Goal: Task Accomplishment & Management: Use online tool/utility

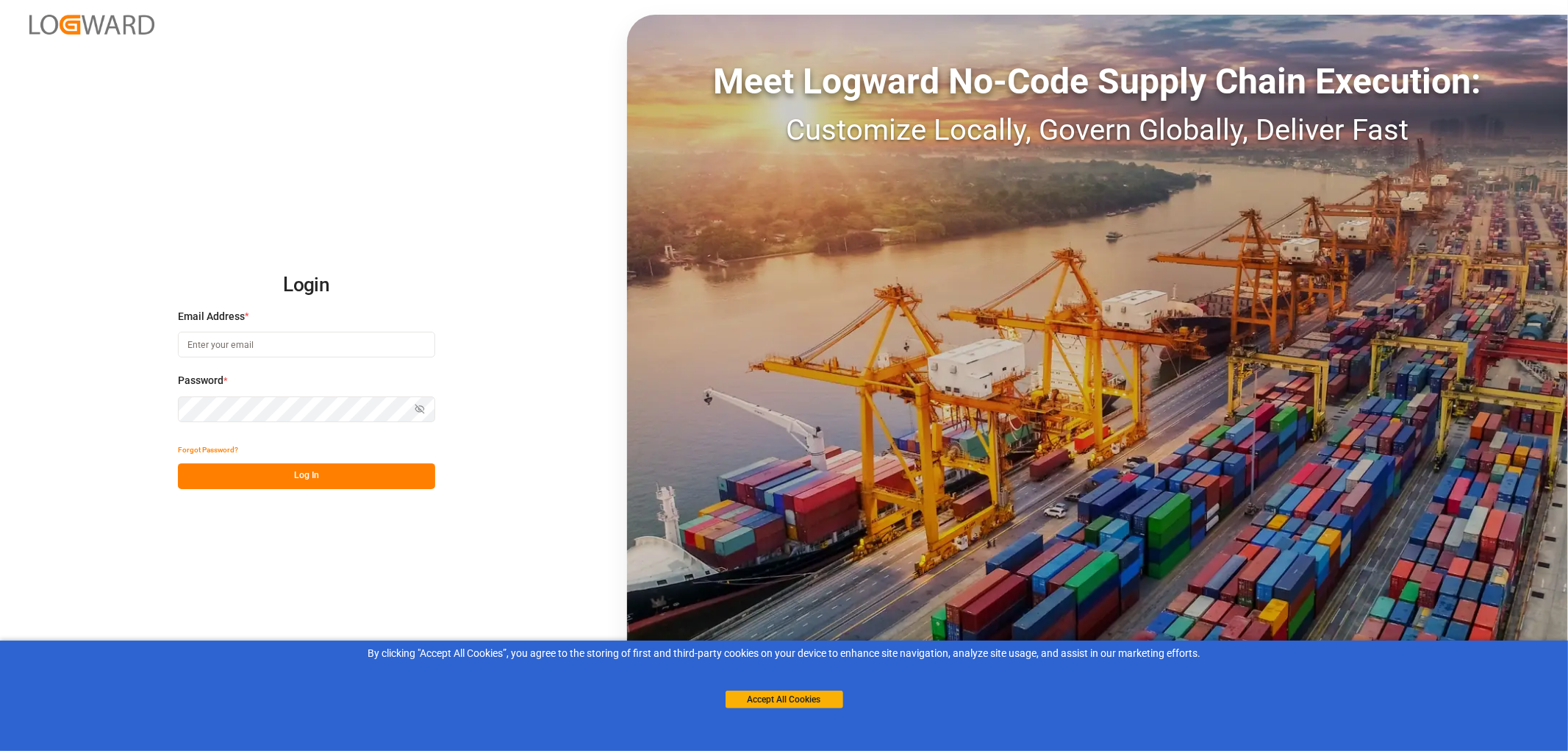
click at [196, 344] on input at bounding box center [307, 345] width 257 height 26
type input "monika.brinkmann-oetting@rhenus.com"
click at [305, 478] on button "Log In" at bounding box center [307, 476] width 257 height 26
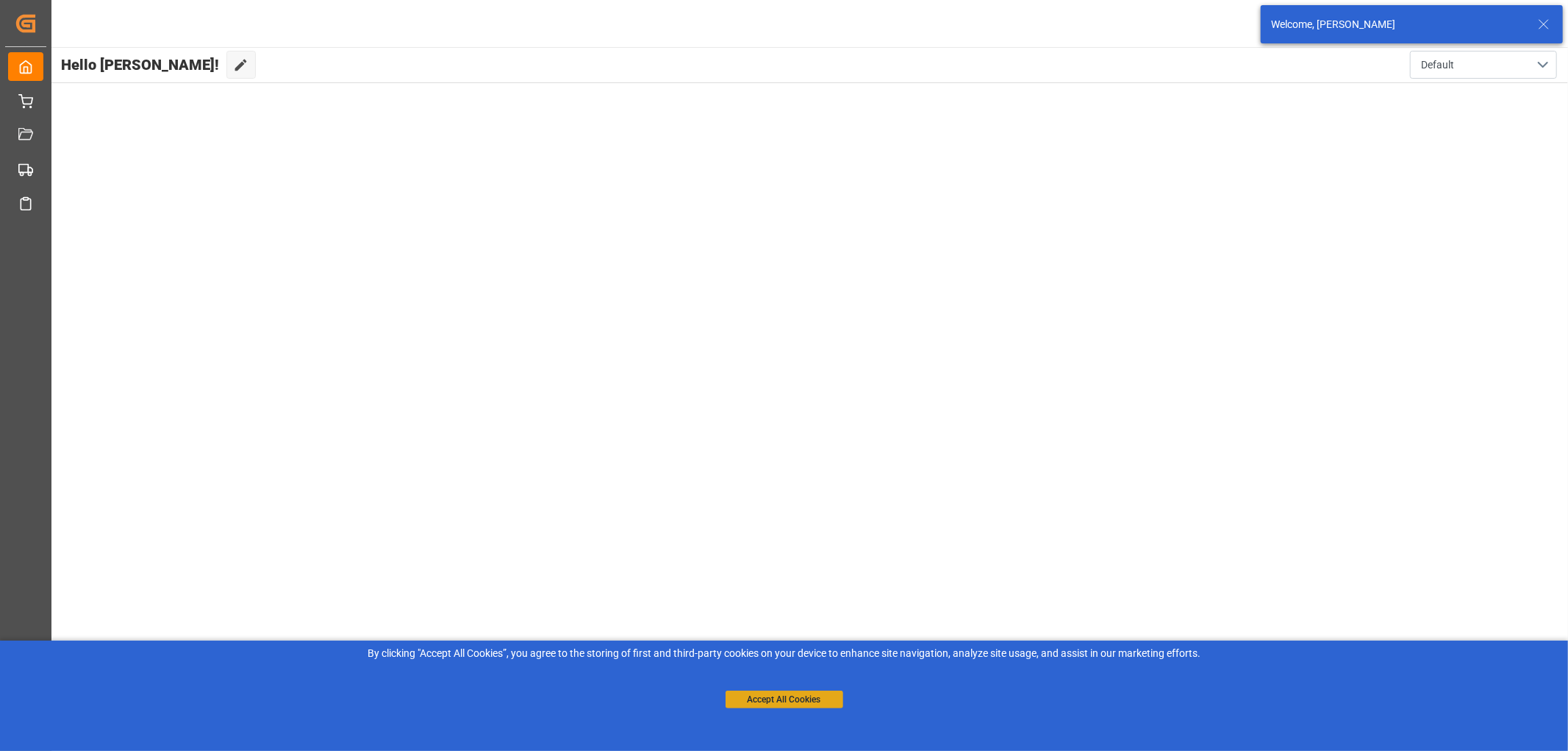
click at [794, 698] on button "Accept All Cookies" at bounding box center [784, 699] width 117 height 17
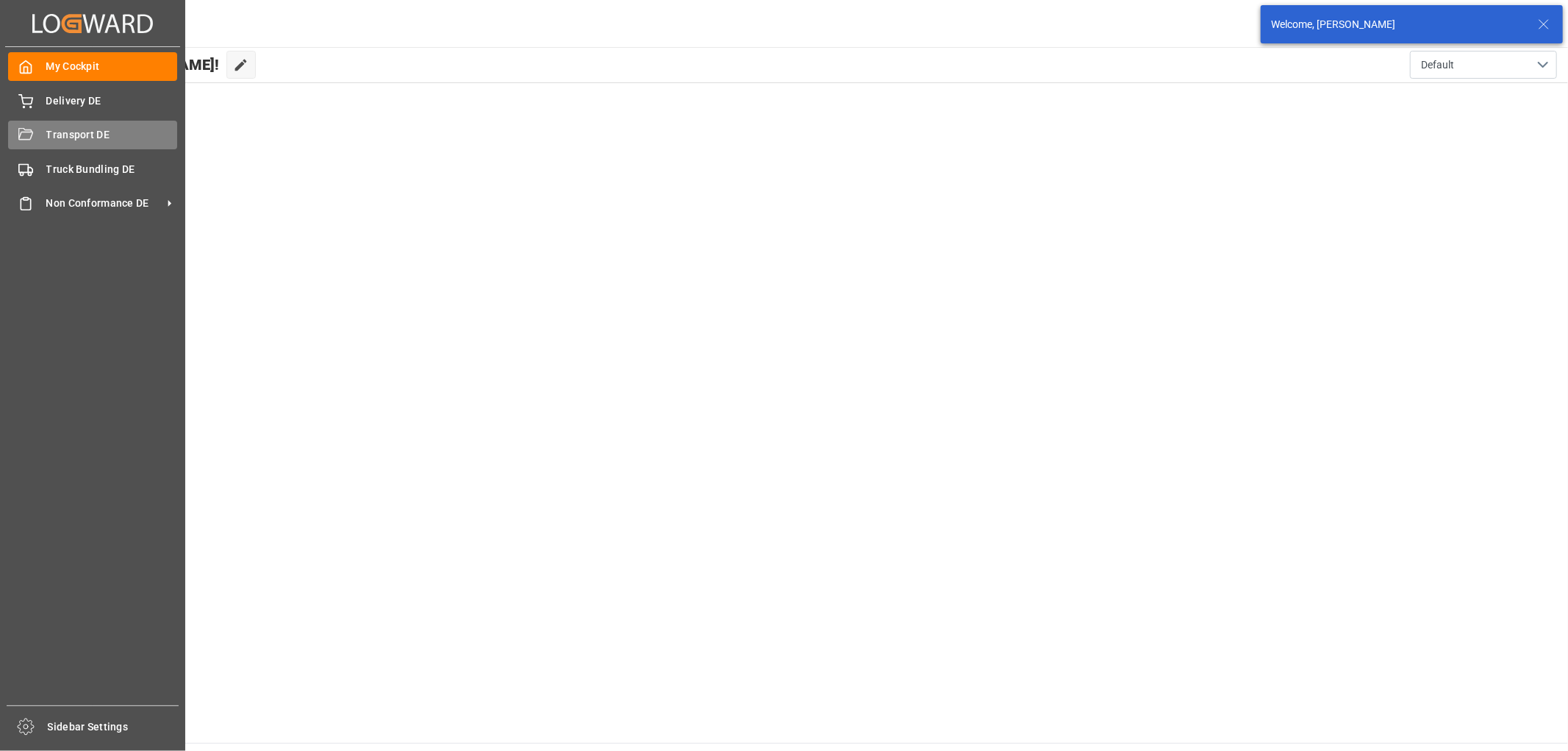
click at [38, 138] on div "Transport DE Transport DE" at bounding box center [93, 135] width 169 height 29
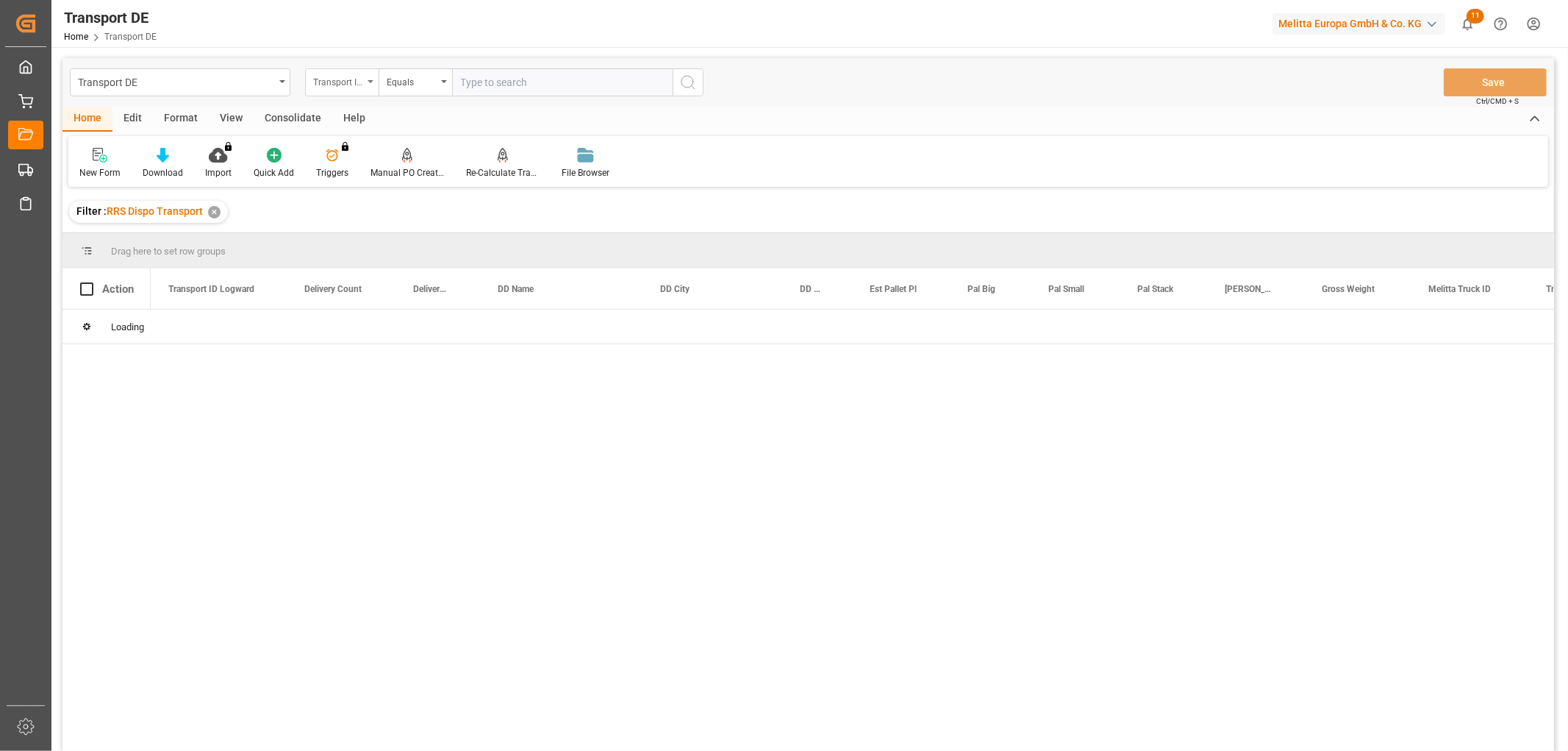
click at [344, 74] on div "Transport ID Logward" at bounding box center [338, 81] width 50 height 17
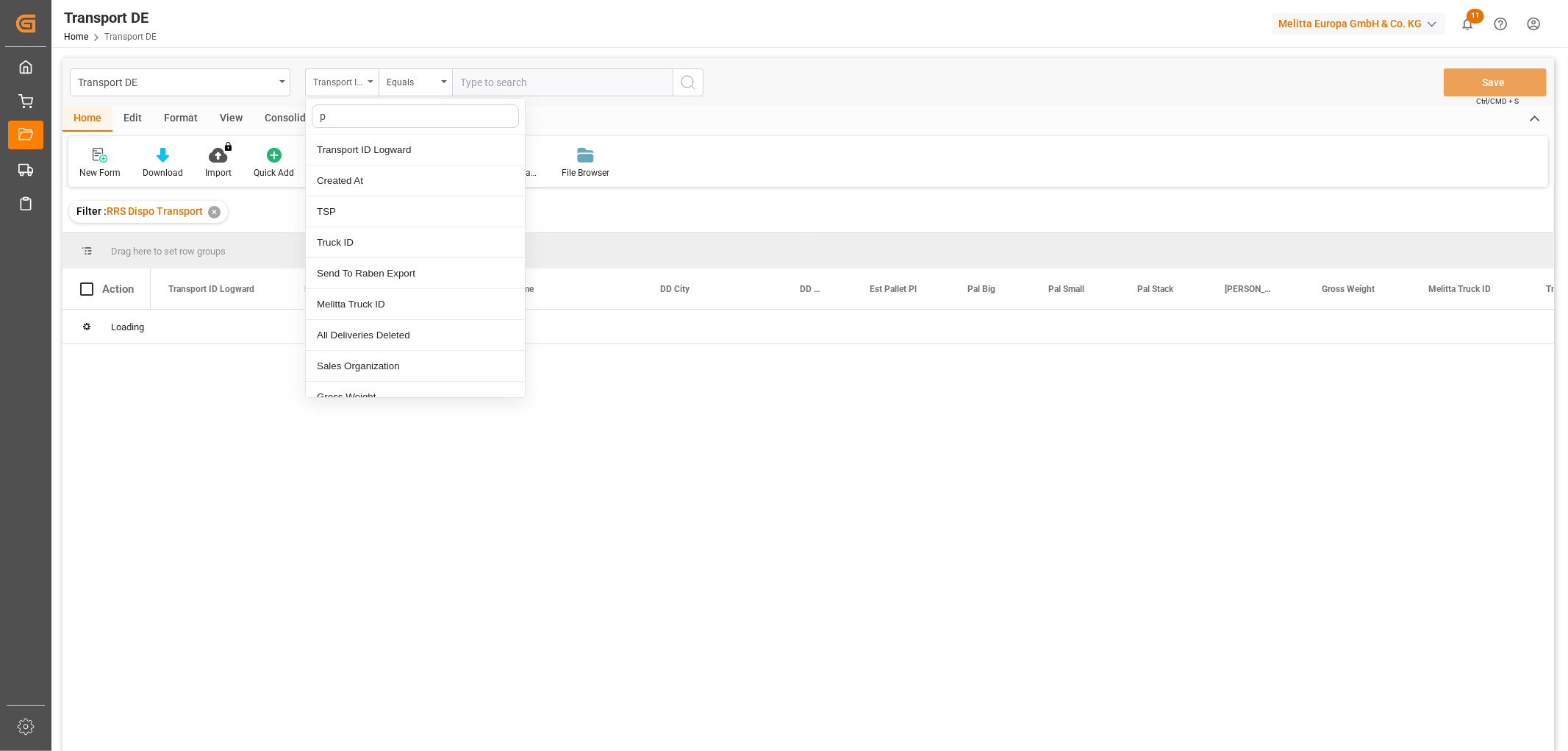
type input "pl"
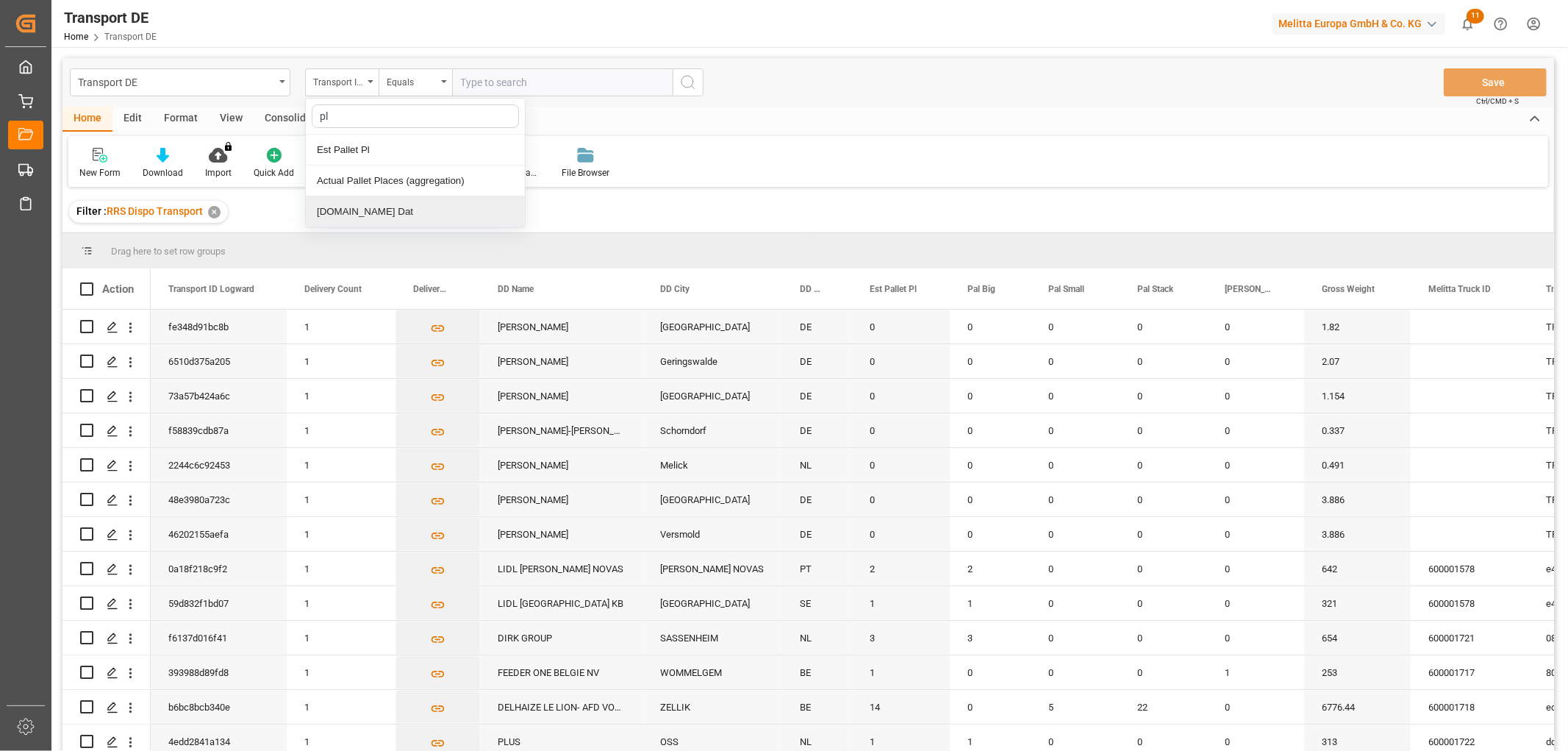
click at [333, 209] on div "[DOMAIN_NAME] Dat" at bounding box center [415, 211] width 219 height 31
click at [482, 82] on input "text" at bounding box center [562, 82] width 220 height 28
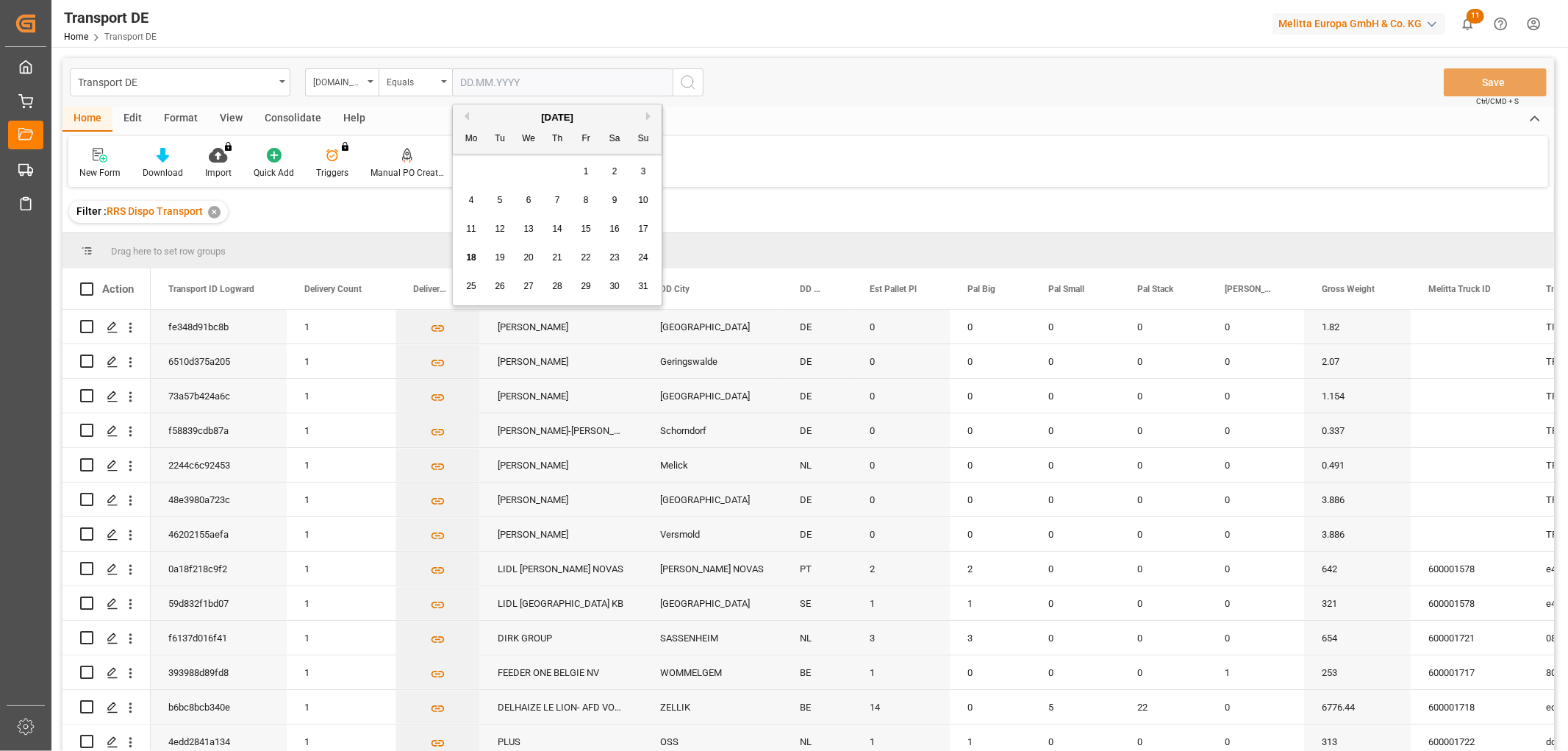
click at [498, 255] on span "19" at bounding box center [499, 257] width 10 height 11
type input "[DATE]"
click at [694, 81] on icon "search button" at bounding box center [687, 82] width 17 height 17
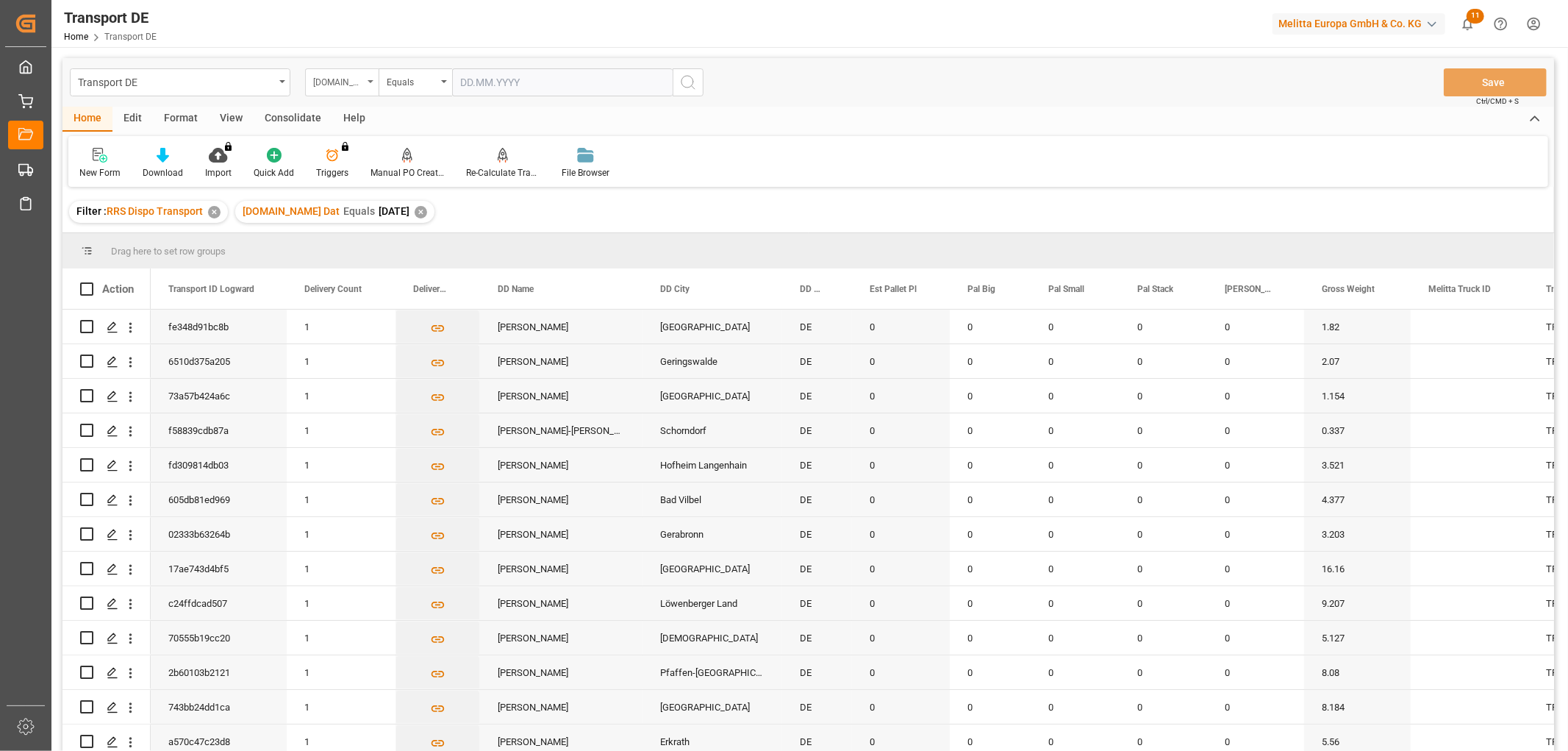
click at [326, 78] on div "[DOMAIN_NAME] Dat" at bounding box center [338, 81] width 50 height 17
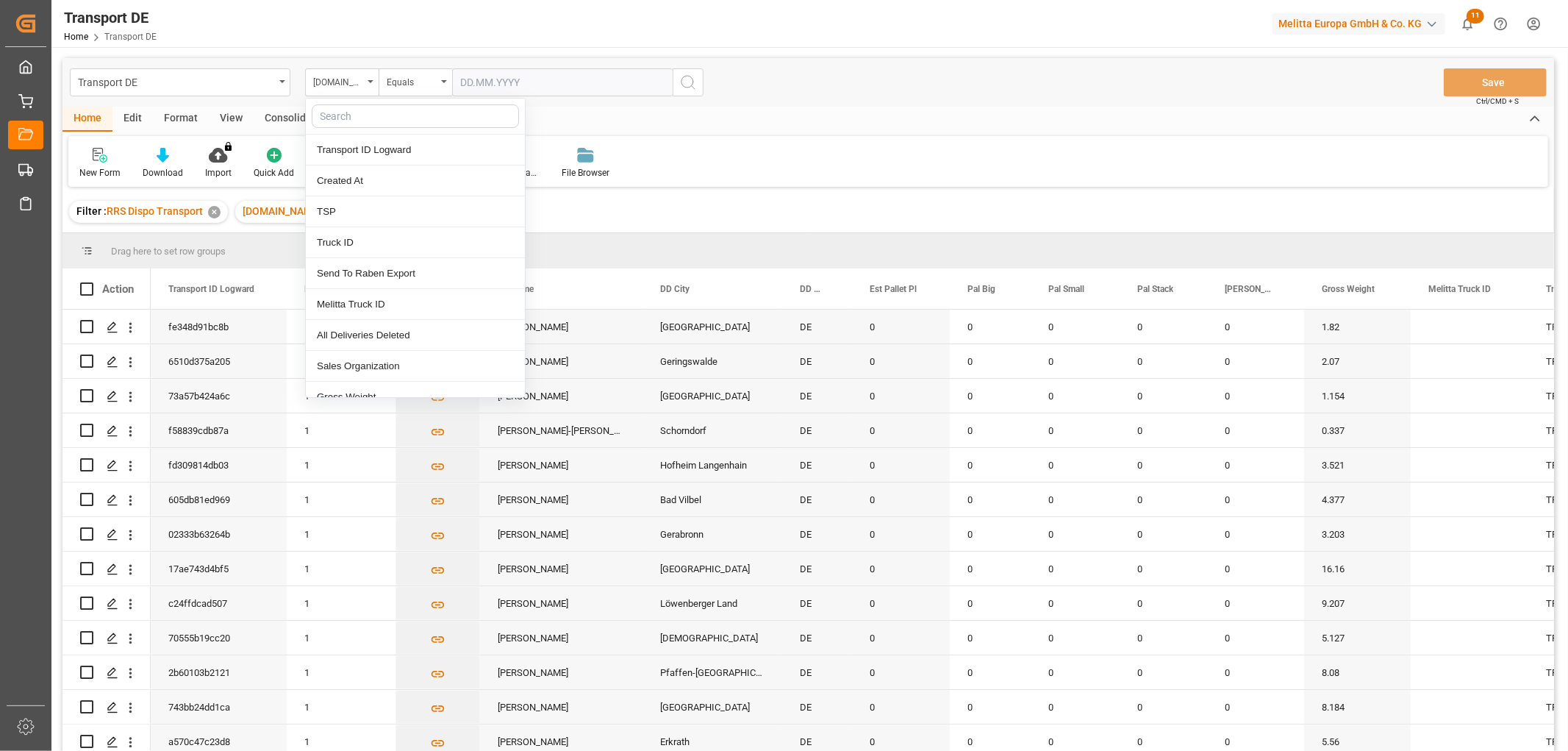
click at [335, 112] on input "text" at bounding box center [415, 116] width 208 height 23
type input "req"
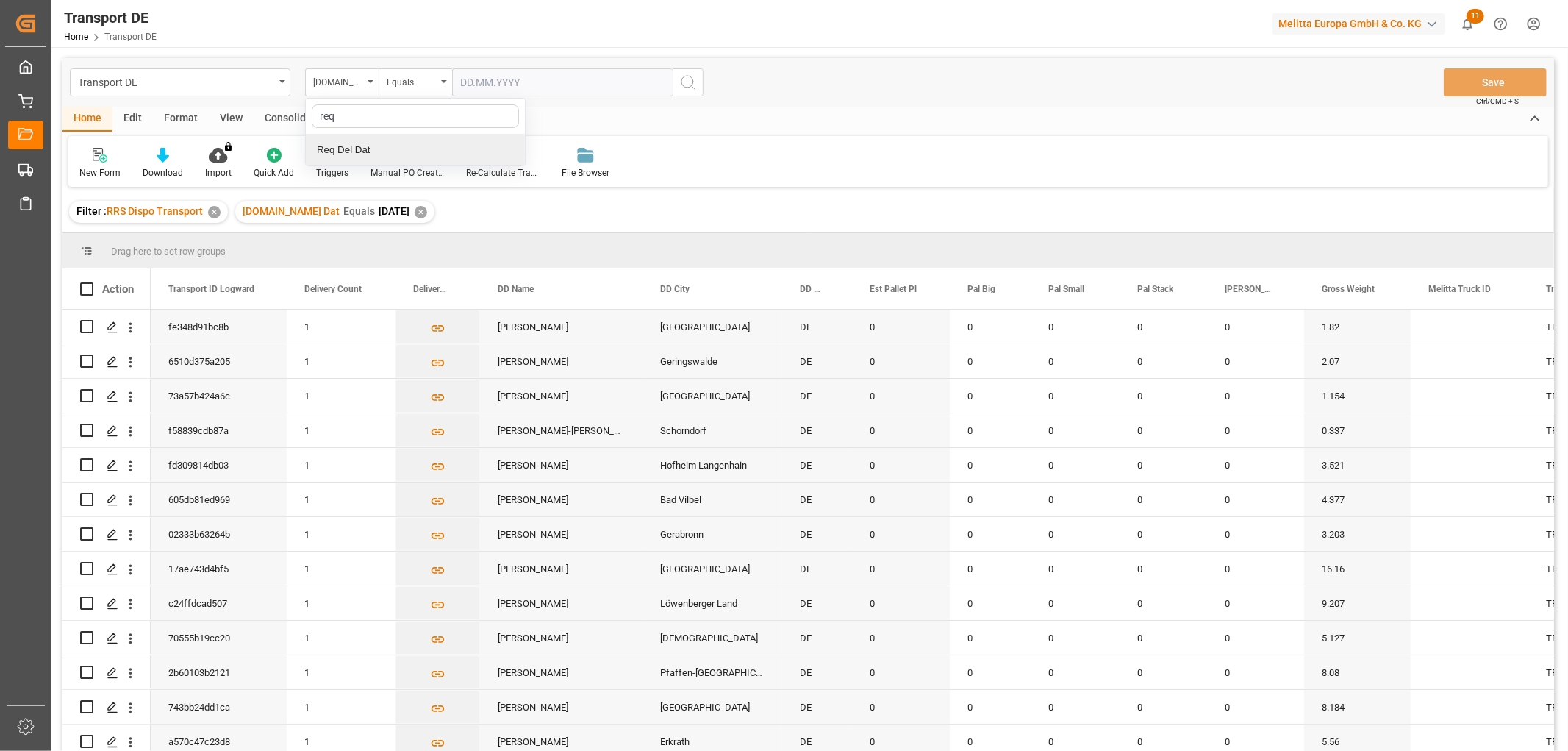
click at [338, 151] on div "Req Del Dat" at bounding box center [415, 150] width 219 height 31
click at [416, 84] on div "Equals" at bounding box center [411, 81] width 50 height 17
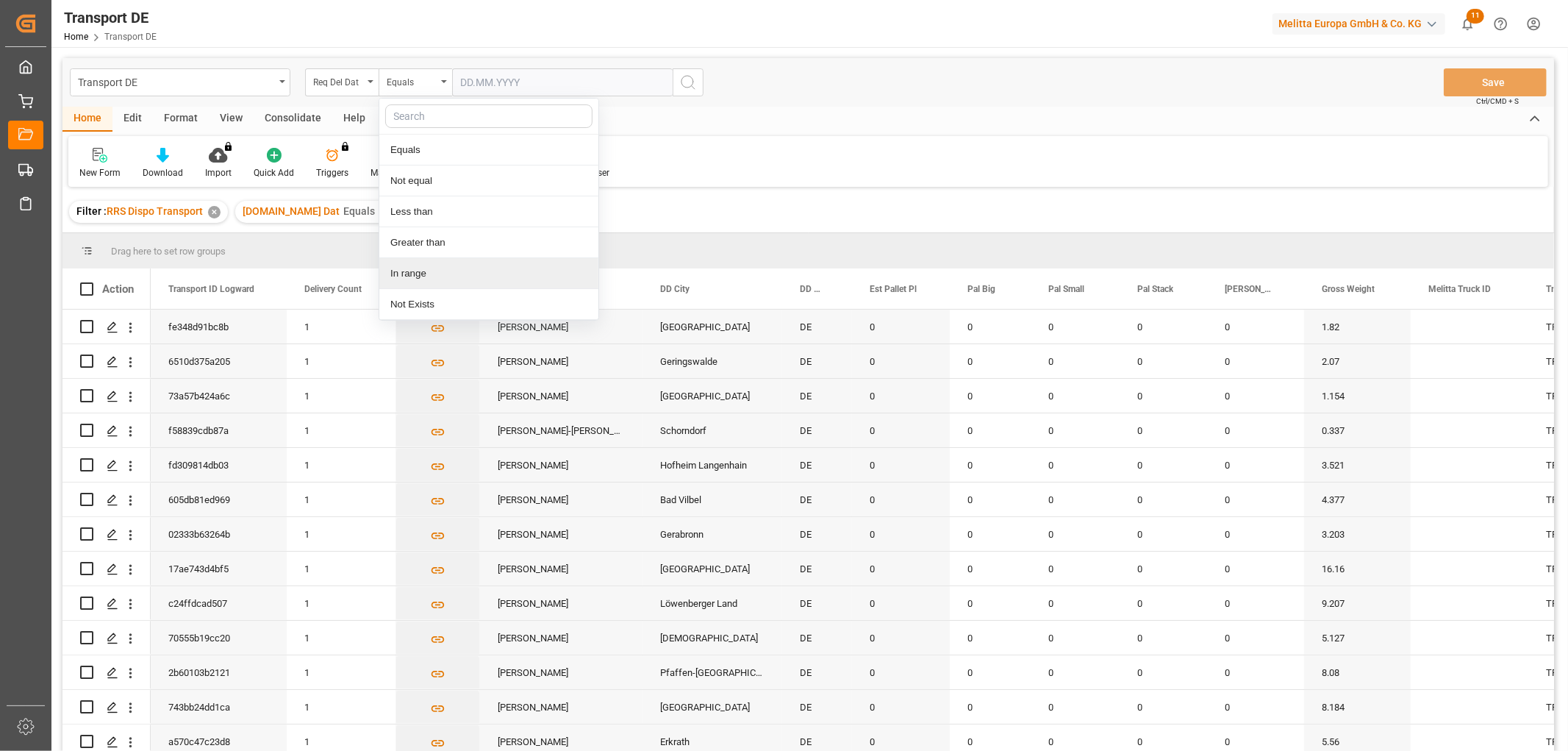
click at [408, 268] on div "In range" at bounding box center [488, 273] width 219 height 31
click at [487, 78] on input "text" at bounding box center [507, 82] width 111 height 28
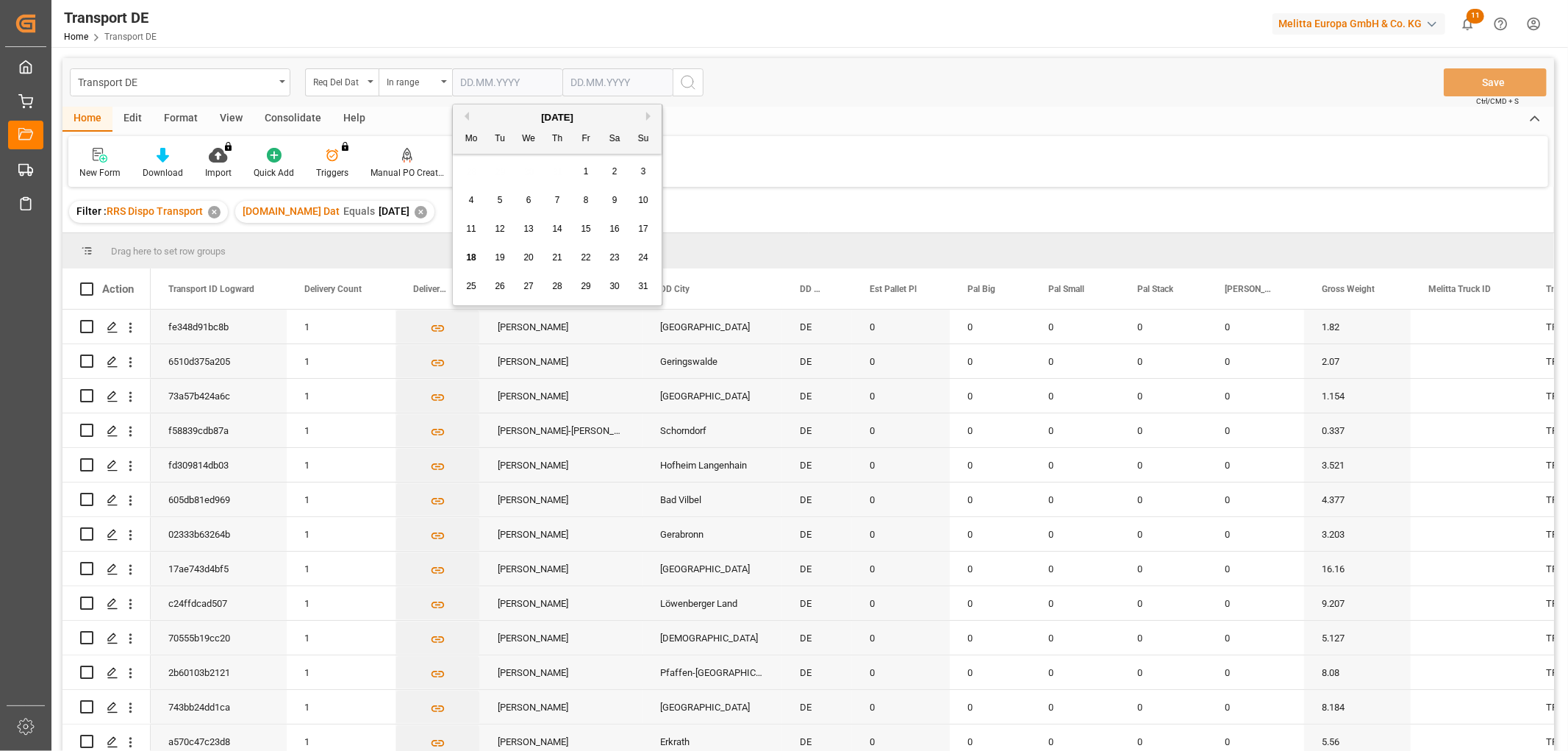
click at [475, 166] on div "28 29 30 31 1 2 3" at bounding box center [557, 172] width 201 height 29
click at [527, 256] on span "20" at bounding box center [528, 257] width 10 height 11
type input "20.08.2025"
click at [563, 81] on input "text" at bounding box center [507, 82] width 111 height 28
click at [582, 178] on div "28 29 30 31 1 2 3" at bounding box center [668, 172] width 201 height 29
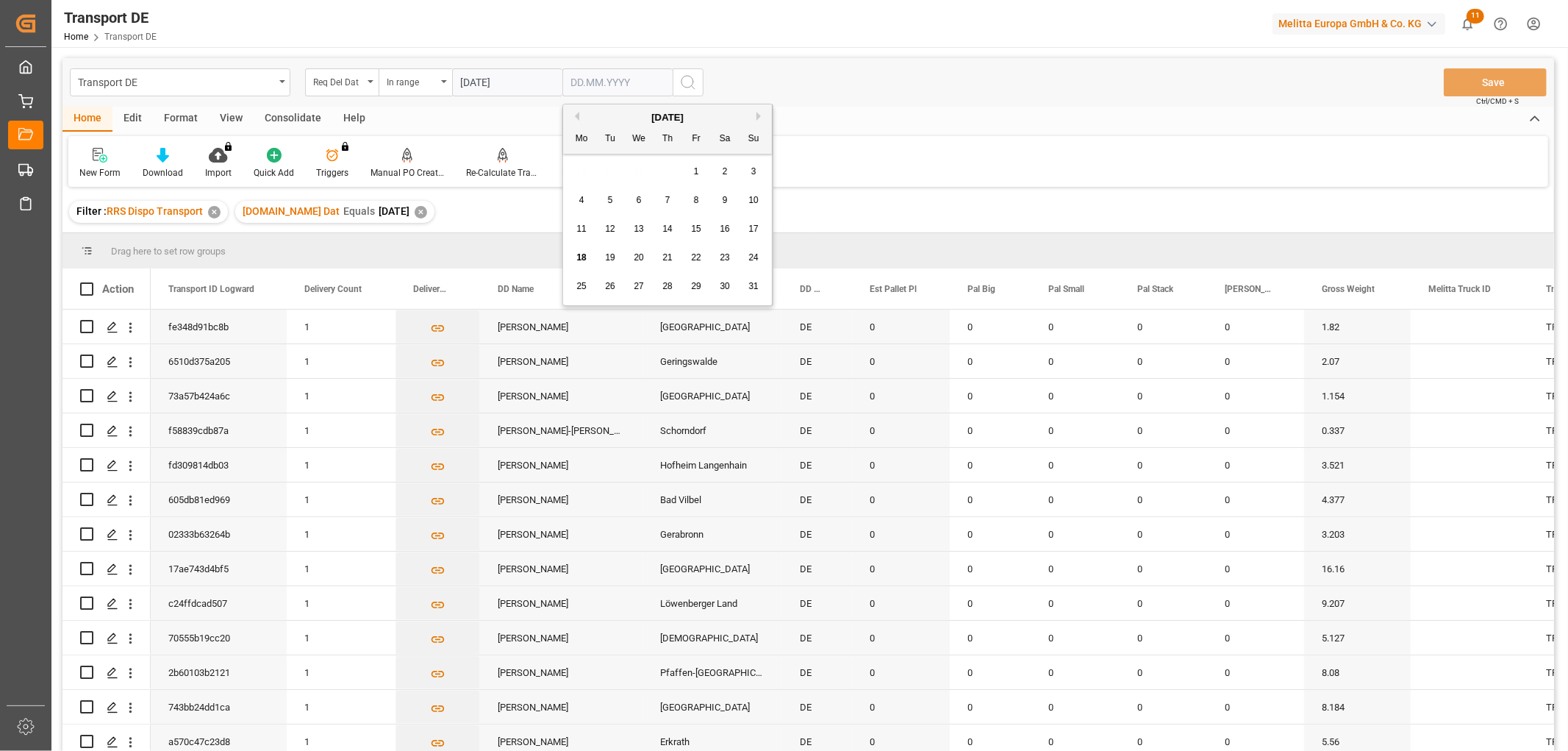
click at [694, 257] on span "22" at bounding box center [696, 257] width 10 height 11
type input "22.08.2025"
click at [692, 82] on icon "search button" at bounding box center [687, 82] width 17 height 17
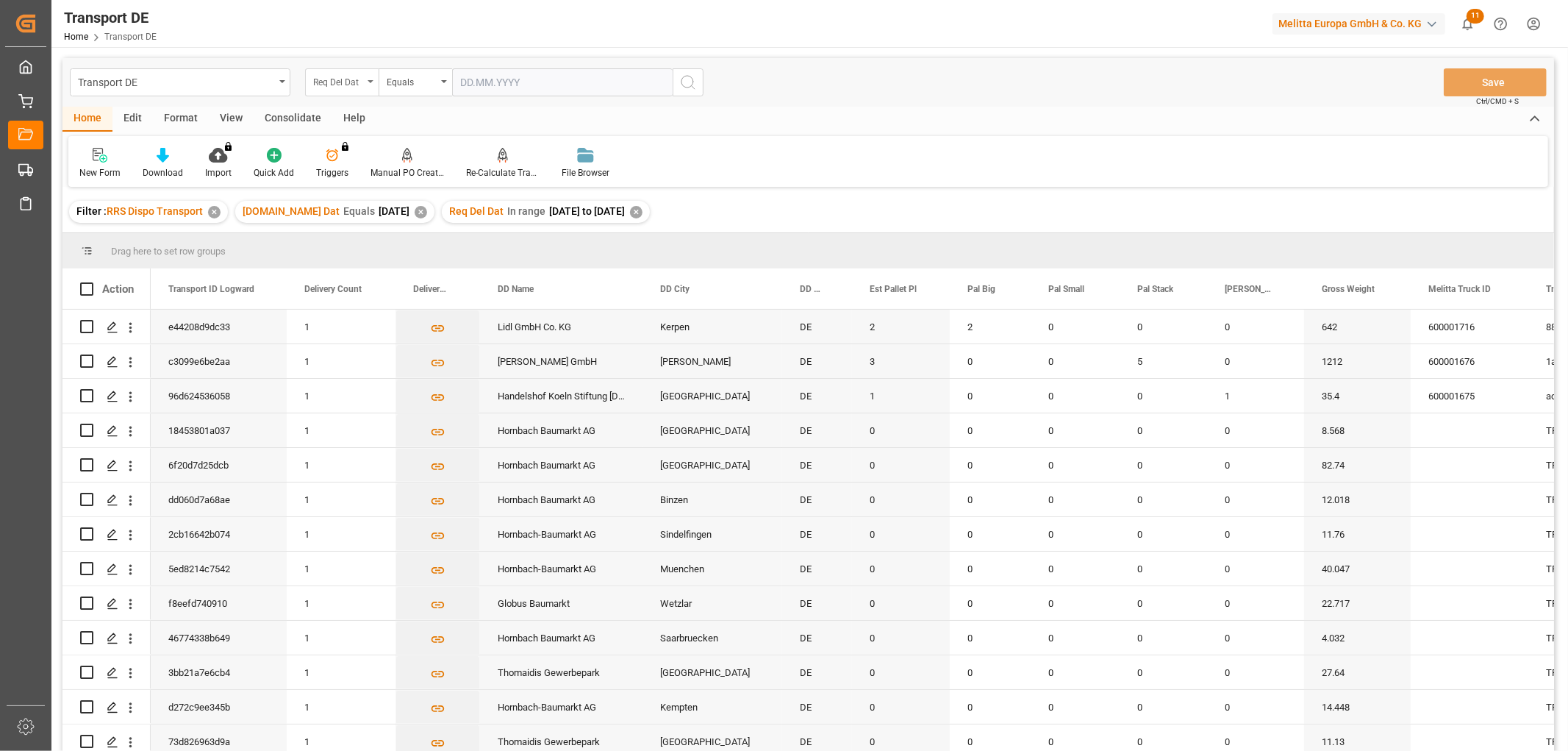
click at [347, 84] on div "Req Del Dat" at bounding box center [338, 81] width 50 height 17
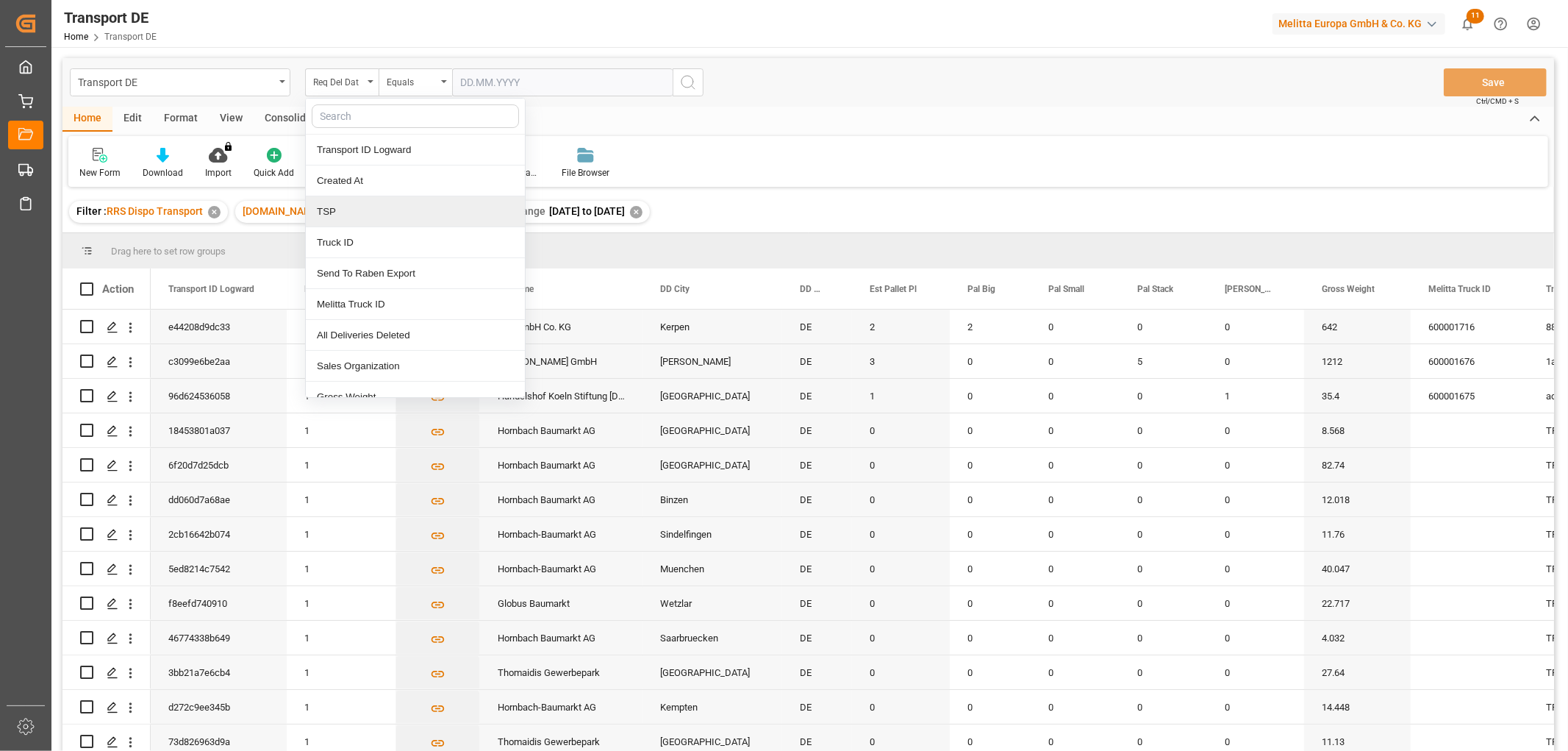
click at [361, 209] on div "TSP" at bounding box center [415, 211] width 219 height 31
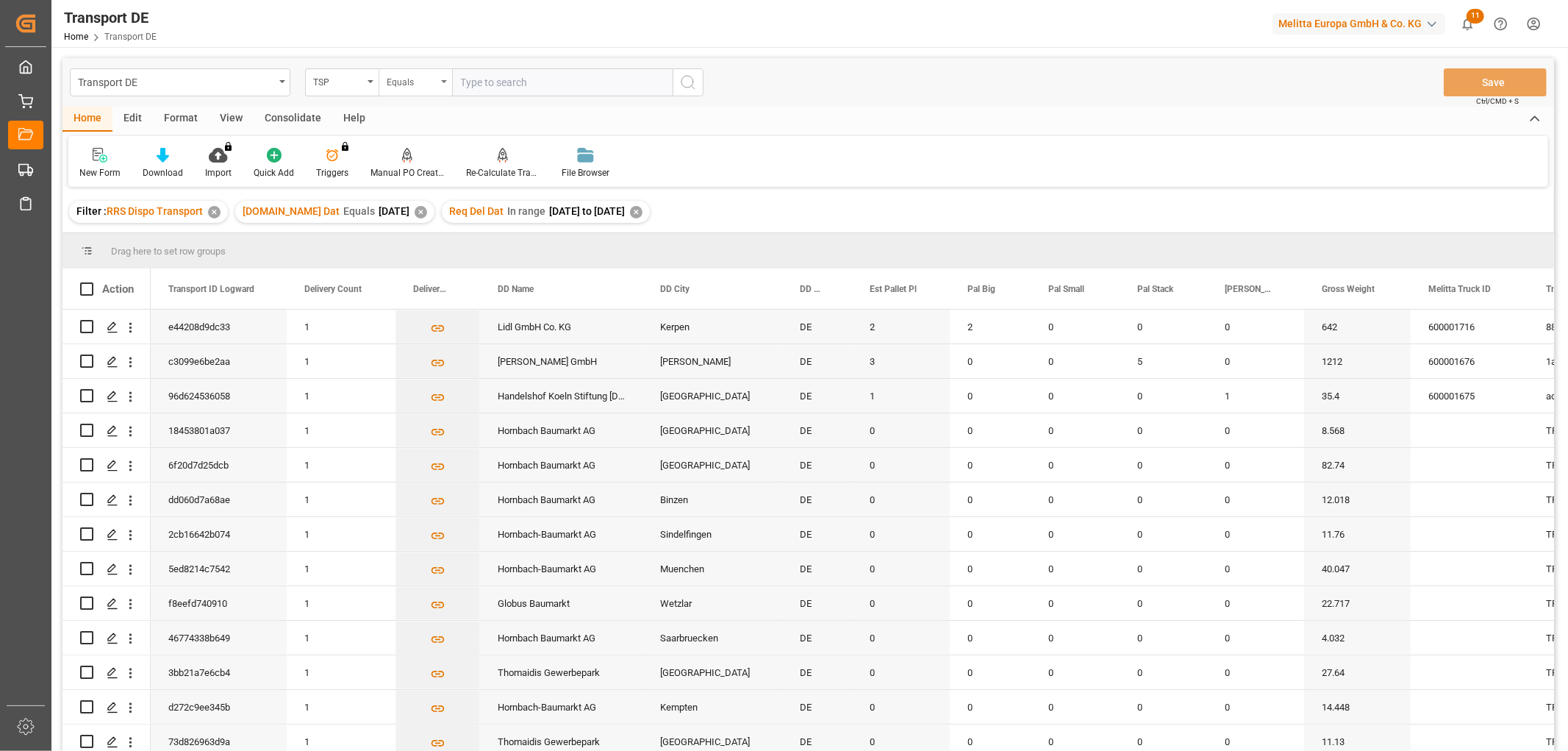
click at [406, 80] on div "Equals" at bounding box center [411, 81] width 50 height 17
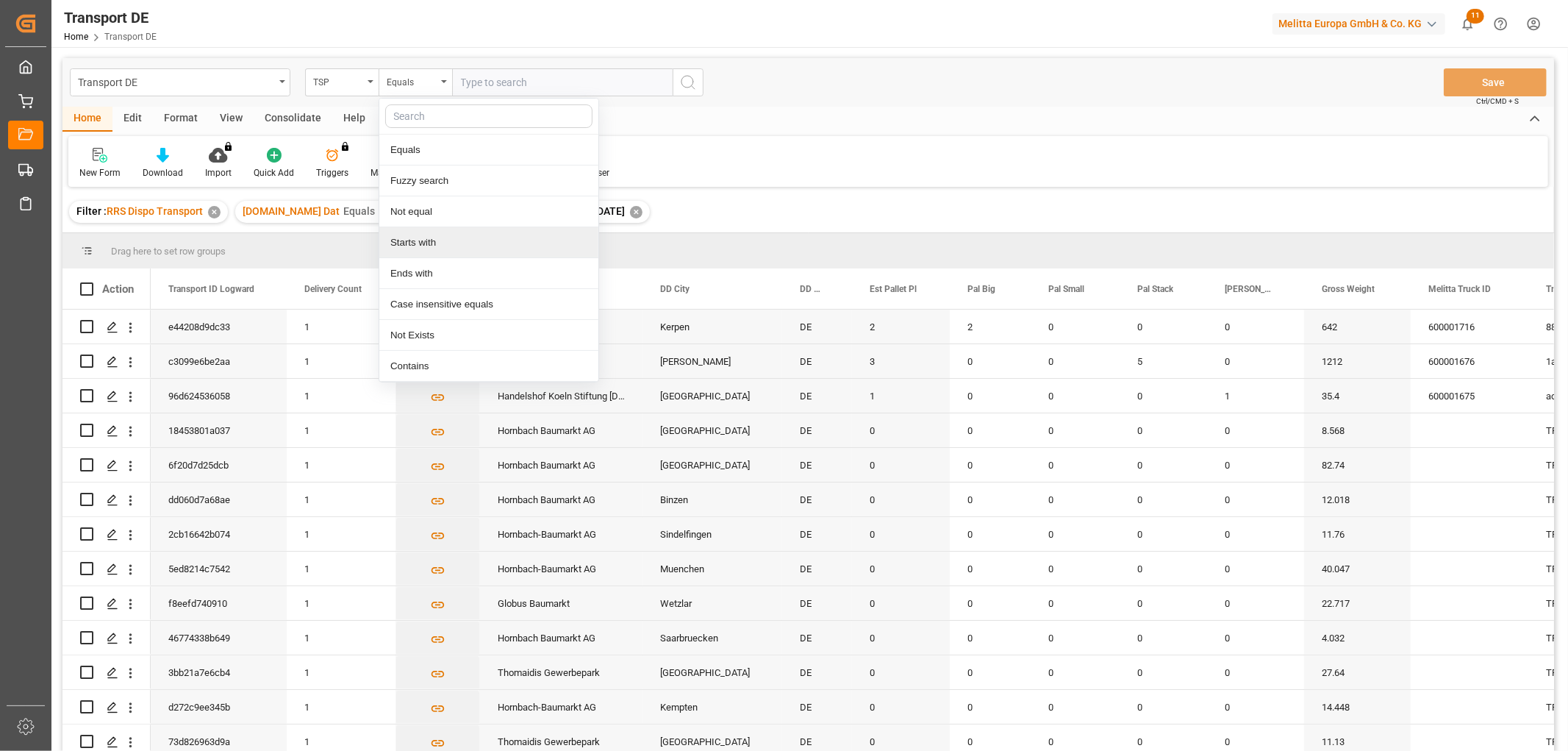
click at [410, 239] on div "Starts with" at bounding box center [488, 242] width 219 height 31
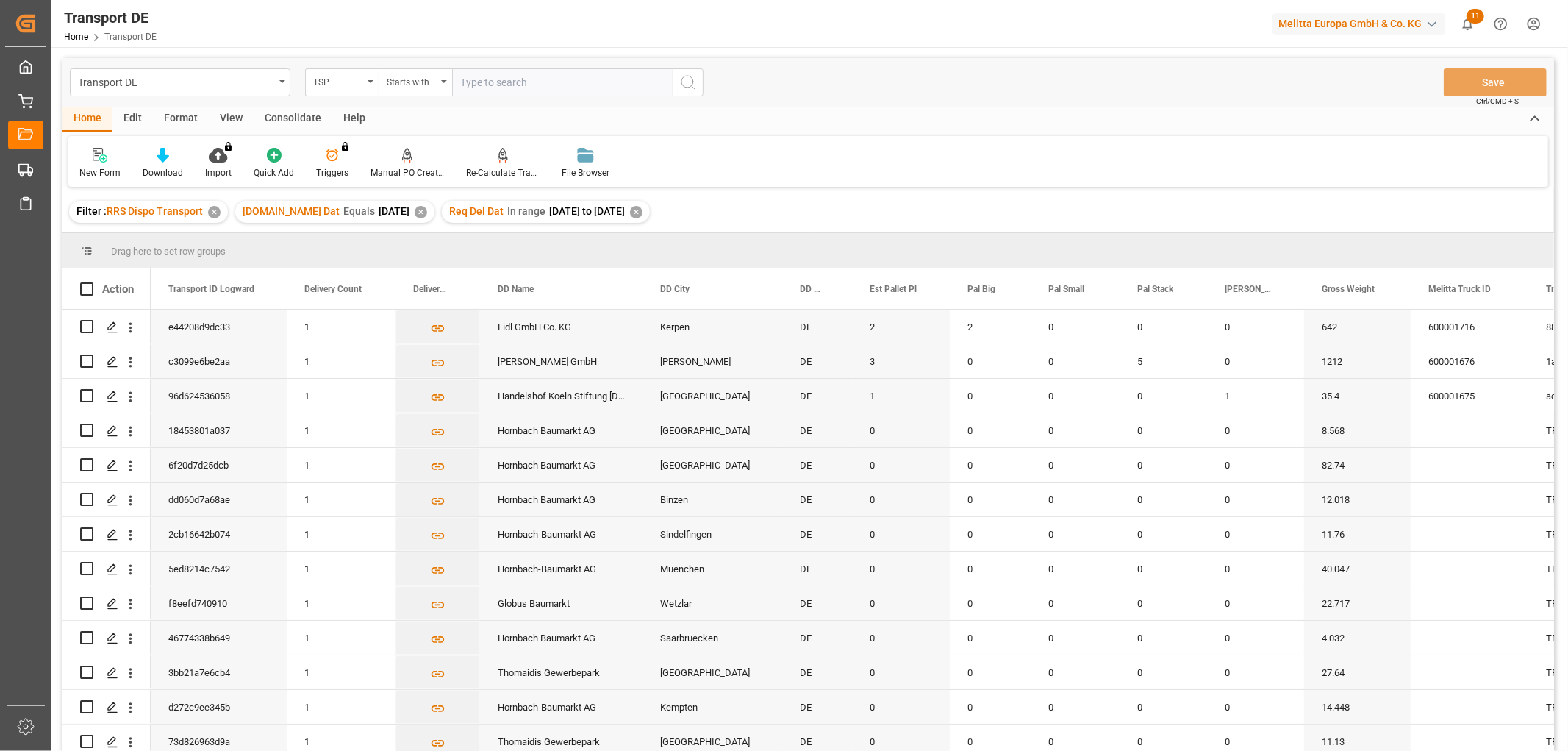
click at [487, 79] on input "text" at bounding box center [562, 82] width 220 height 28
type input "Dachser DE"
click at [688, 80] on icon "search button" at bounding box center [687, 82] width 17 height 17
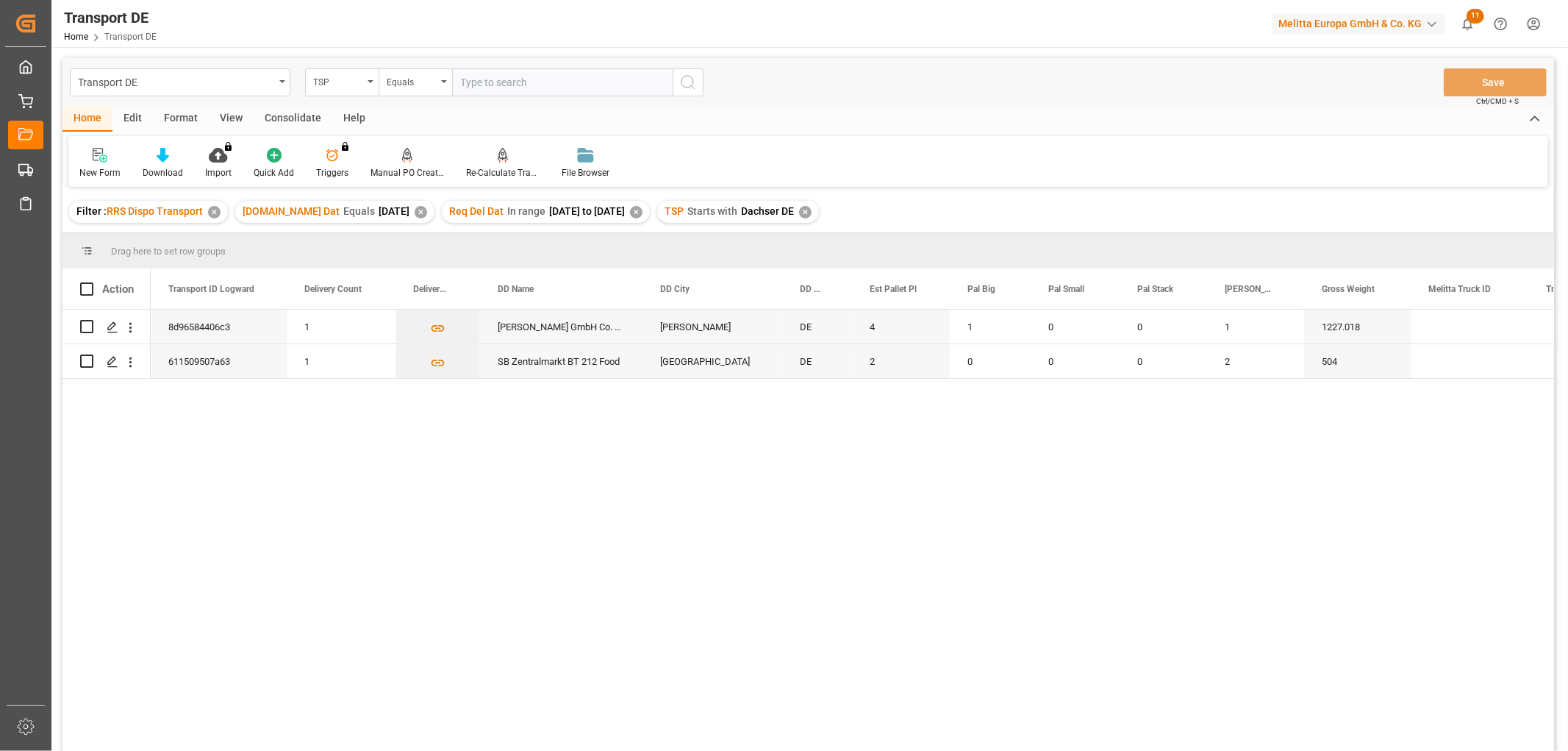
click at [287, 114] on div "Consolidate" at bounding box center [293, 119] width 79 height 25
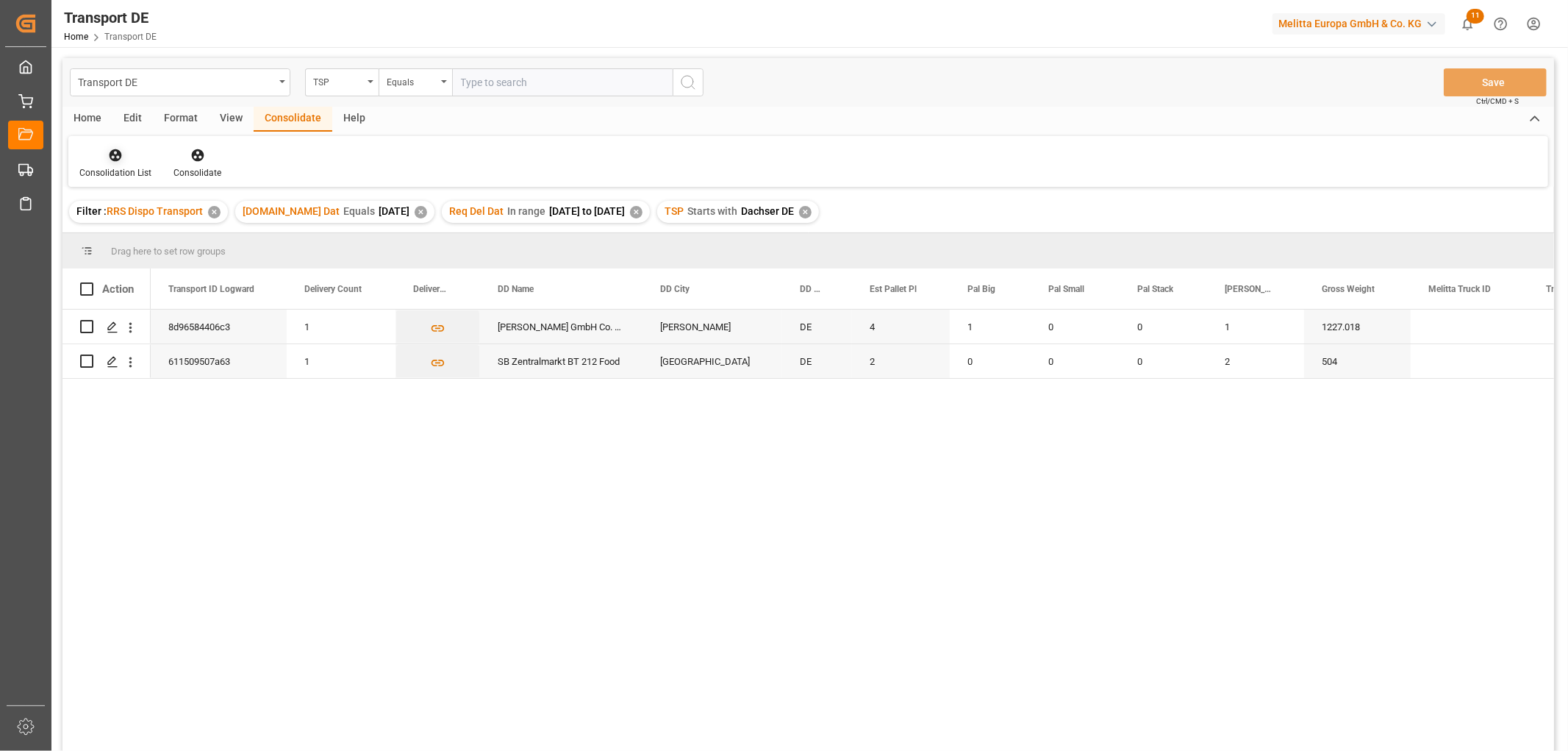
click at [116, 159] on icon at bounding box center [116, 155] width 13 height 13
click at [118, 236] on div "Transport DE TSP Equals Save Ctrl/CMD + S Home Edit Format View Consolidate Hel…" at bounding box center [808, 424] width 1491 height 732
click at [86, 326] on input "Press Space to toggle row selection (unchecked)" at bounding box center [87, 327] width 14 height 14
checkbox input "true"
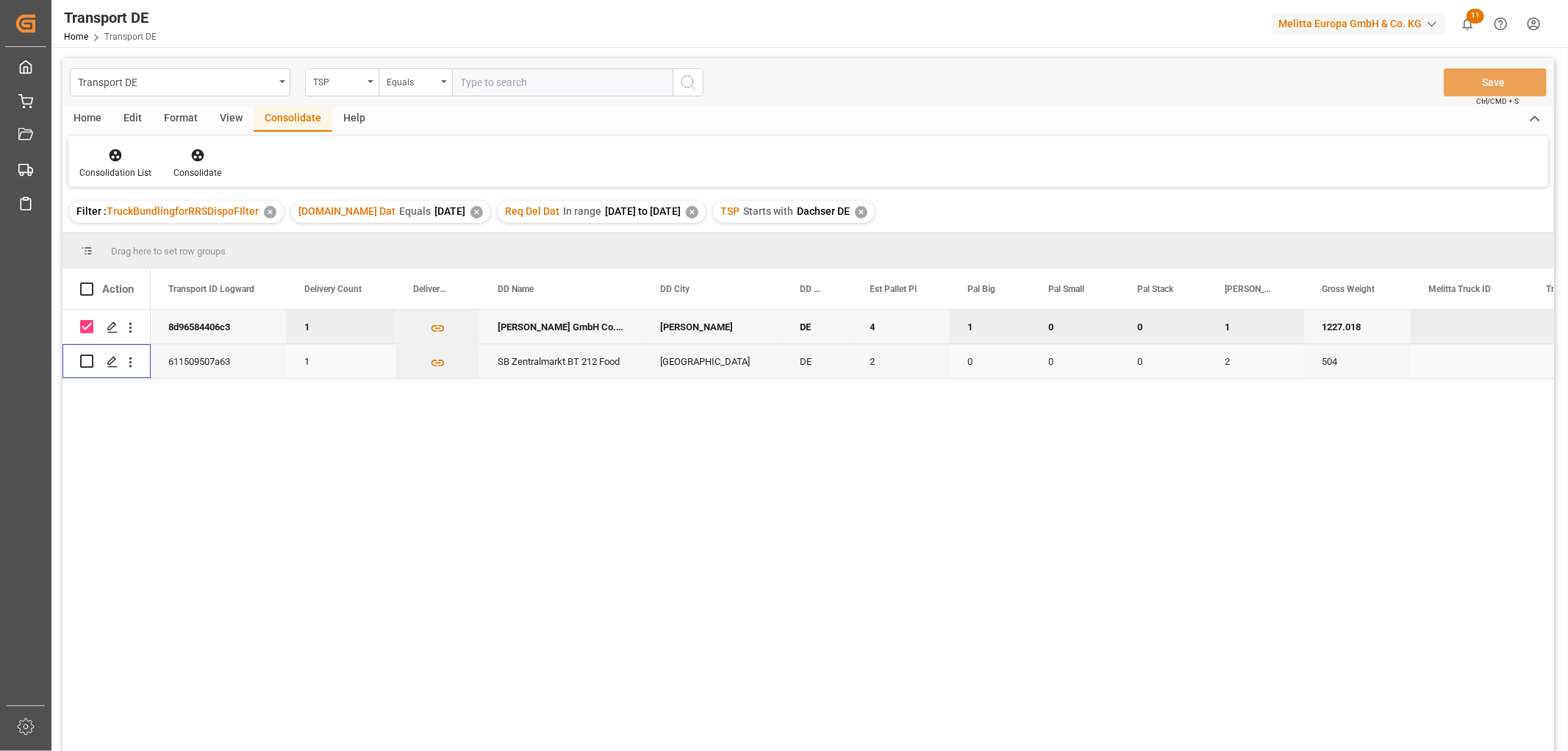
click at [88, 360] on input "Press Space to toggle row selection (unchecked)" at bounding box center [87, 361] width 14 height 14
checkbox input "true"
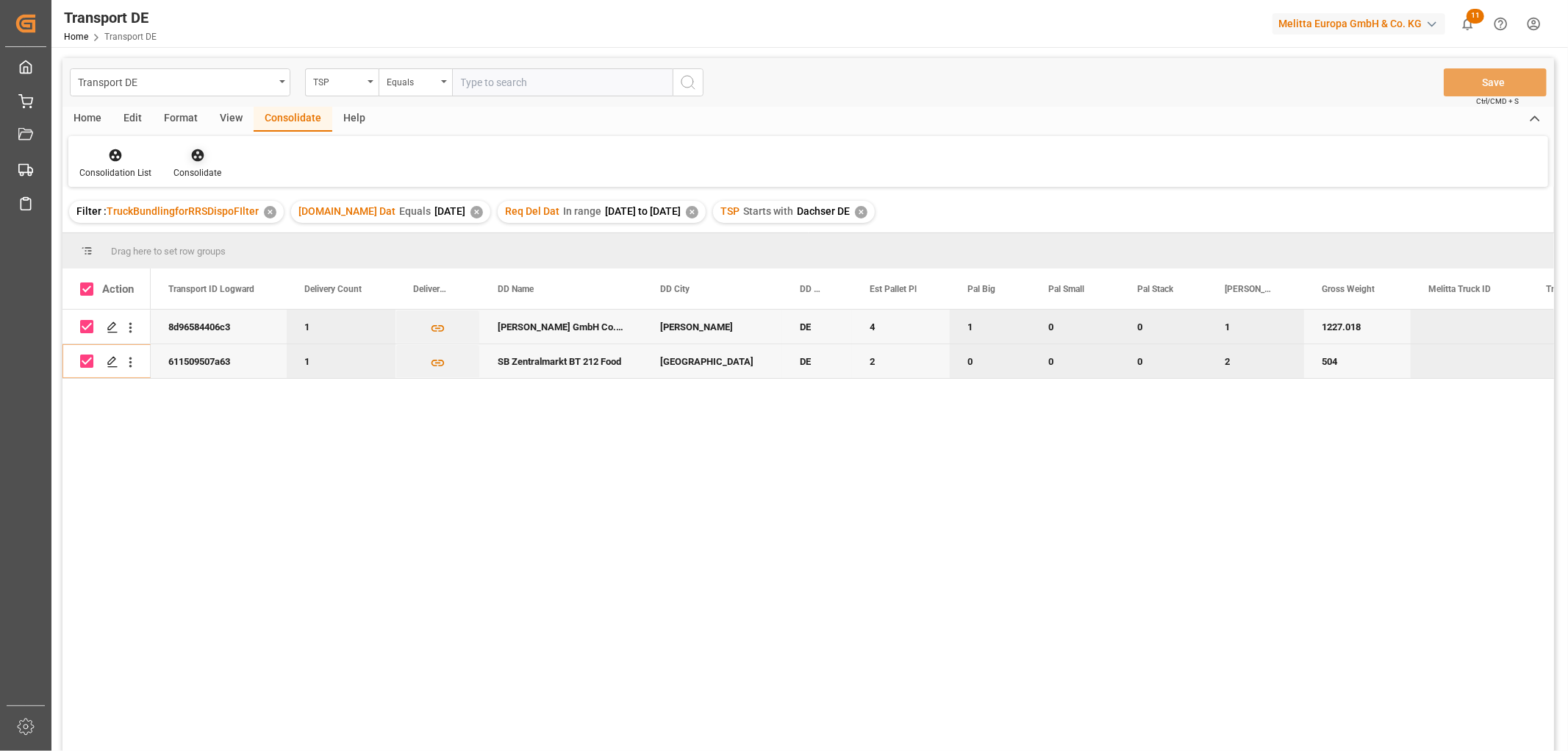
click at [195, 158] on icon at bounding box center [197, 155] width 13 height 13
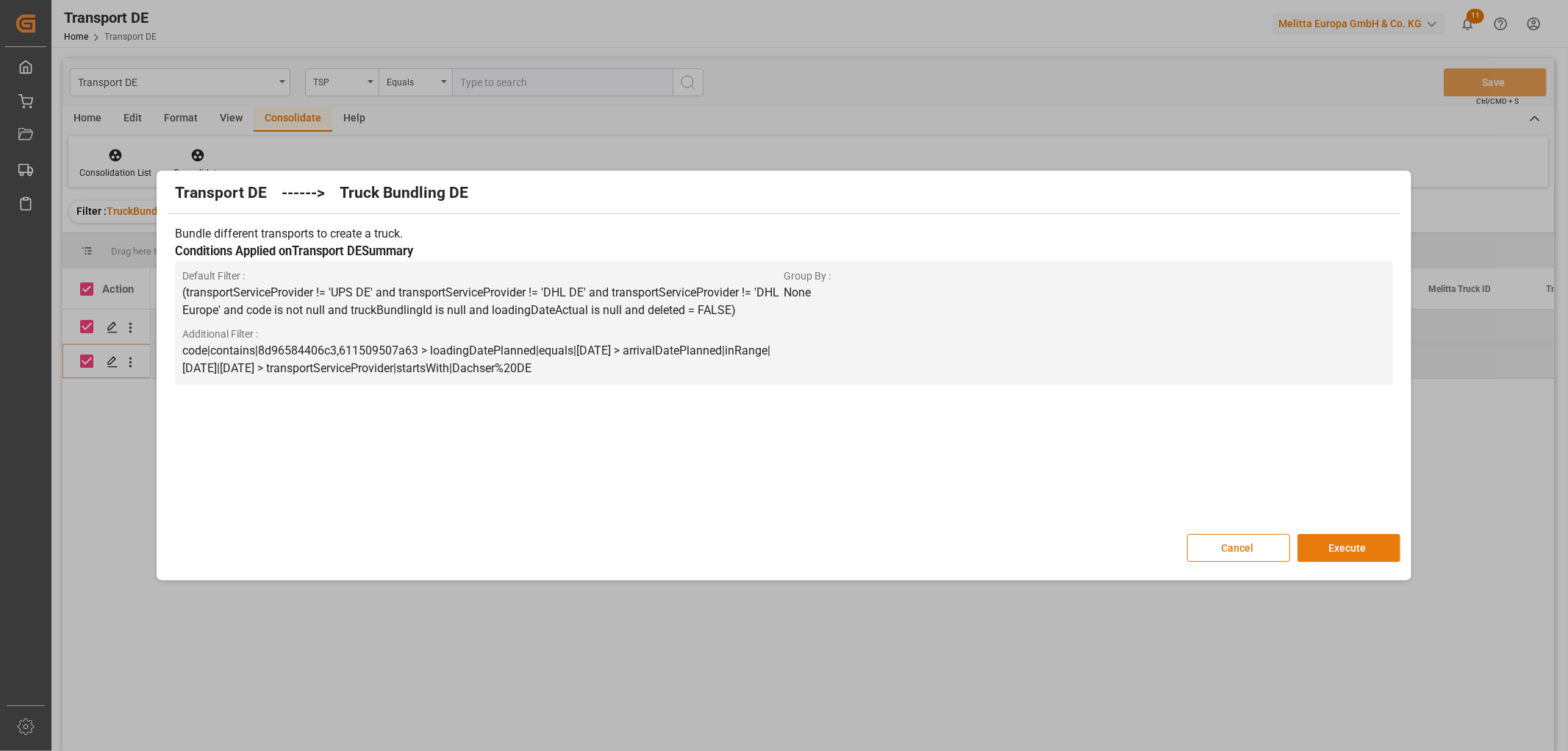
click at [1341, 546] on button "Execute" at bounding box center [1348, 548] width 103 height 28
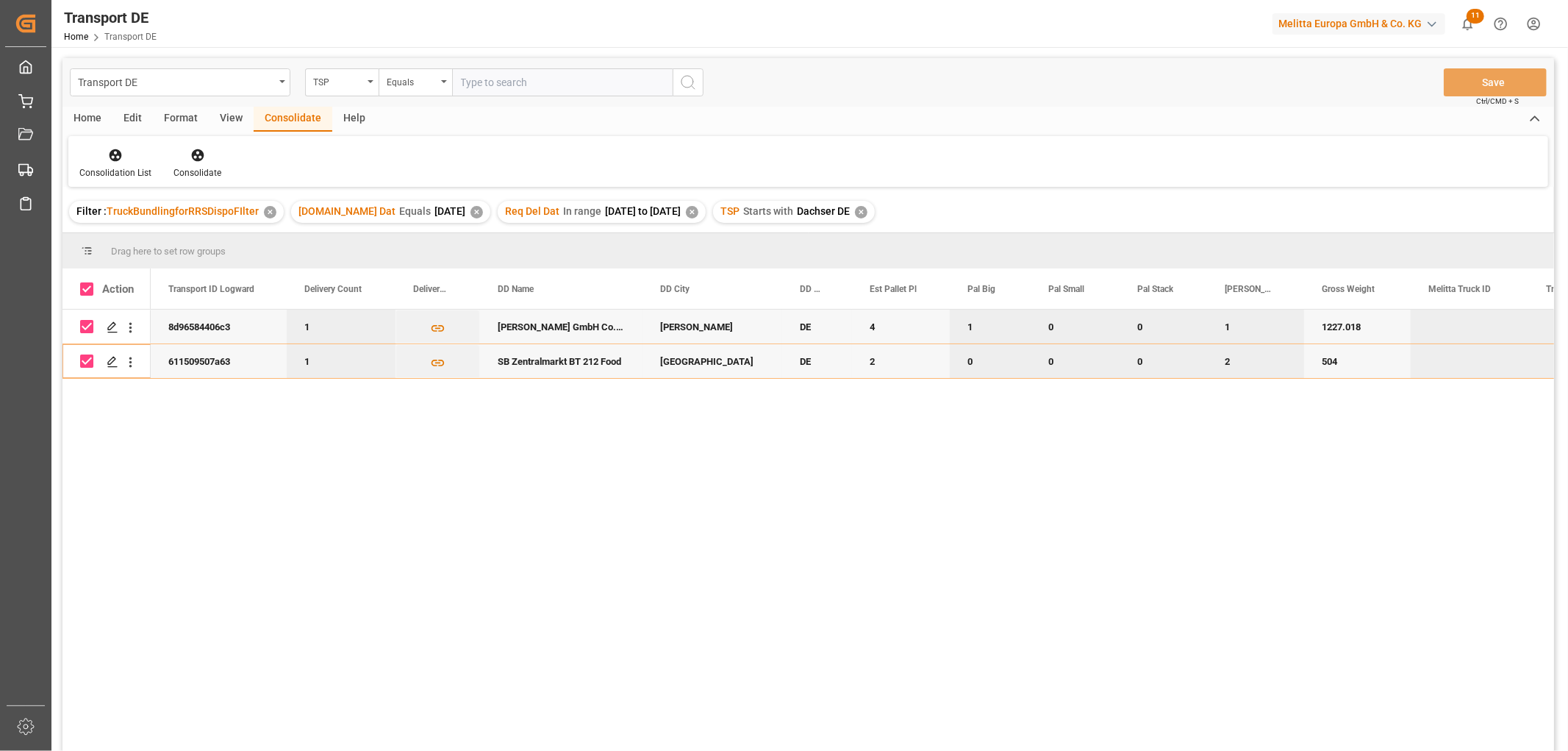
click at [88, 320] on input "Press Space to toggle row selection (checked)" at bounding box center [87, 327] width 14 height 14
checkbox input "false"
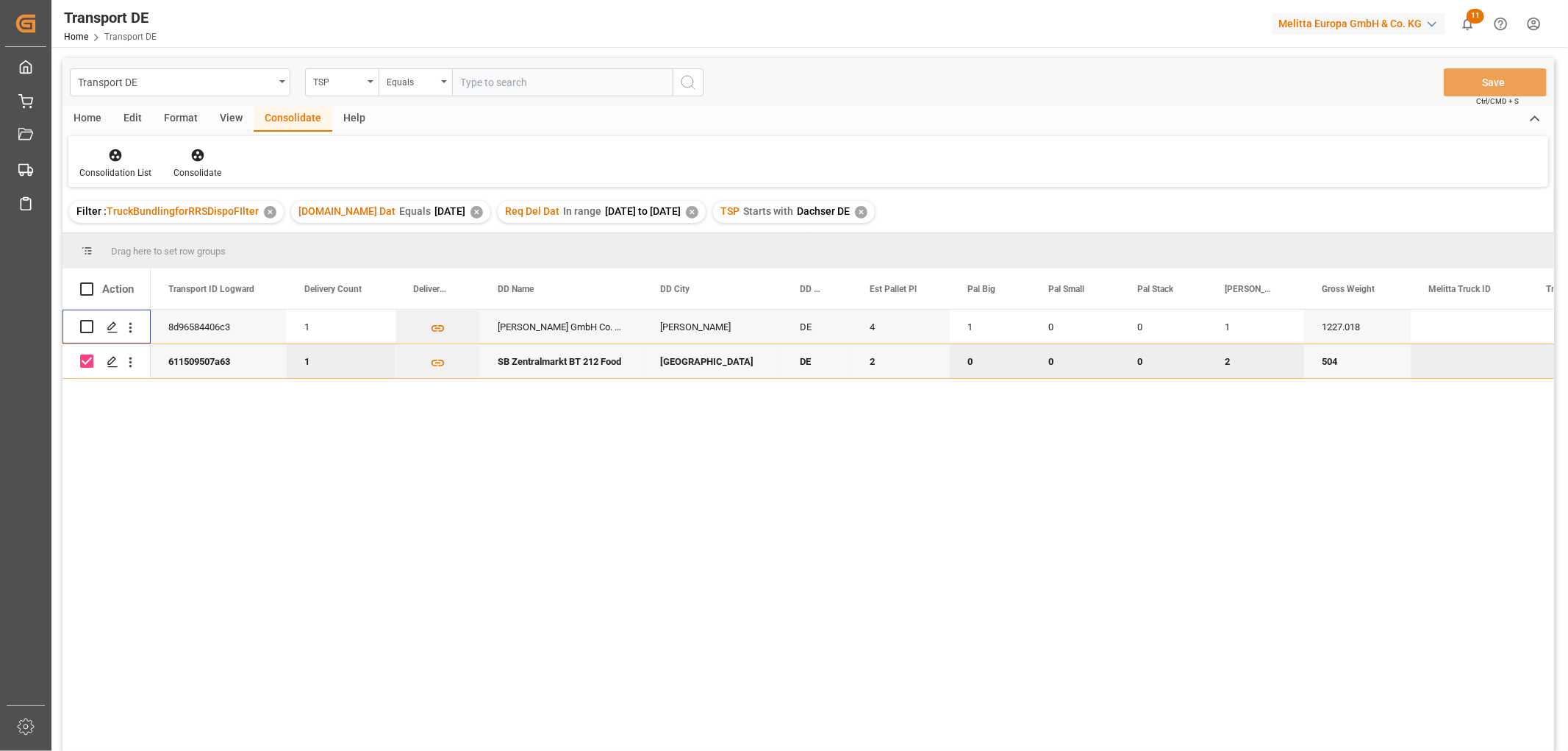
click at [89, 360] on input "Press Space to toggle row selection (checked)" at bounding box center [87, 361] width 14 height 14
checkbox input "false"
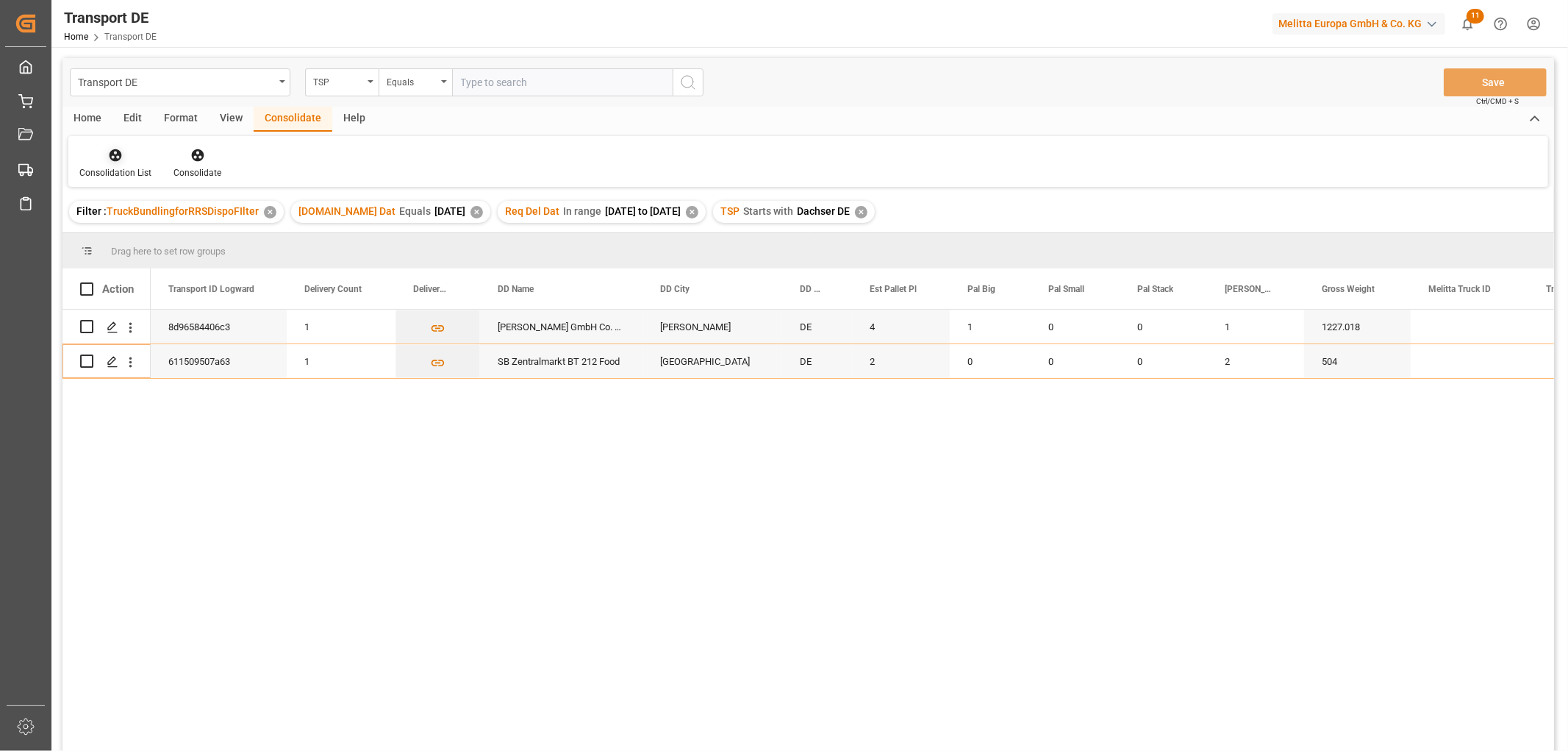
click at [121, 157] on icon at bounding box center [116, 155] width 15 height 15
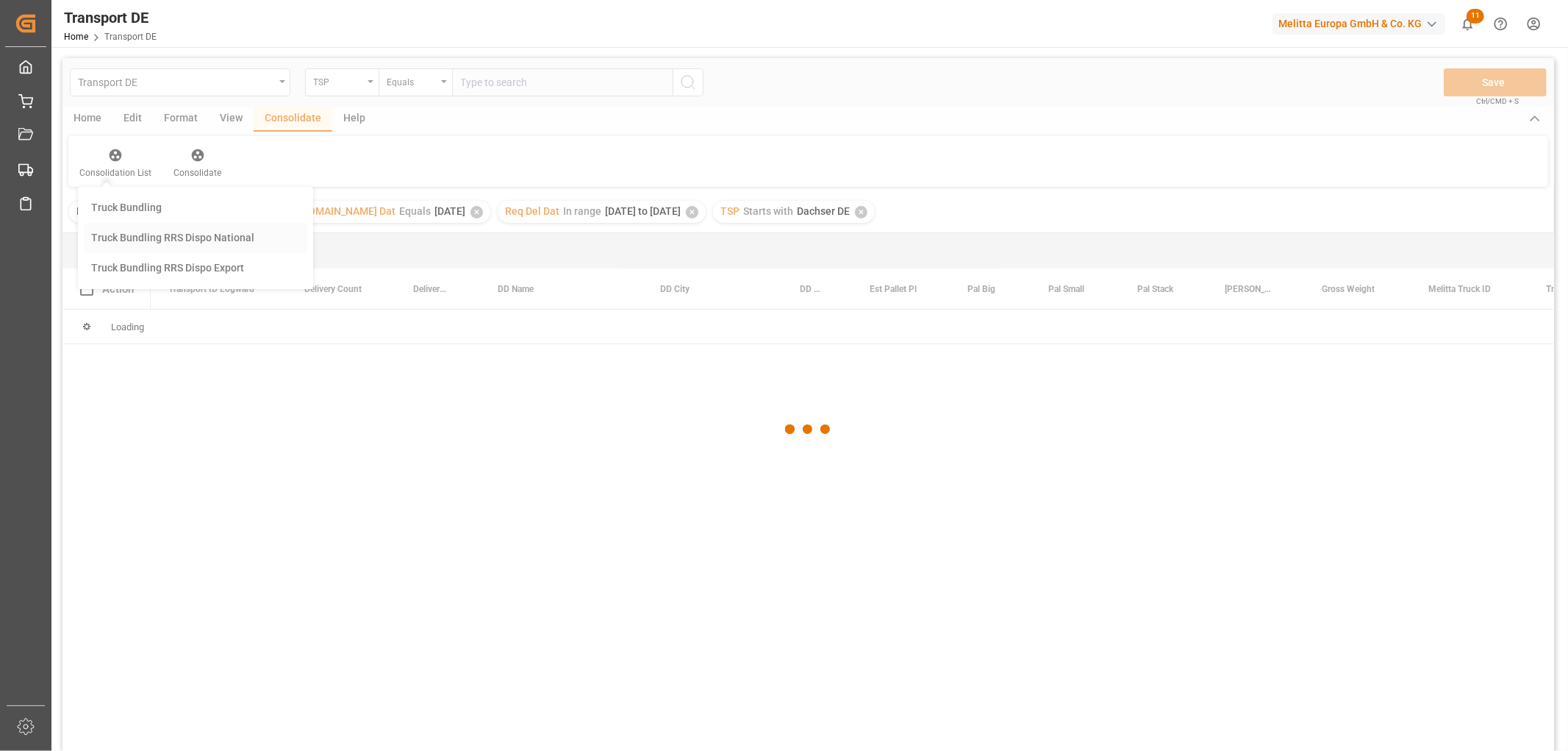
click at [138, 238] on div "Transport DE TSP Equals Save Ctrl/CMD + S Home Edit Format View Consolidate Hel…" at bounding box center [808, 424] width 1491 height 732
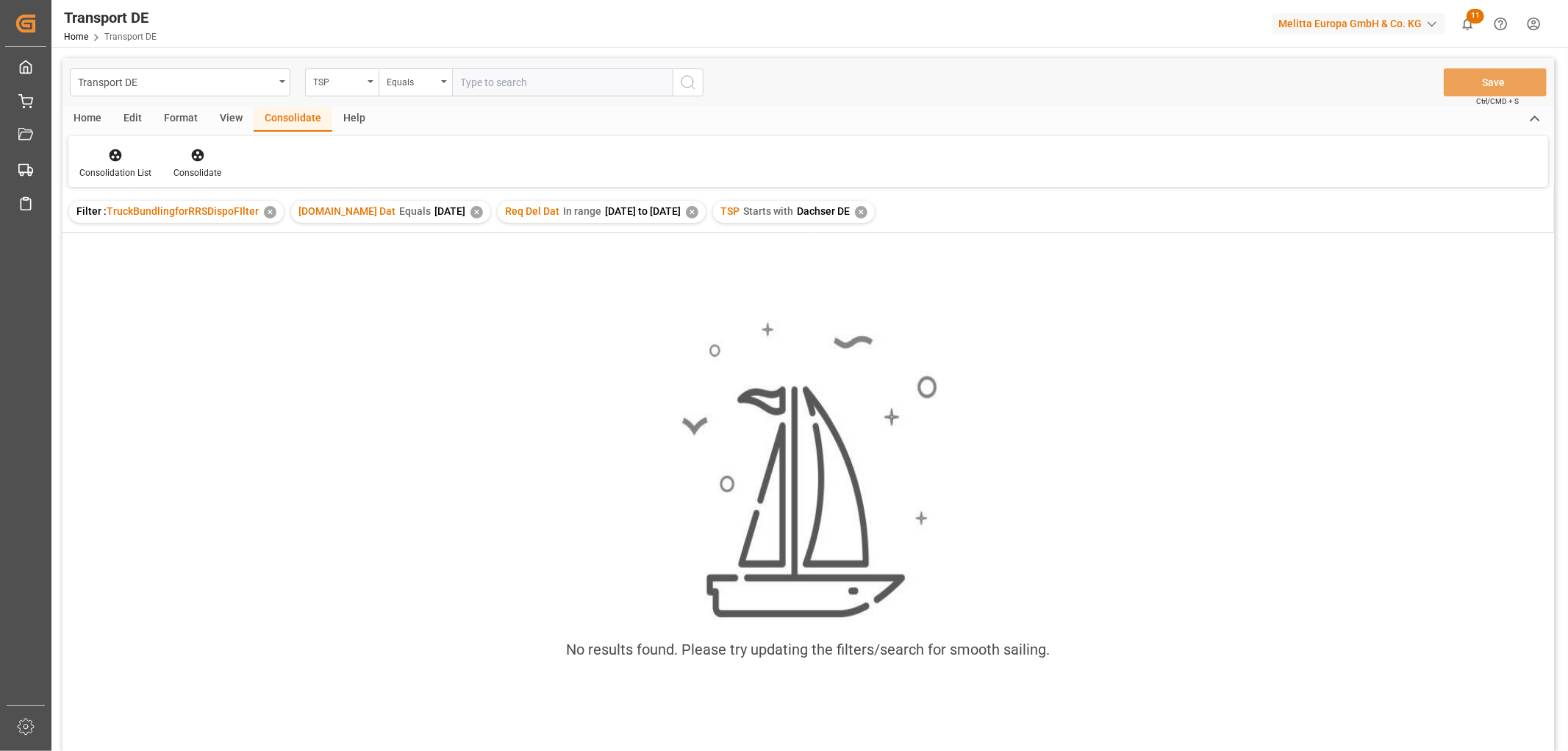
click at [866, 214] on div "✕" at bounding box center [861, 212] width 13 height 13
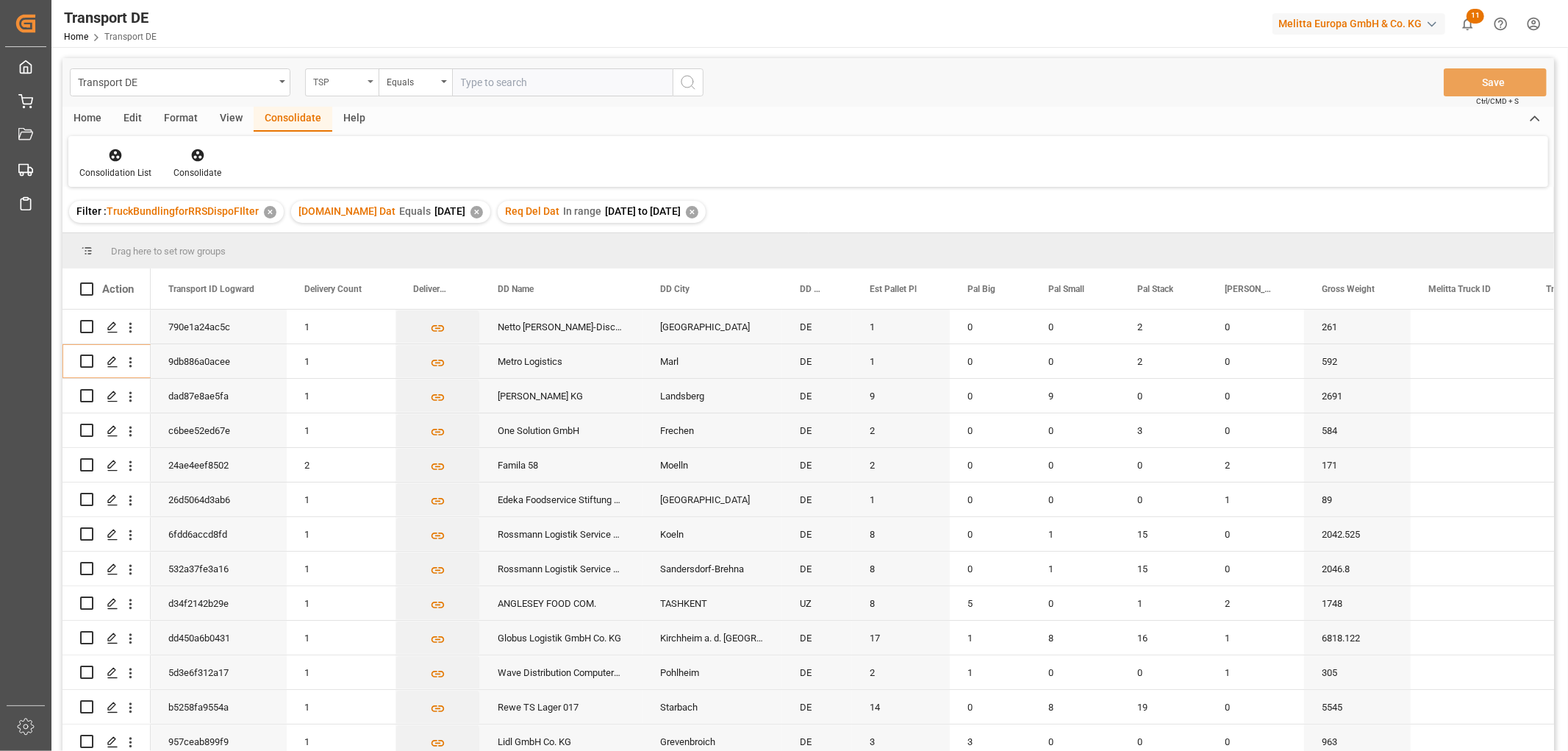
click at [326, 84] on div "TSP" at bounding box center [338, 81] width 50 height 17
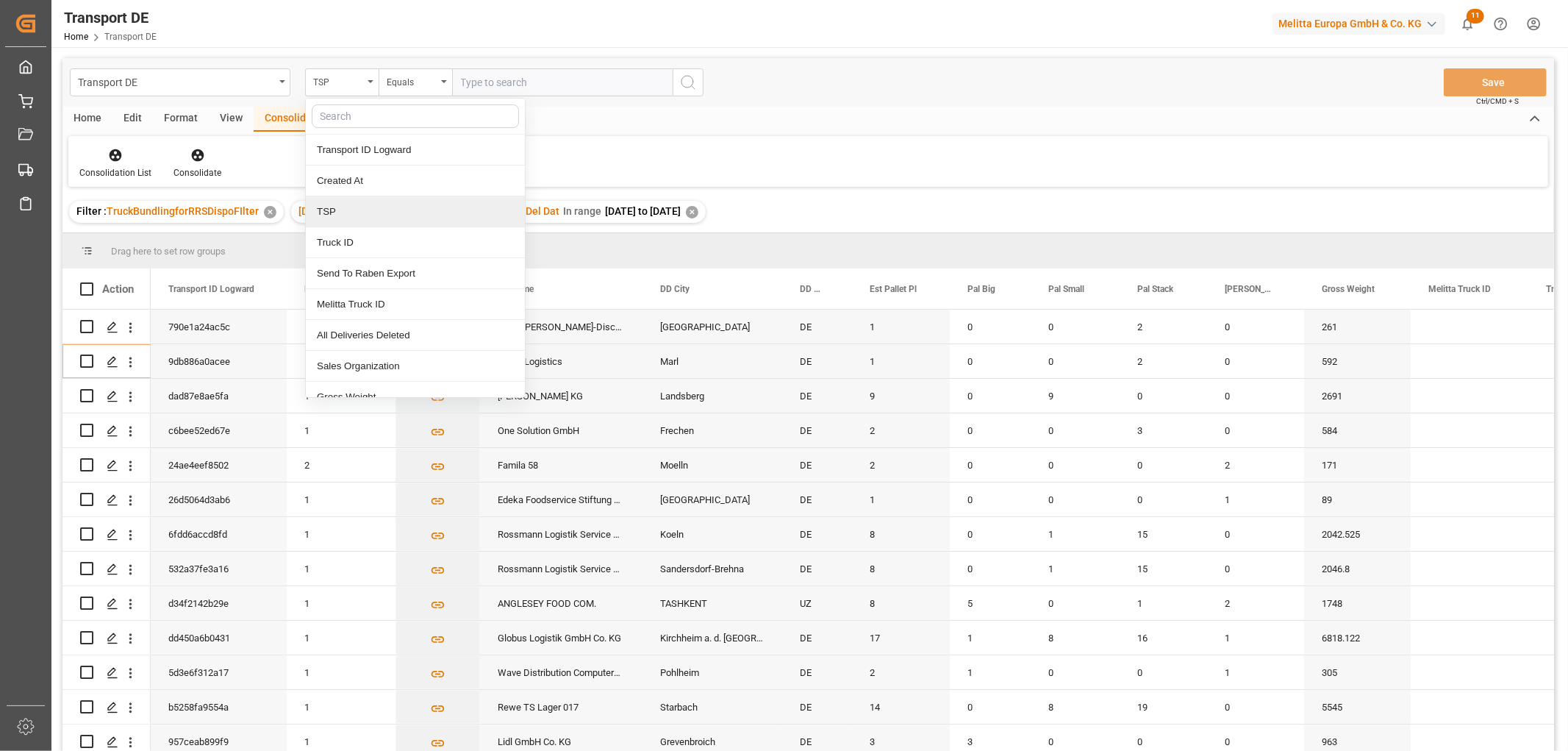
click at [334, 208] on div "TSP" at bounding box center [415, 211] width 219 height 31
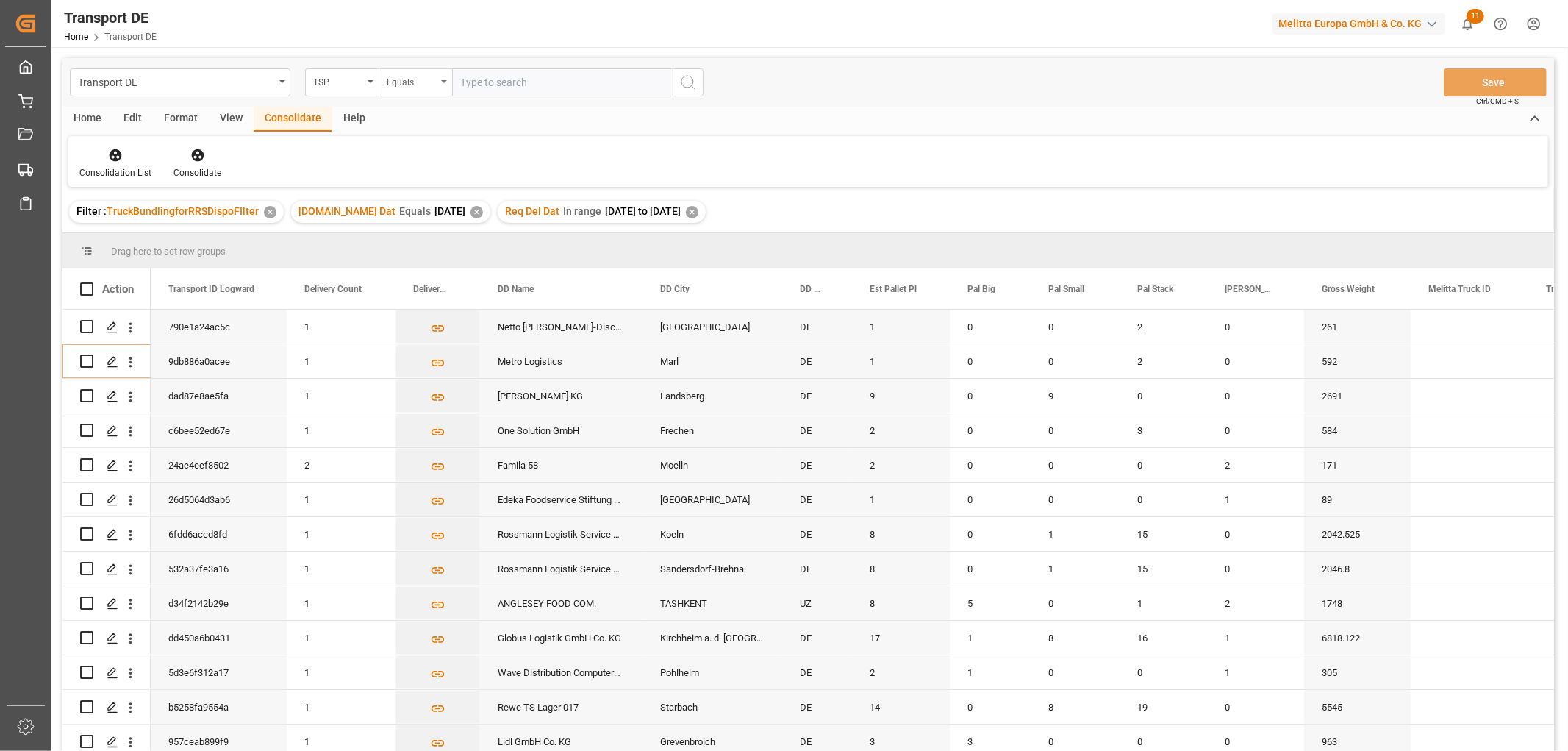
click at [397, 82] on div "Equals" at bounding box center [411, 81] width 50 height 17
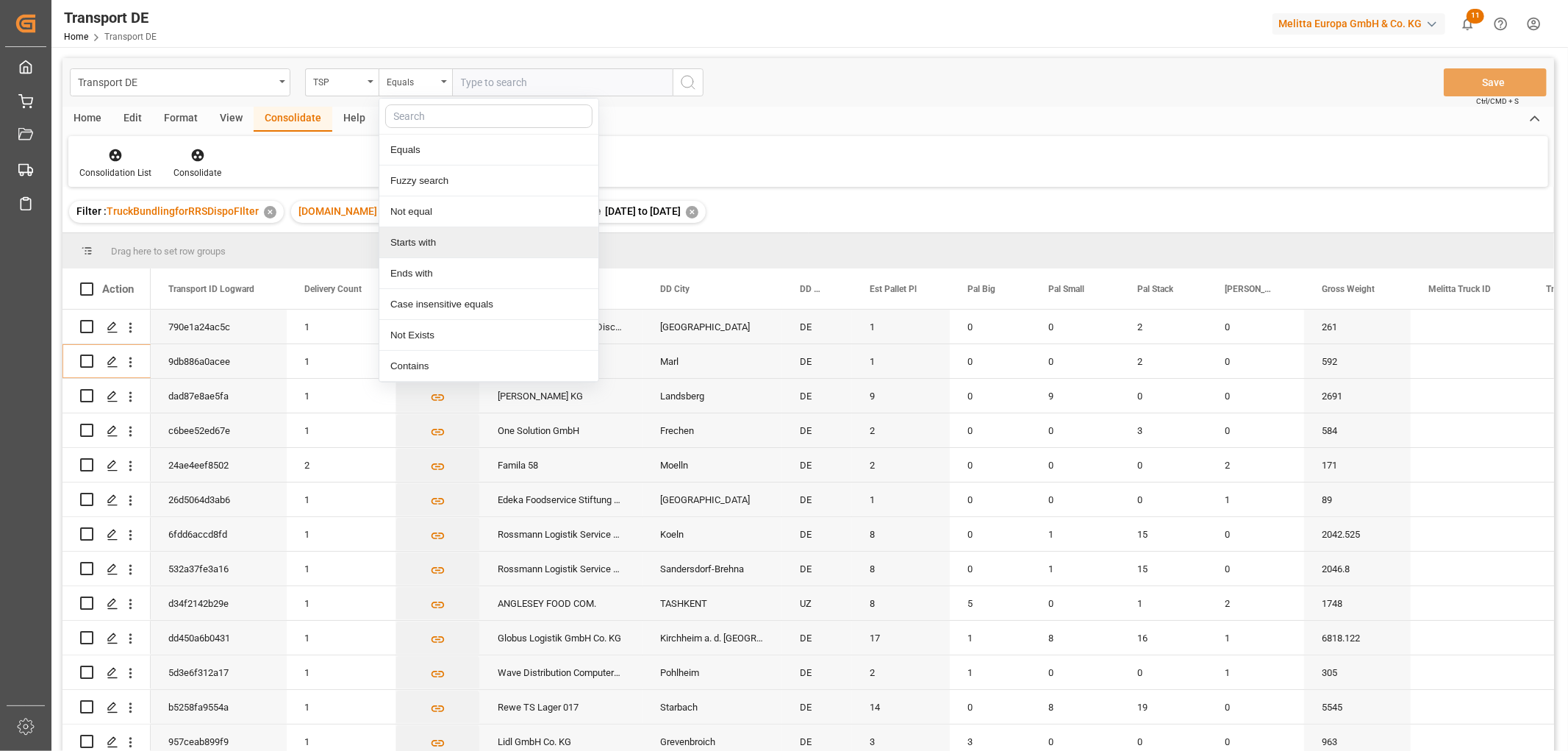
click at [420, 243] on div "Starts with" at bounding box center [488, 242] width 219 height 31
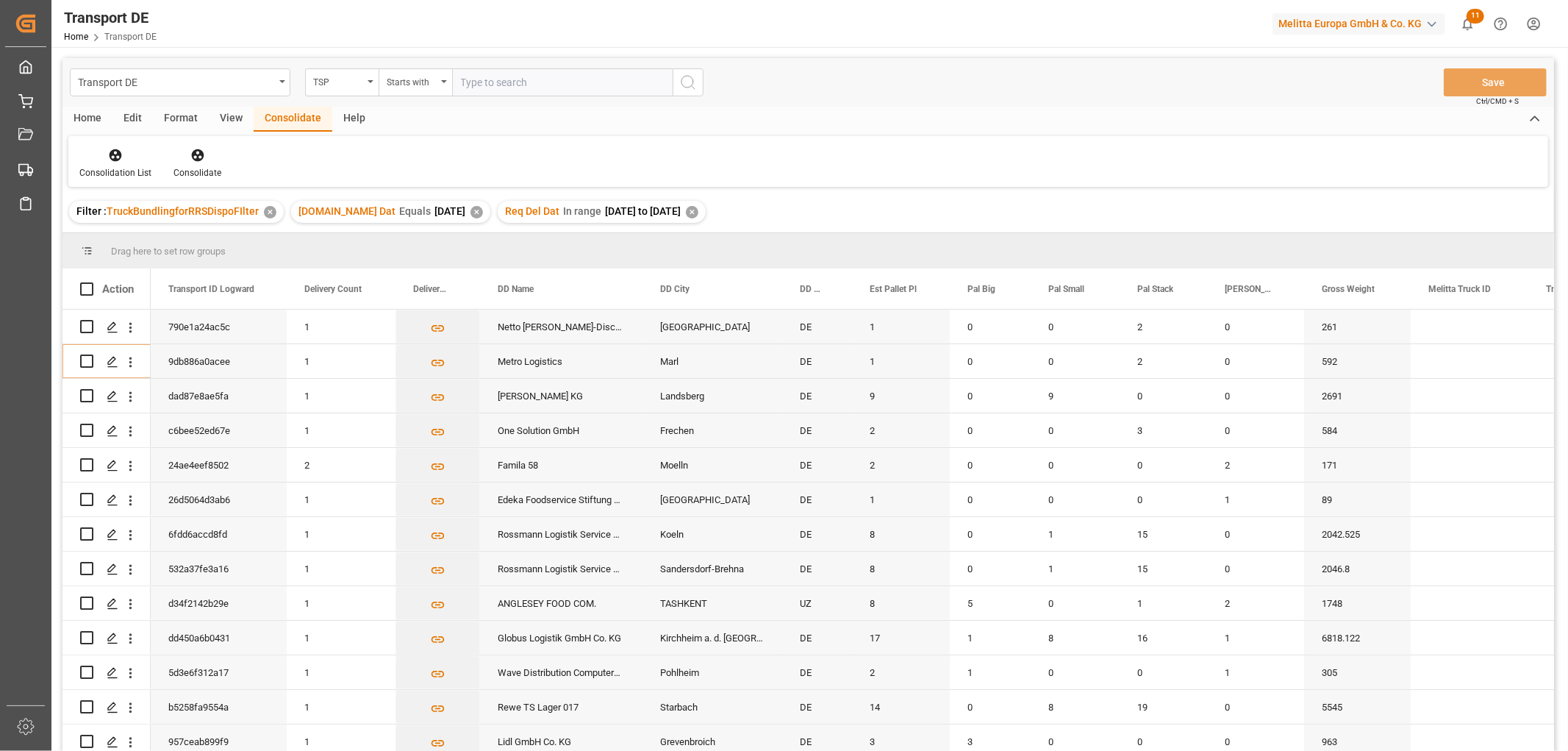
click at [487, 75] on input "text" at bounding box center [562, 82] width 220 height 28
type input "LIT DE"
click at [689, 79] on icon "search button" at bounding box center [687, 82] width 17 height 17
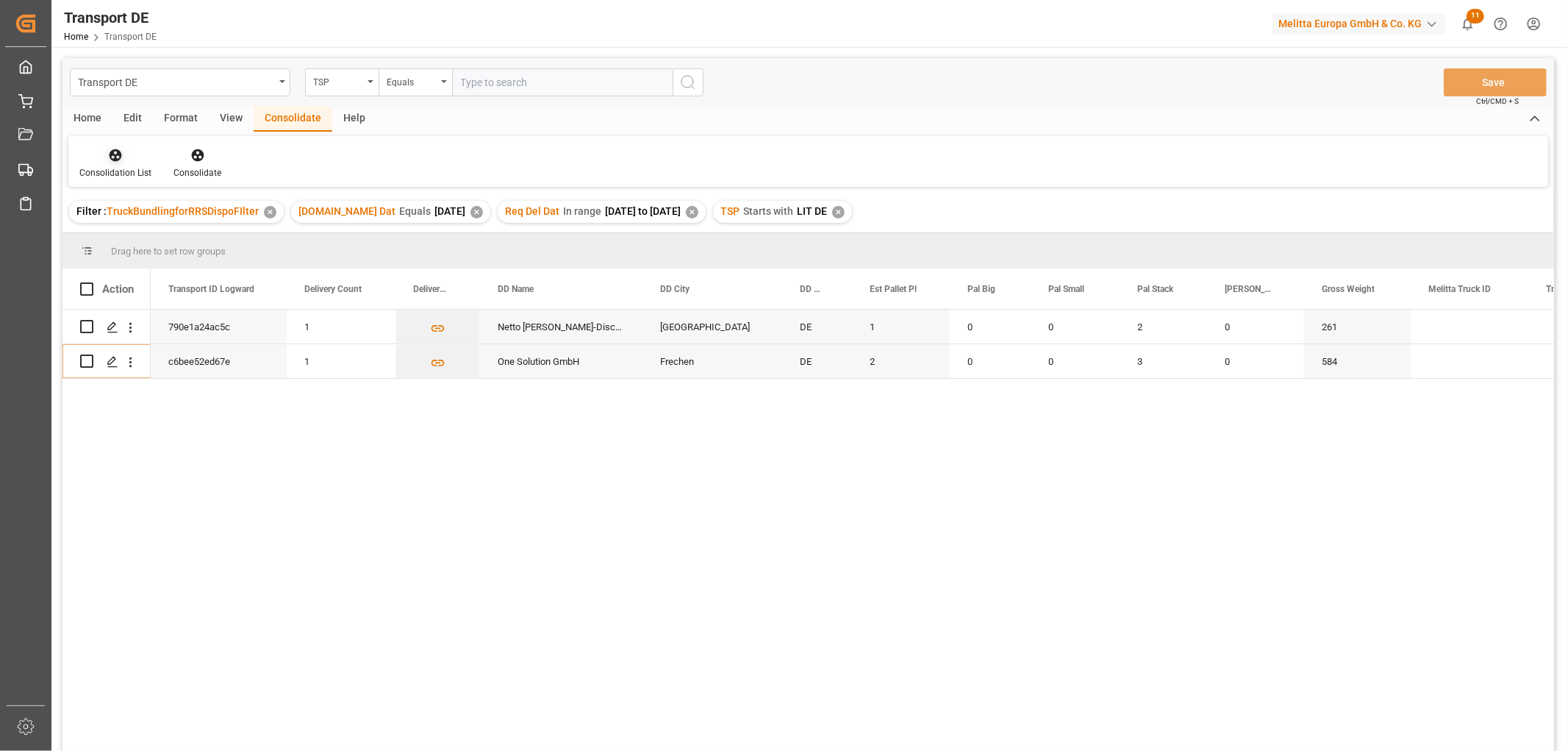
click at [114, 155] on icon at bounding box center [116, 155] width 13 height 13
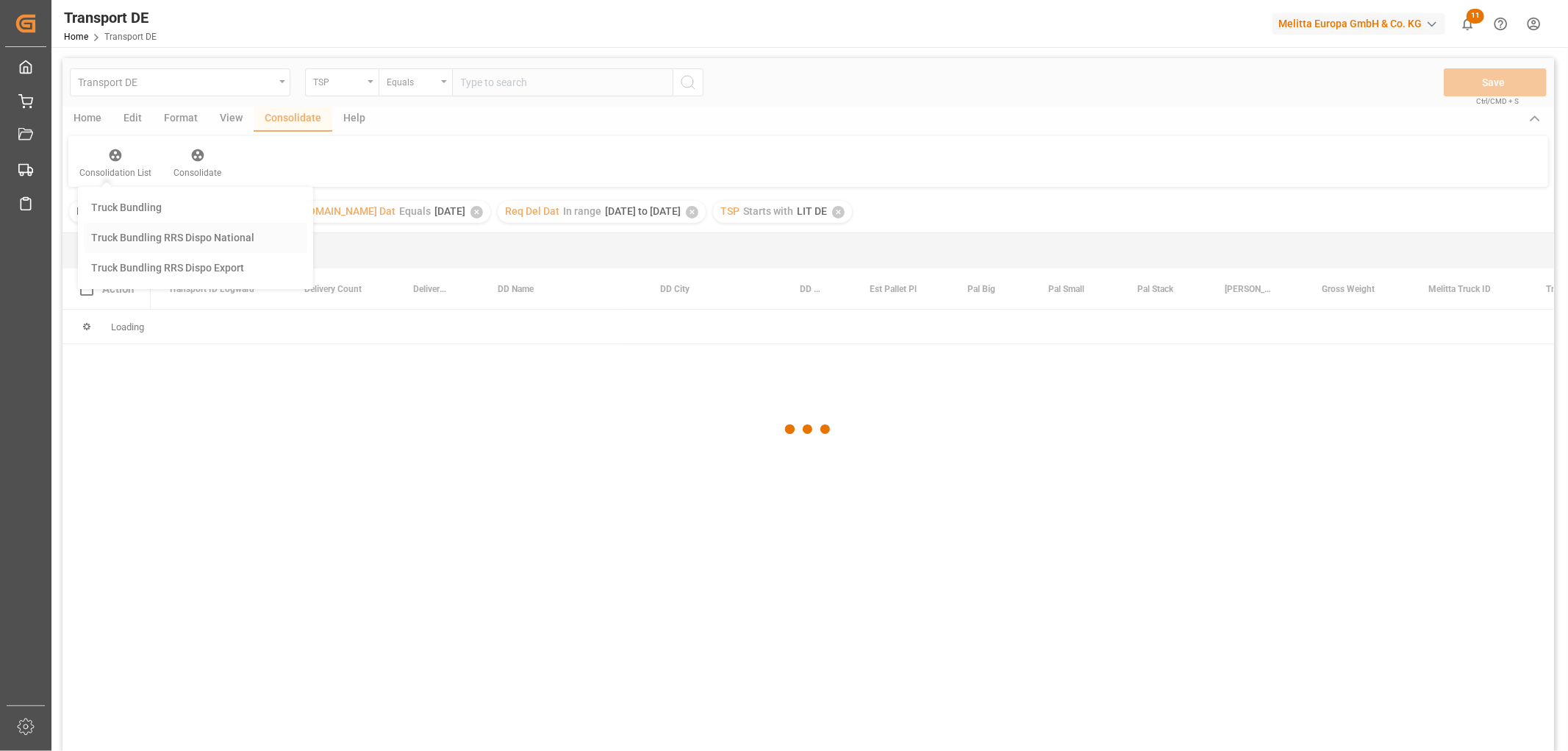
click at [125, 239] on div "Transport DE TSP Equals Save Ctrl/CMD + S Home Edit Format View Consolidate Hel…" at bounding box center [808, 424] width 1491 height 732
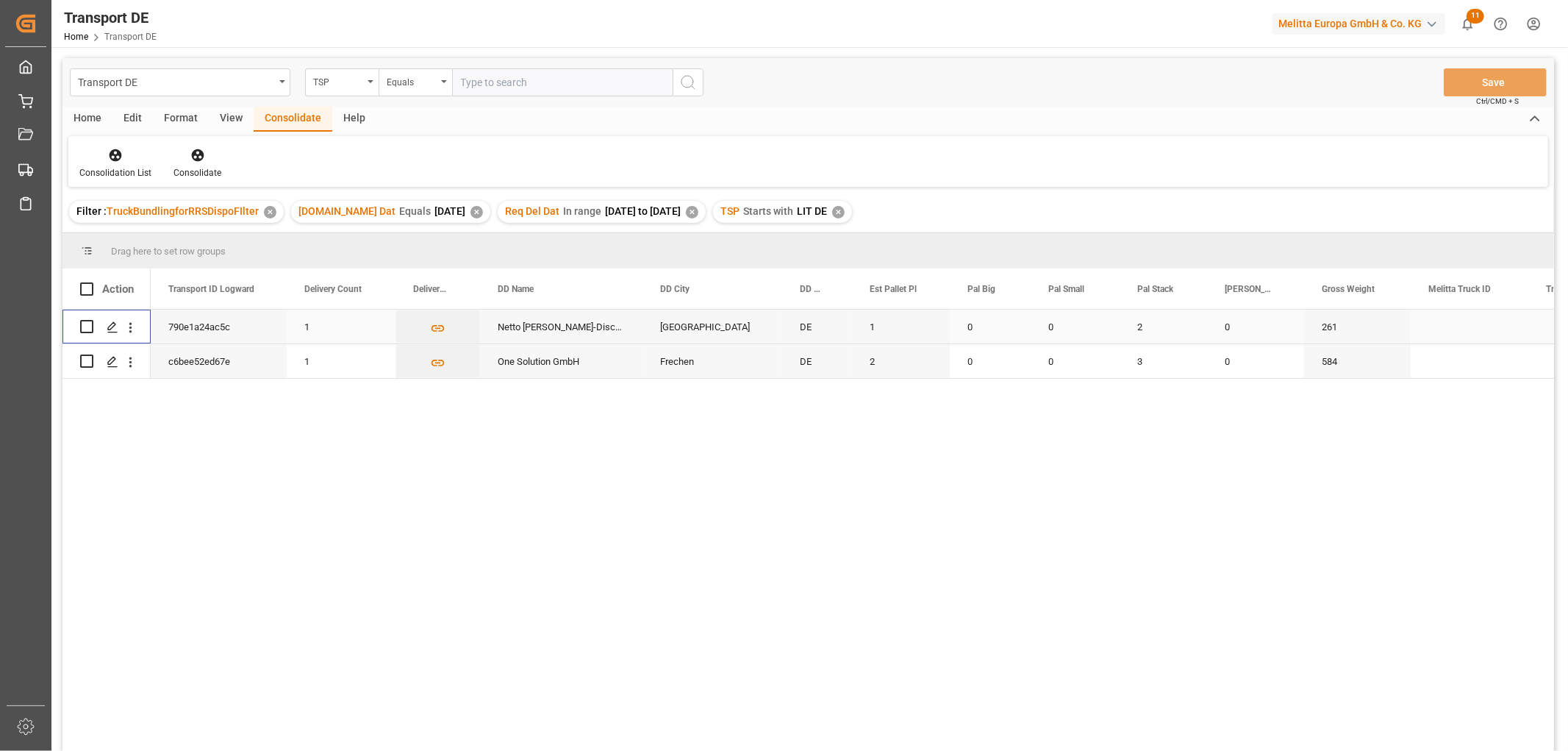
click at [89, 329] on input "Press Space to toggle row selection (unchecked)" at bounding box center [87, 327] width 14 height 14
checkbox input "true"
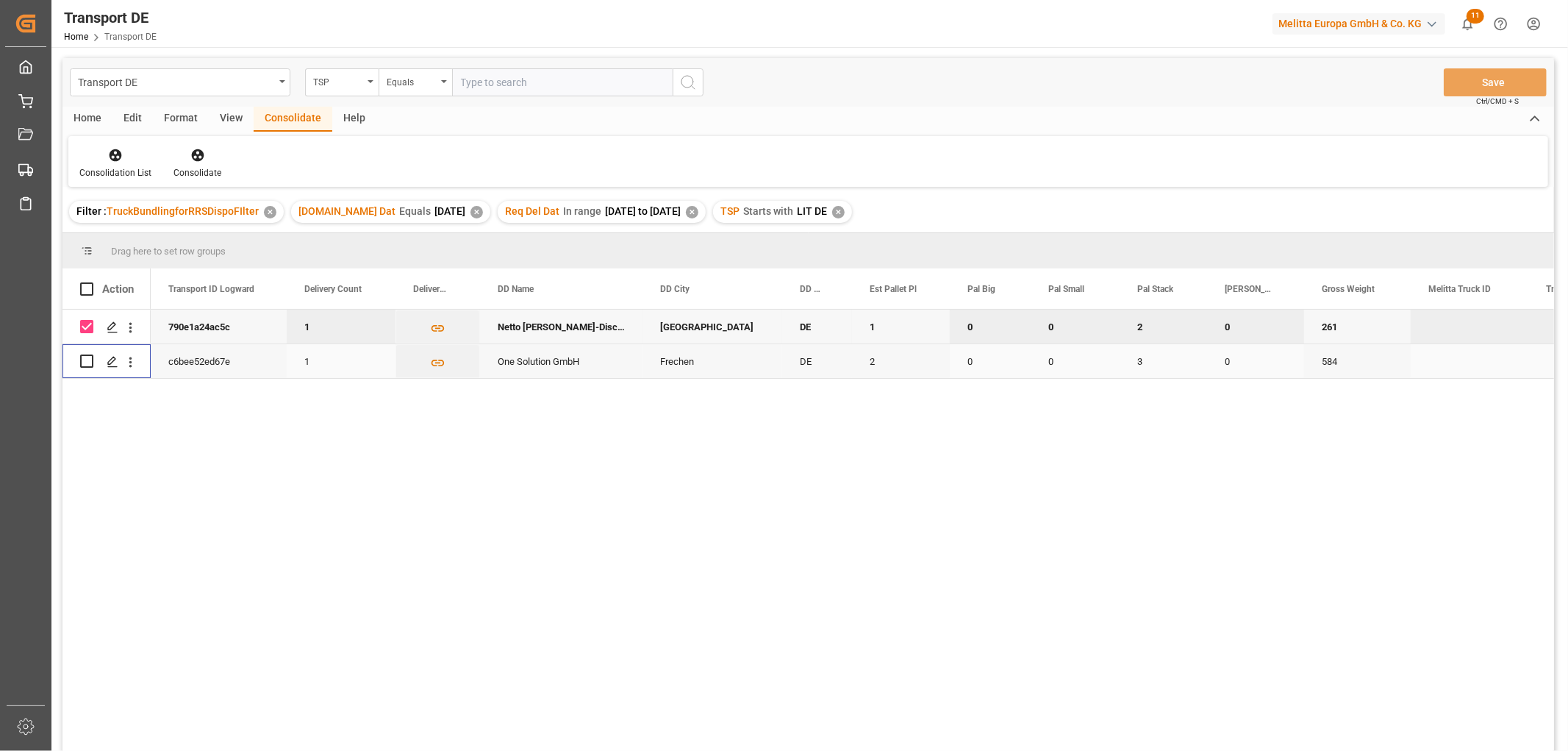
click at [84, 366] on input "Press Space to toggle row selection (unchecked)" at bounding box center [87, 361] width 14 height 14
checkbox input "true"
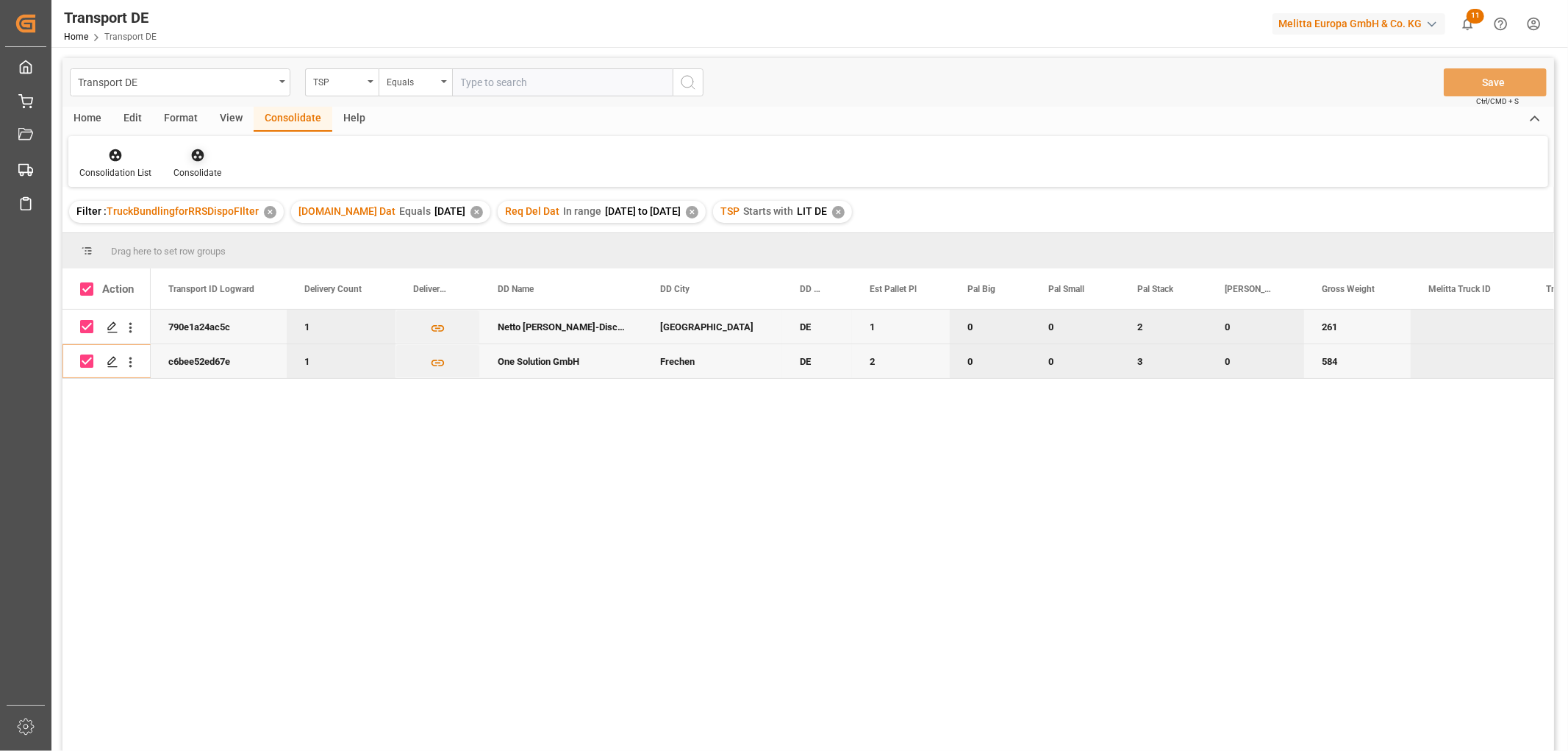
click at [191, 151] on icon at bounding box center [197, 155] width 13 height 13
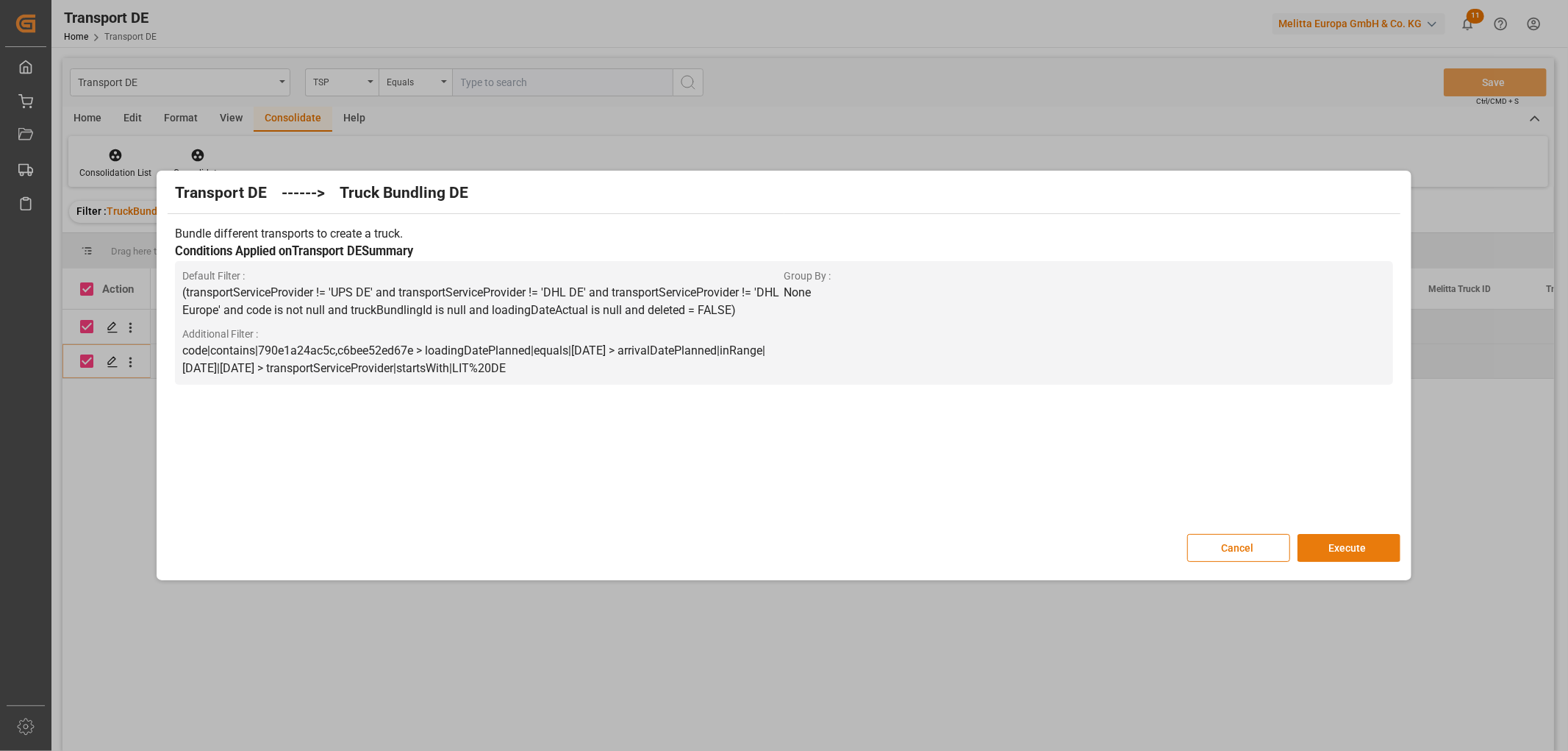
click at [1339, 540] on button "Execute" at bounding box center [1348, 548] width 103 height 28
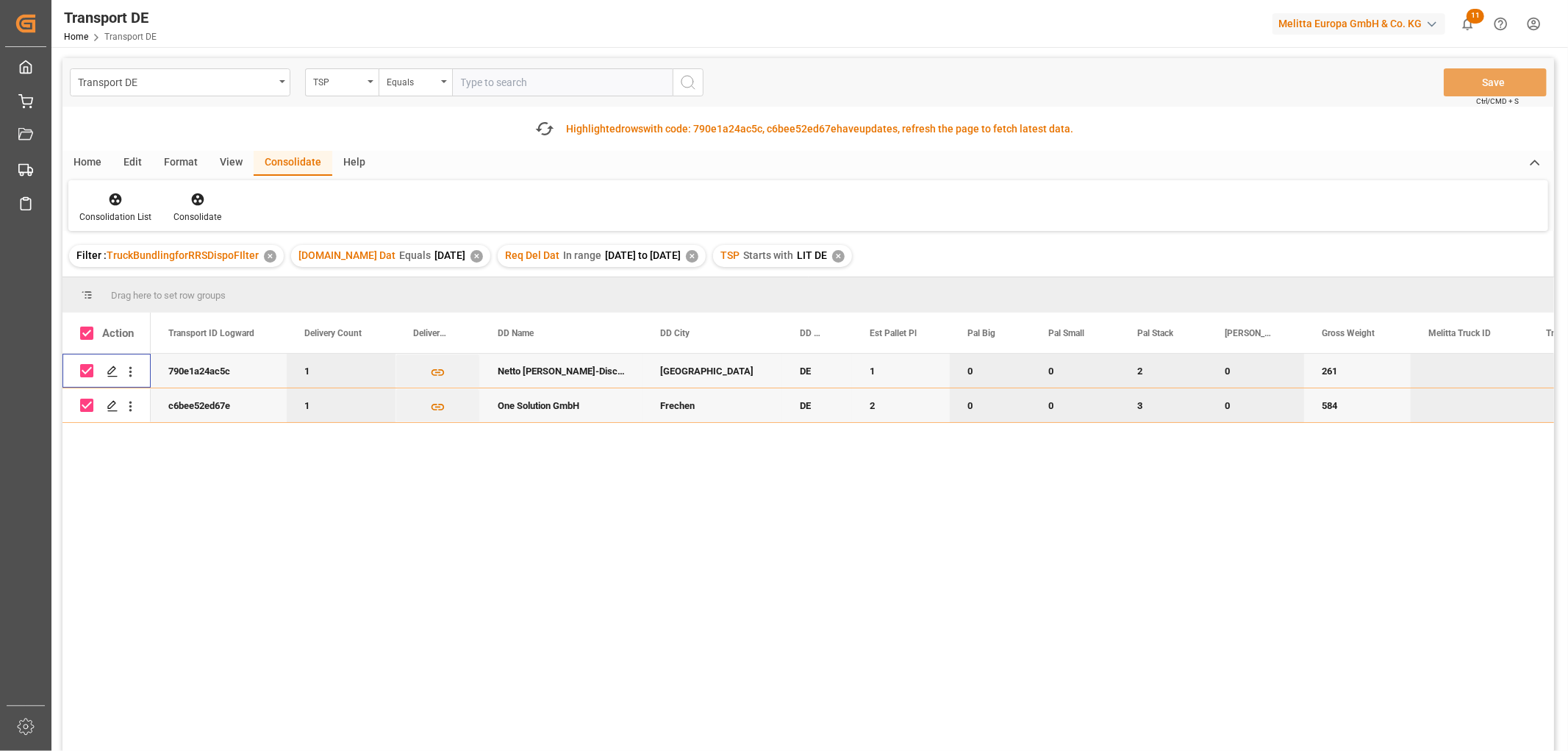
click at [89, 369] on input "Press Space to toggle row selection (checked)" at bounding box center [87, 371] width 14 height 14
checkbox input "false"
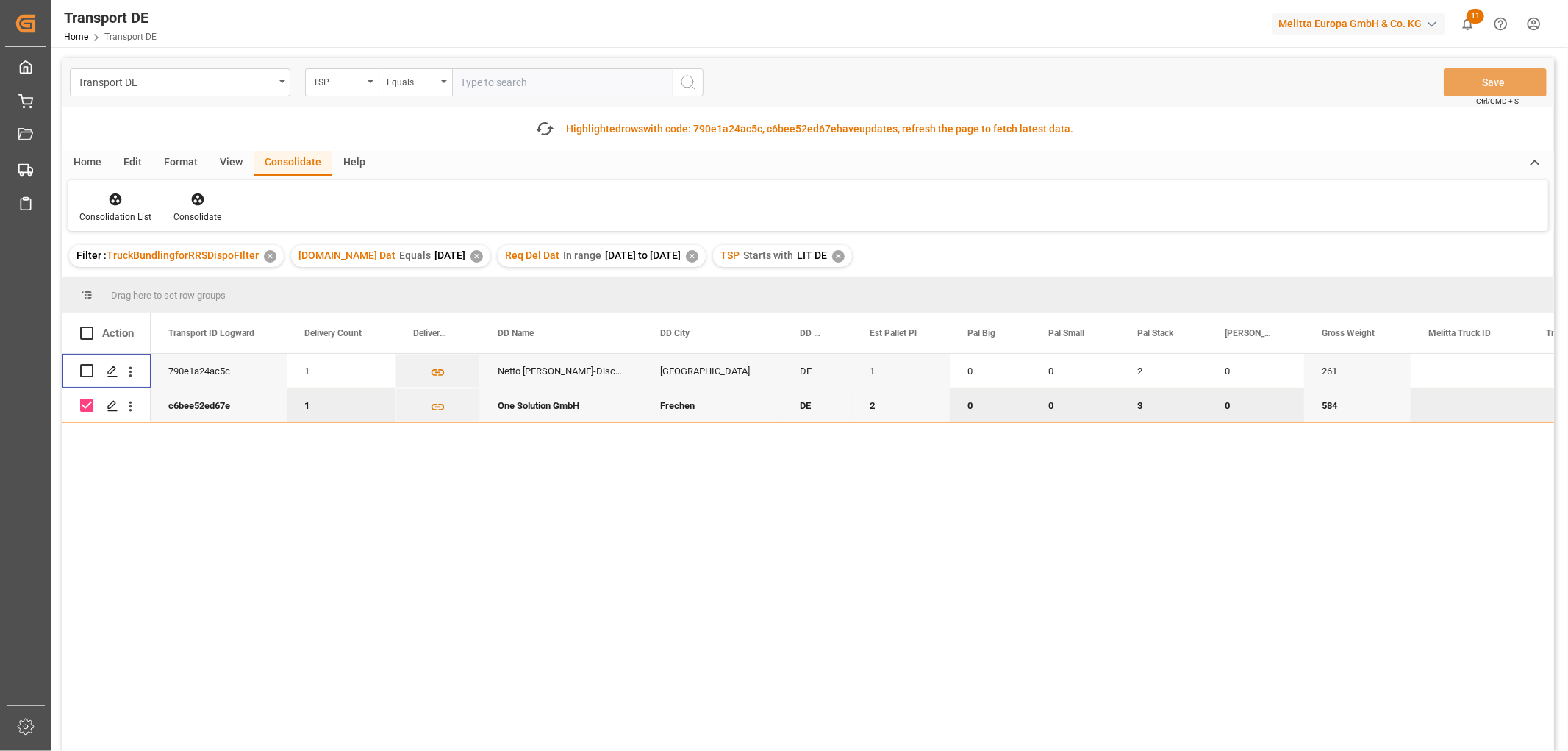
click at [88, 406] on input "Press Space to toggle row selection (checked)" at bounding box center [87, 406] width 14 height 14
checkbox input "false"
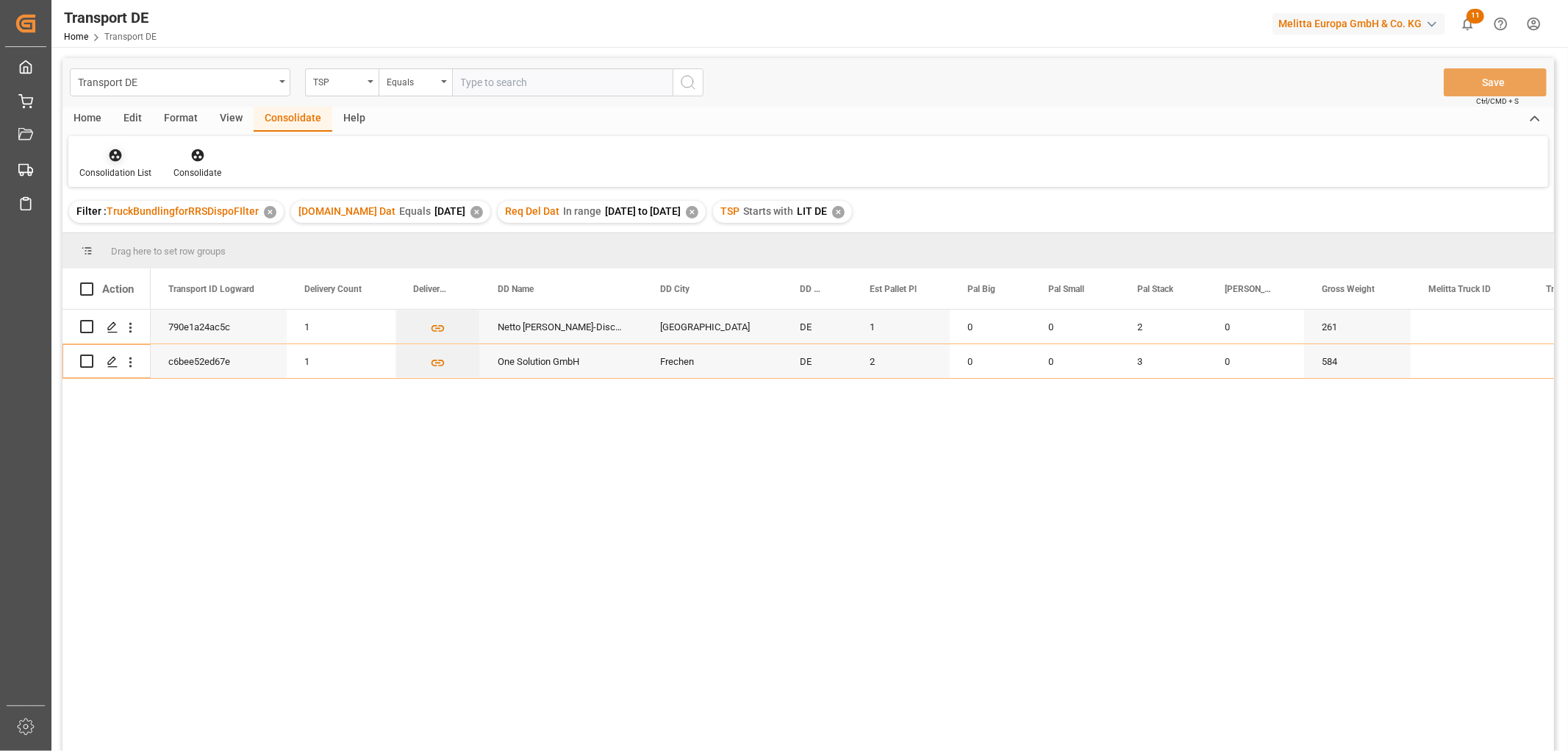
click at [114, 160] on icon at bounding box center [116, 155] width 13 height 13
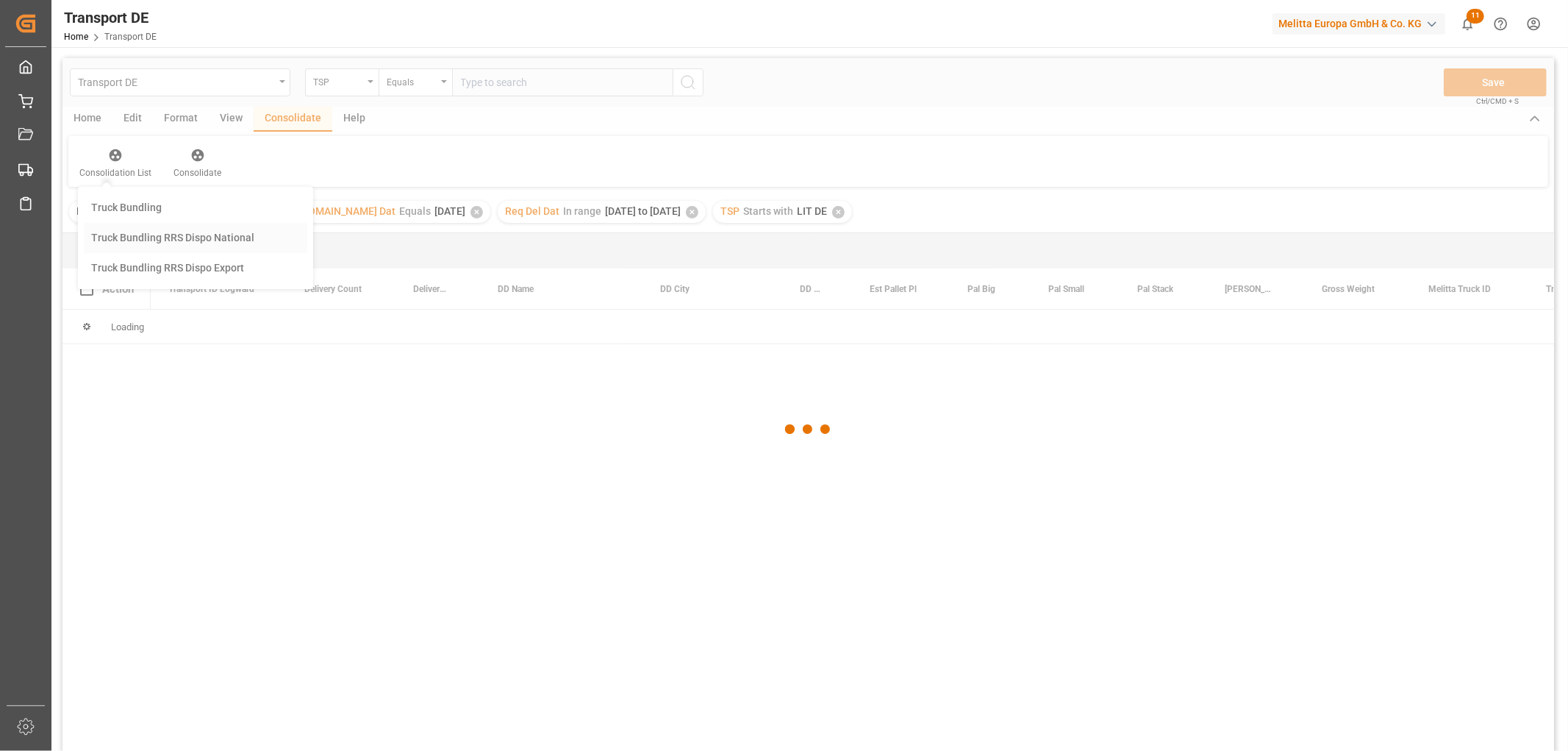
click at [127, 240] on div "Transport DE TSP Equals Save Ctrl/CMD + S Home Edit Format View Consolidate Hel…" at bounding box center [808, 424] width 1491 height 732
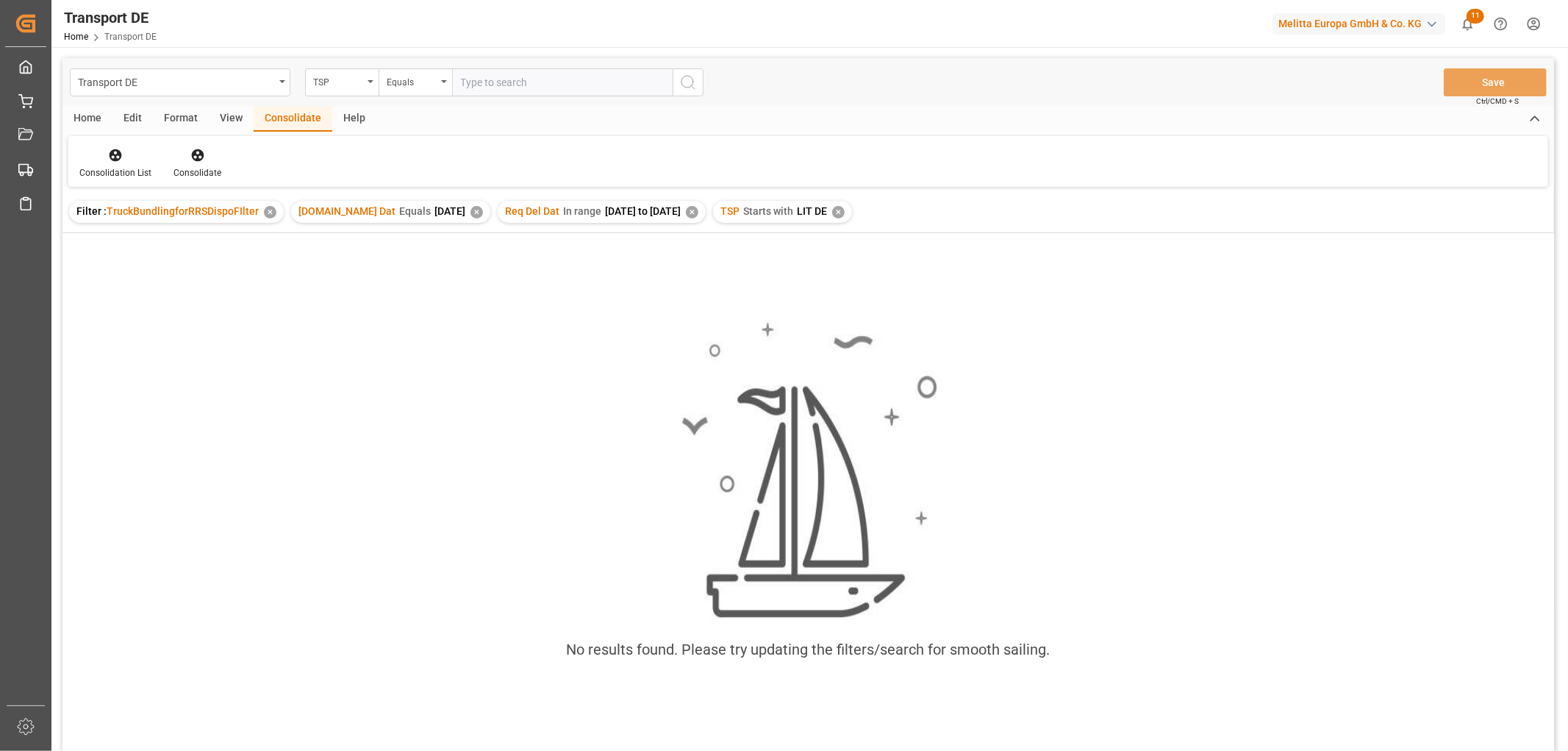
click at [845, 214] on div "✕" at bounding box center [839, 212] width 13 height 13
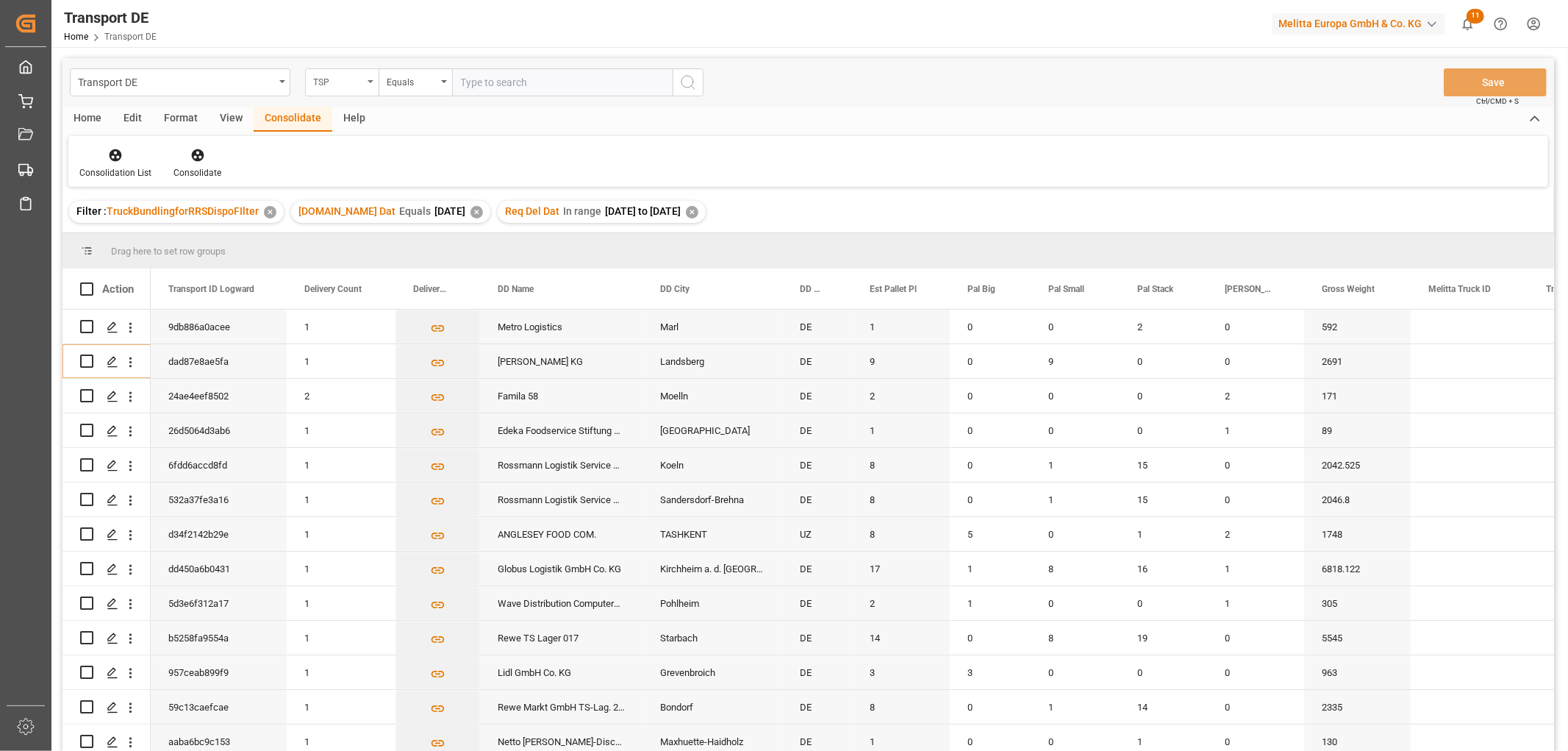
click at [326, 78] on div "TSP" at bounding box center [338, 81] width 50 height 17
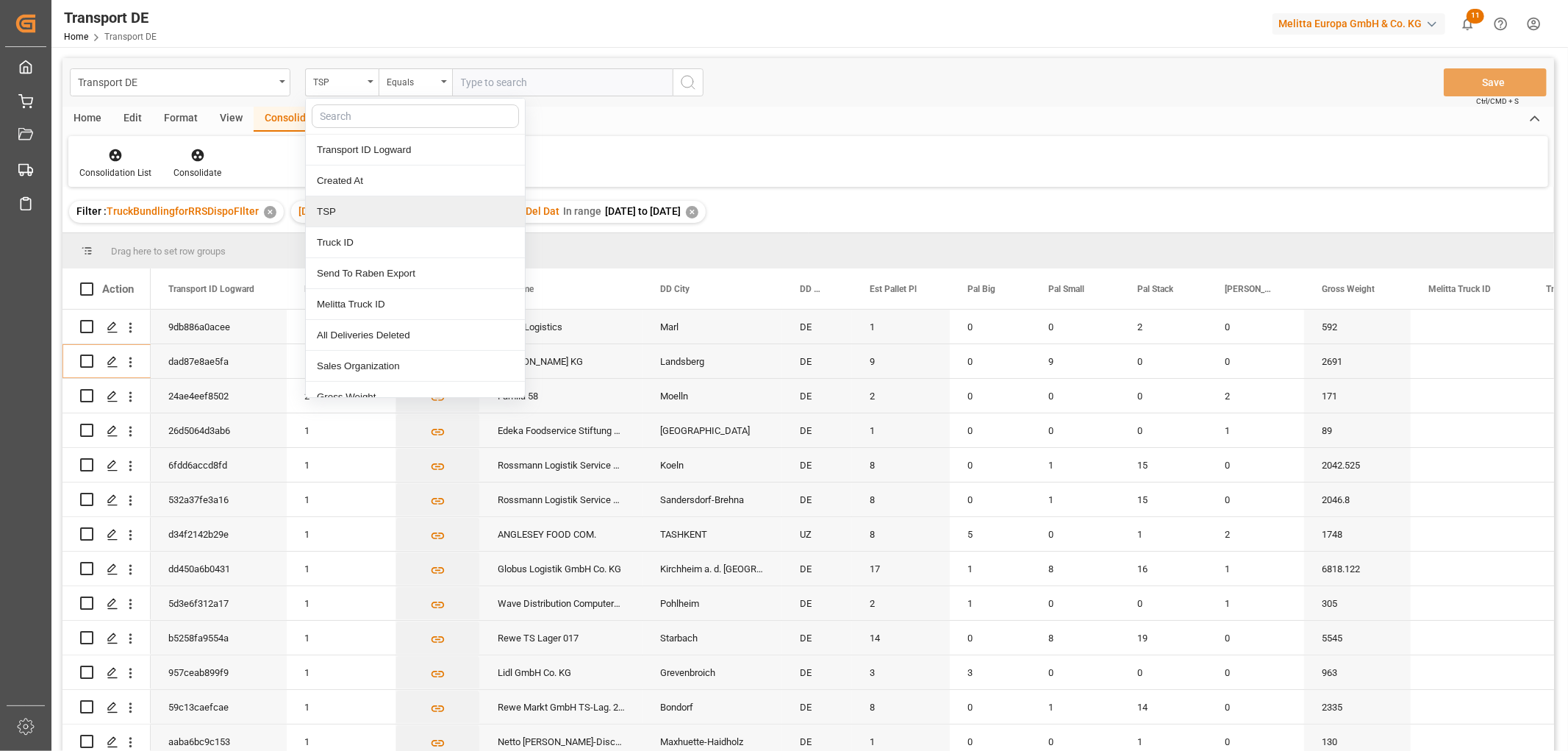
click at [320, 208] on div "TSP" at bounding box center [415, 211] width 219 height 31
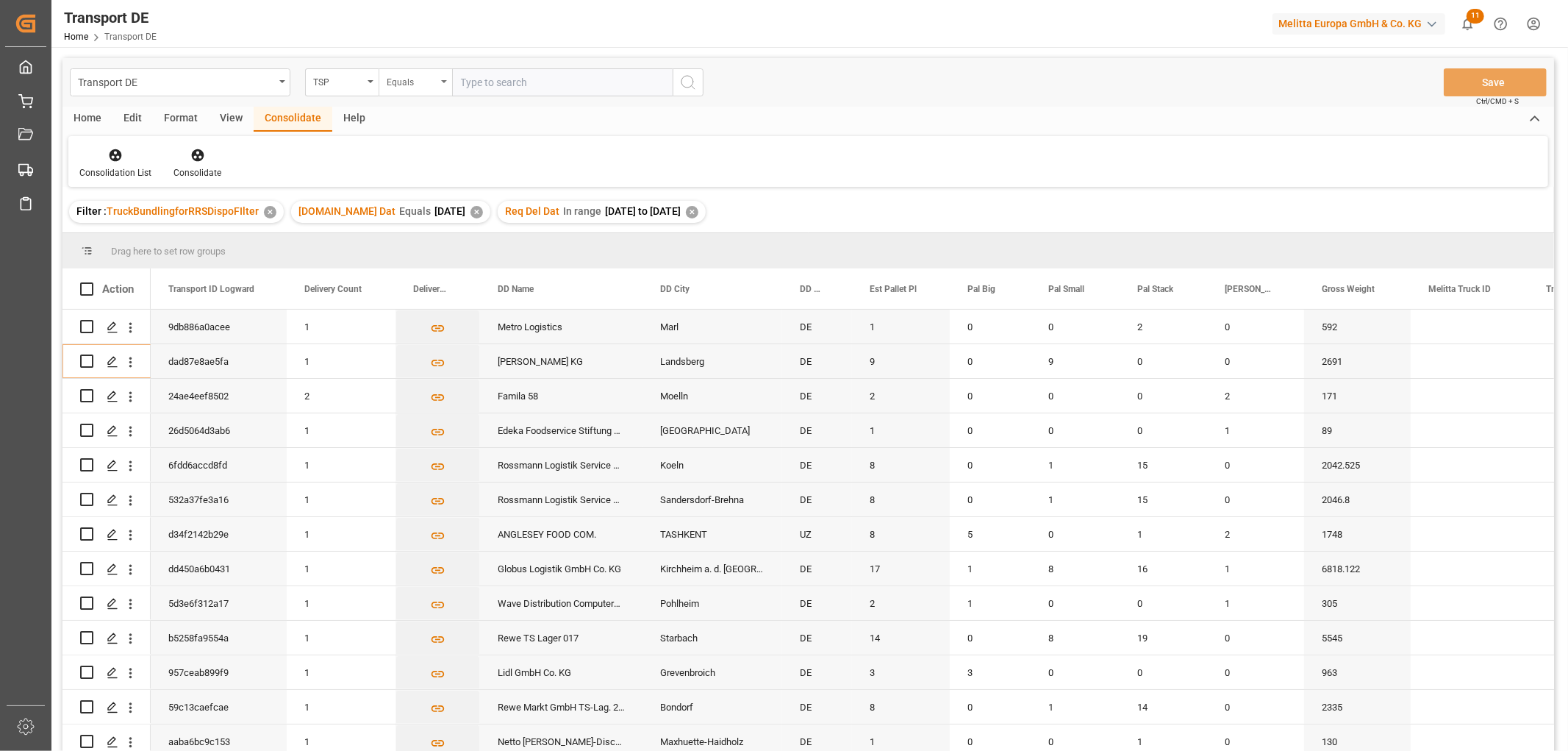
click at [407, 85] on div "Equals" at bounding box center [411, 81] width 50 height 17
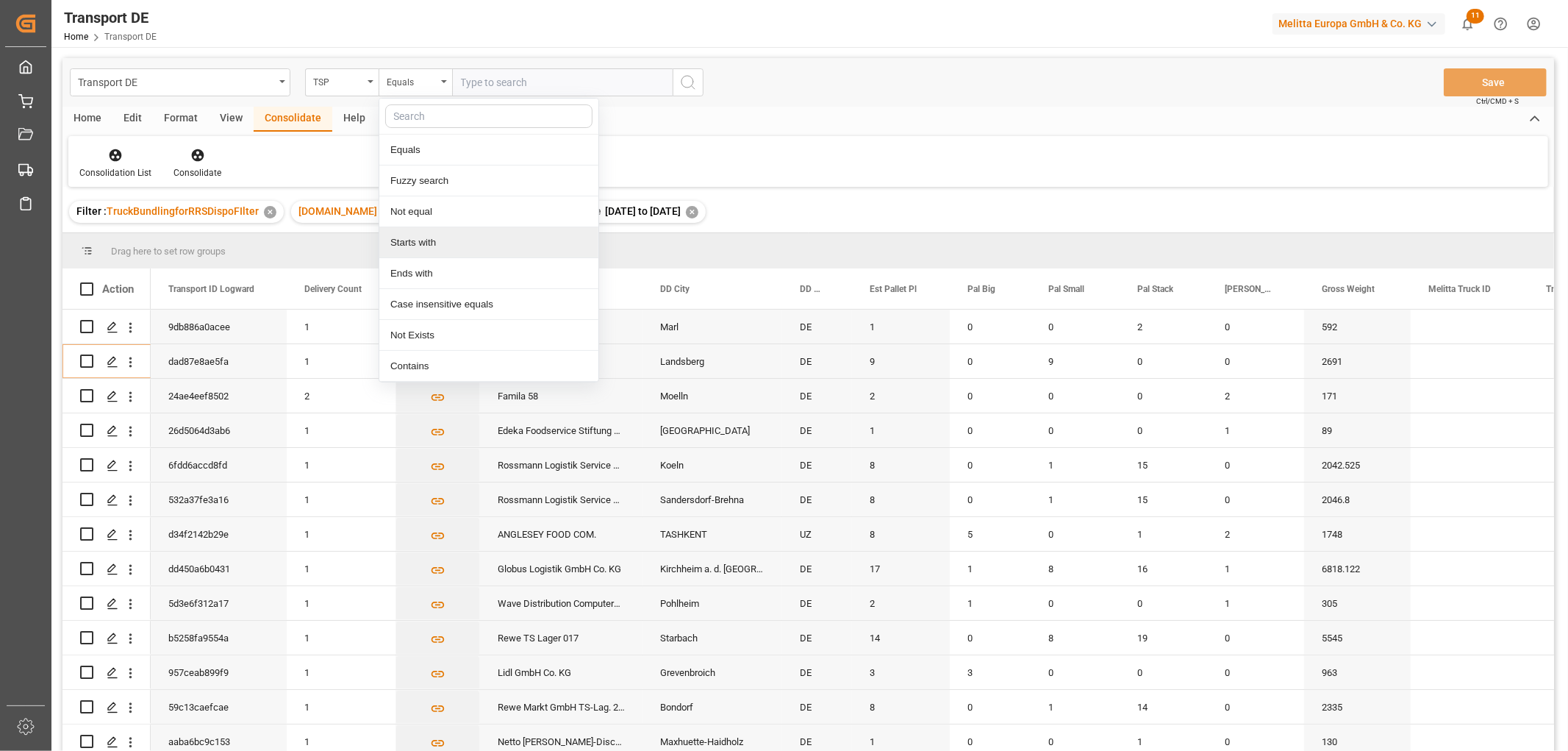
click at [411, 242] on div "Starts with" at bounding box center [488, 242] width 219 height 31
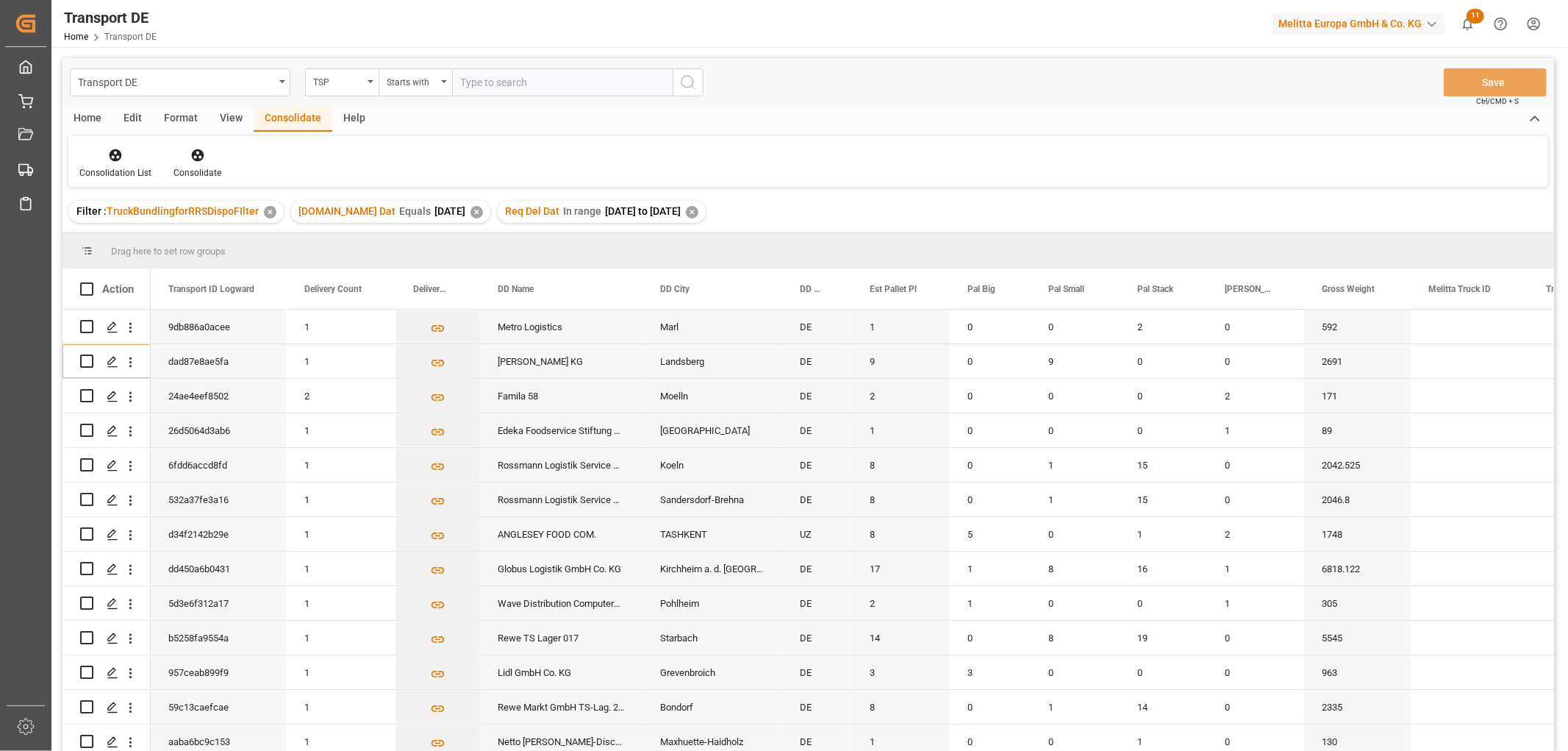
click at [478, 83] on input "text" at bounding box center [562, 82] width 220 height 28
type input "Moeller"
click at [688, 83] on icon "search button" at bounding box center [687, 82] width 17 height 17
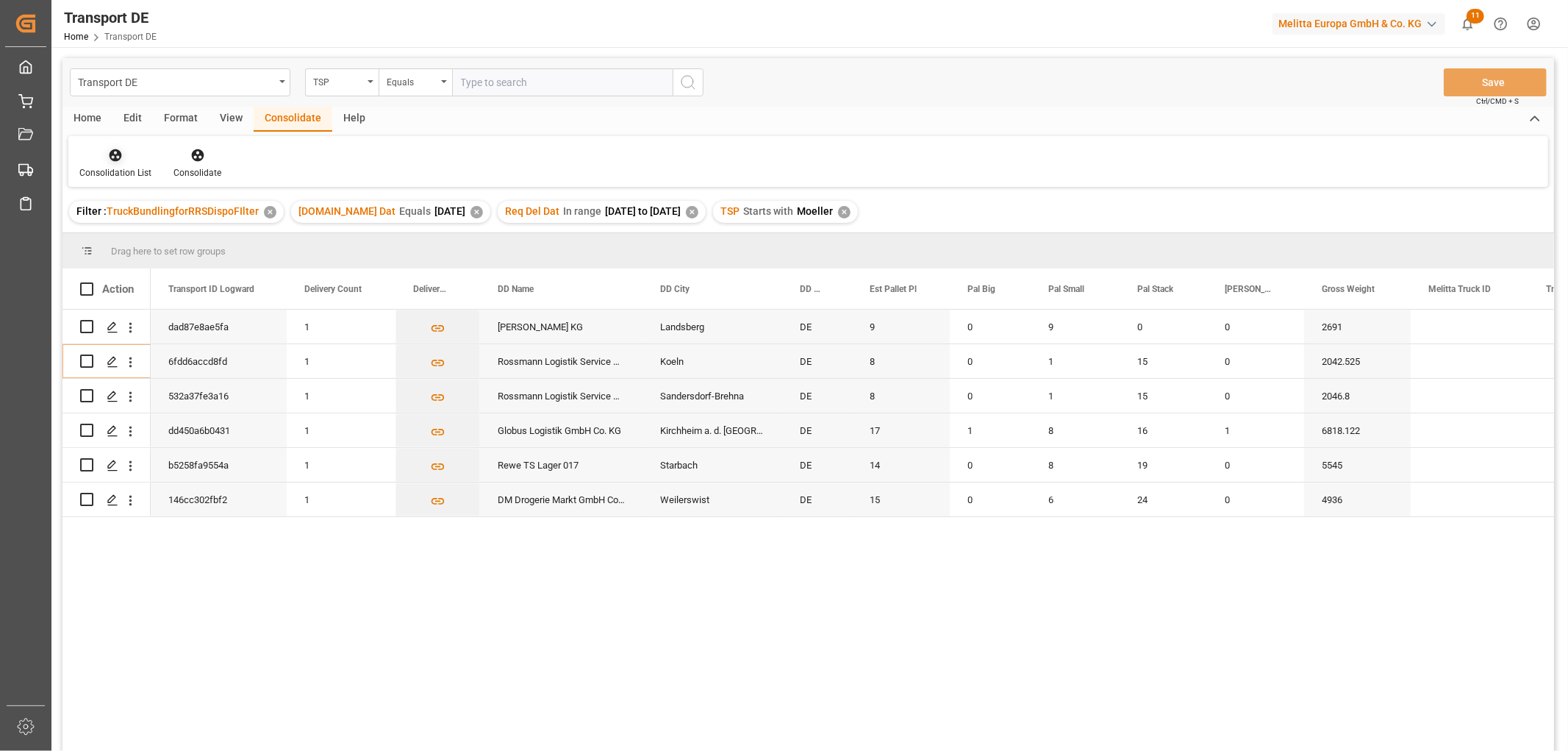
click at [112, 158] on icon at bounding box center [116, 155] width 13 height 13
click at [123, 240] on div "Transport DE TSP Equals Save Ctrl/CMD + S Home Edit Format View Consolidate Hel…" at bounding box center [808, 424] width 1491 height 732
click at [90, 327] on input "Press Space to toggle row selection (unchecked)" at bounding box center [87, 327] width 14 height 14
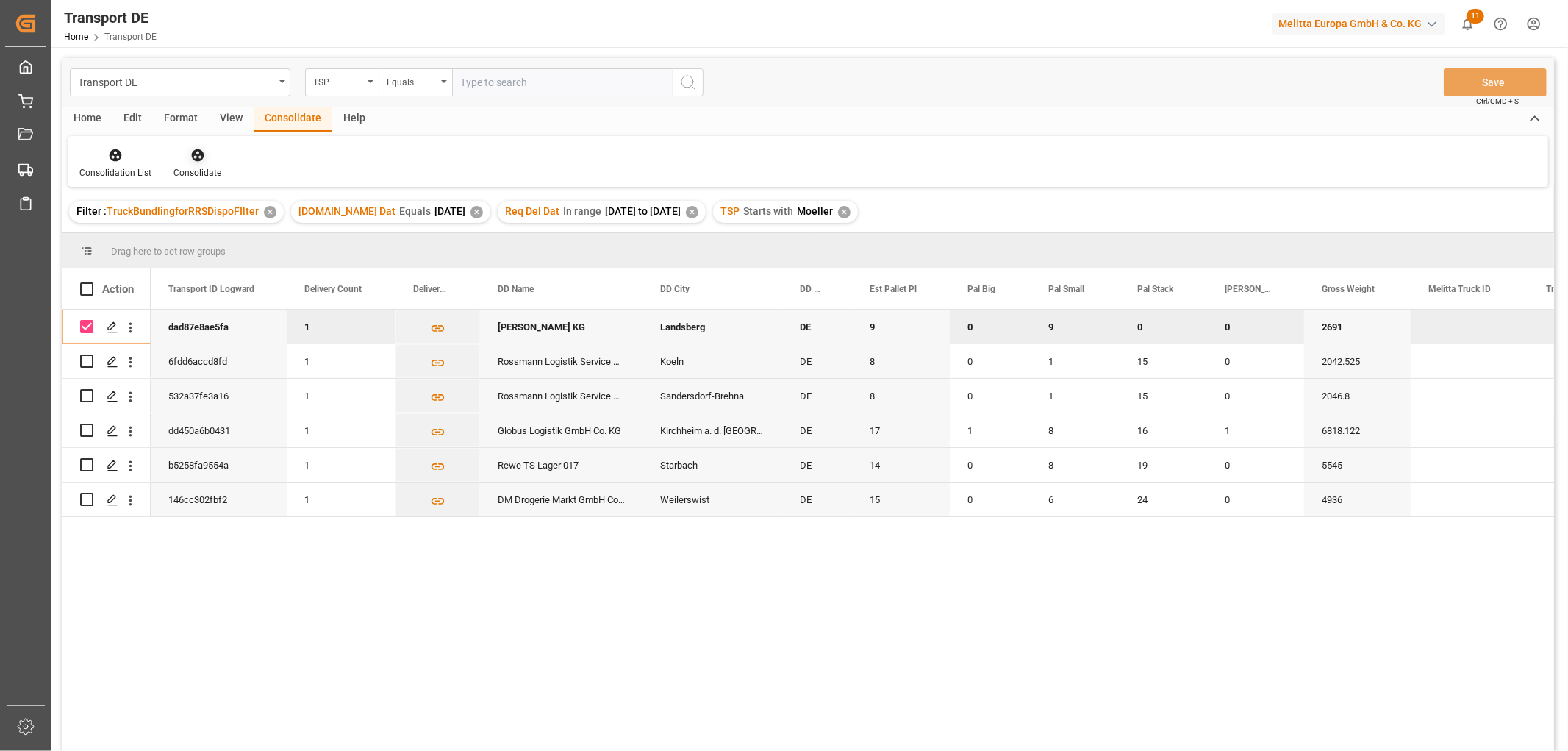
click at [199, 157] on icon at bounding box center [198, 155] width 15 height 15
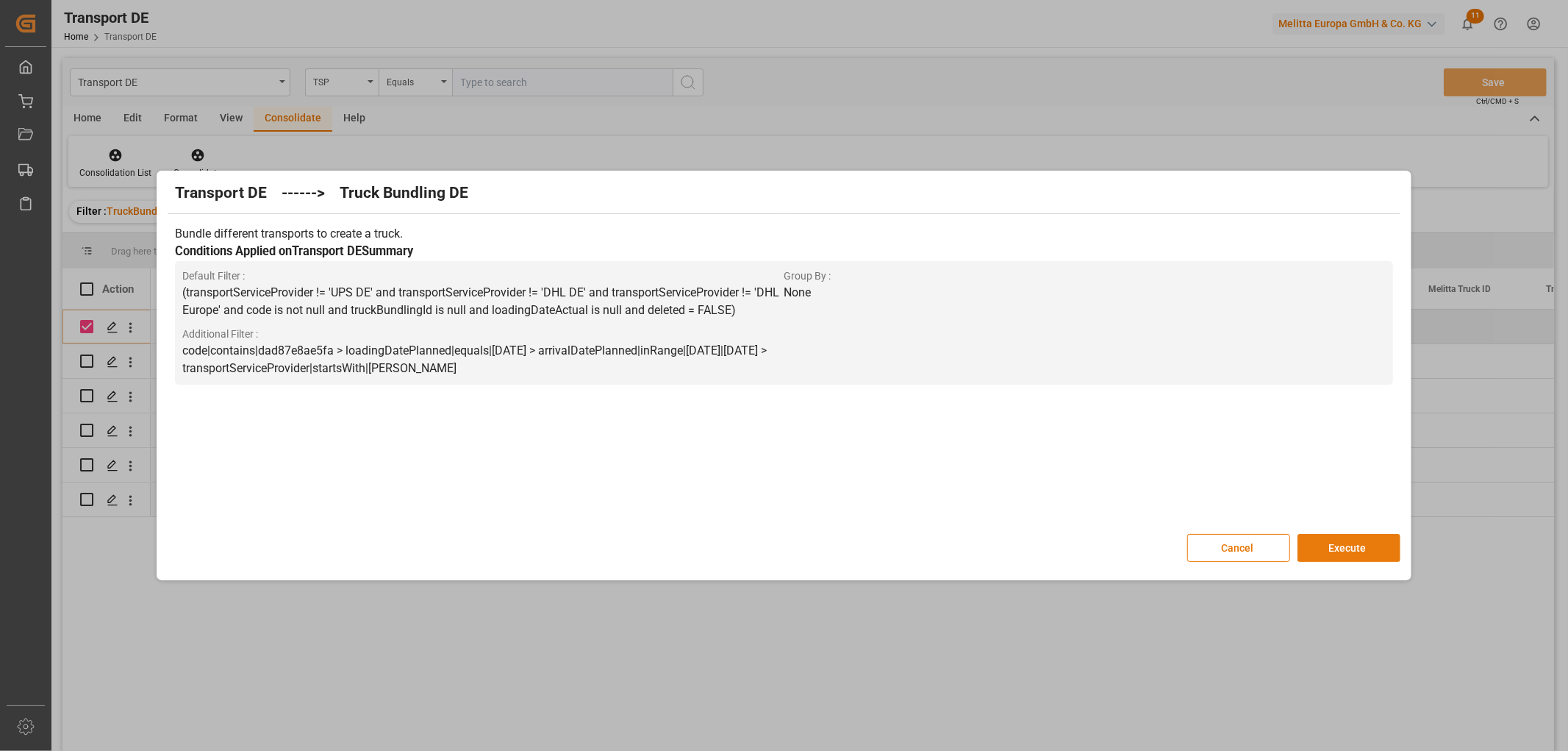
click at [1350, 546] on button "Execute" at bounding box center [1348, 548] width 103 height 28
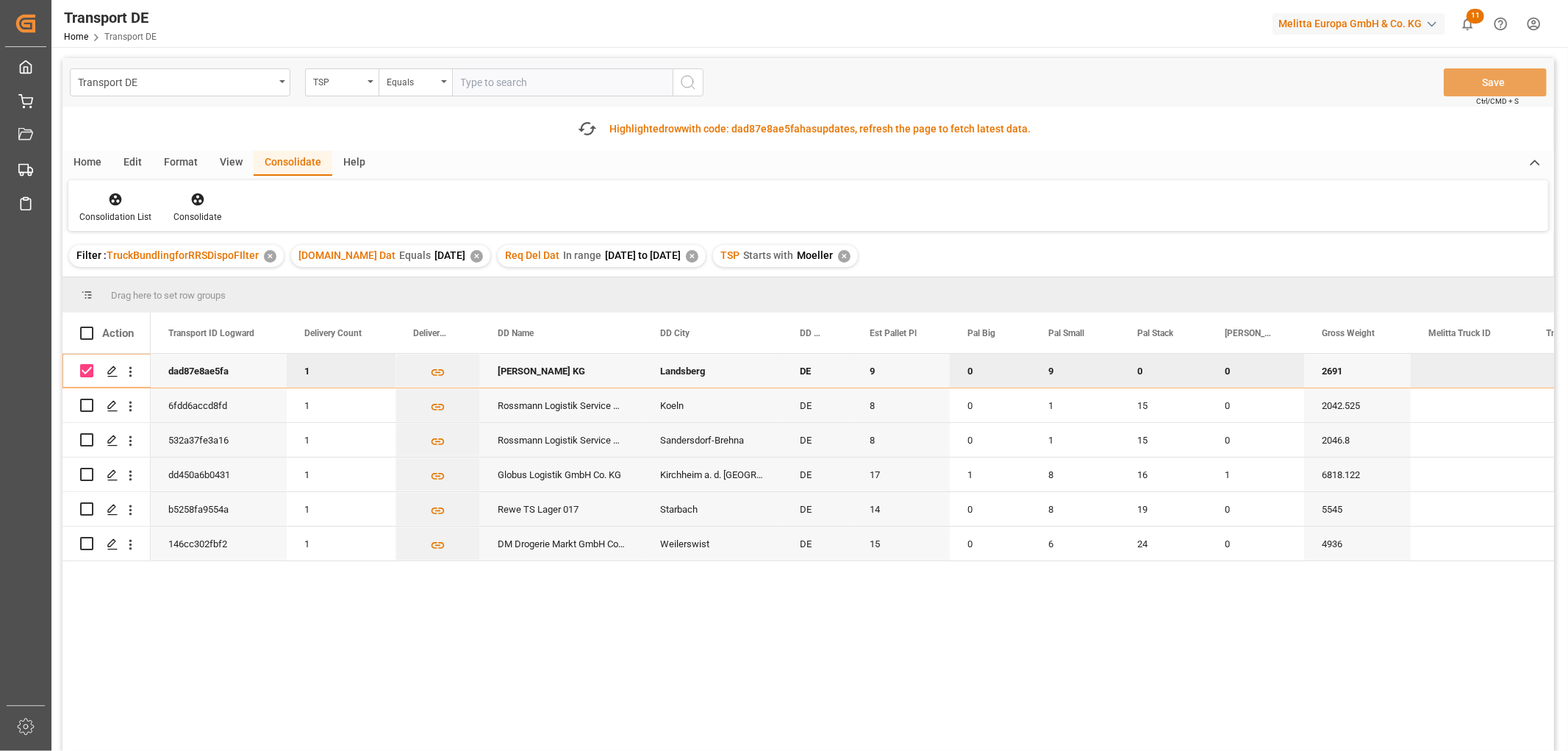
click at [89, 366] on input "Press Space to toggle row selection (checked)" at bounding box center [87, 371] width 14 height 14
checkbox input "false"
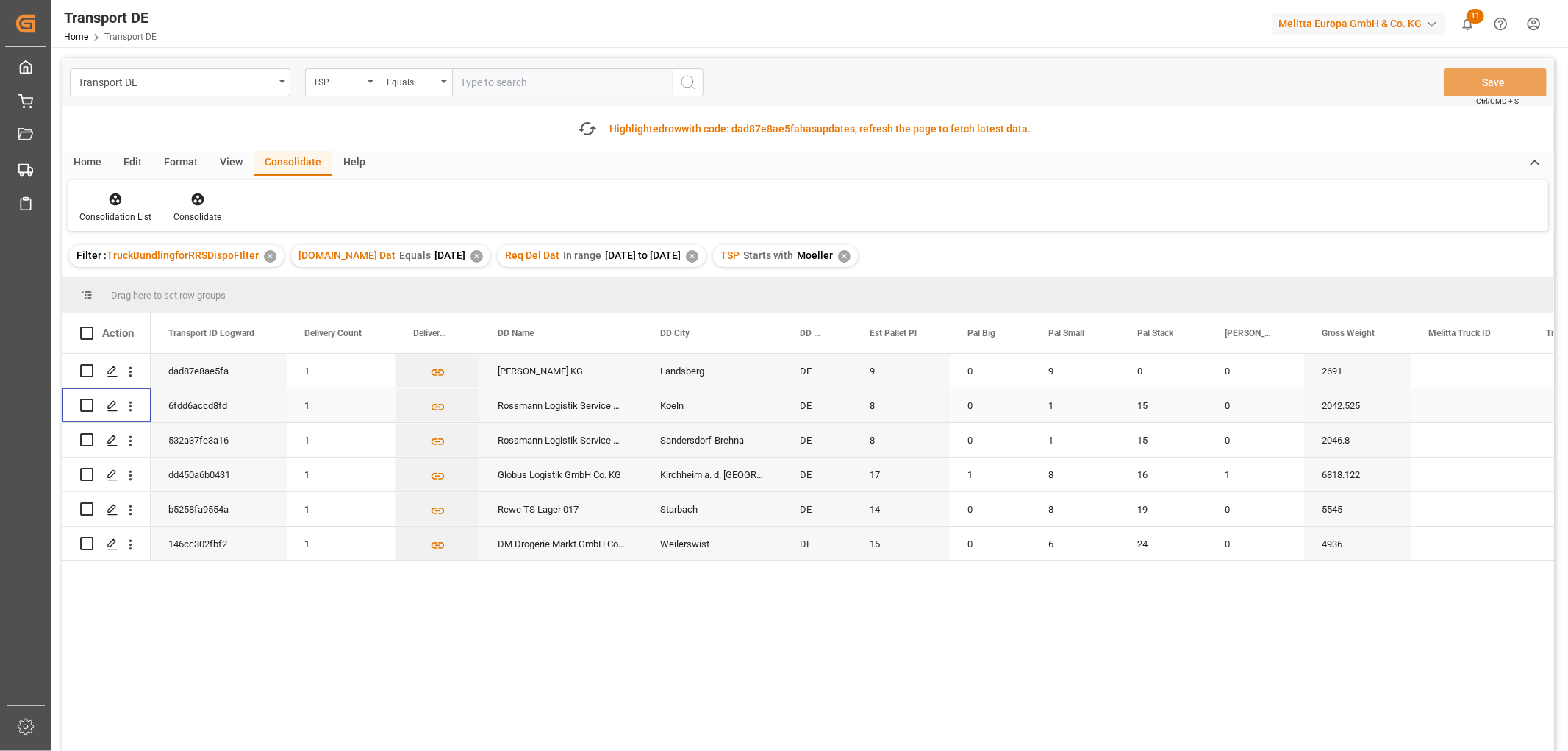
click at [86, 409] on input "Press Space to toggle row selection (unchecked)" at bounding box center [87, 406] width 14 height 14
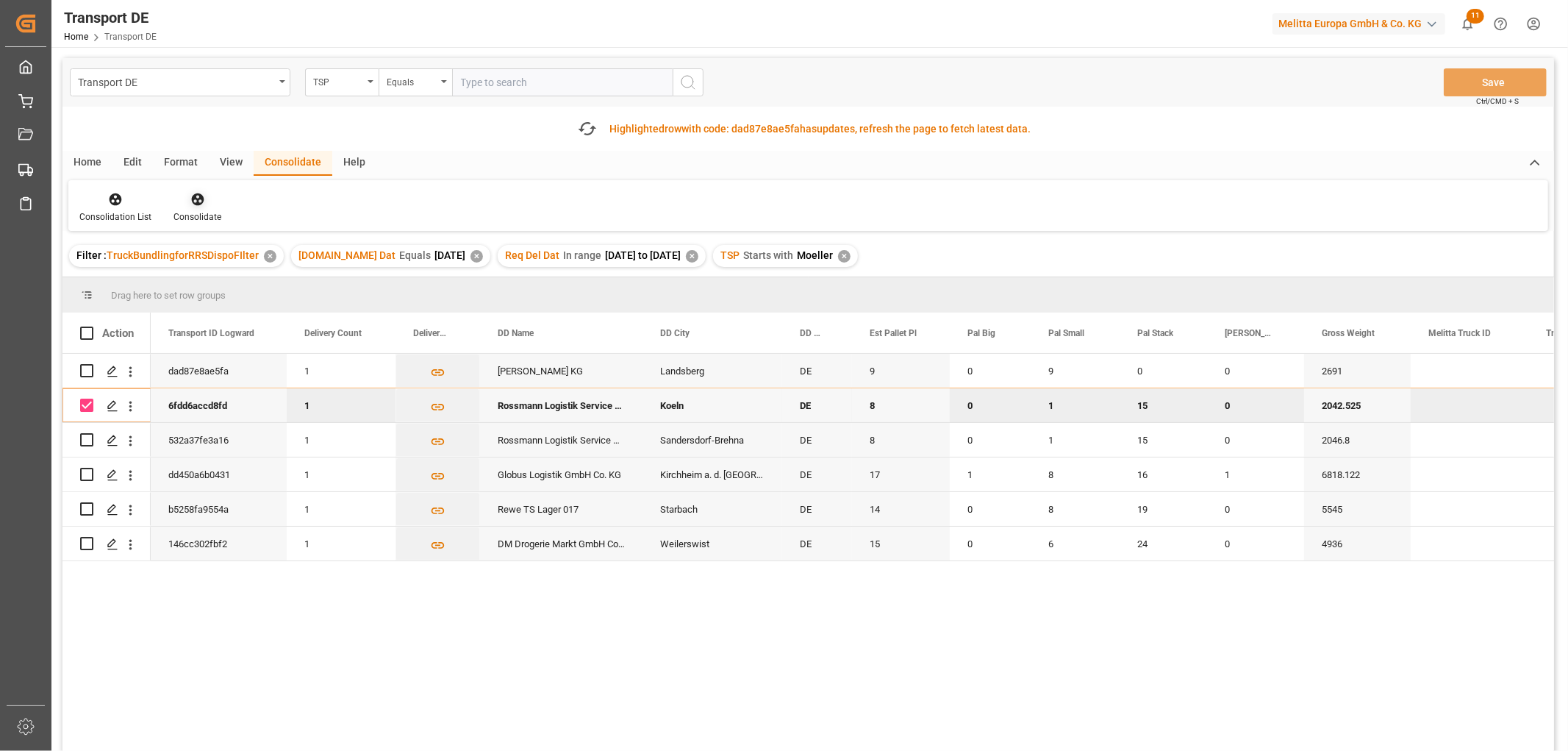
click at [197, 201] on icon at bounding box center [198, 199] width 15 height 15
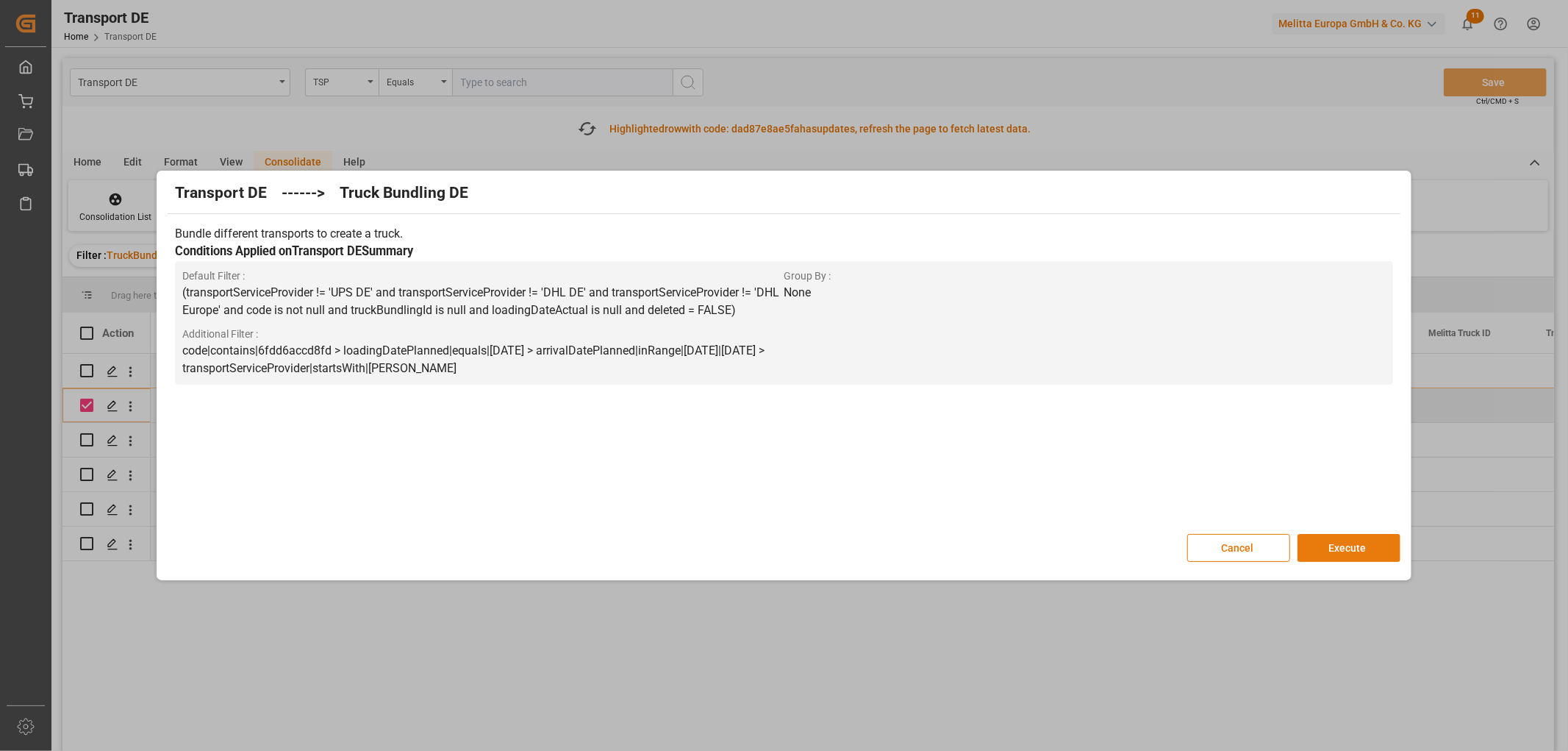
click at [1354, 545] on button "Execute" at bounding box center [1348, 548] width 103 height 28
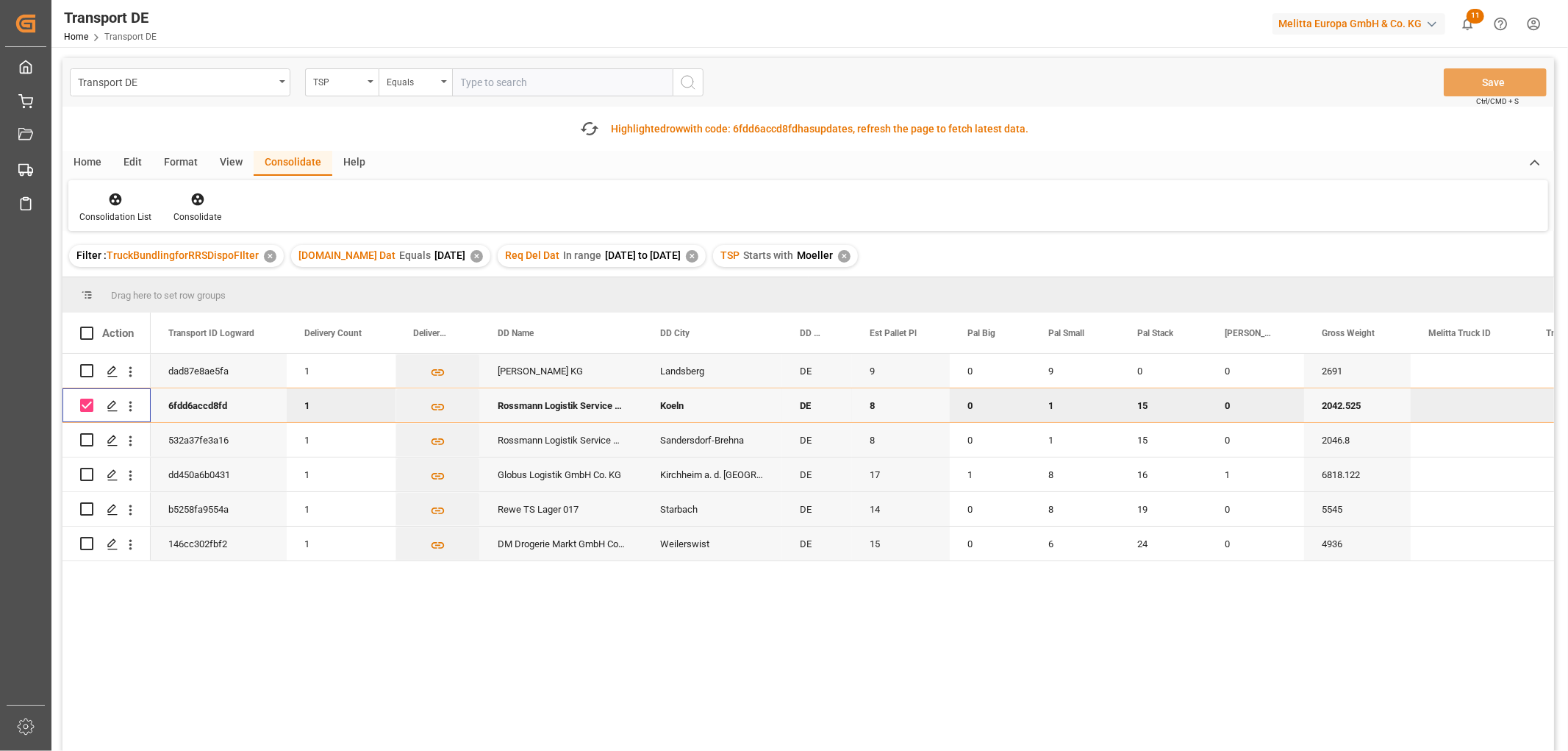
click at [89, 406] on input "Press Space to toggle row selection (checked)" at bounding box center [87, 406] width 14 height 14
checkbox input "false"
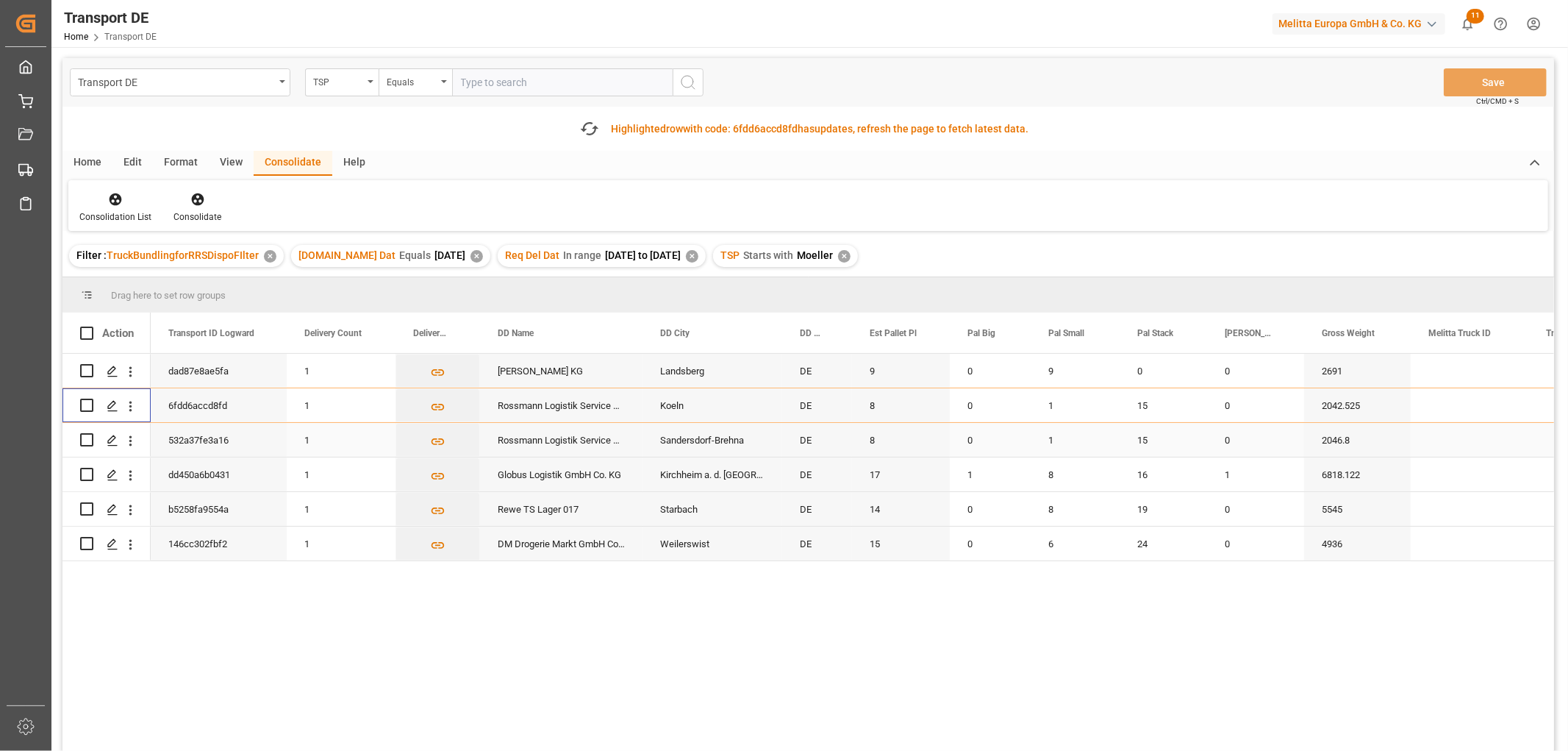
click at [83, 439] on input "Press Space to toggle row selection (unchecked)" at bounding box center [87, 440] width 14 height 14
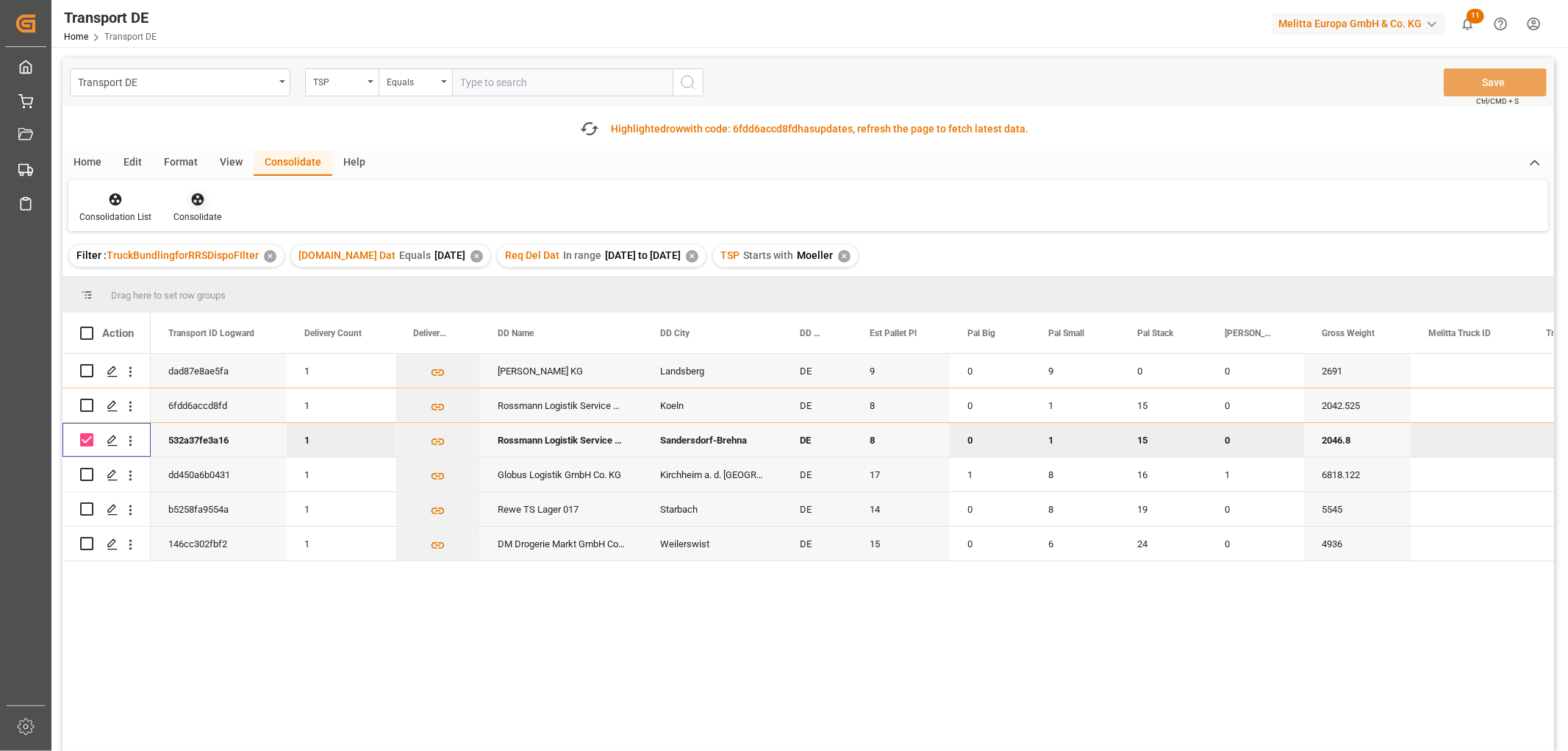
click at [196, 202] on icon at bounding box center [198, 199] width 15 height 15
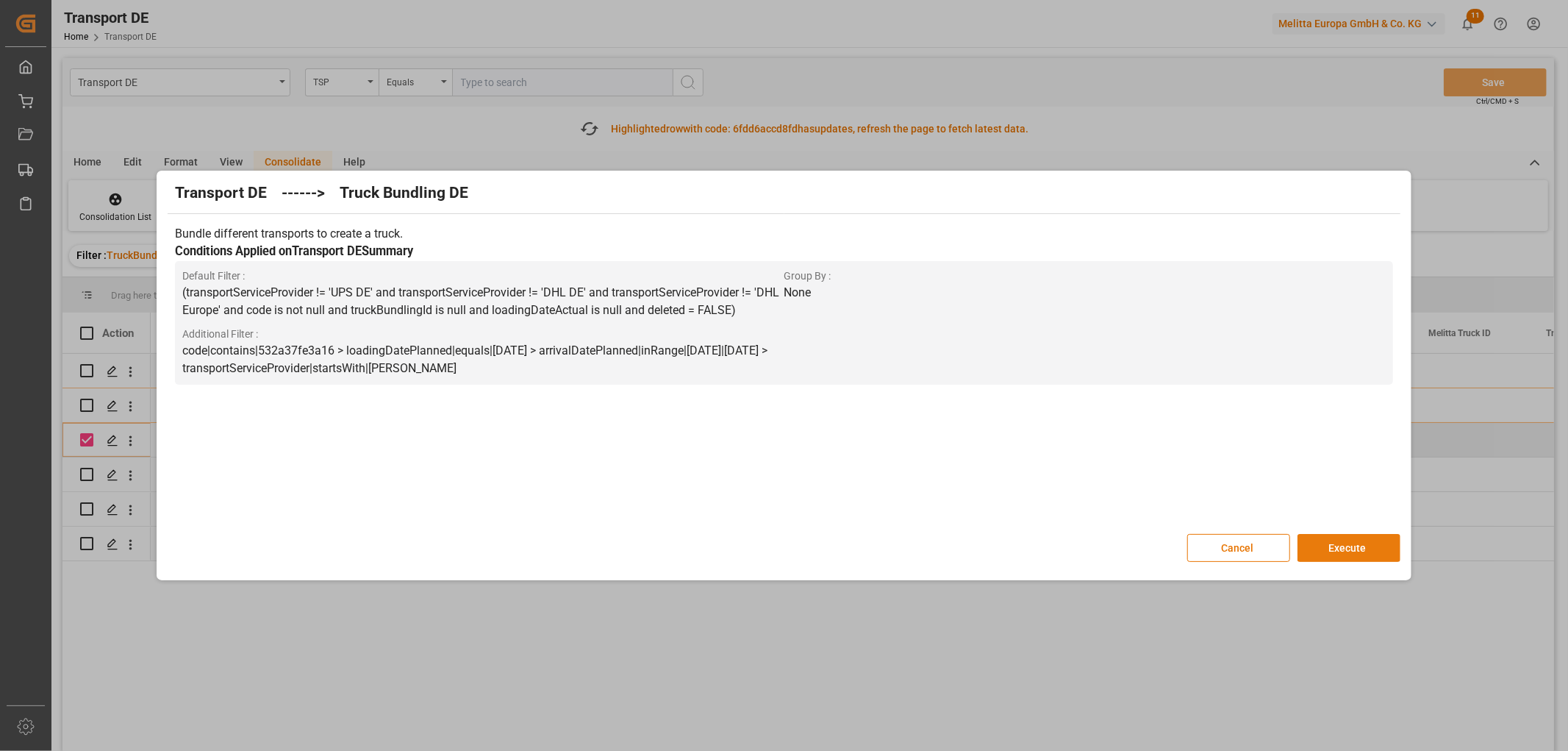
click at [1358, 547] on button "Execute" at bounding box center [1348, 548] width 103 height 28
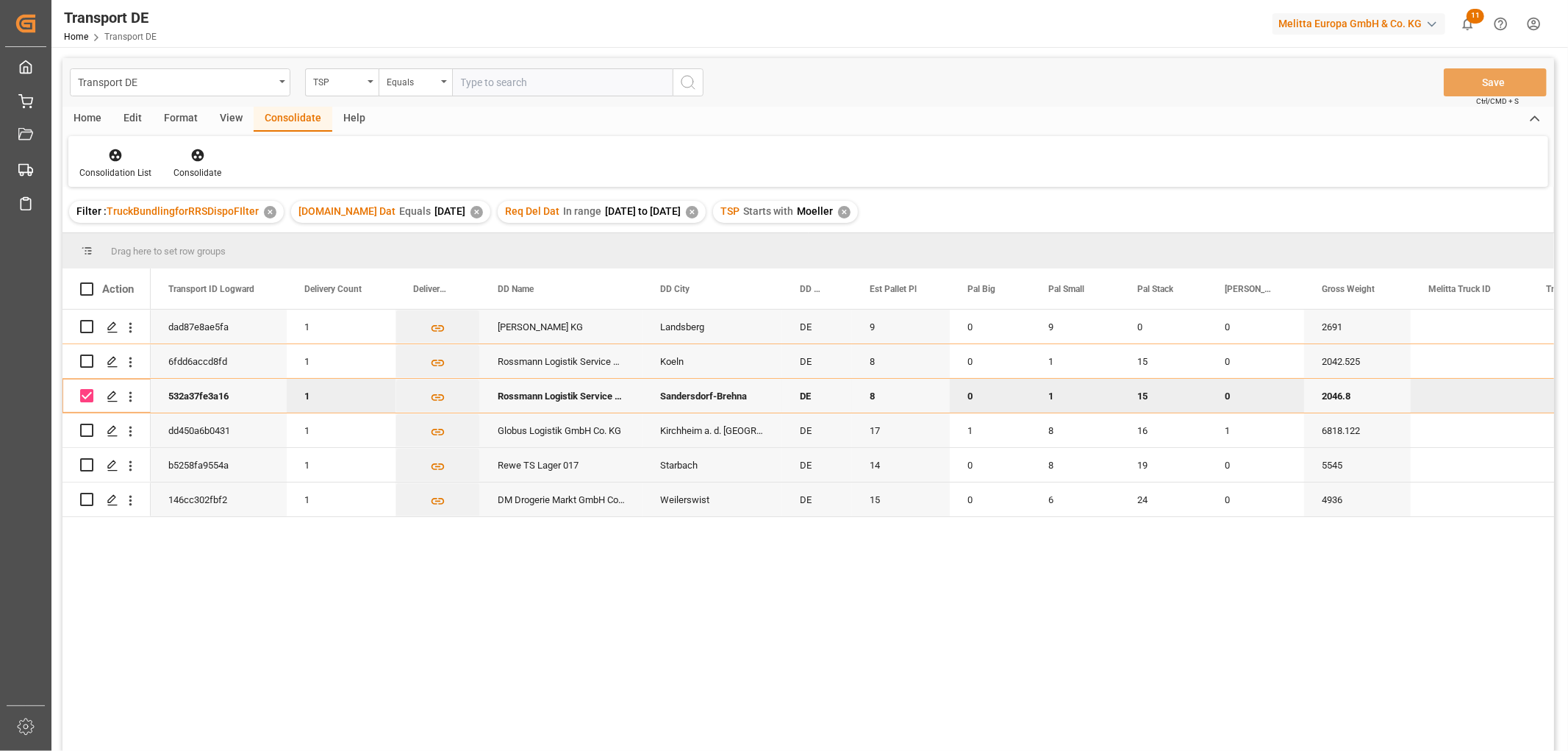
click at [82, 394] on input "Press Space to toggle row selection (checked)" at bounding box center [87, 396] width 14 height 14
checkbox input "false"
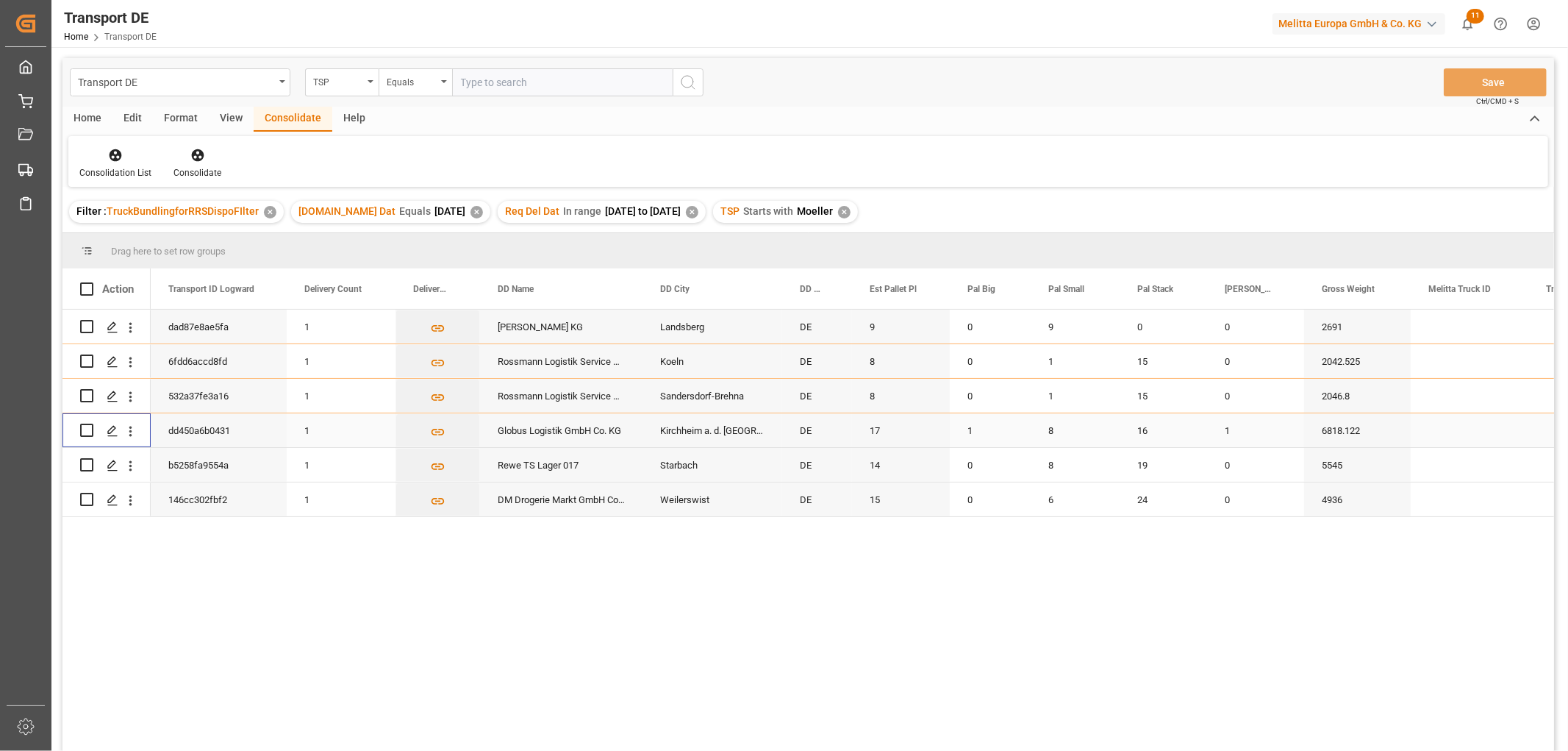
click at [84, 427] on input "Press Space to toggle row selection (unchecked)" at bounding box center [87, 430] width 14 height 14
click at [193, 156] on icon at bounding box center [198, 155] width 15 height 15
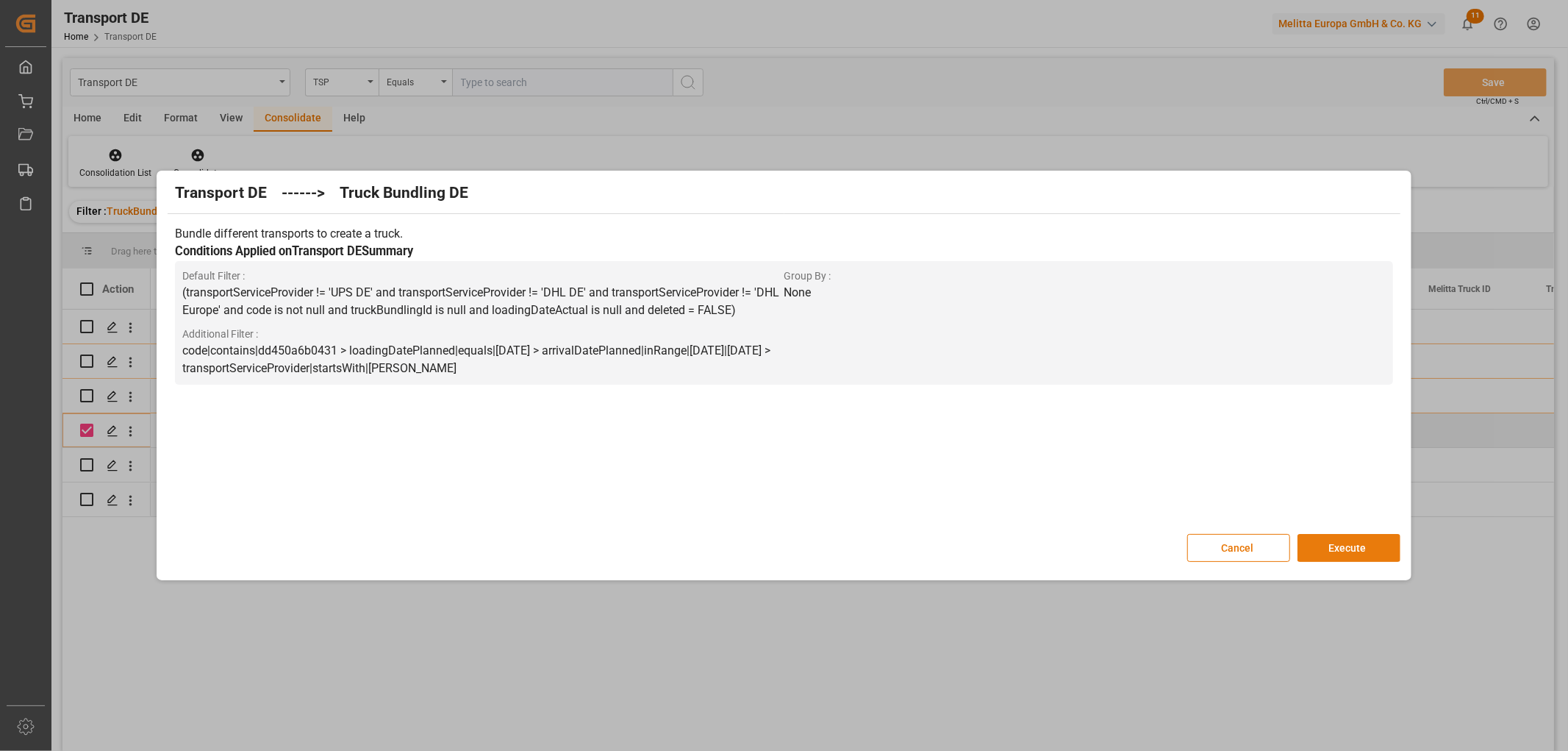
click at [1336, 543] on button "Execute" at bounding box center [1348, 548] width 103 height 28
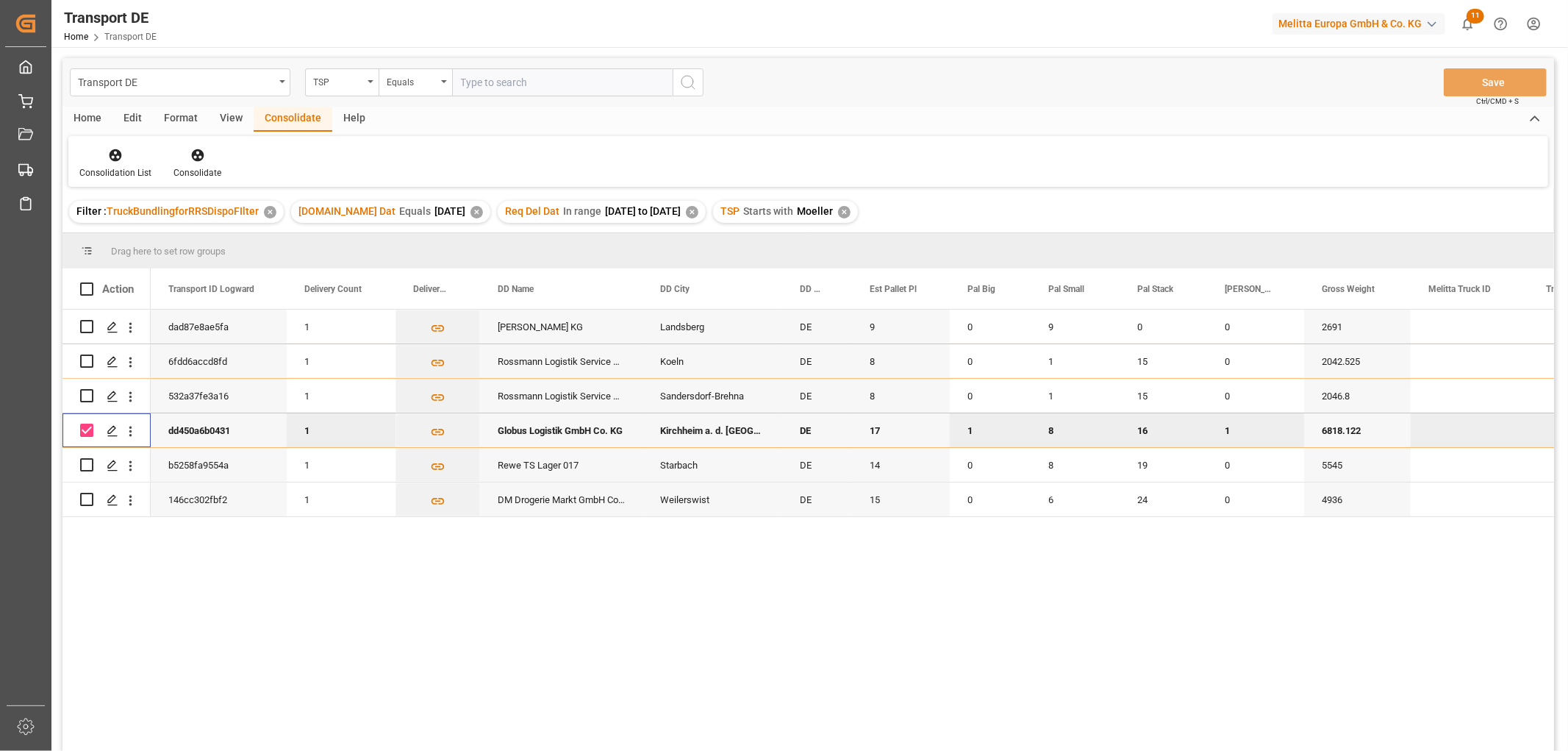
click at [84, 433] on input "Press Space to toggle row selection (checked)" at bounding box center [87, 430] width 14 height 14
checkbox input "false"
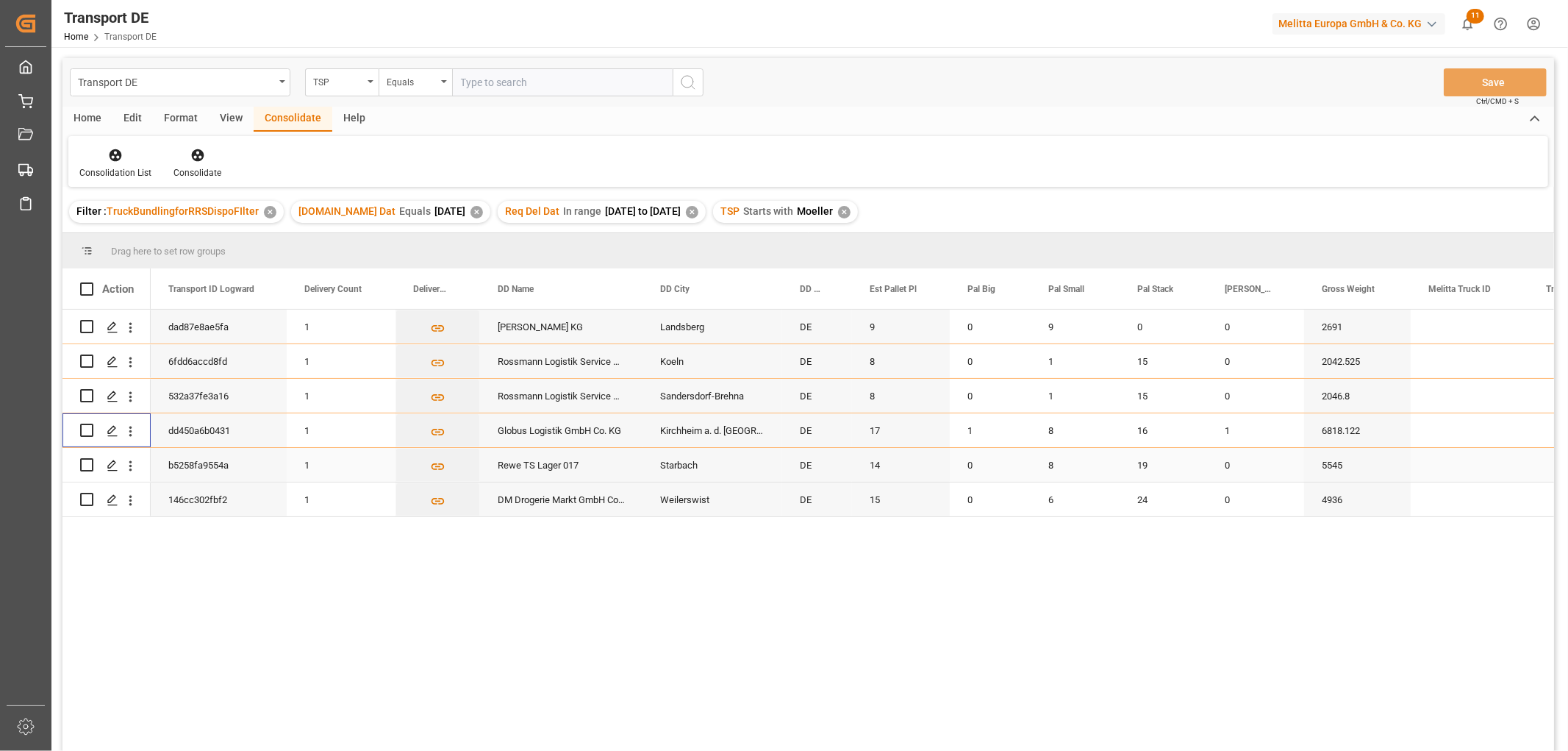
click at [88, 462] on input "Press Space to toggle row selection (unchecked)" at bounding box center [87, 465] width 14 height 14
click at [195, 157] on icon at bounding box center [197, 155] width 13 height 13
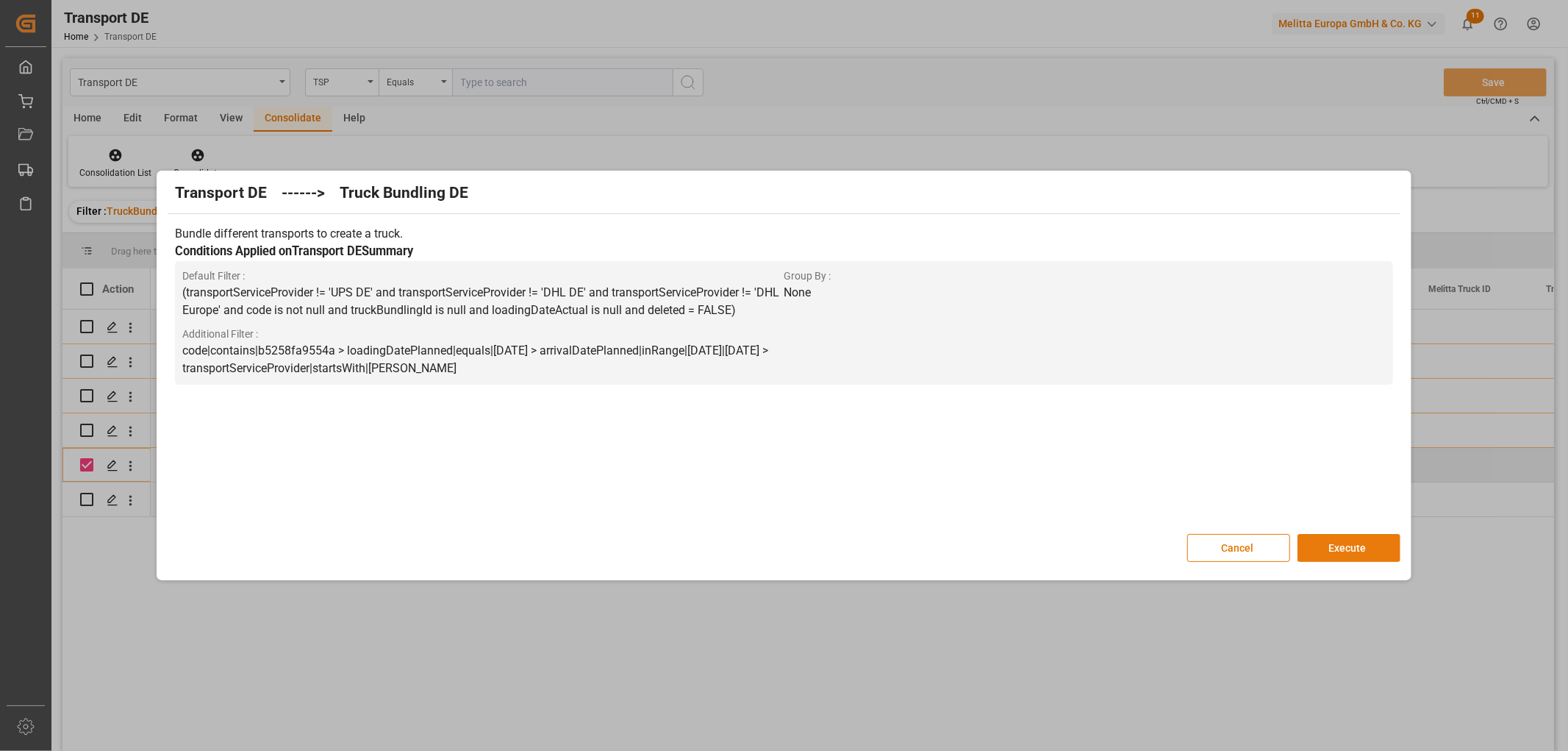
click at [1332, 541] on button "Execute" at bounding box center [1348, 548] width 103 height 28
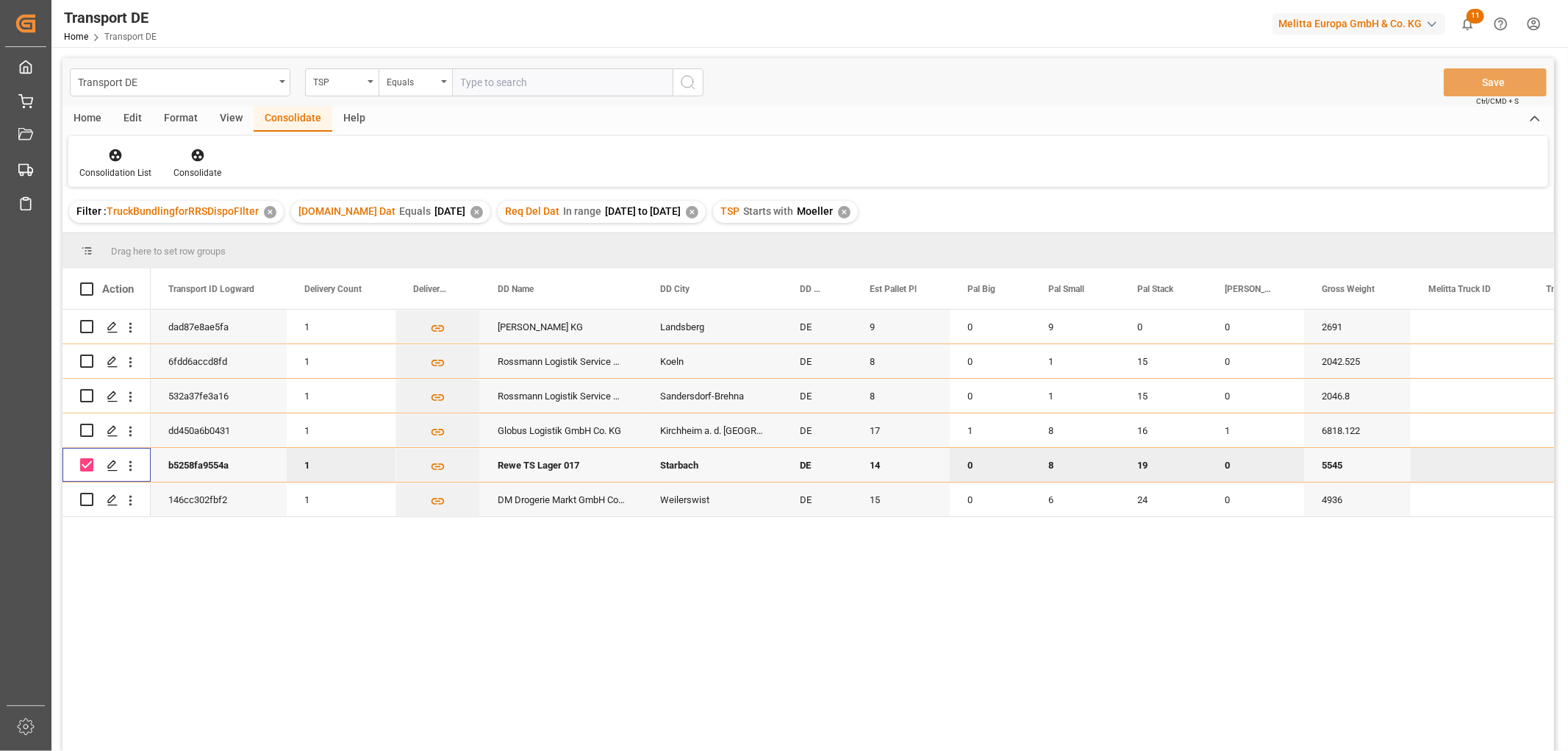
click at [85, 467] on input "Press Space to toggle row selection (checked)" at bounding box center [87, 465] width 14 height 14
checkbox input "false"
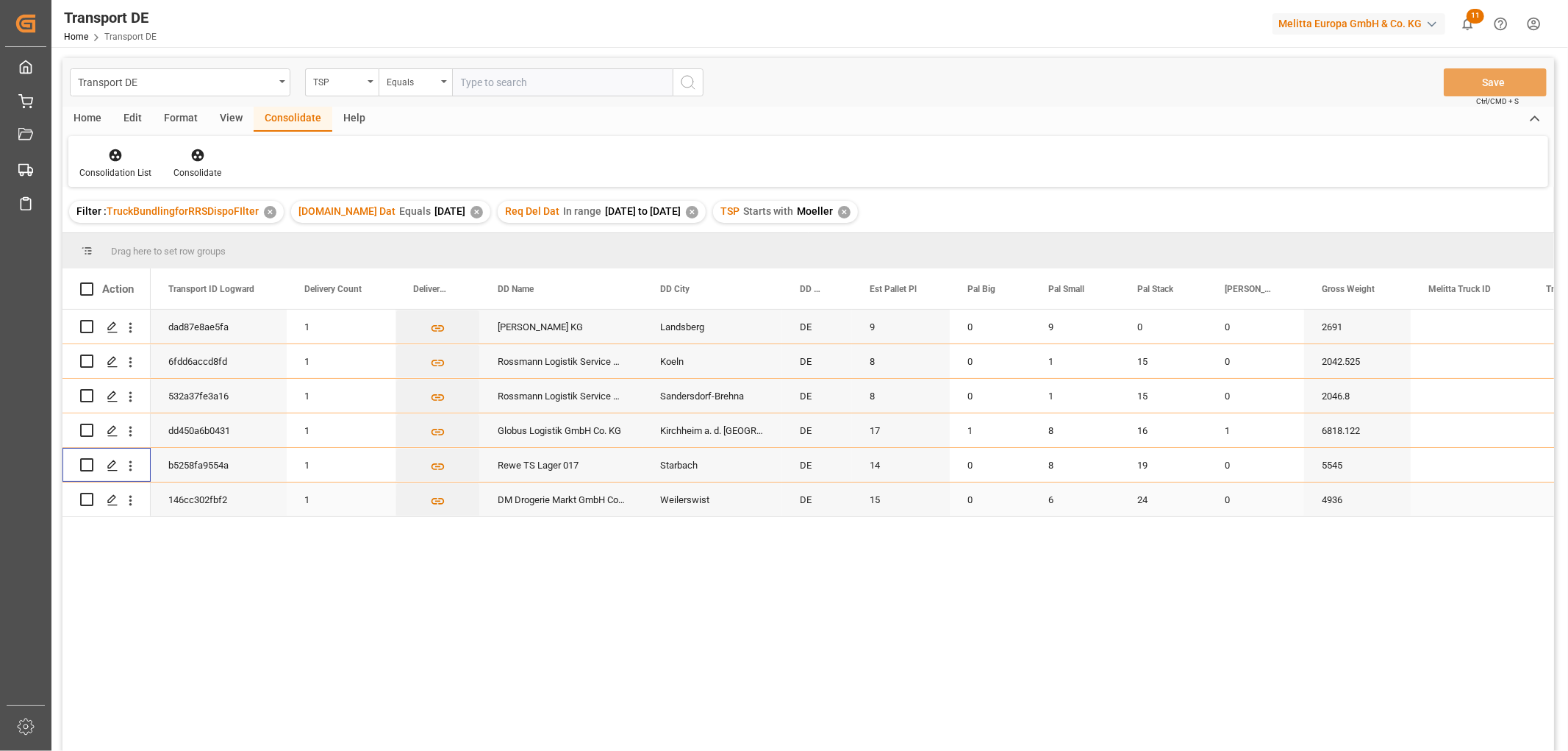
click at [84, 500] on input "Press Space to toggle row selection (unchecked)" at bounding box center [87, 500] width 14 height 14
click at [196, 156] on icon at bounding box center [198, 155] width 15 height 15
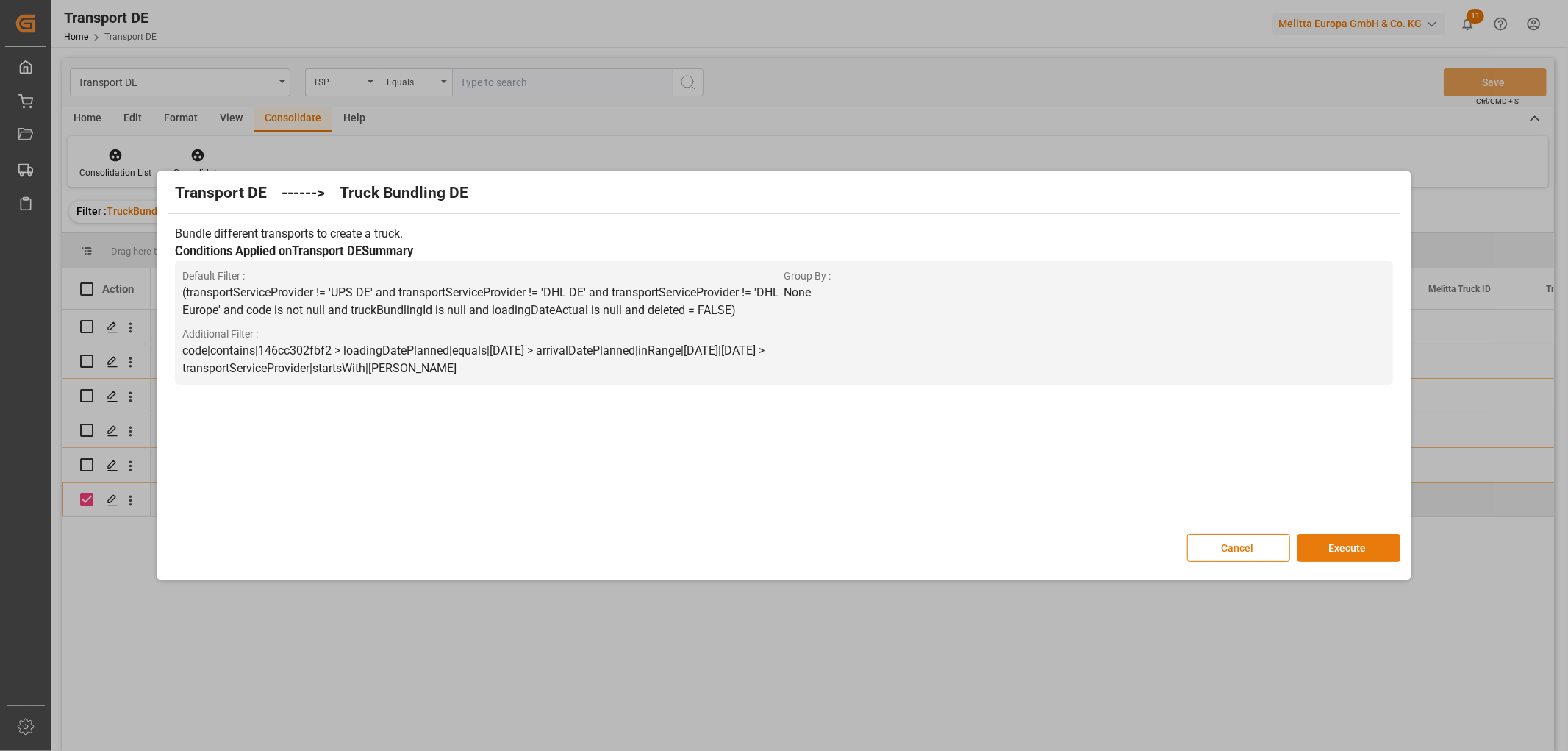
click at [1333, 544] on button "Execute" at bounding box center [1348, 548] width 103 height 28
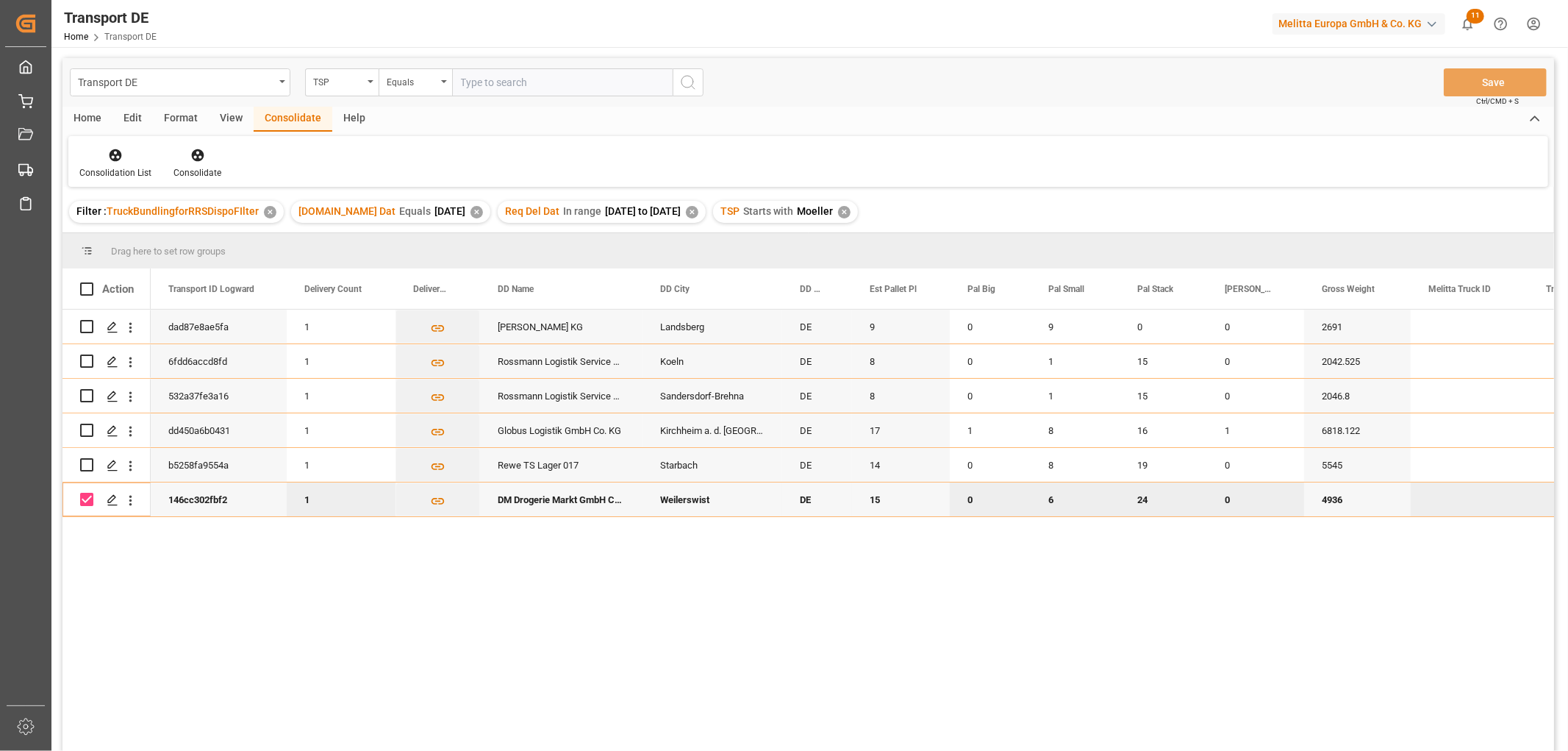
click at [85, 498] on input "Press Space to toggle row selection (checked)" at bounding box center [87, 500] width 14 height 14
checkbox input "false"
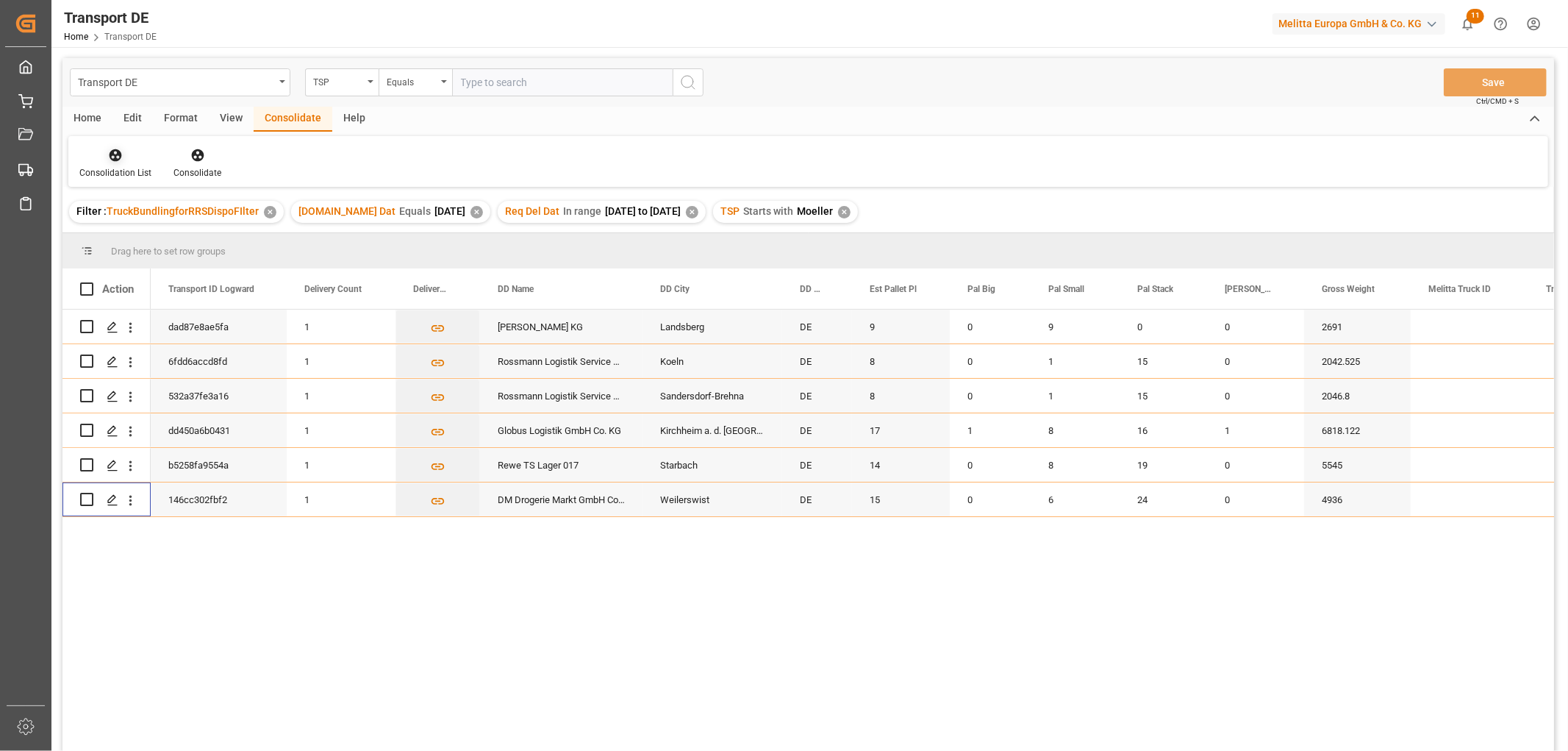
click at [115, 156] on icon at bounding box center [116, 155] width 15 height 15
click at [123, 236] on div "Transport DE TSP Equals Save Ctrl/CMD + S Home Edit Format View Consolidate Hel…" at bounding box center [808, 424] width 1491 height 732
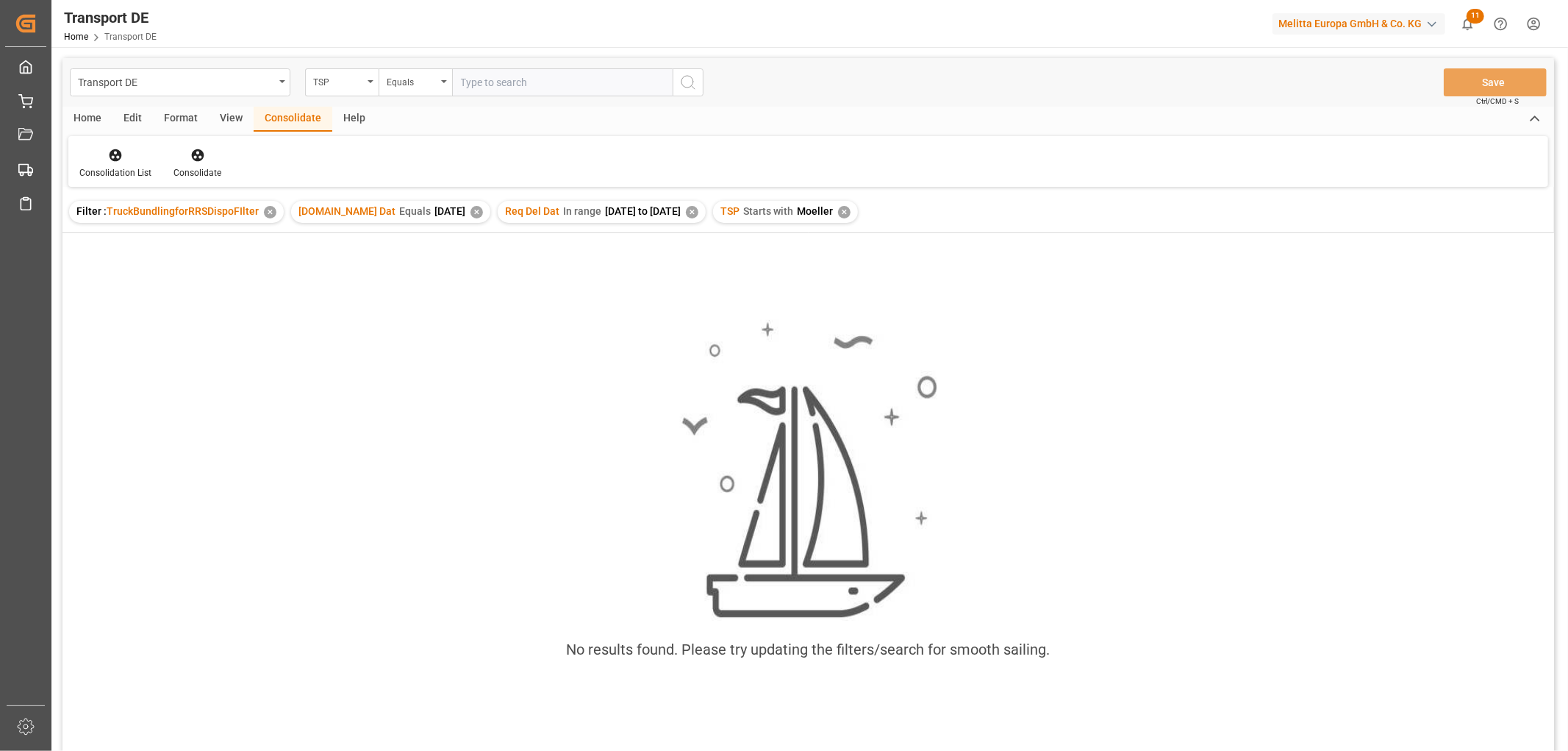
click at [848, 211] on div "✕" at bounding box center [844, 212] width 13 height 13
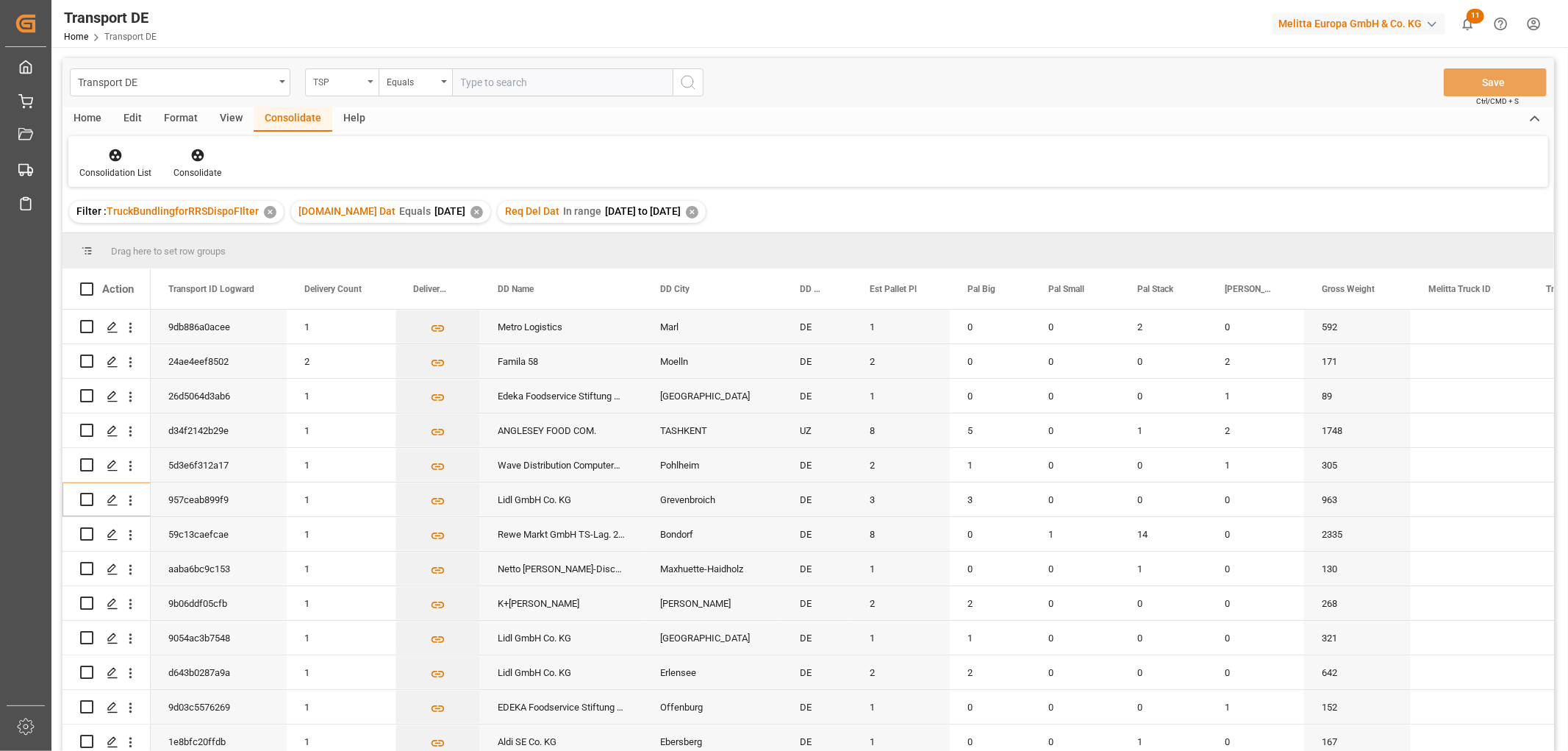
click at [329, 81] on div "TSP" at bounding box center [338, 81] width 50 height 17
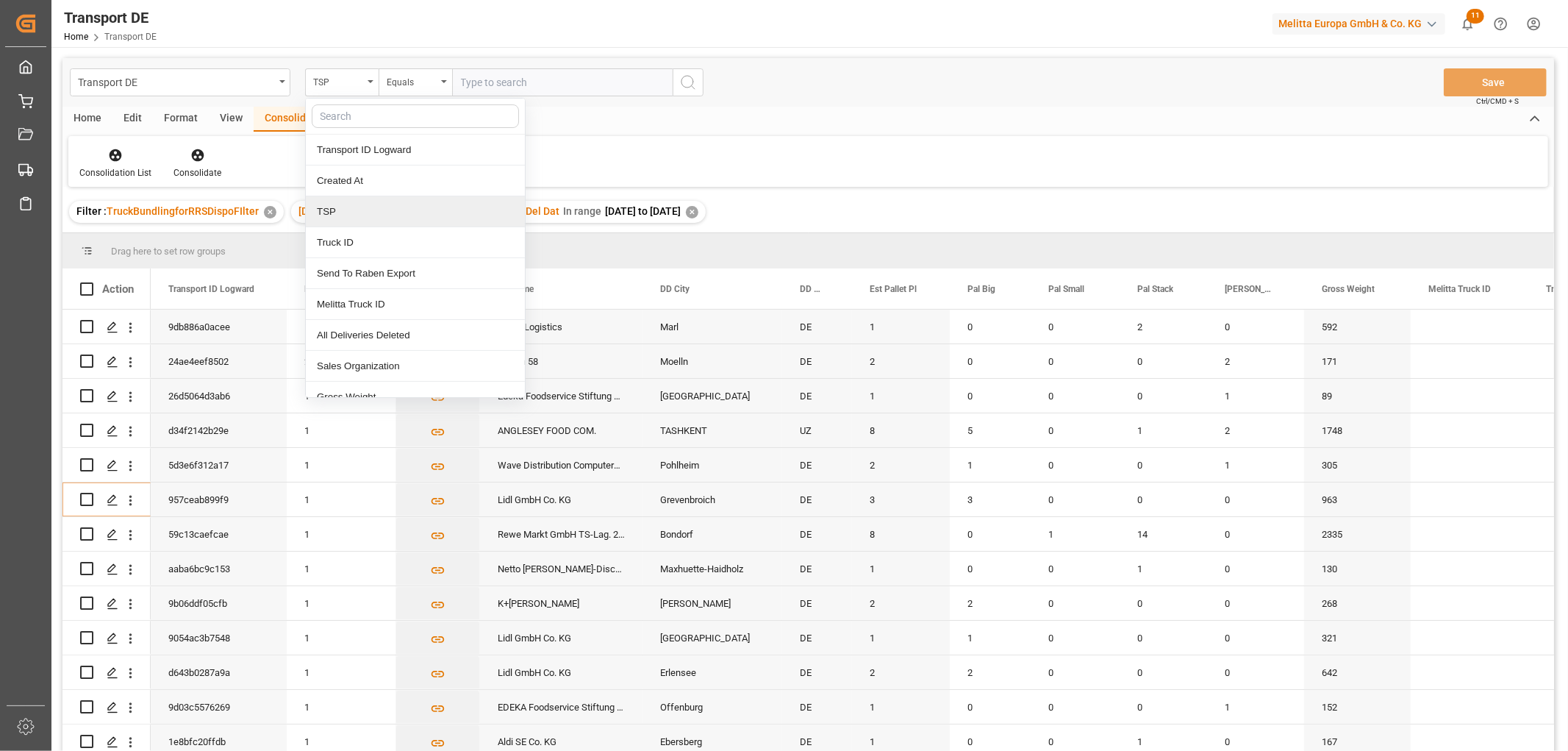
click at [320, 210] on div "TSP" at bounding box center [415, 211] width 219 height 31
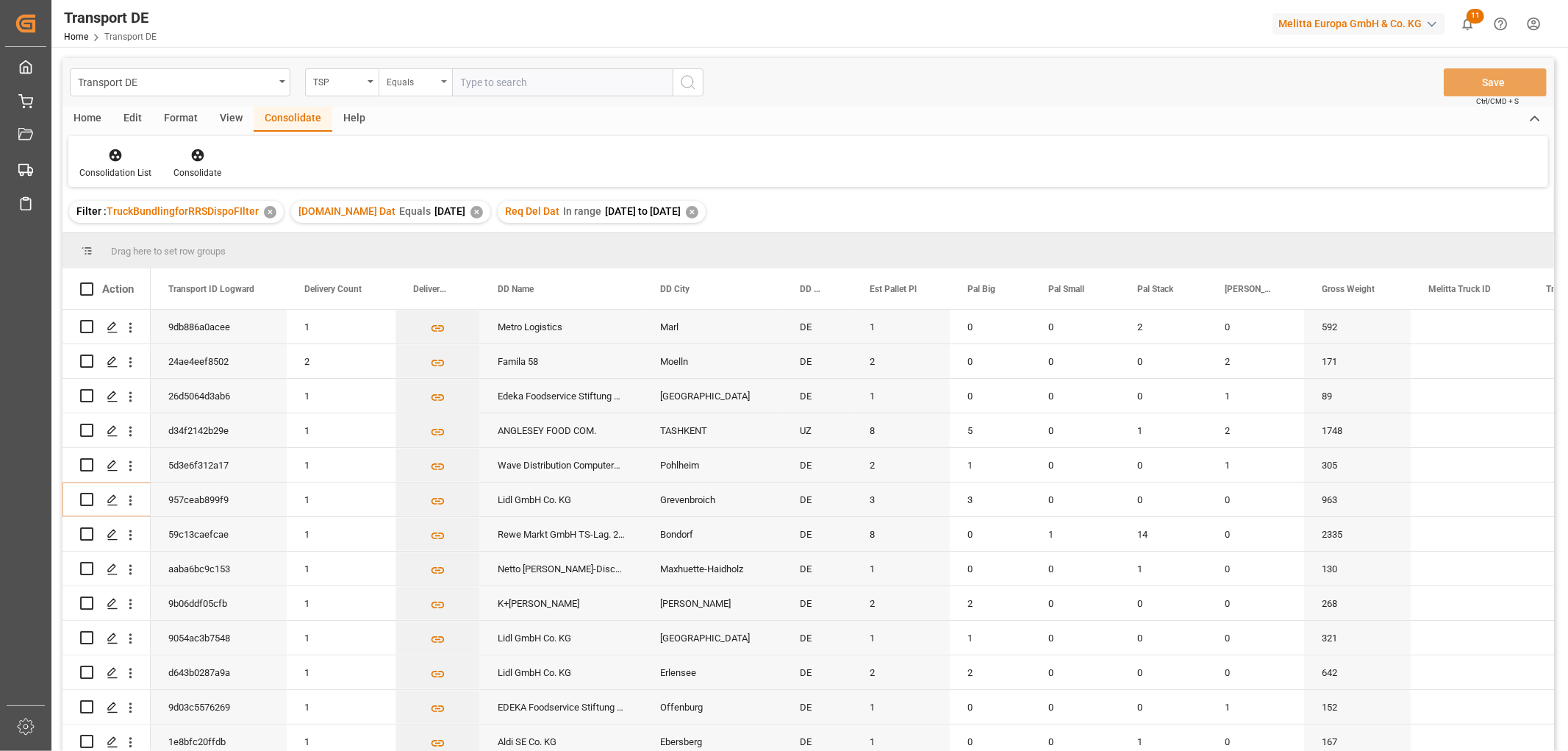
click at [407, 80] on div "Equals" at bounding box center [411, 81] width 50 height 17
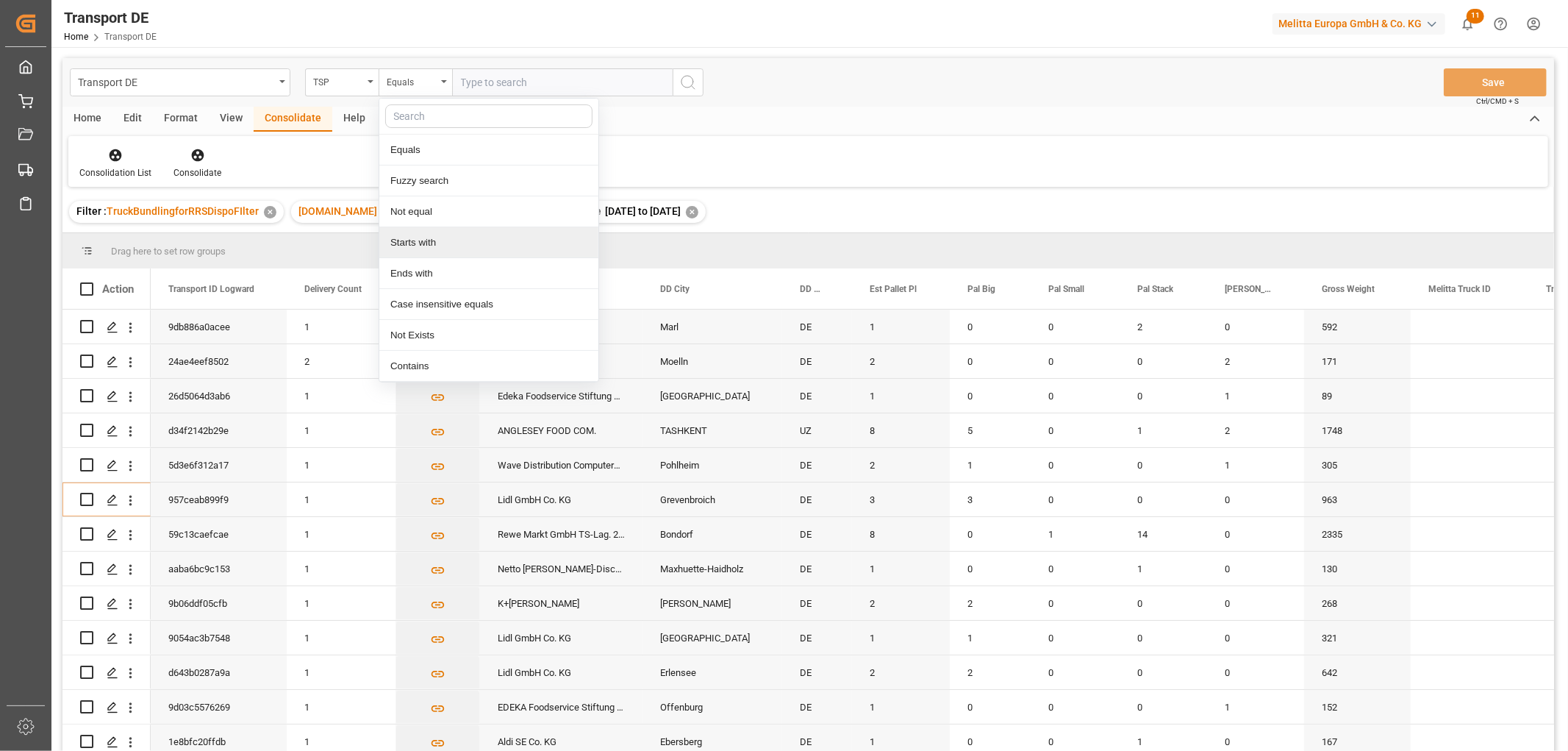
click at [413, 245] on div "Starts with" at bounding box center [488, 242] width 219 height 31
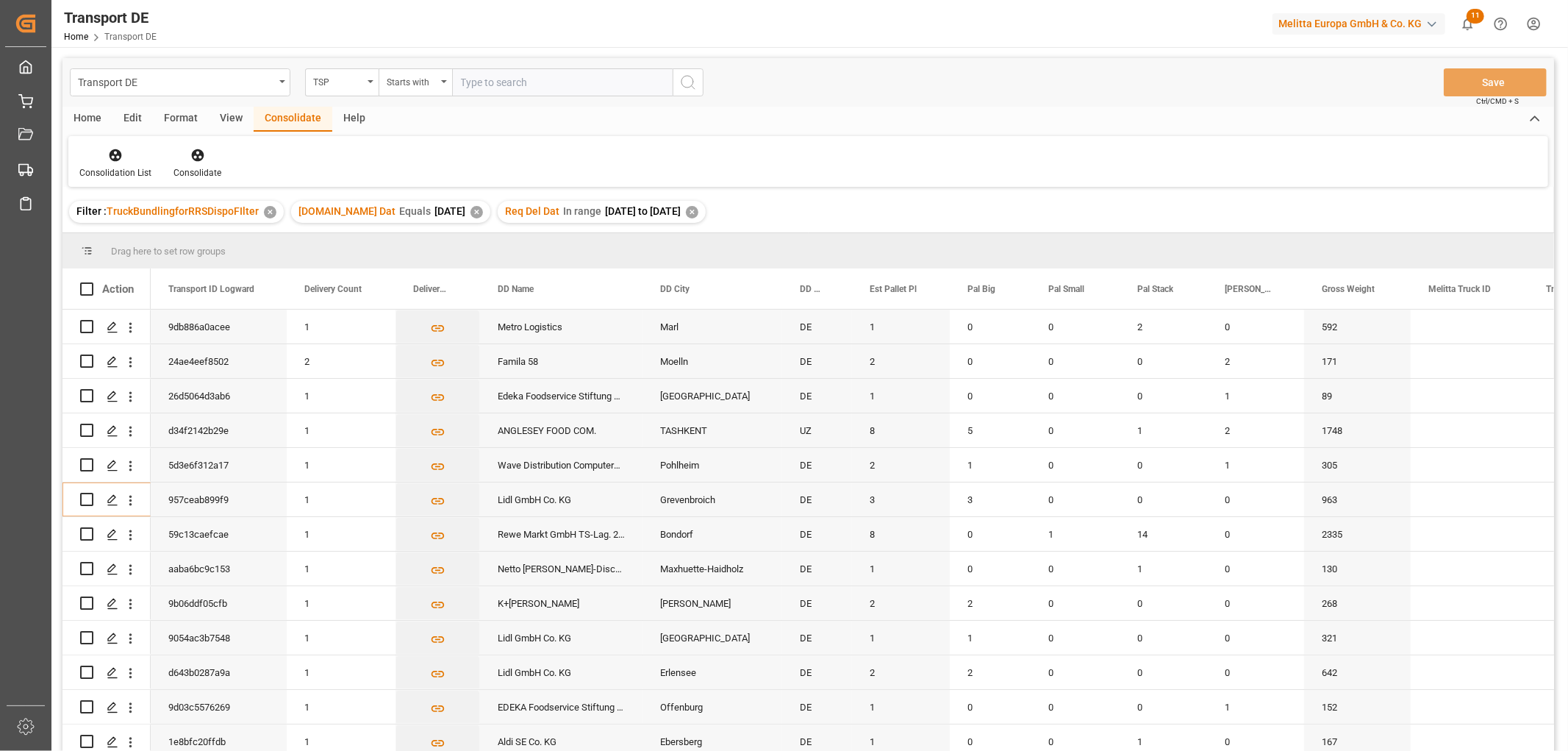
click at [490, 83] on input "text" at bounding box center [562, 82] width 220 height 28
type input "Hartmann"
click at [688, 81] on icon "search button" at bounding box center [687, 82] width 17 height 17
click at [113, 160] on icon at bounding box center [116, 155] width 15 height 15
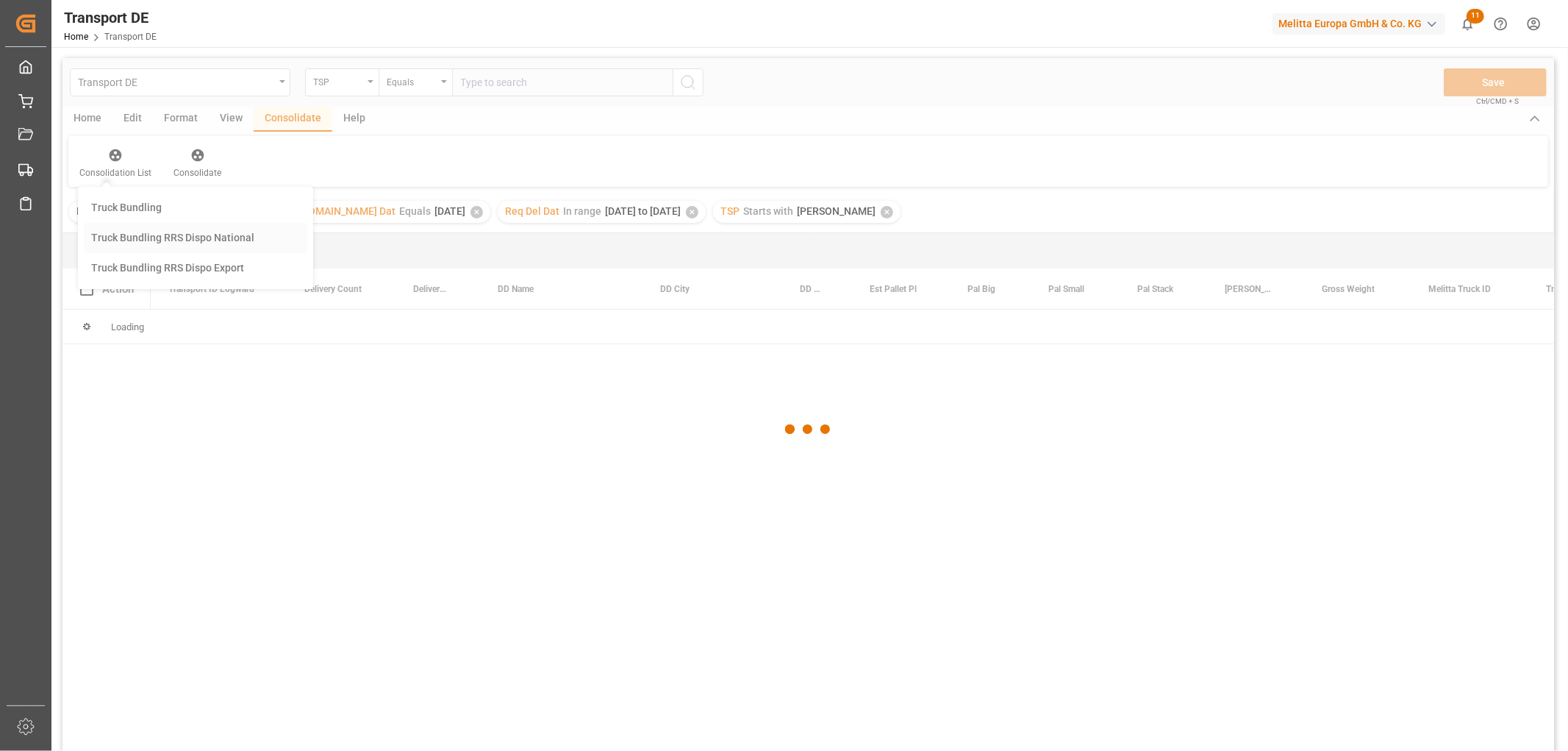
click at [126, 240] on div "Transport DE TSP Equals Save Ctrl/CMD + S Home Edit Format View Consolidate Hel…" at bounding box center [808, 424] width 1491 height 732
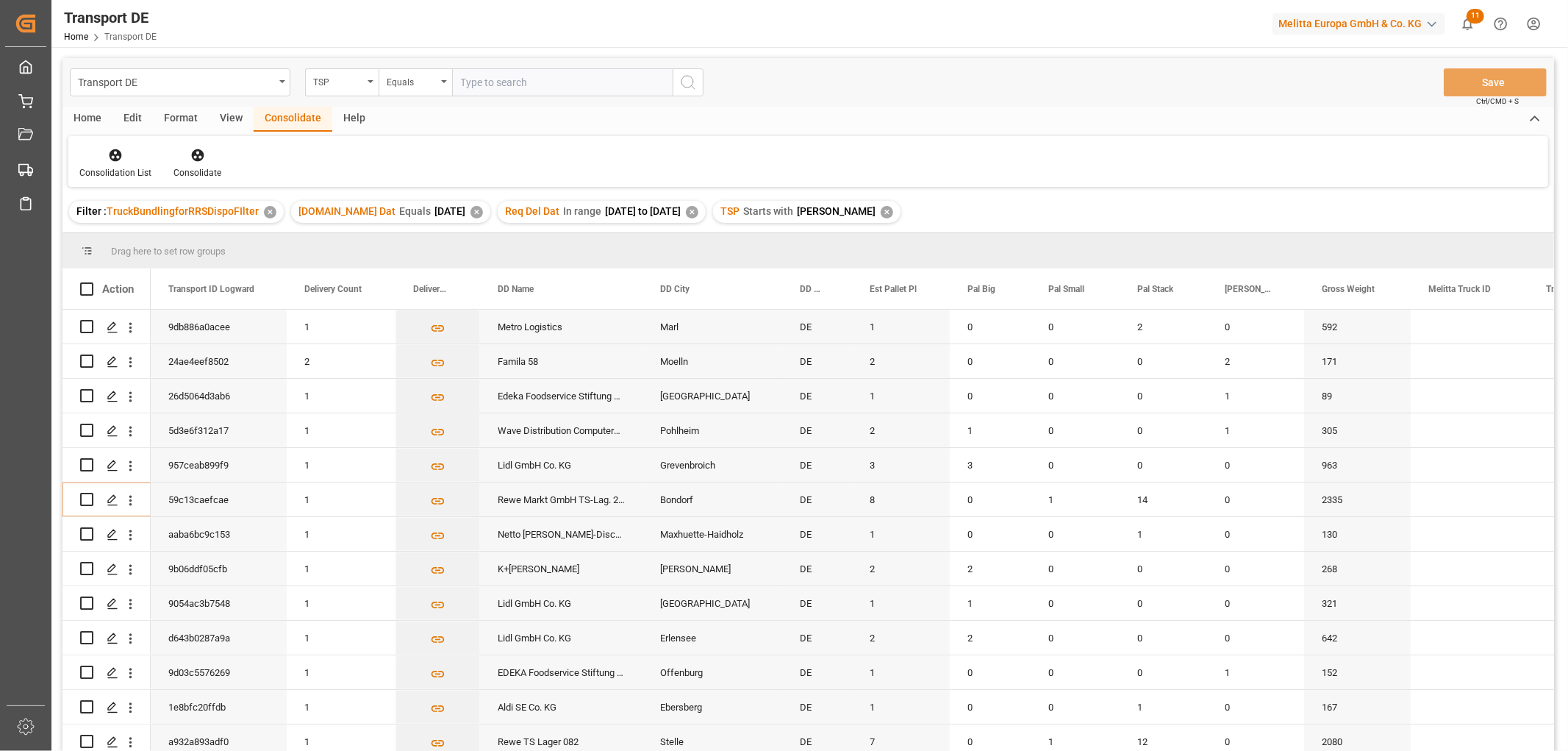
click at [76, 115] on div "Home" at bounding box center [87, 119] width 50 height 25
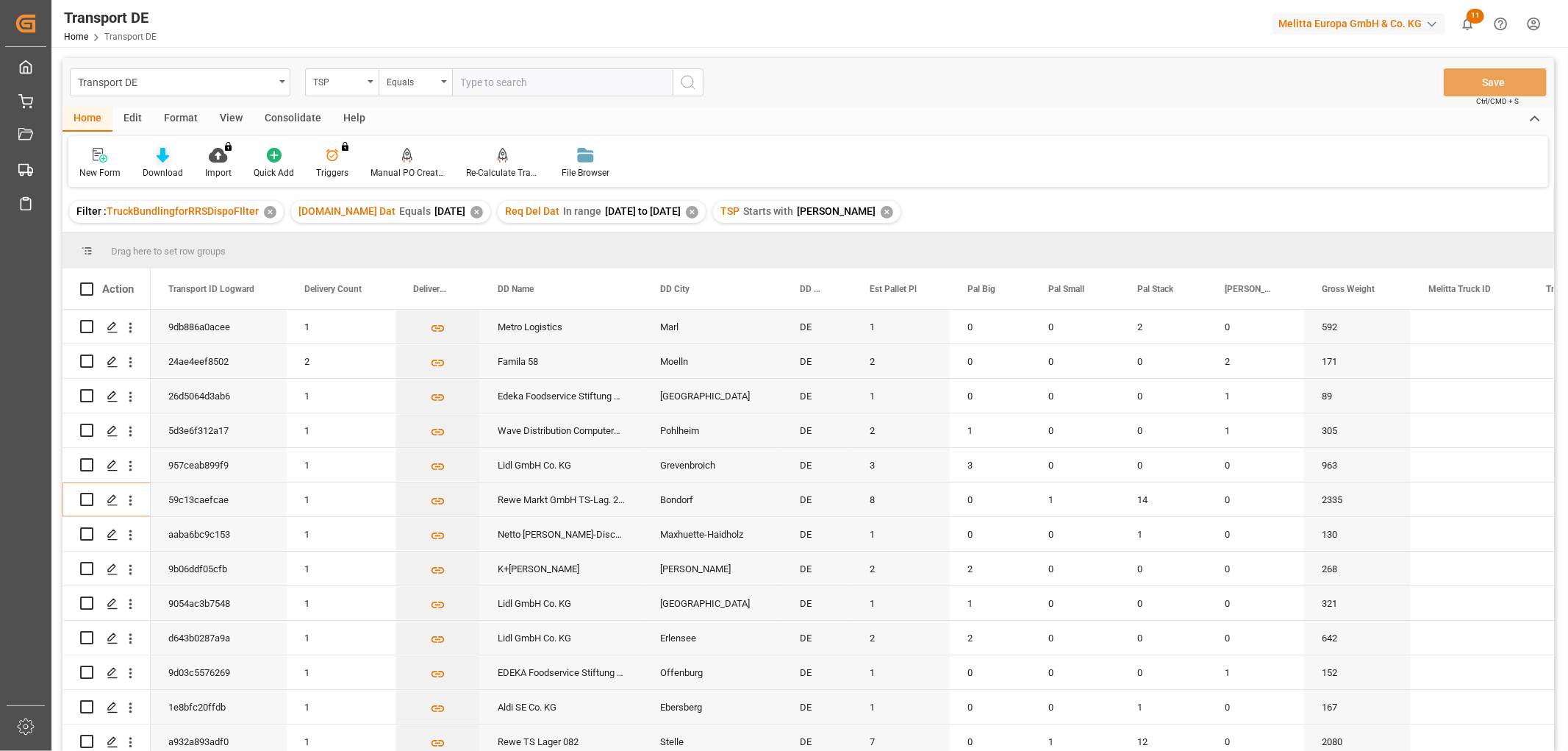
click at [162, 157] on icon at bounding box center [162, 155] width 13 height 15
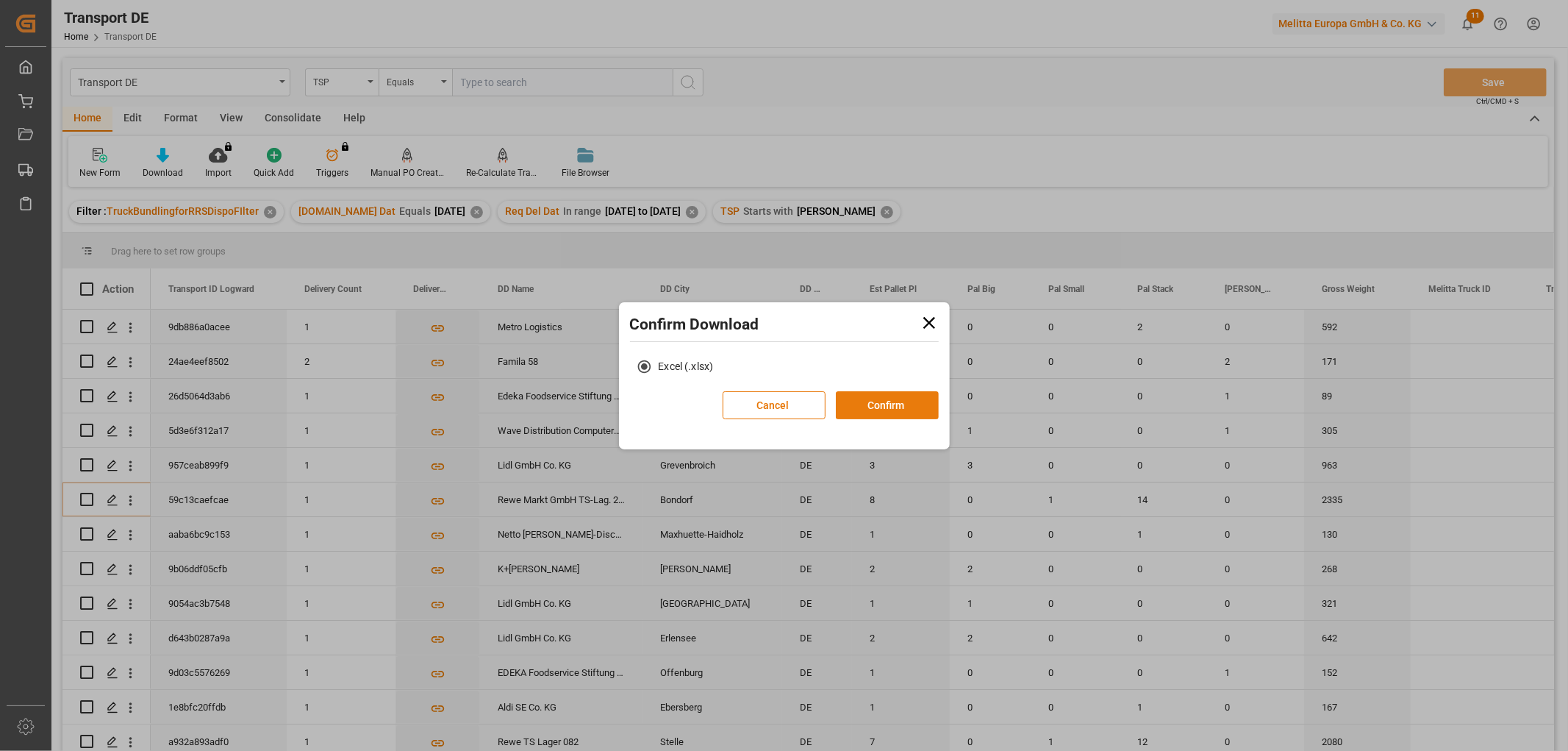
click at [888, 409] on button "Confirm" at bounding box center [887, 405] width 103 height 28
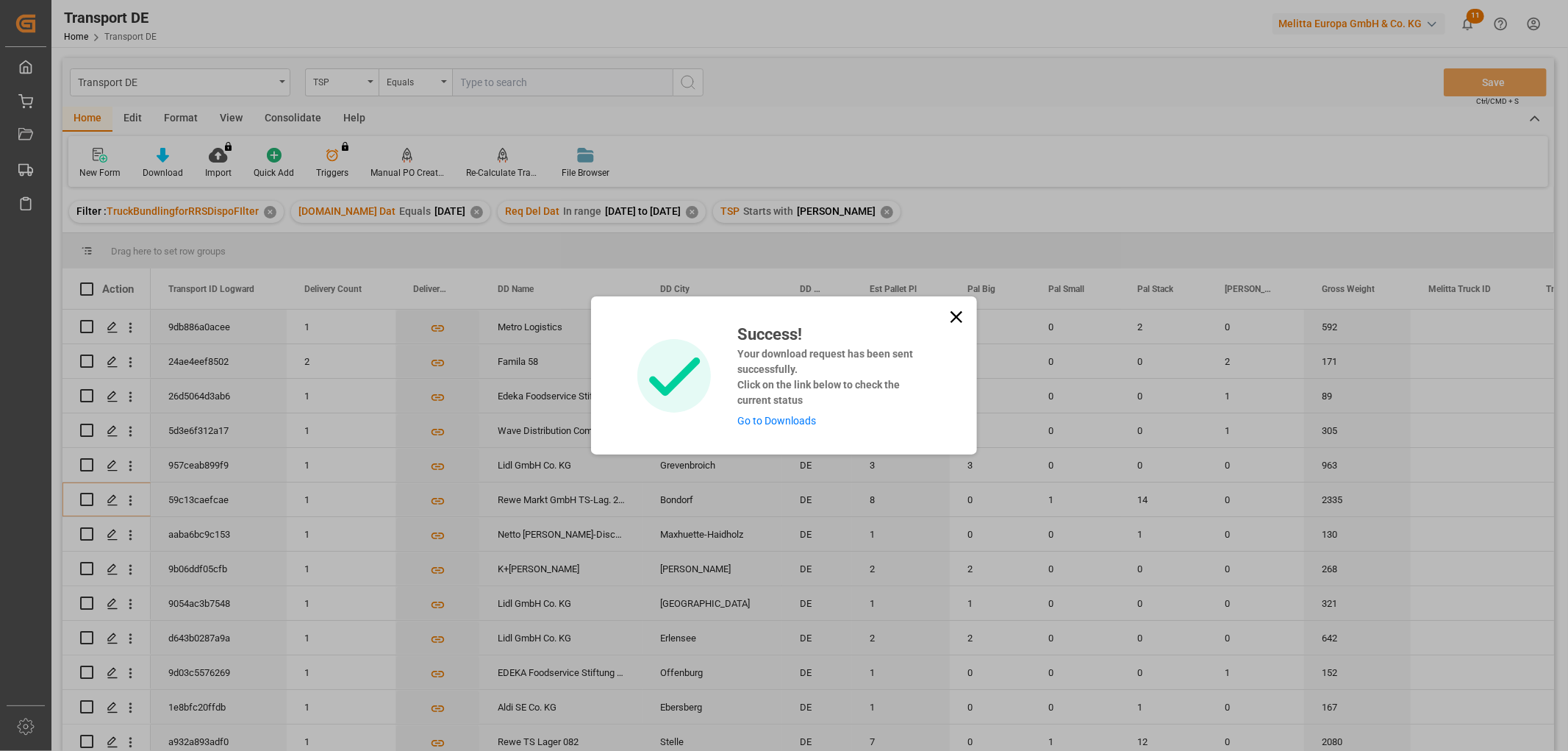
click at [787, 419] on link "Go to Downloads" at bounding box center [776, 421] width 79 height 12
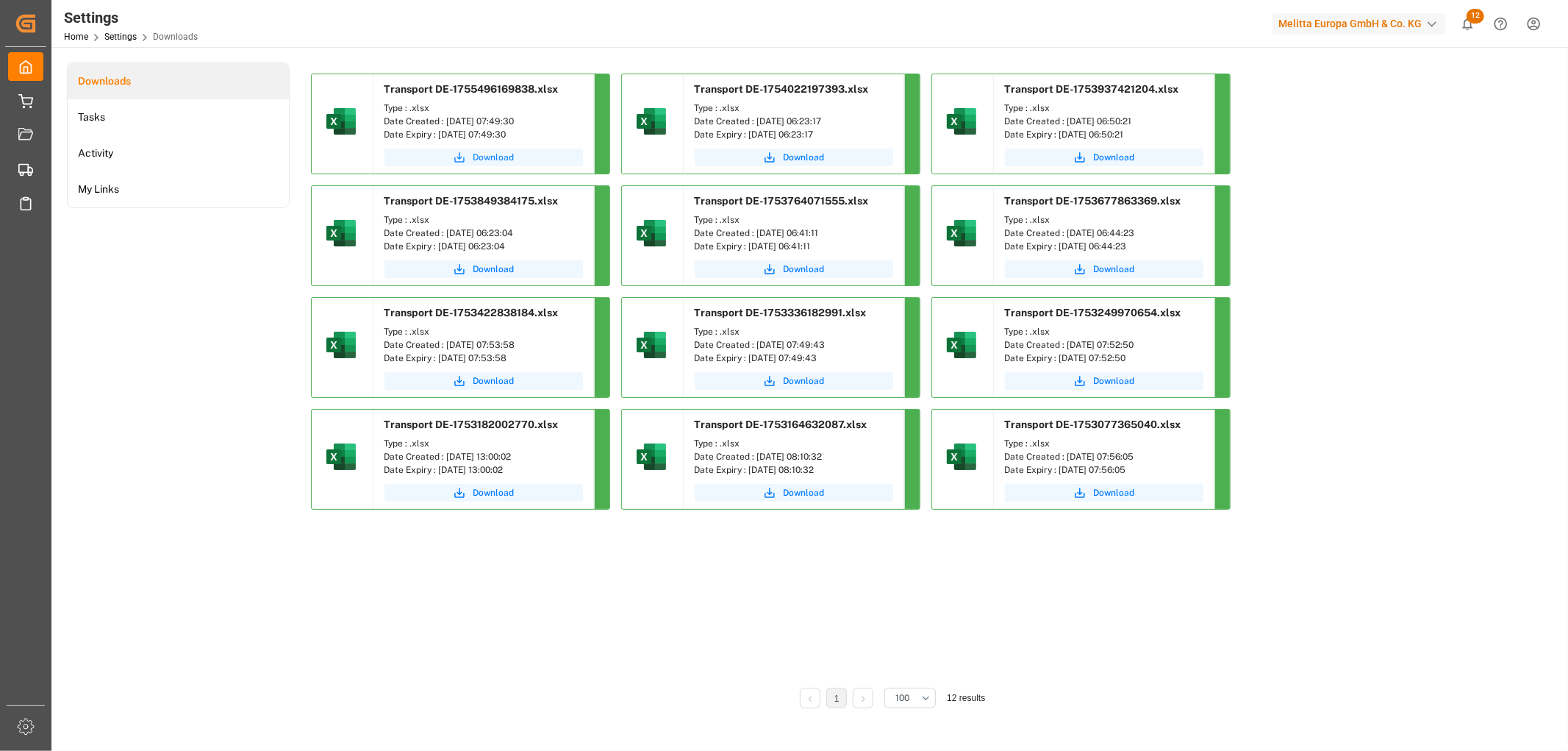
click at [478, 157] on span "Download" at bounding box center [494, 157] width 41 height 14
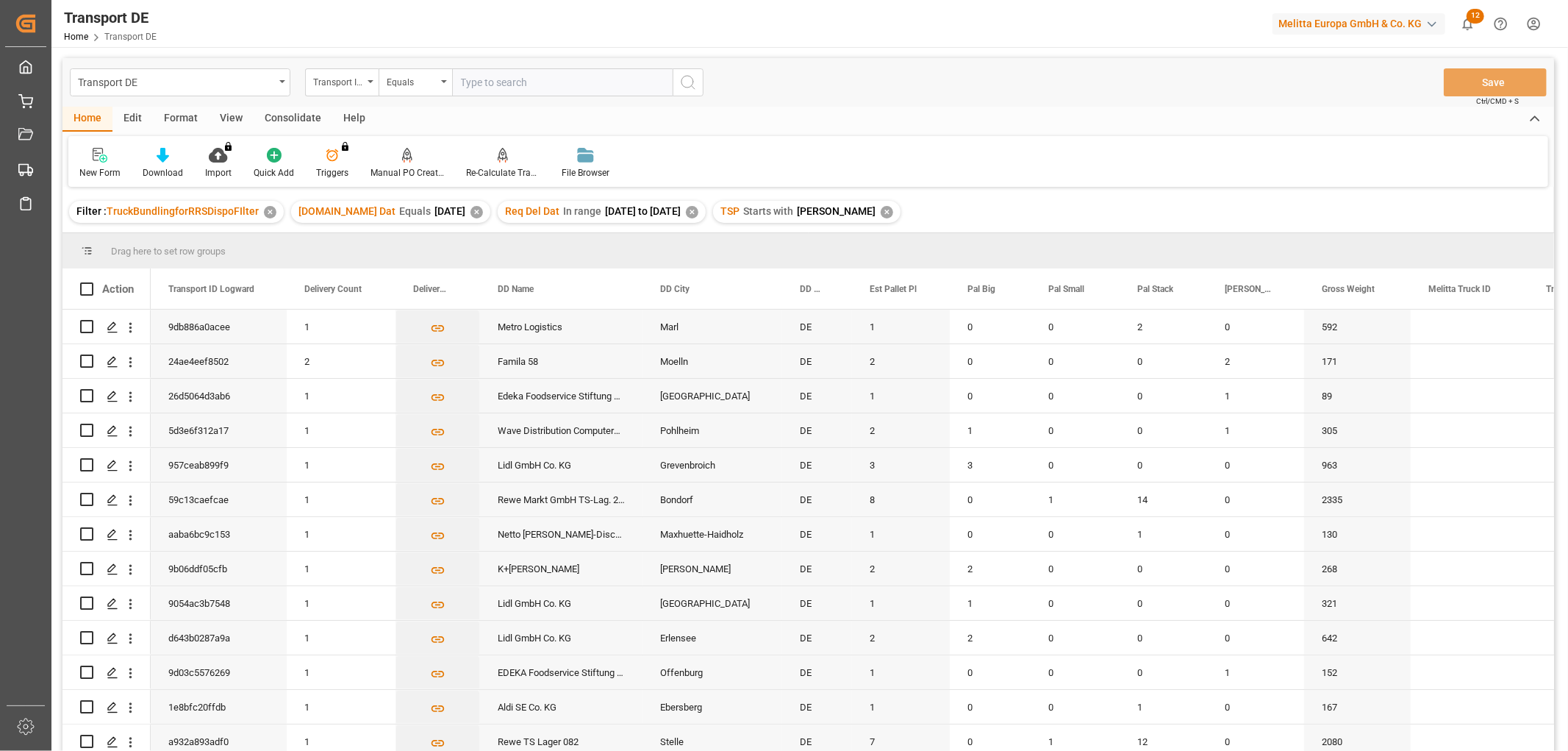
click at [284, 114] on div "Consolidate" at bounding box center [293, 119] width 79 height 25
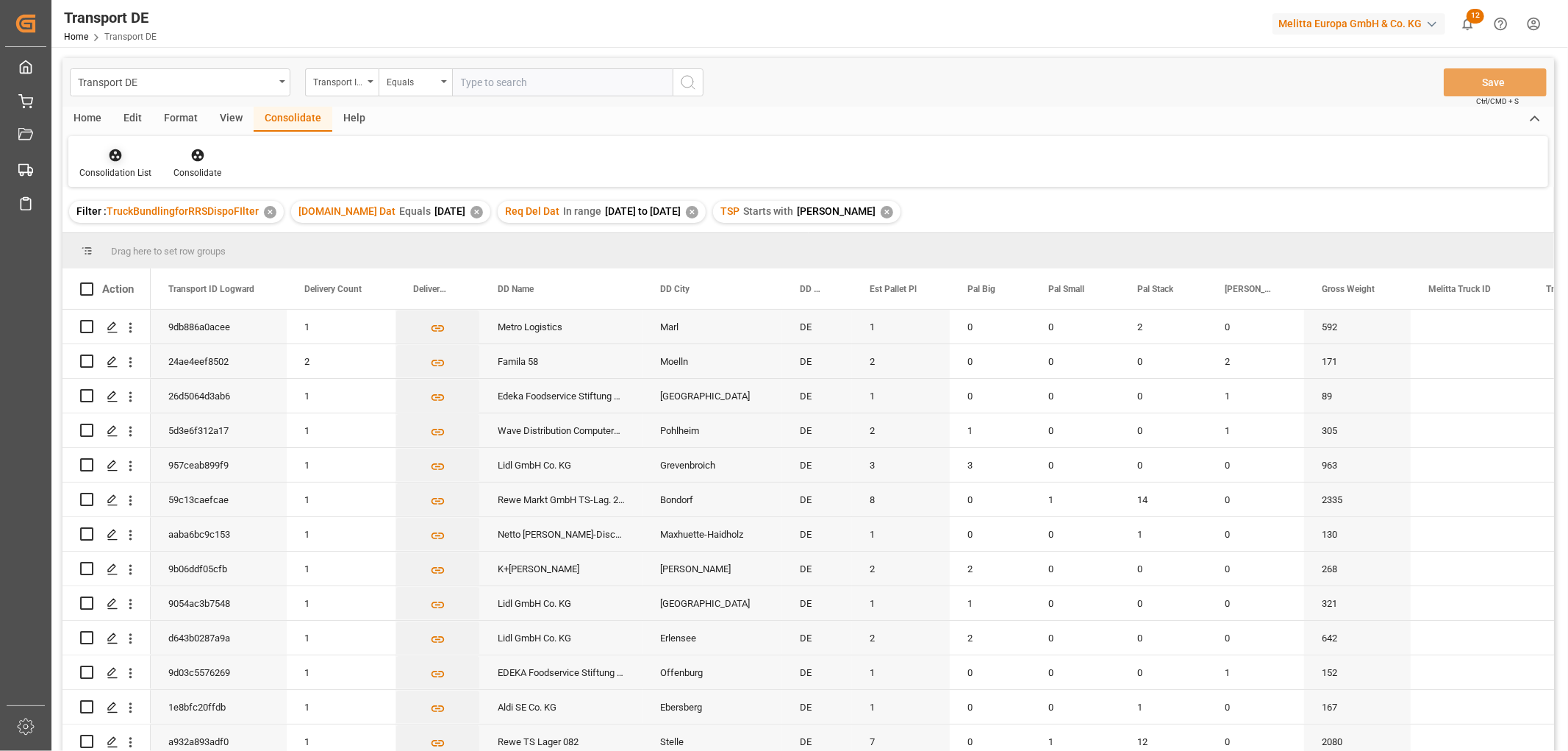
click at [113, 157] on icon at bounding box center [116, 155] width 15 height 15
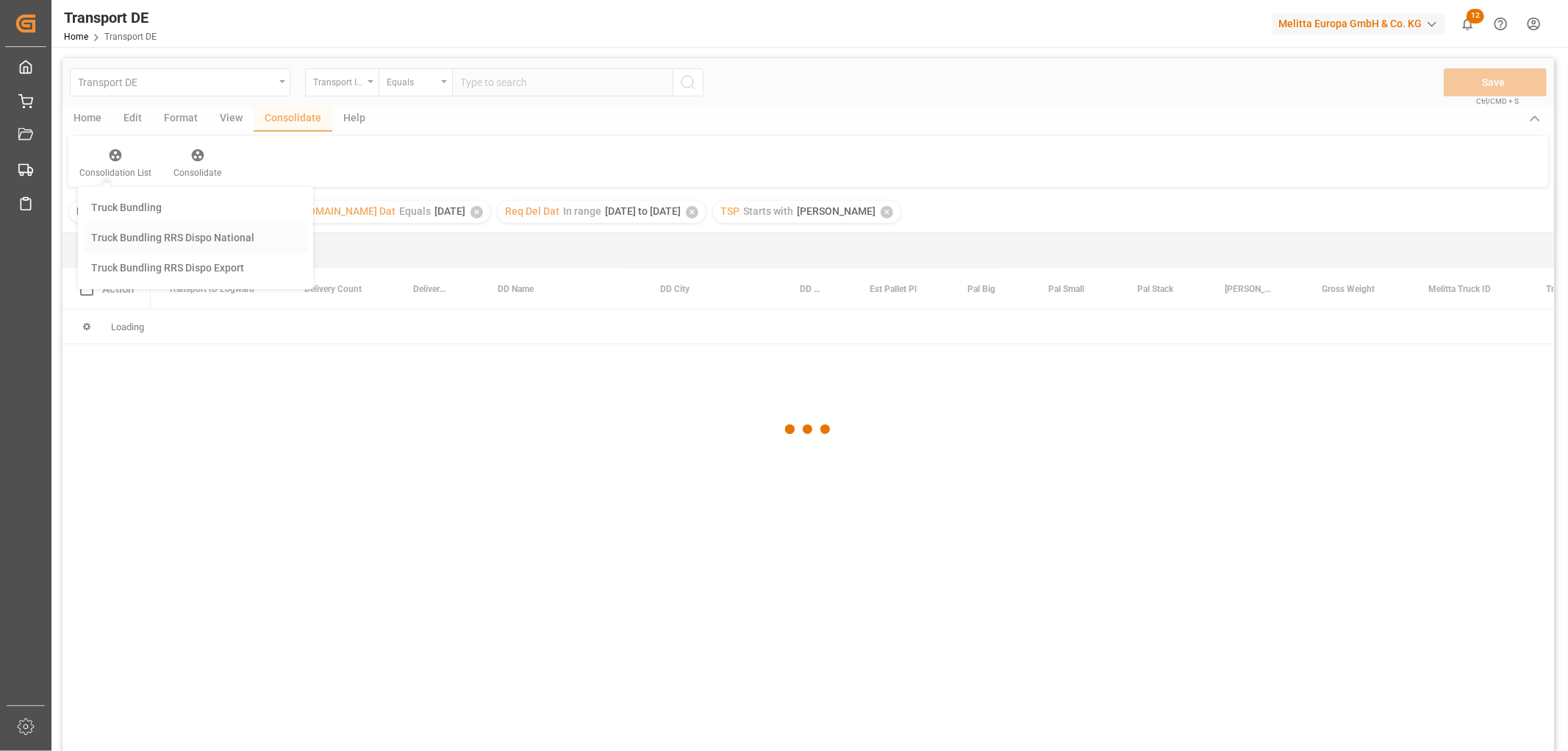
click at [131, 236] on div "Transport DE Transport ID Logward Equals Save Ctrl/CMD + S Home Edit Format Vie…" at bounding box center [808, 424] width 1491 height 732
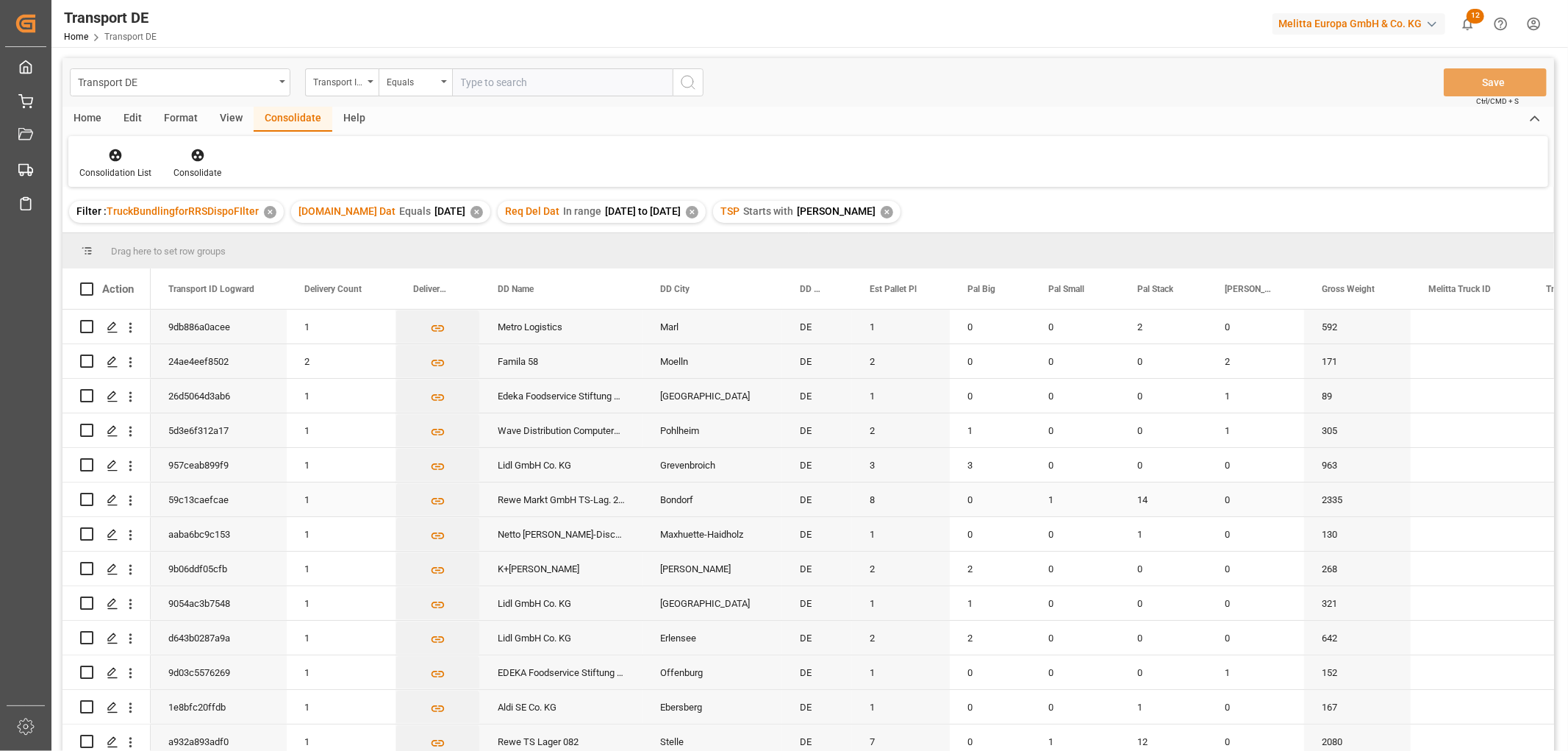
click at [84, 495] on input "Press Space to toggle row selection (unchecked)" at bounding box center [87, 500] width 14 height 14
click at [194, 153] on icon at bounding box center [197, 155] width 13 height 13
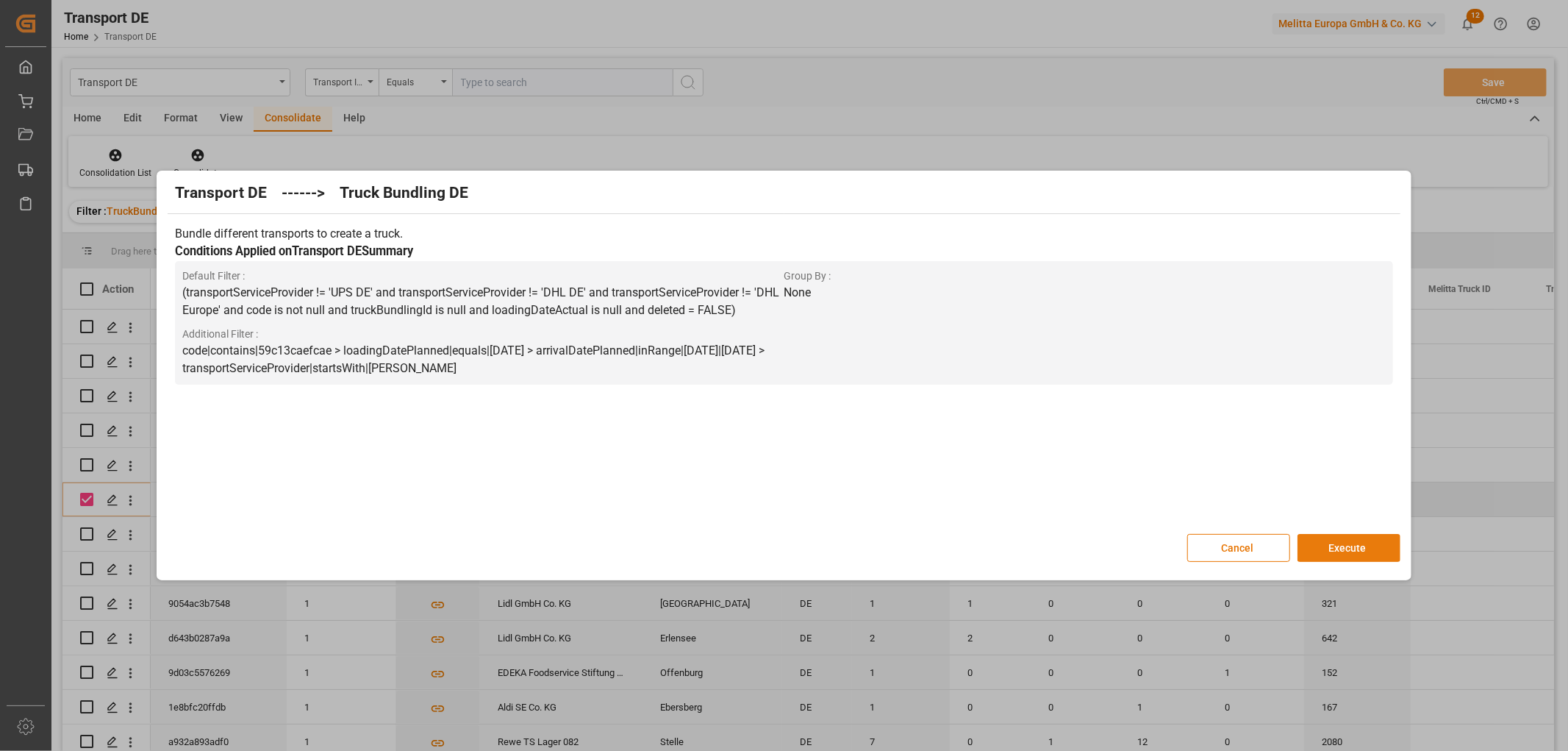
click at [1348, 549] on button "Execute" at bounding box center [1348, 548] width 103 height 28
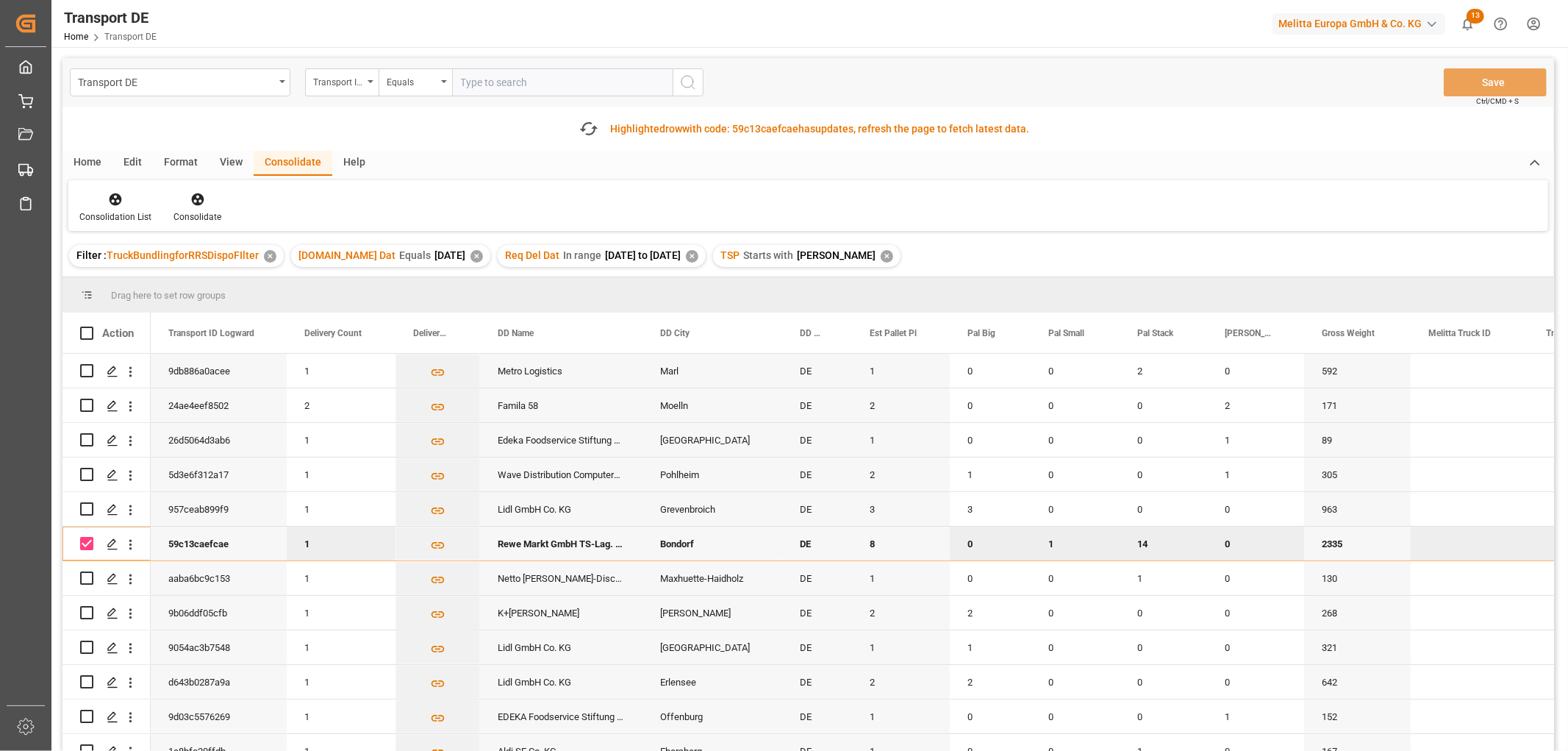
click at [86, 538] on input "Press Space to toggle row selection (checked)" at bounding box center [87, 544] width 14 height 14
checkbox input "false"
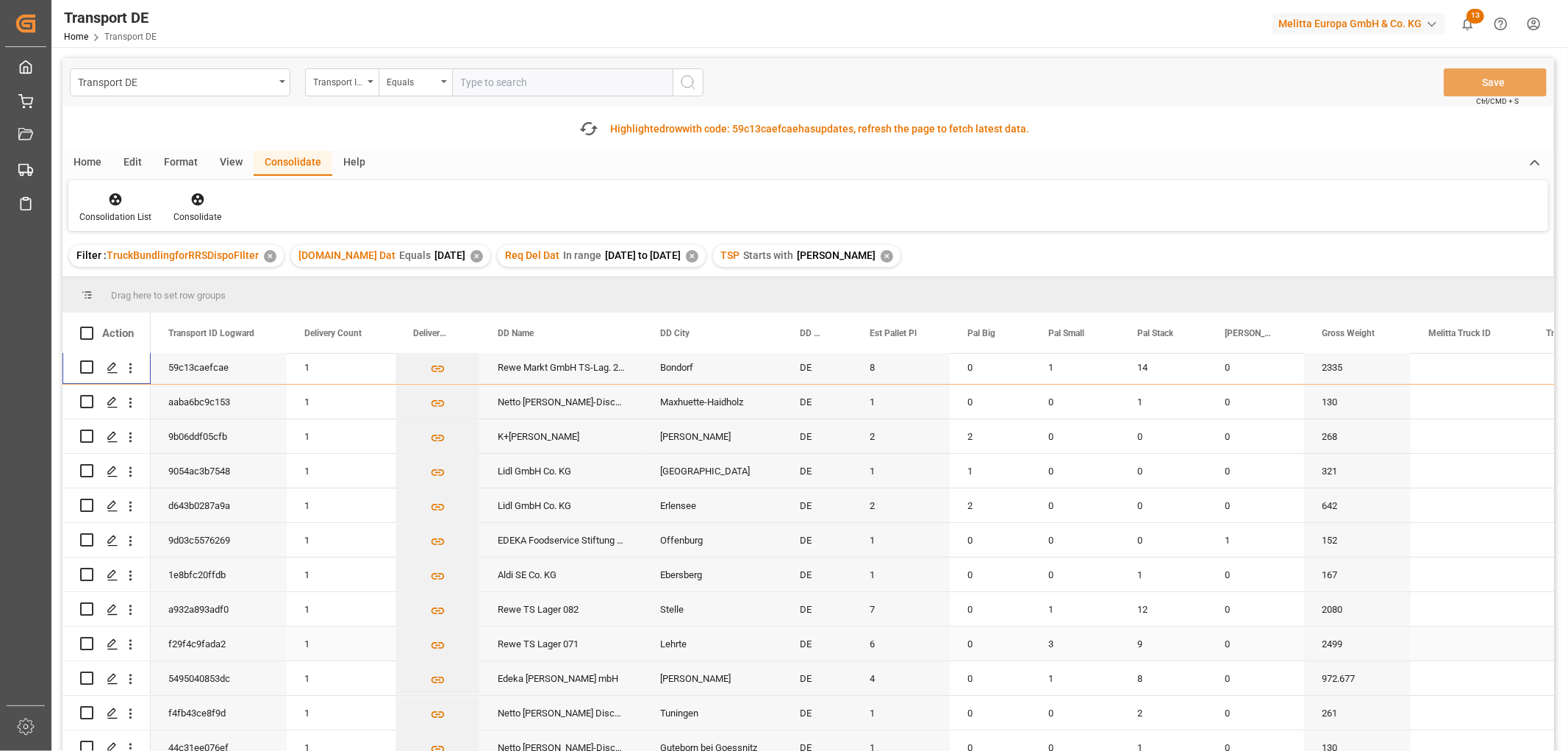
scroll to position [99, 0]
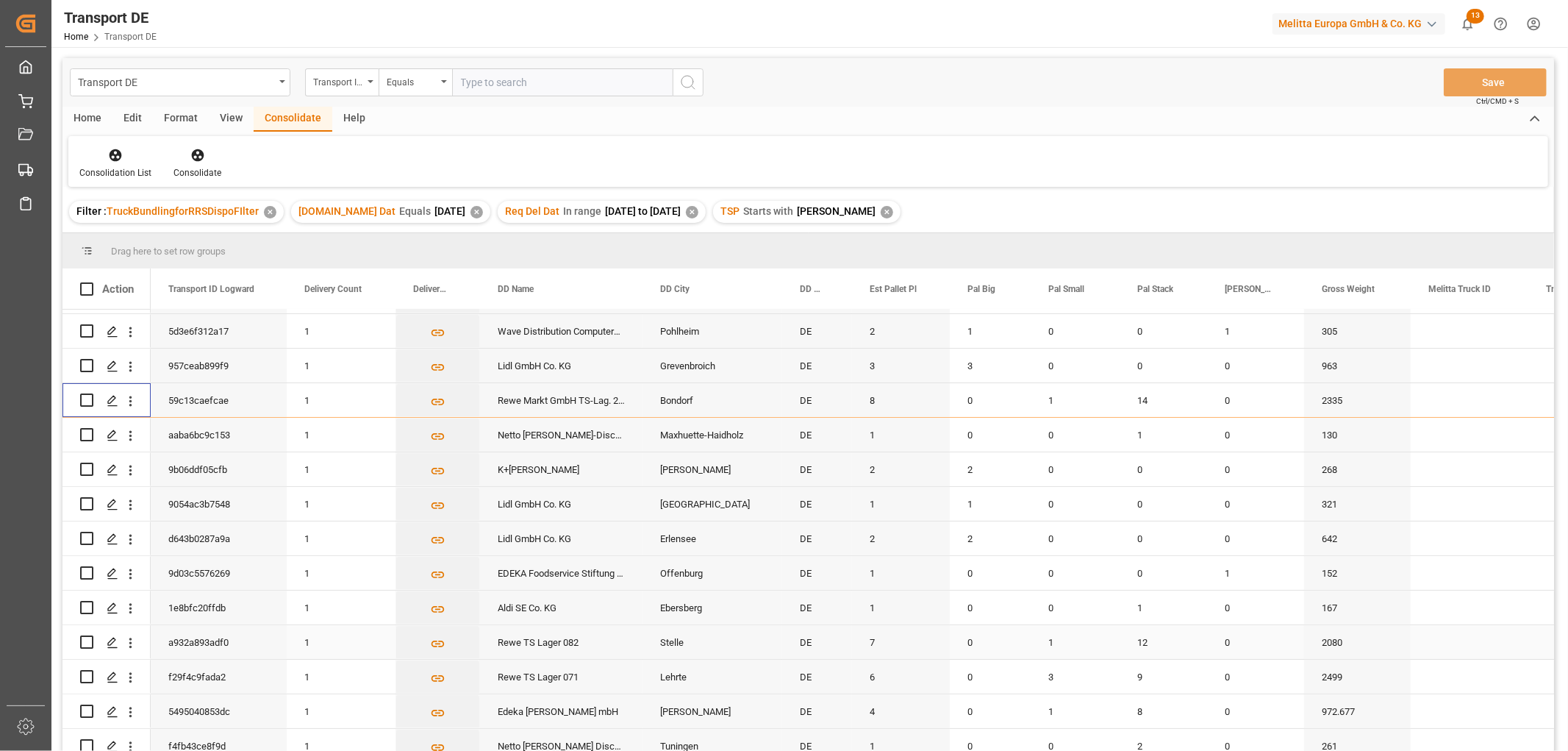
click at [85, 641] on input "Press Space to toggle row selection (unchecked)" at bounding box center [87, 643] width 14 height 14
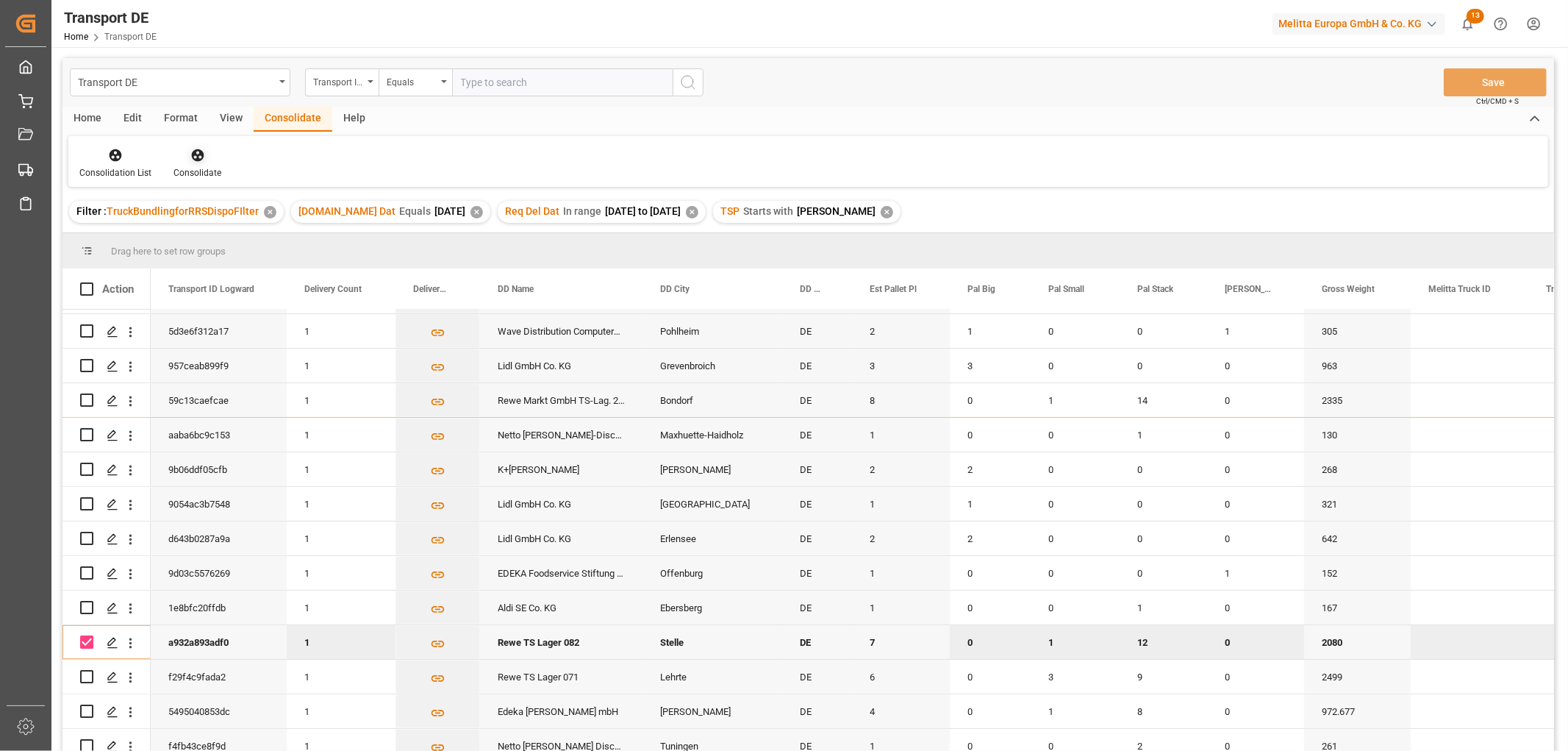
click at [196, 157] on icon at bounding box center [197, 155] width 13 height 13
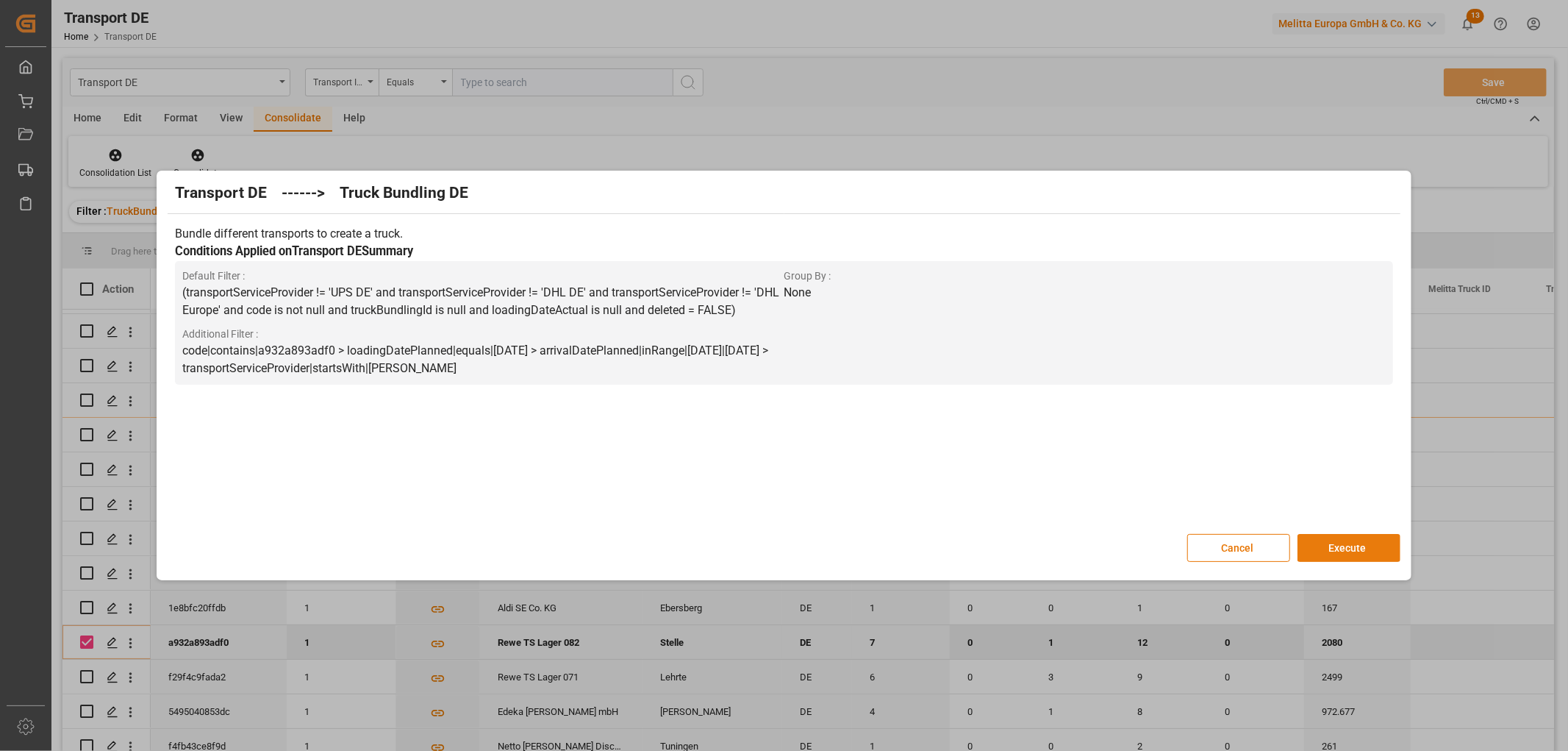
click at [1349, 544] on button "Execute" at bounding box center [1348, 548] width 103 height 28
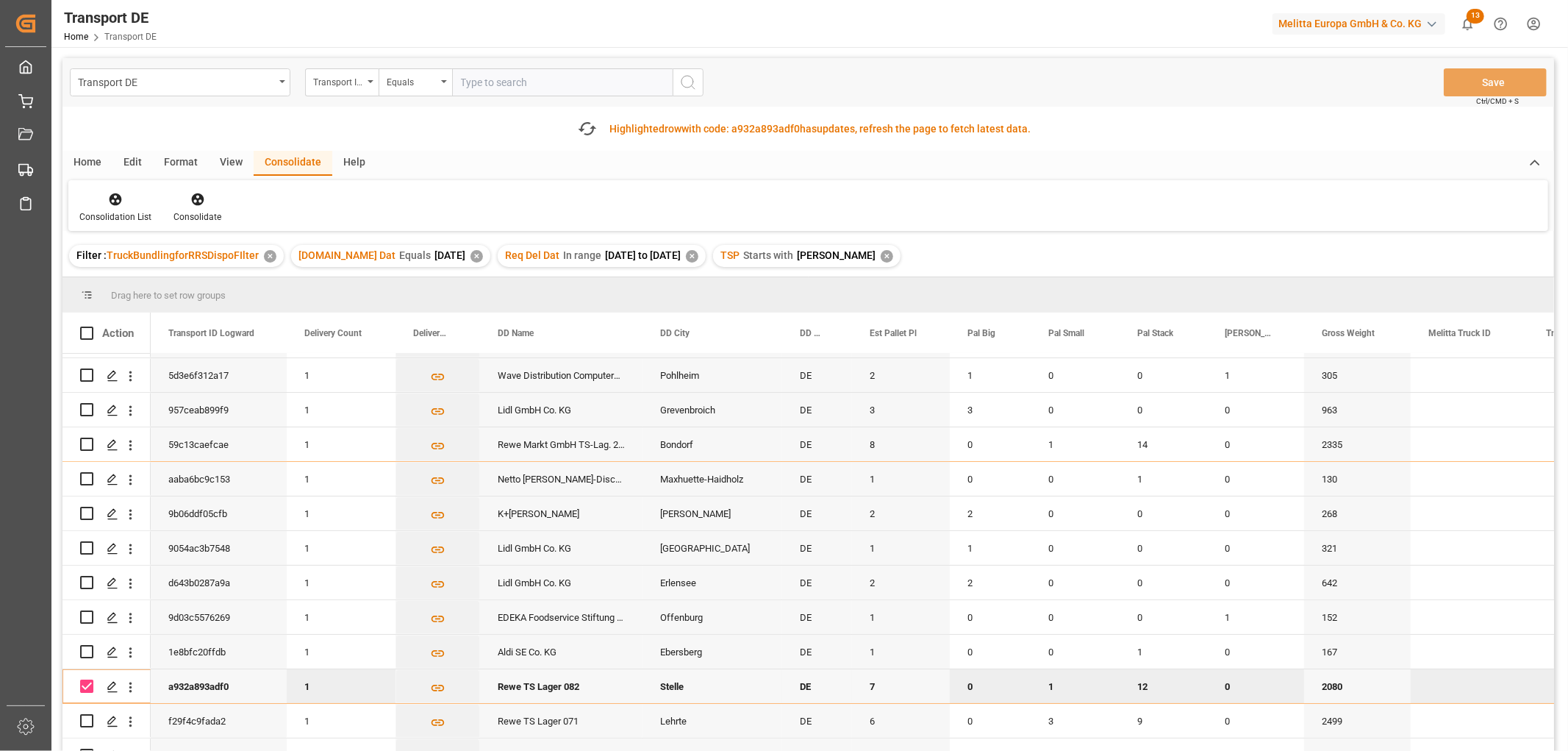
click at [86, 688] on input "Press Space to toggle row selection (checked)" at bounding box center [87, 686] width 14 height 14
checkbox input "false"
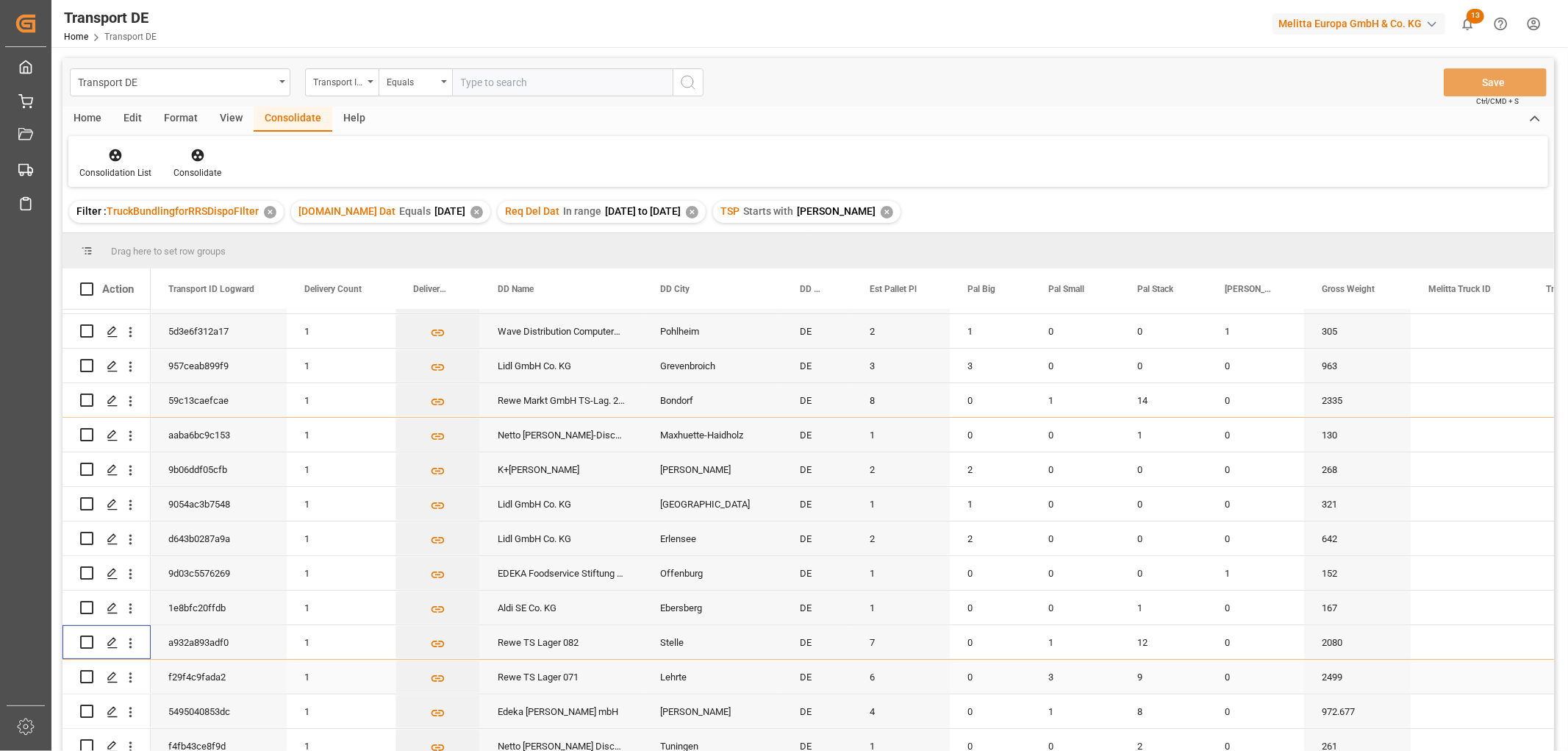
click at [84, 678] on input "Press Space to toggle row selection (unchecked)" at bounding box center [87, 677] width 14 height 14
click at [191, 151] on icon at bounding box center [197, 155] width 13 height 13
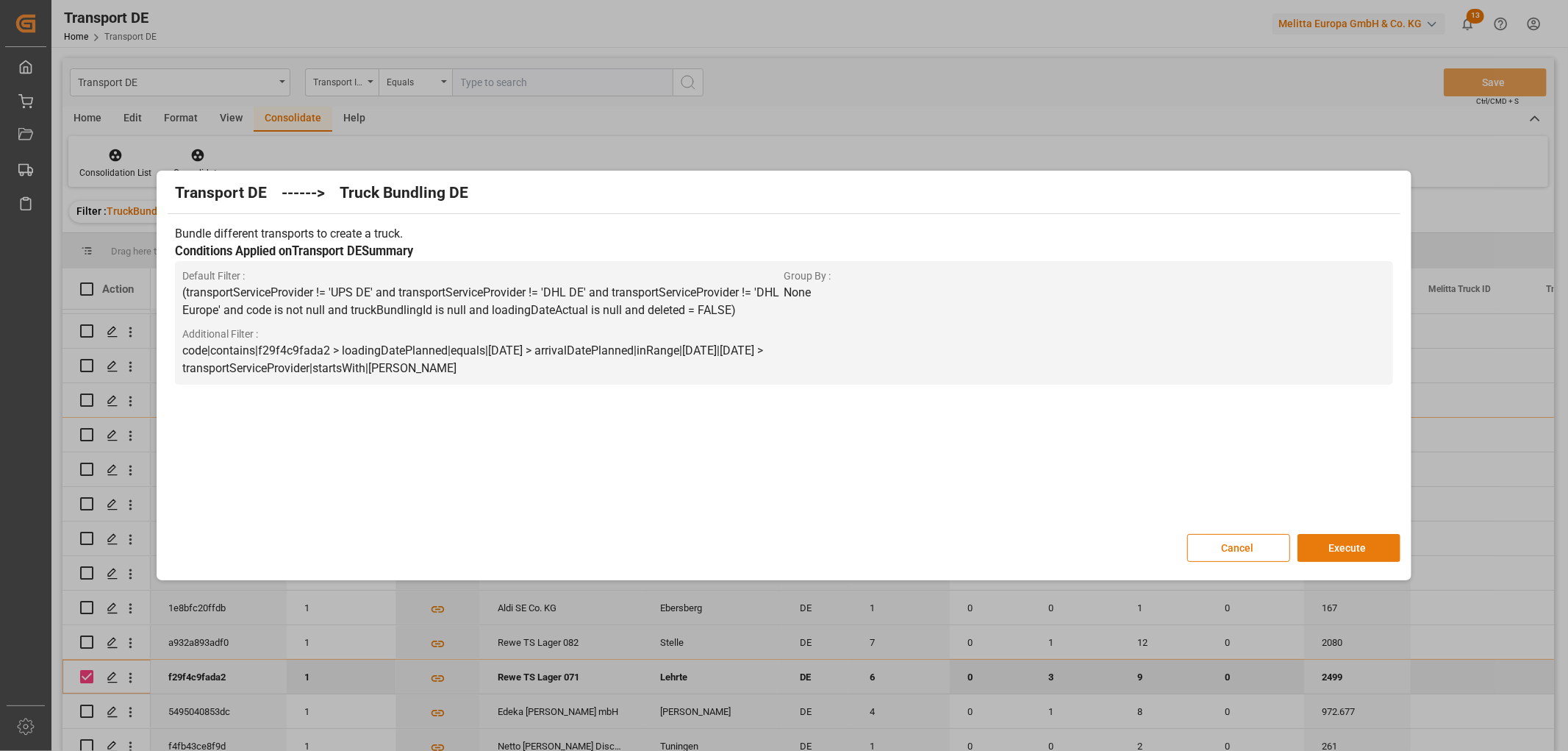
click at [1354, 543] on button "Execute" at bounding box center [1348, 548] width 103 height 28
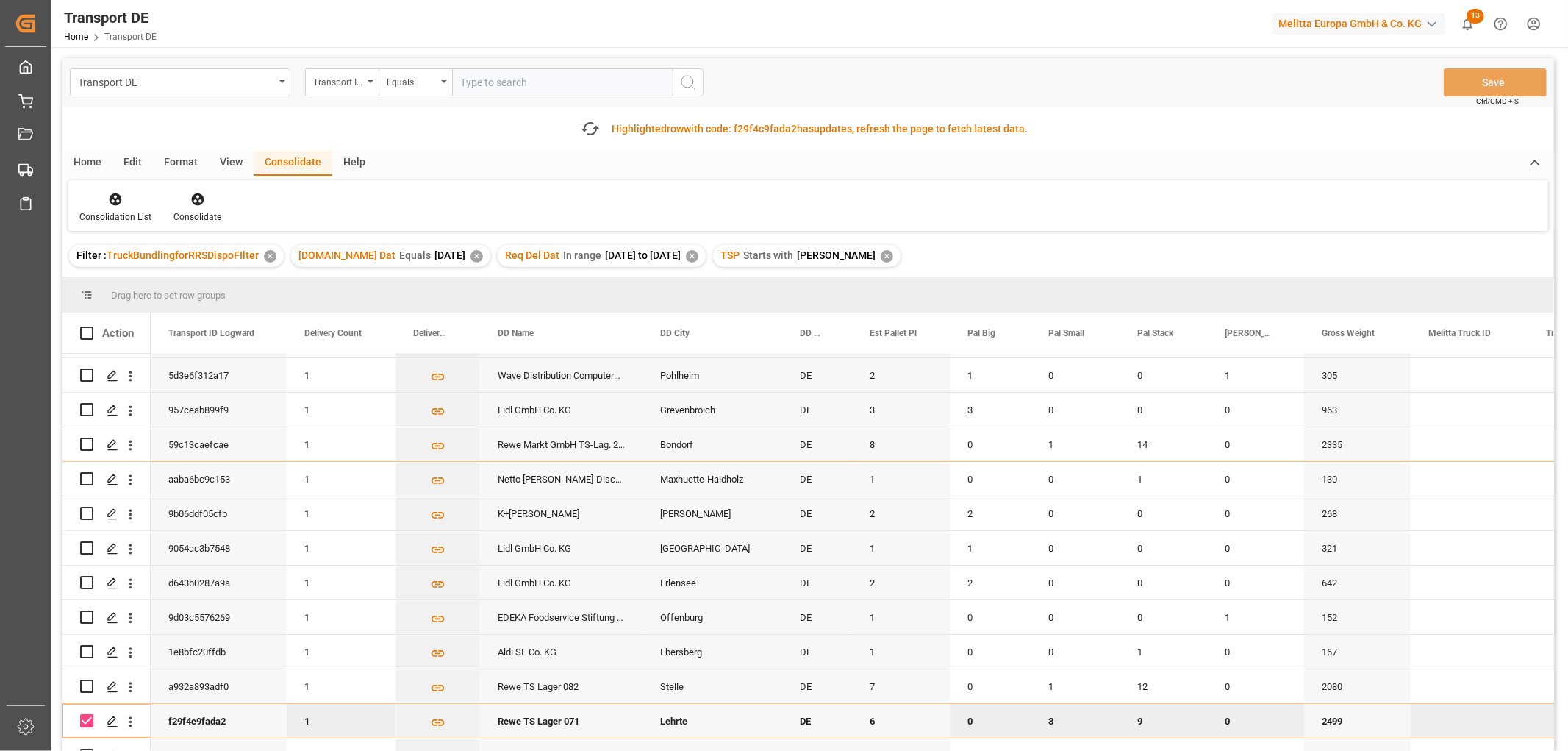
click at [84, 715] on input "Press Space to toggle row selection (checked)" at bounding box center [87, 721] width 14 height 14
checkbox input "false"
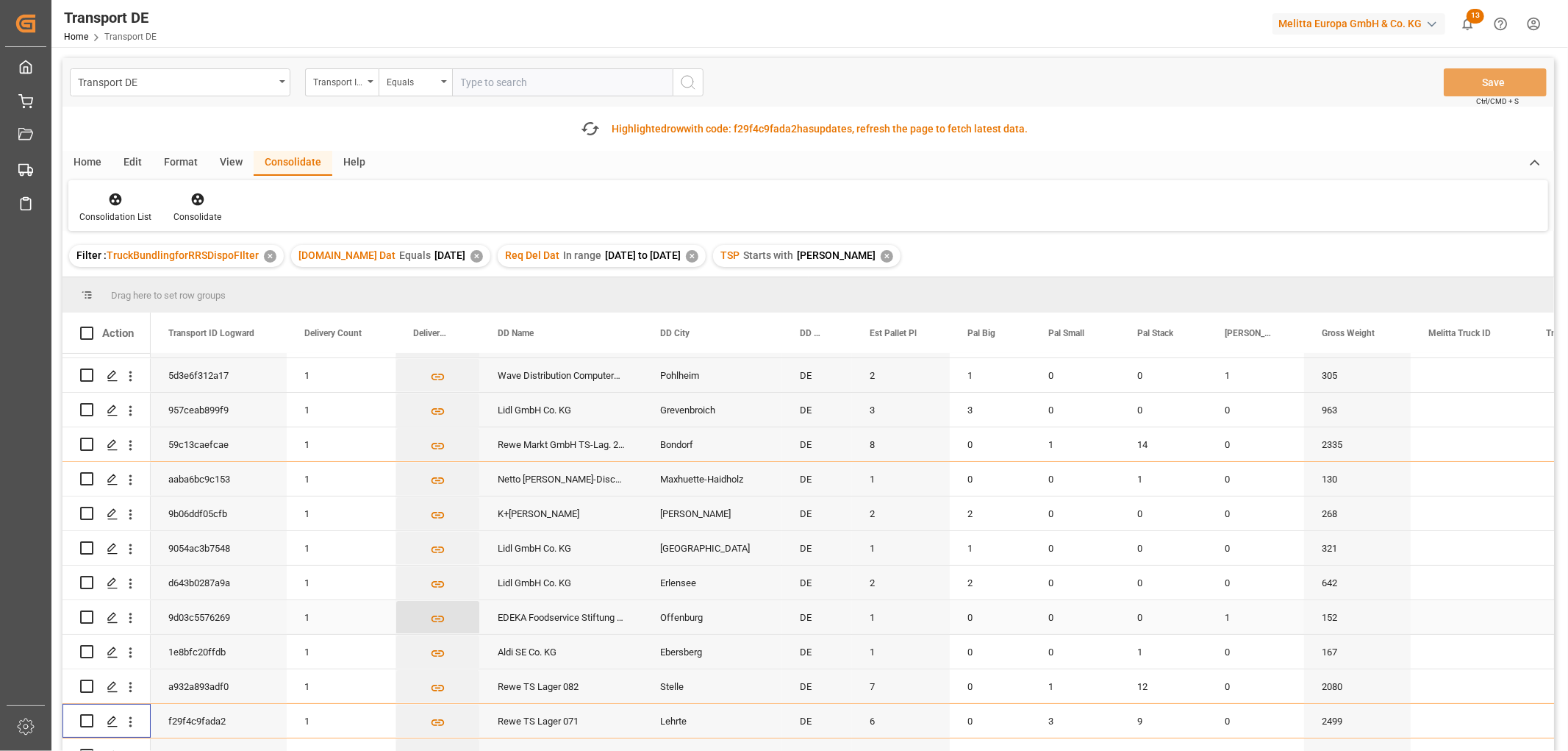
scroll to position [181, 0]
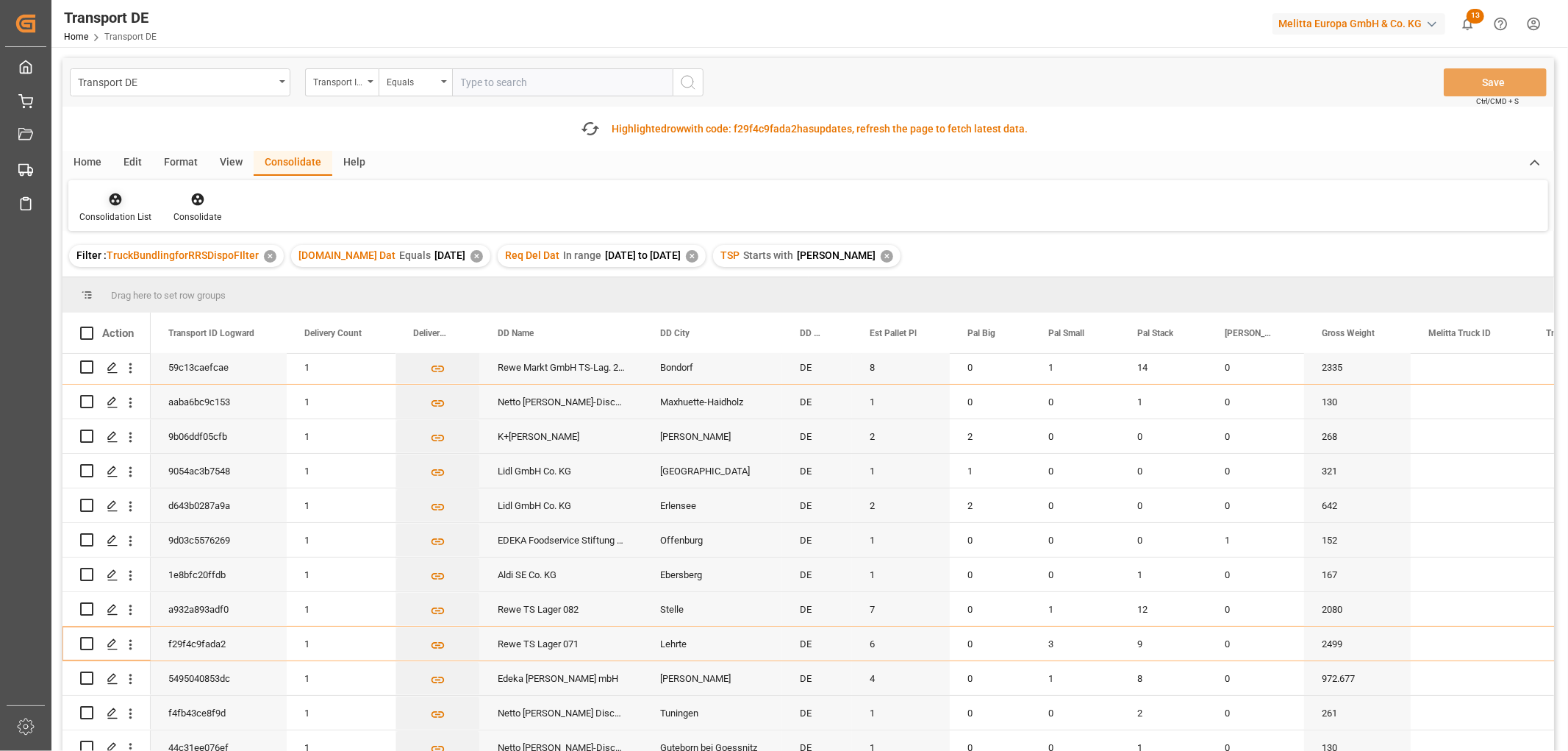
click at [113, 202] on icon at bounding box center [116, 199] width 13 height 13
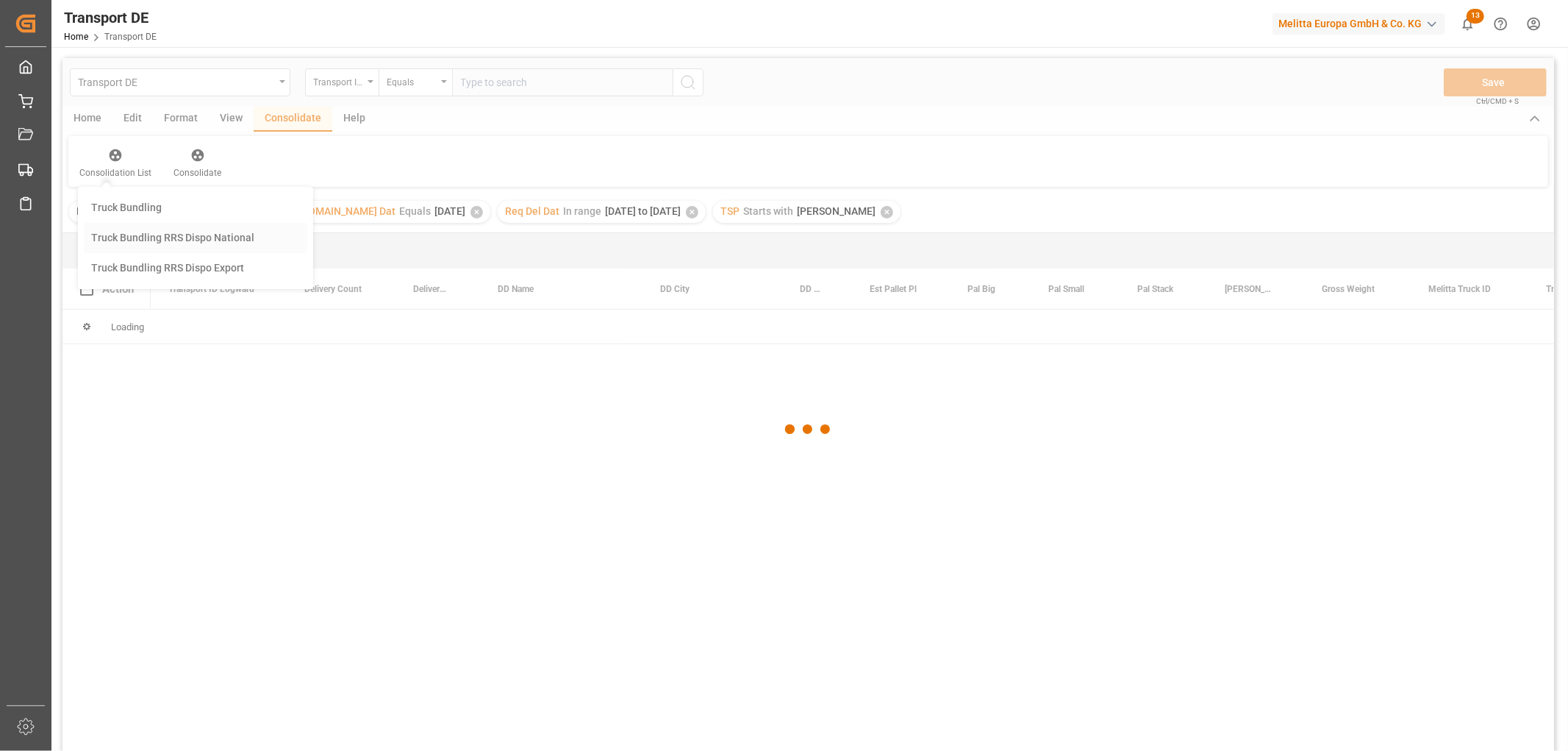
scroll to position [0, 0]
click at [125, 278] on div "Transport DE Transport ID Logward Equals Save Ctrl/CMD + S Home Edit Format Vie…" at bounding box center [808, 424] width 1491 height 732
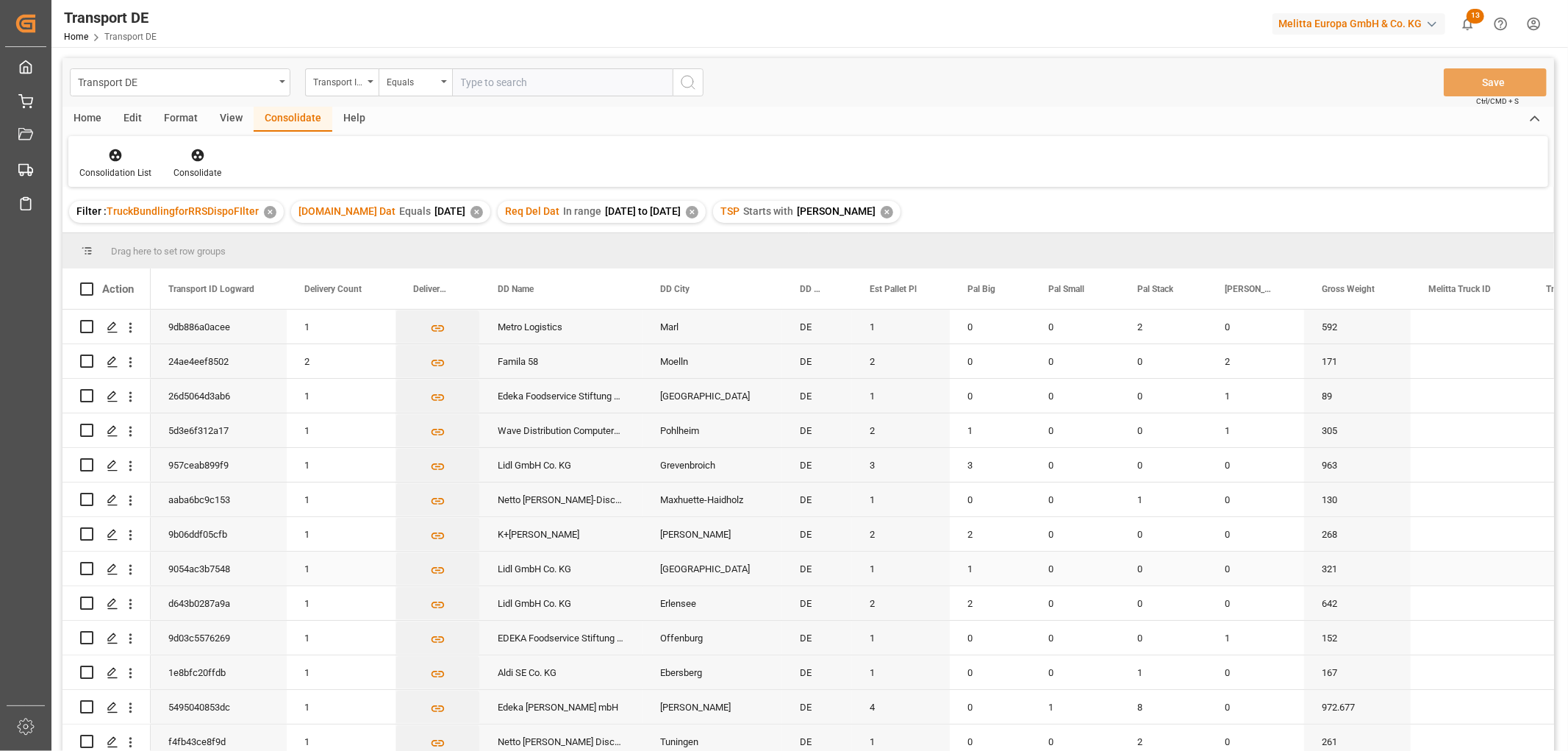
scroll to position [78, 0]
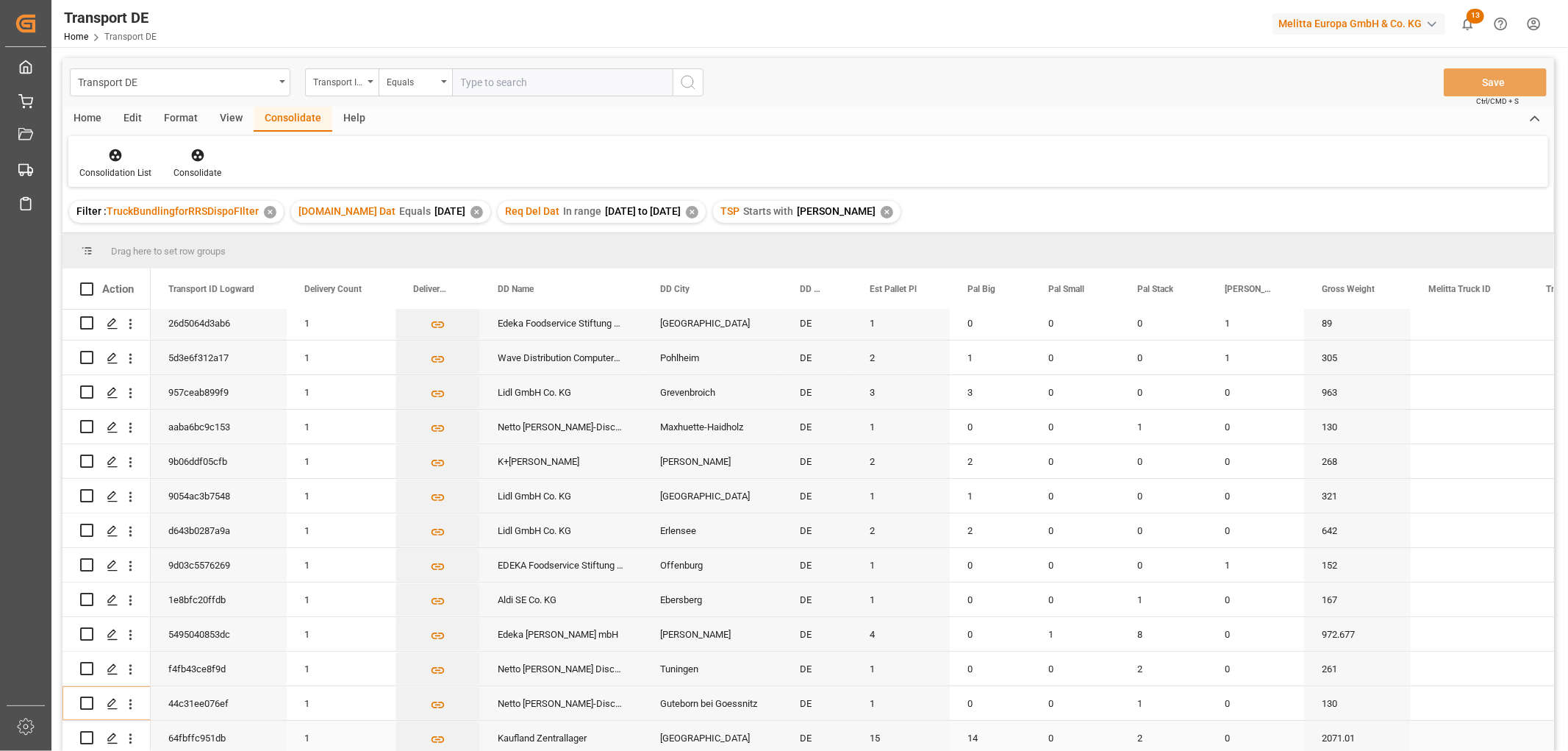
click at [89, 731] on input "Press Space to toggle row selection (unchecked)" at bounding box center [87, 738] width 14 height 14
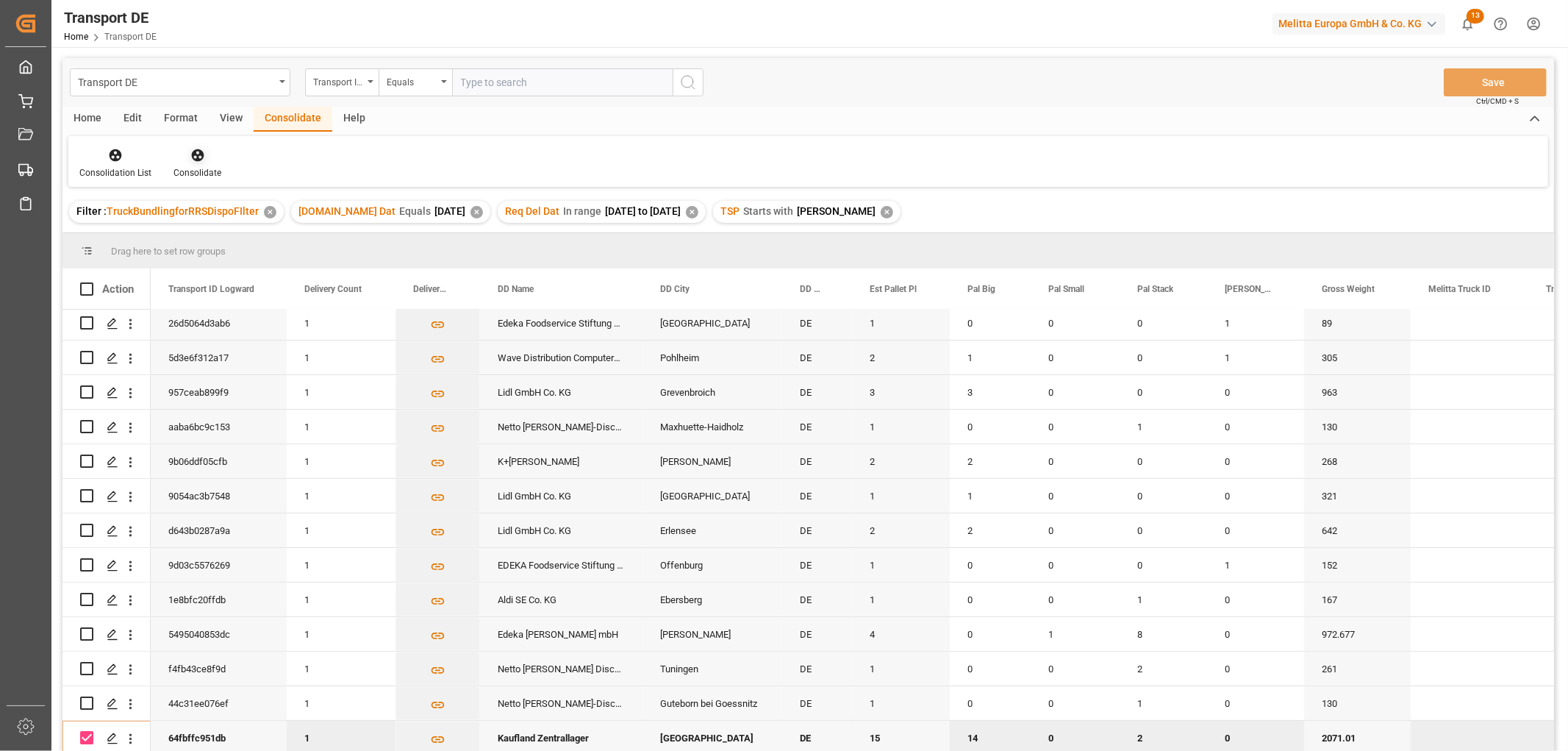
click at [193, 151] on icon at bounding box center [197, 155] width 13 height 13
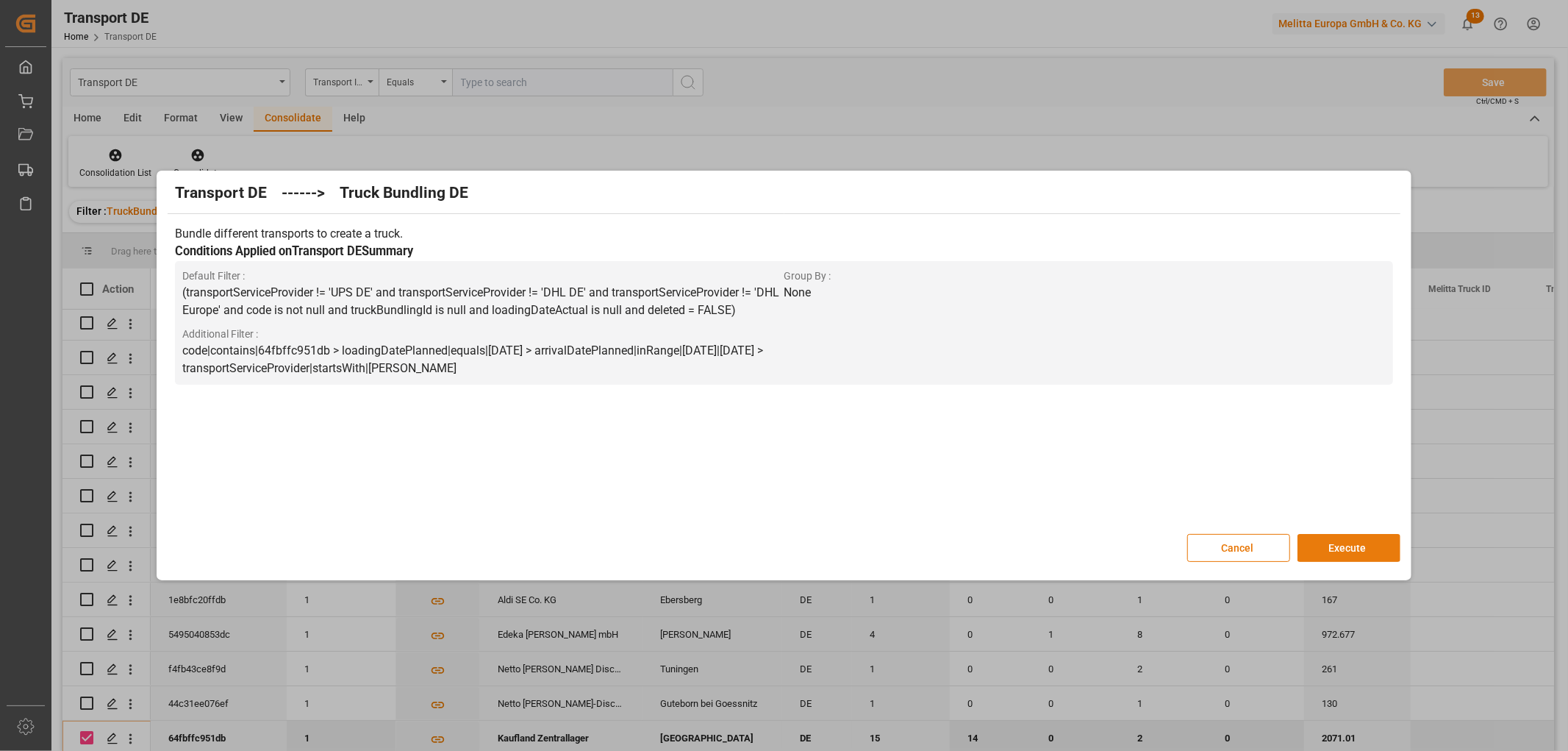
click at [1351, 546] on button "Execute" at bounding box center [1348, 548] width 103 height 28
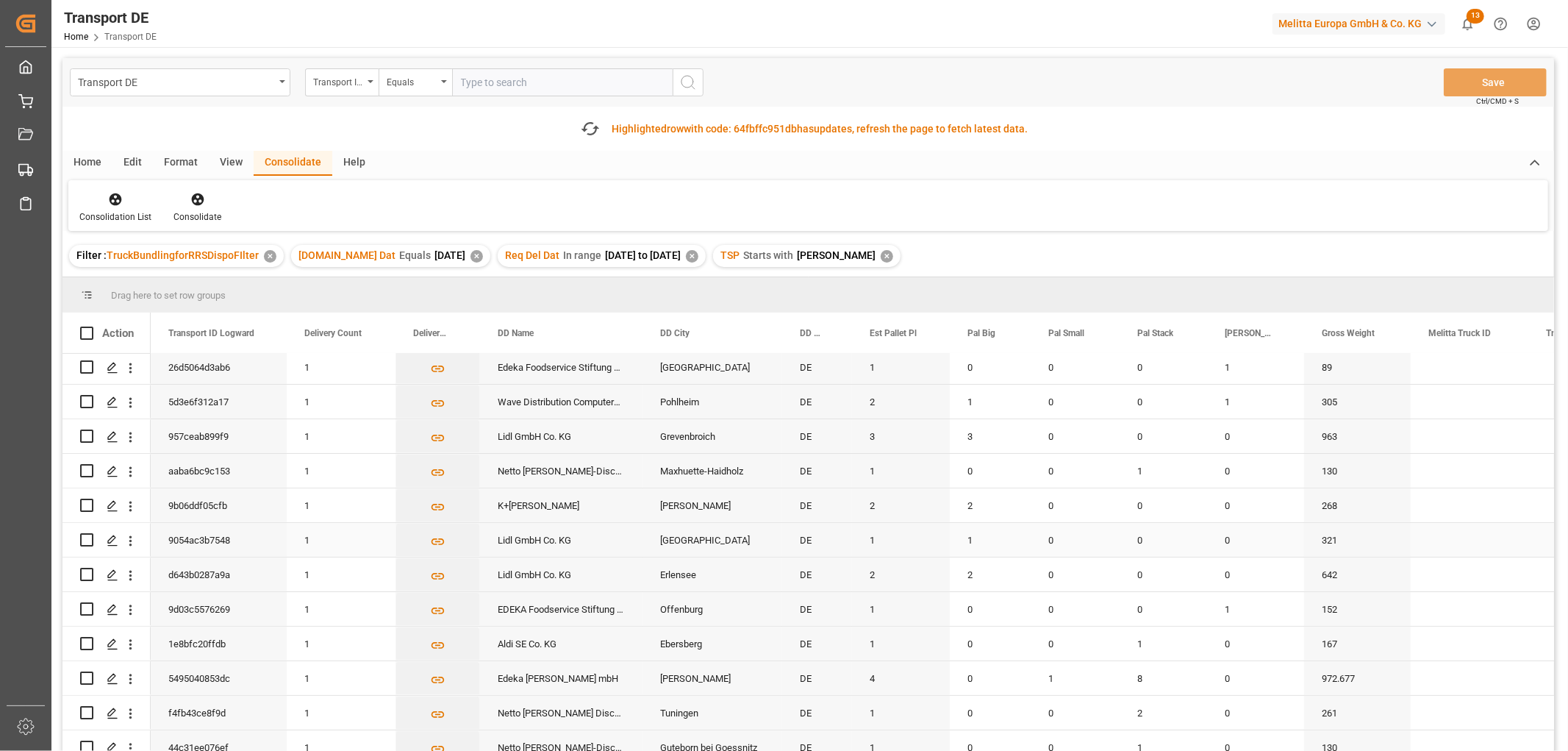
scroll to position [163, 0]
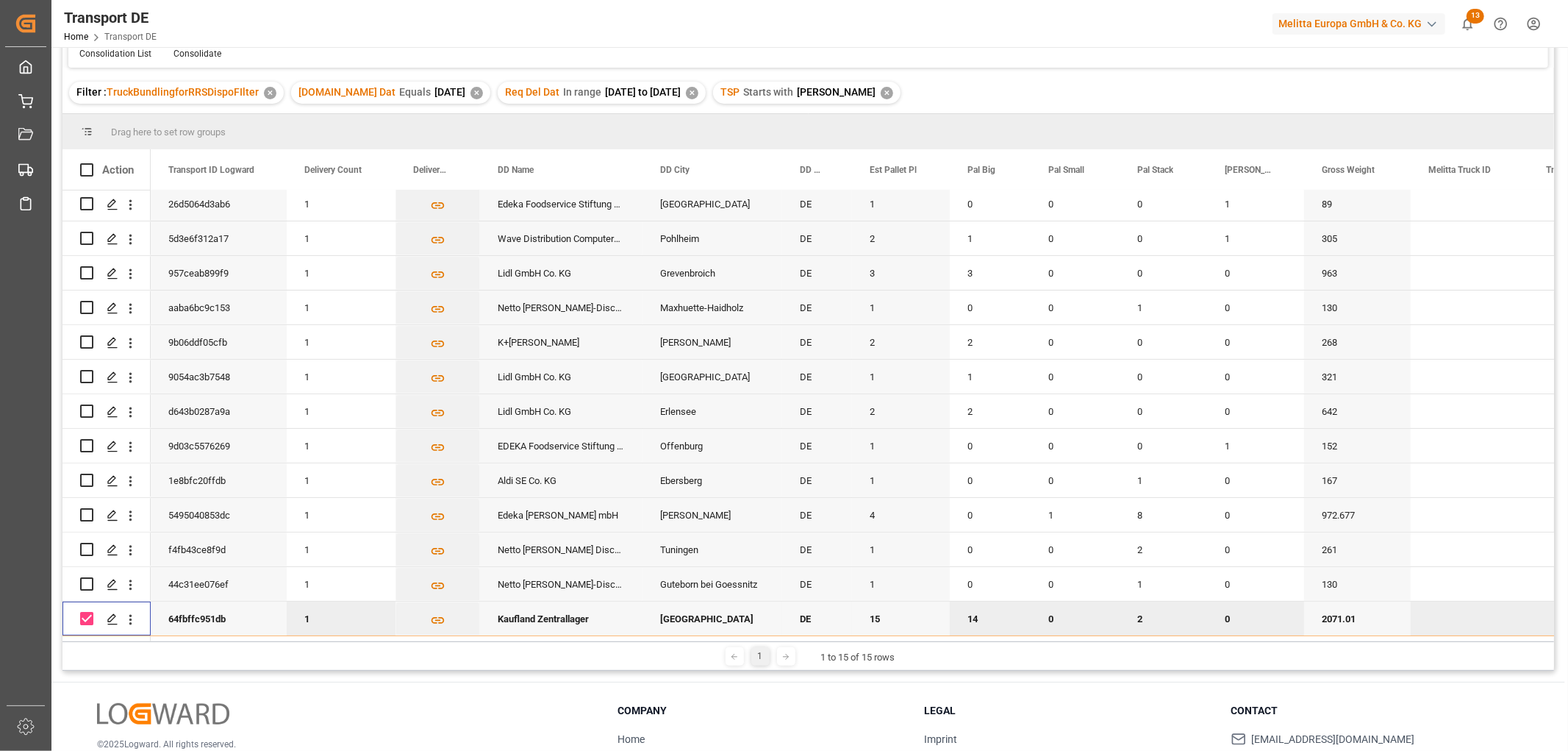
click at [82, 612] on input "Press Space to toggle row selection (checked)" at bounding box center [87, 619] width 14 height 14
checkbox input "false"
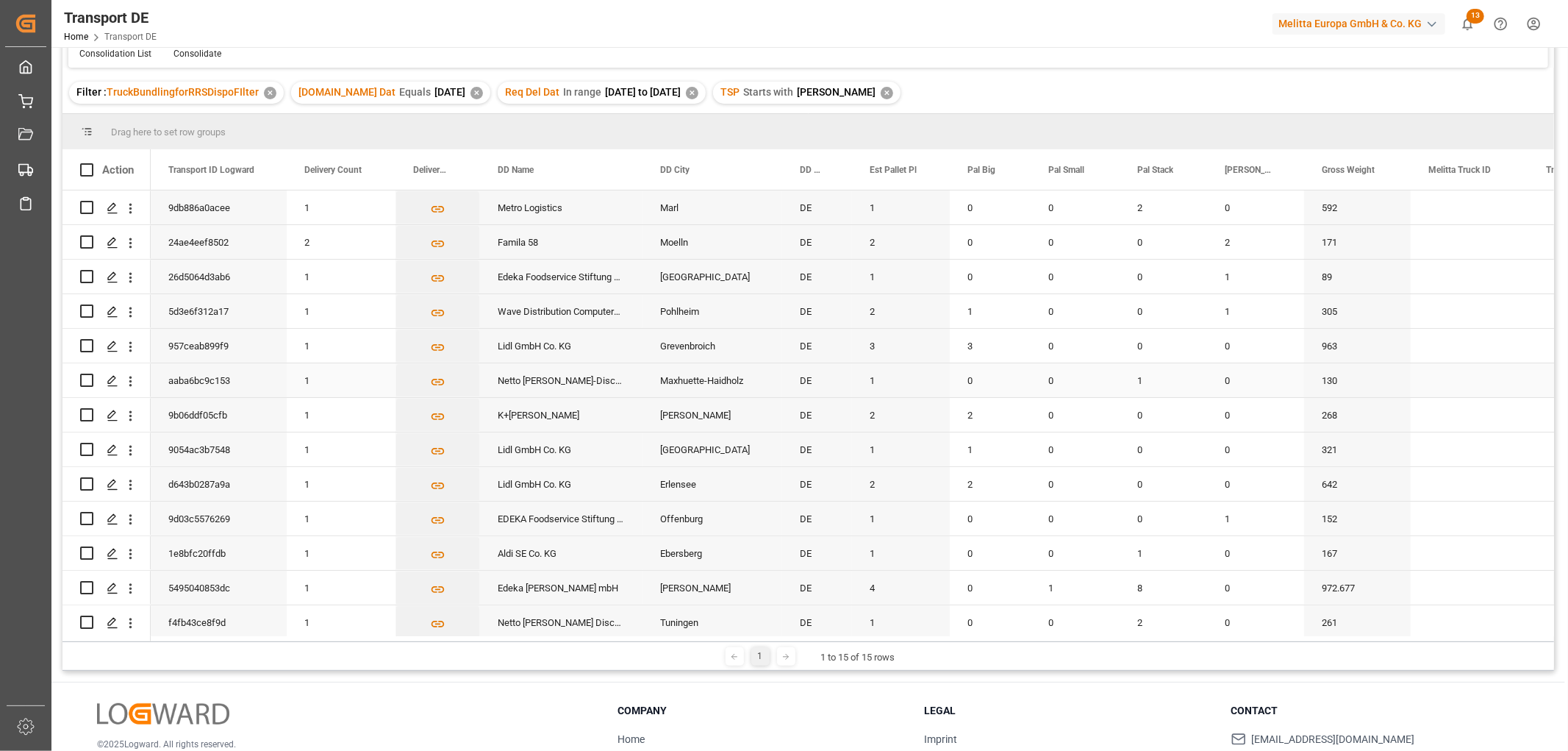
scroll to position [0, 0]
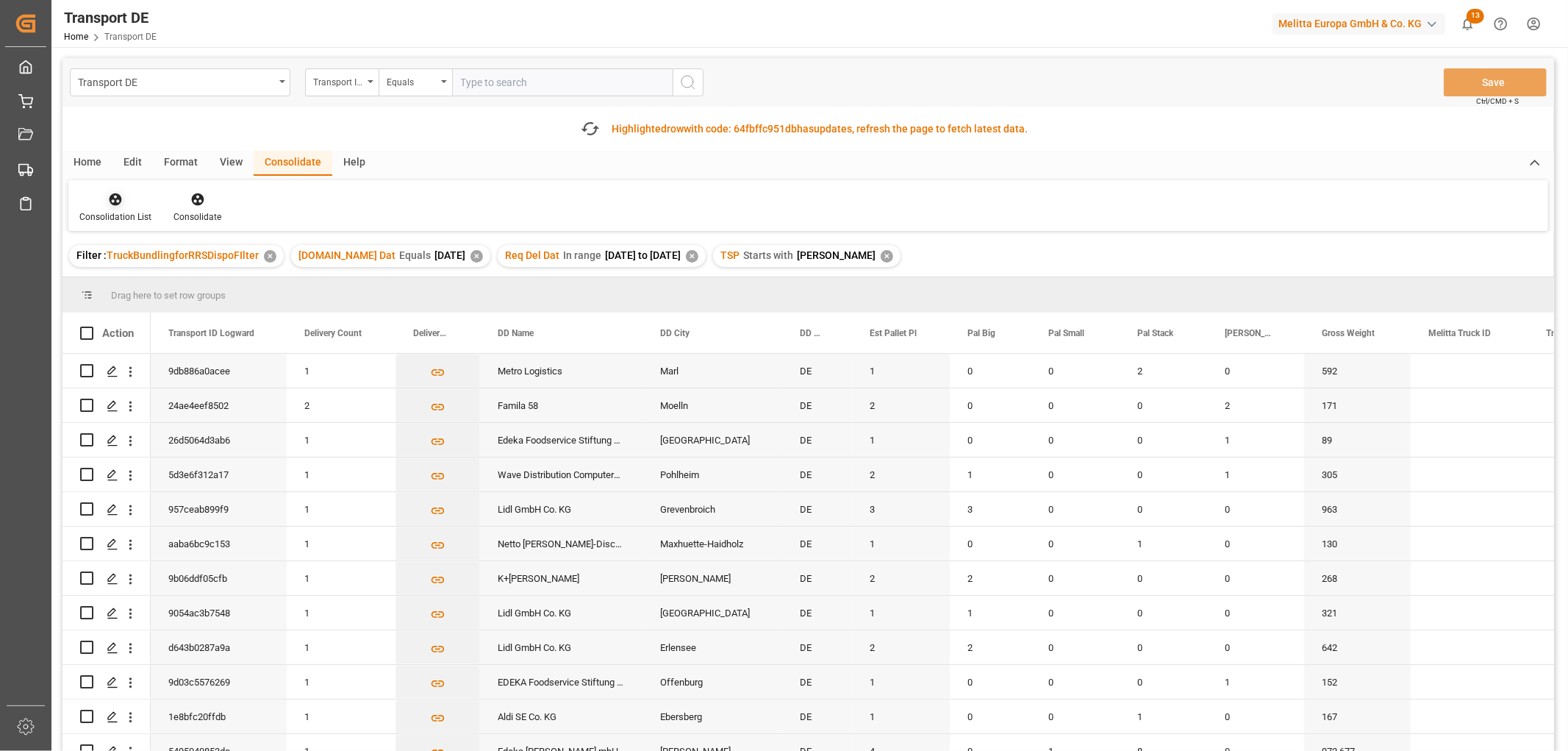
click at [113, 199] on icon at bounding box center [116, 199] width 13 height 13
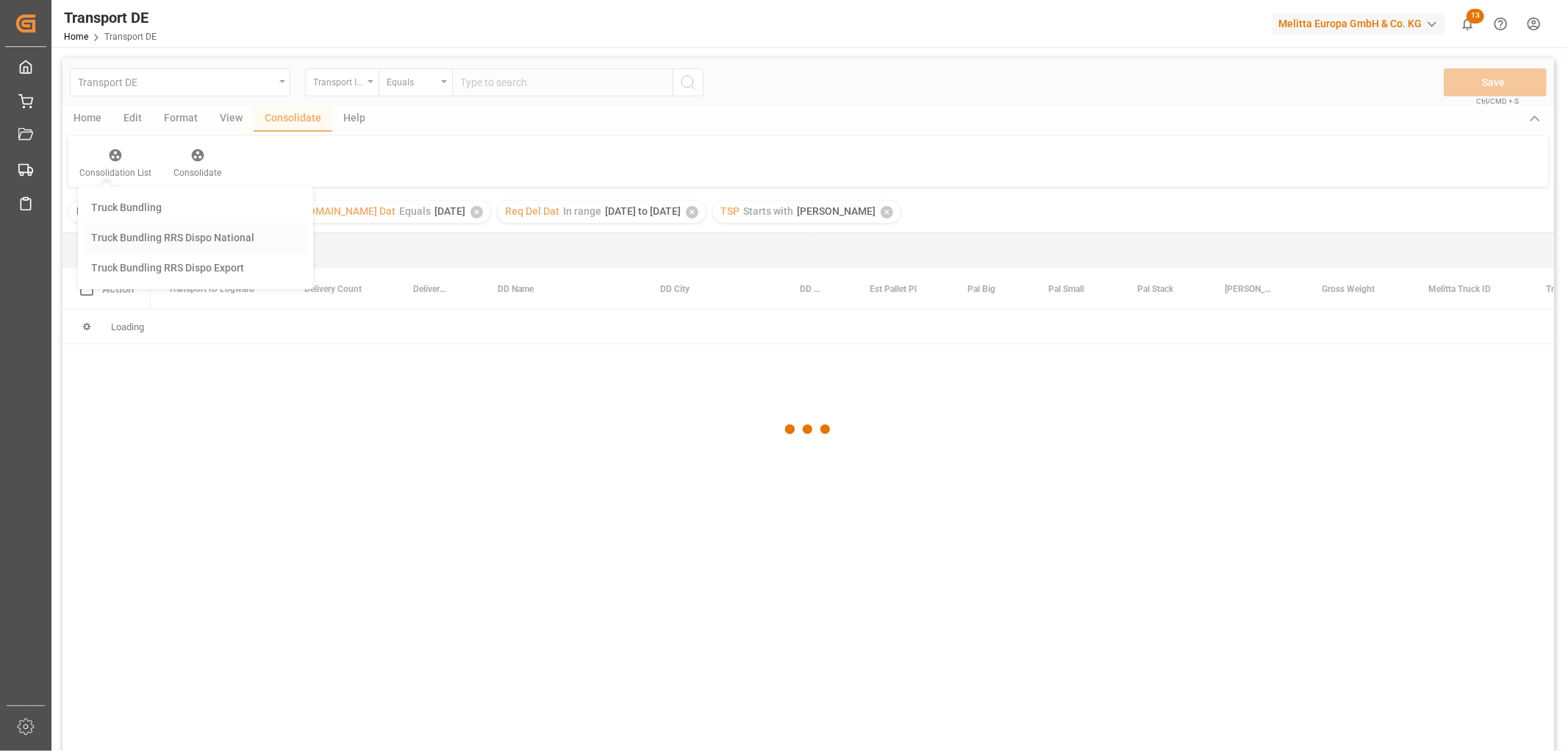
click at [111, 278] on div "Transport DE Transport ID Logward Equals Save Ctrl/CMD + S Home Edit Format Vie…" at bounding box center [808, 424] width 1491 height 732
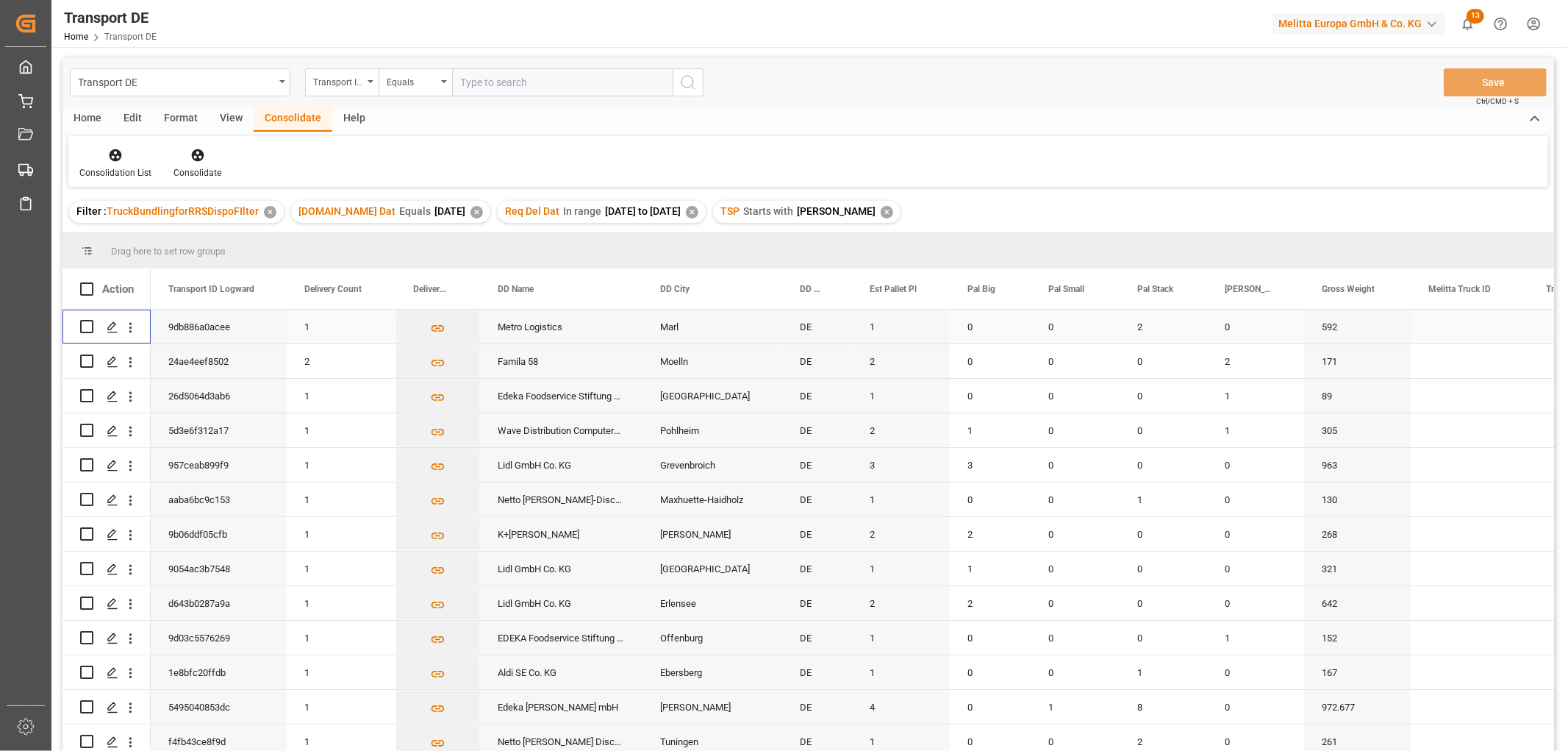
drag, startPoint x: 86, startPoint y: 324, endPoint x: 86, endPoint y: 331, distance: 7.0
click at [88, 324] on input "Press Space to toggle row selection (unchecked)" at bounding box center [87, 327] width 14 height 14
checkbox input "true"
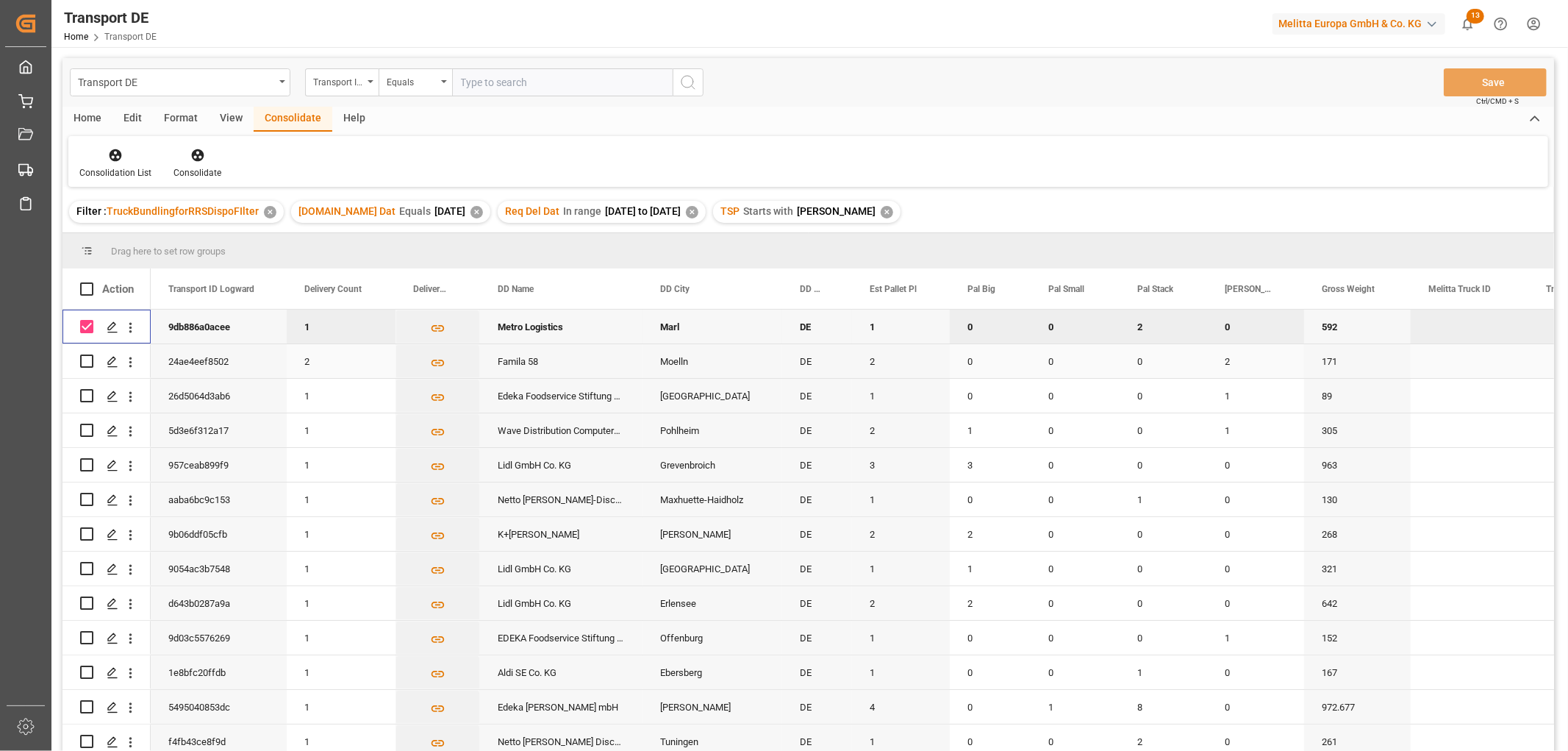
click at [89, 359] on input "Press Space to toggle row selection (unchecked)" at bounding box center [87, 361] width 14 height 14
checkbox input "true"
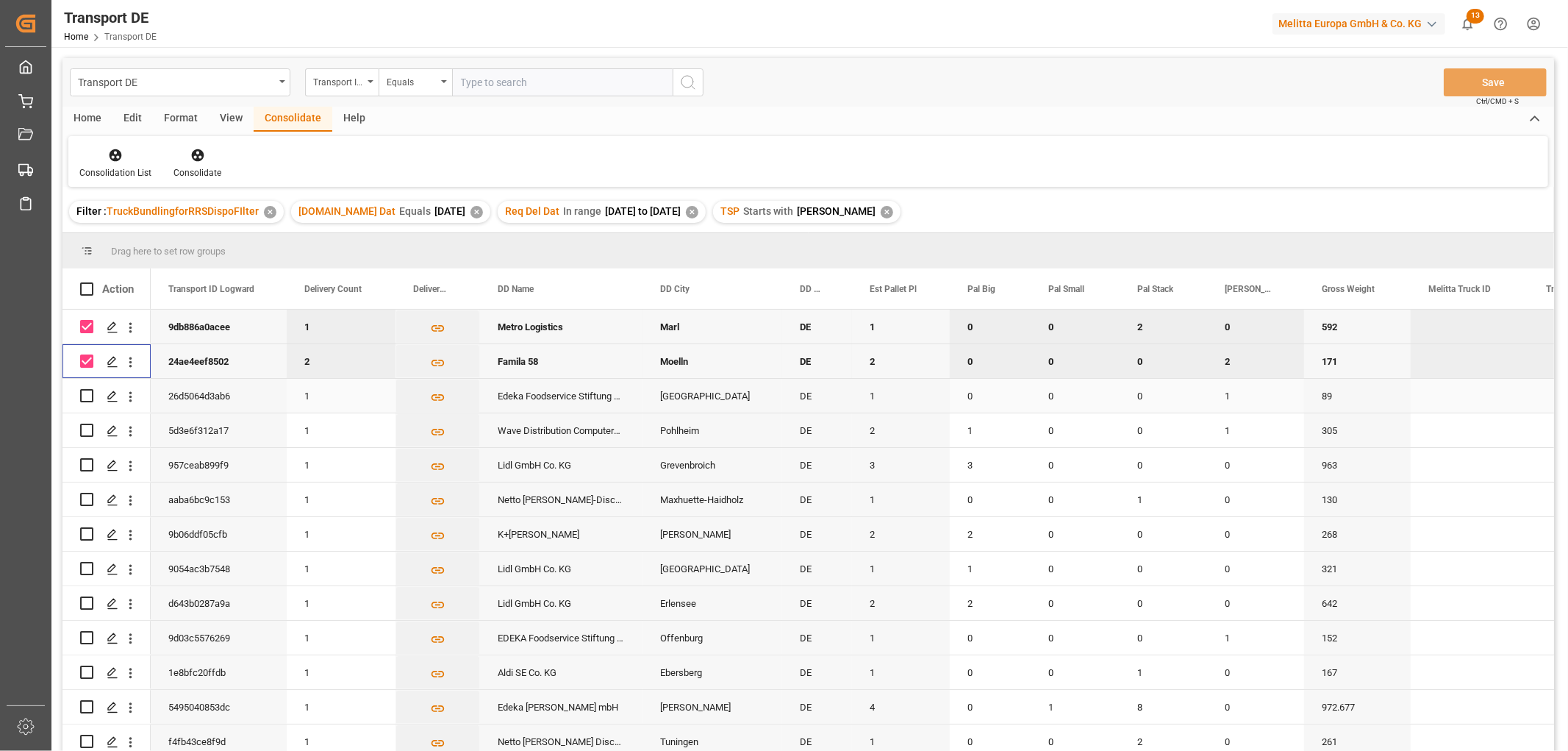
click at [89, 399] on input "Press Space to toggle row selection (unchecked)" at bounding box center [87, 396] width 14 height 14
checkbox input "true"
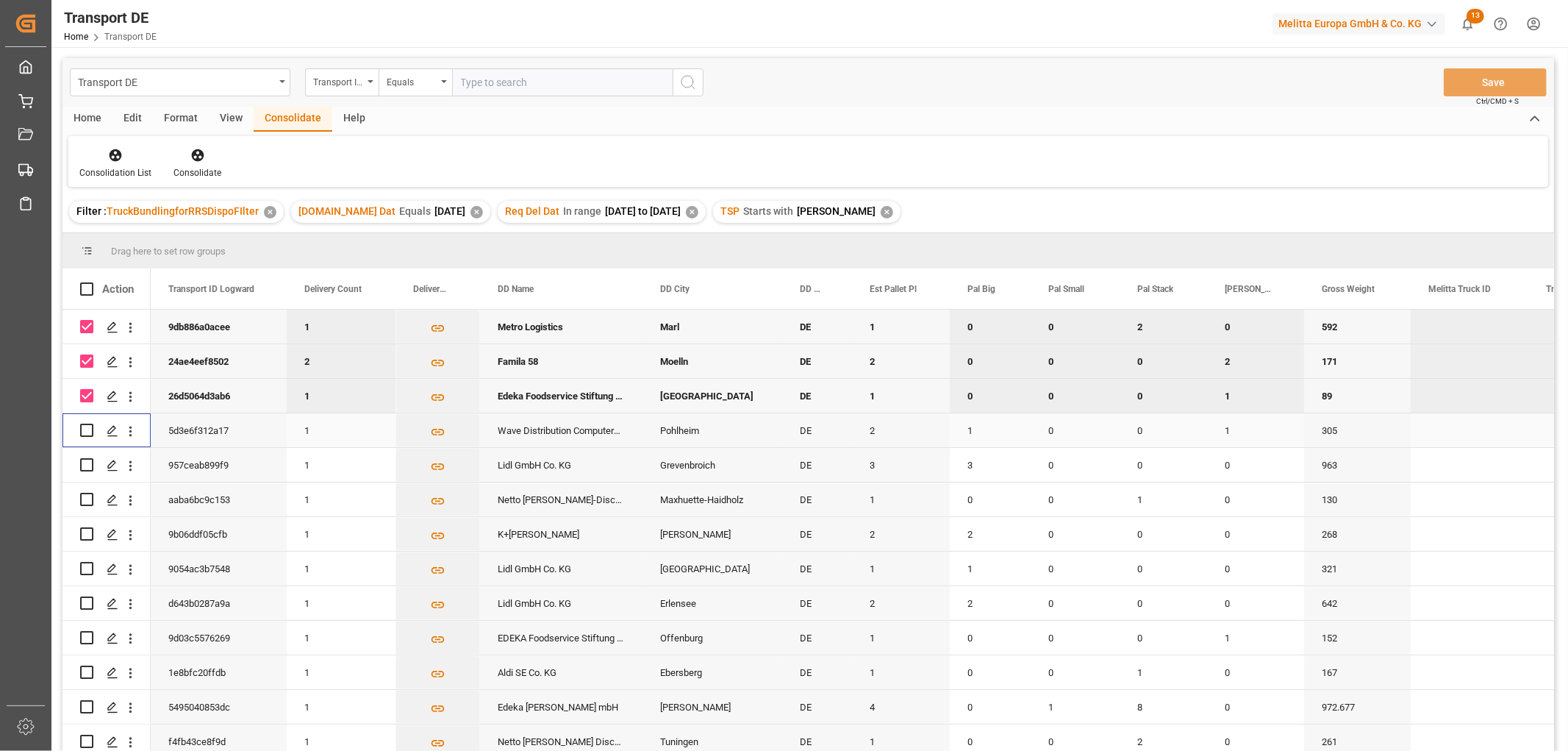
click at [85, 430] on input "Press Space to toggle row selection (unchecked)" at bounding box center [87, 430] width 14 height 14
checkbox input "true"
click at [86, 466] on input "Press Space to toggle row selection (unchecked)" at bounding box center [87, 465] width 14 height 14
checkbox input "true"
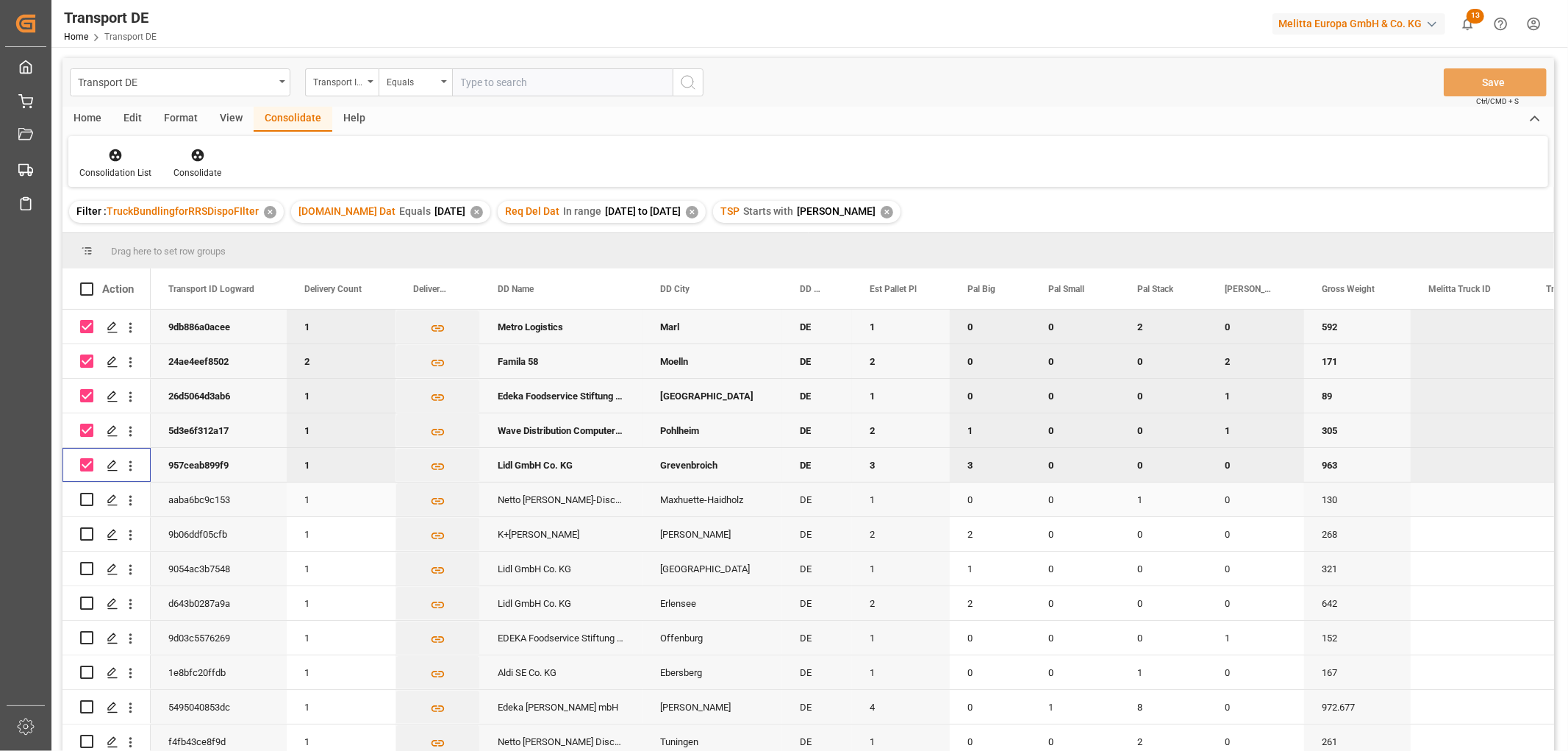
click at [83, 500] on input "Press Space to toggle row selection (unchecked)" at bounding box center [87, 500] width 14 height 14
checkbox input "true"
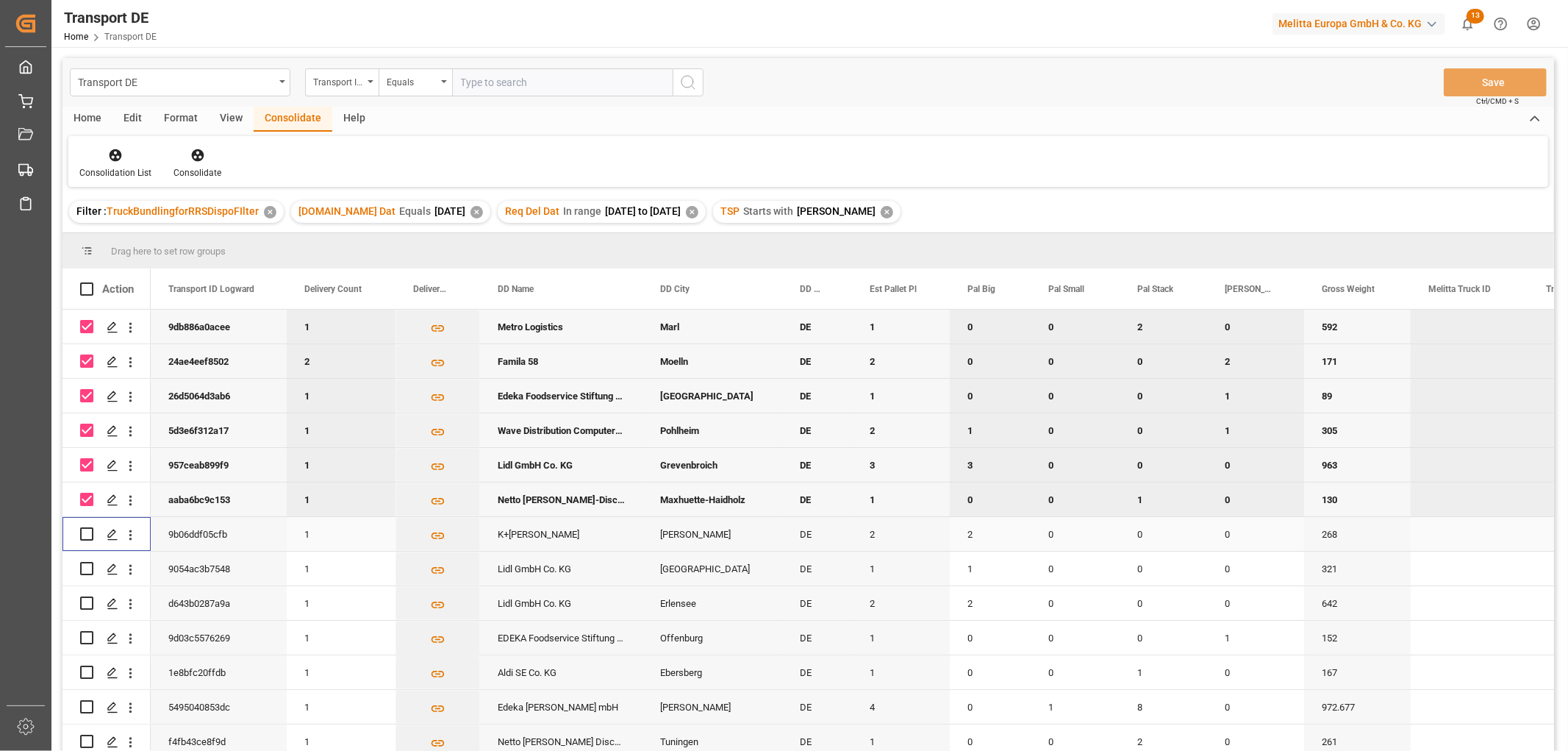
click at [85, 537] on input "Press Space to toggle row selection (unchecked)" at bounding box center [87, 534] width 14 height 14
checkbox input "true"
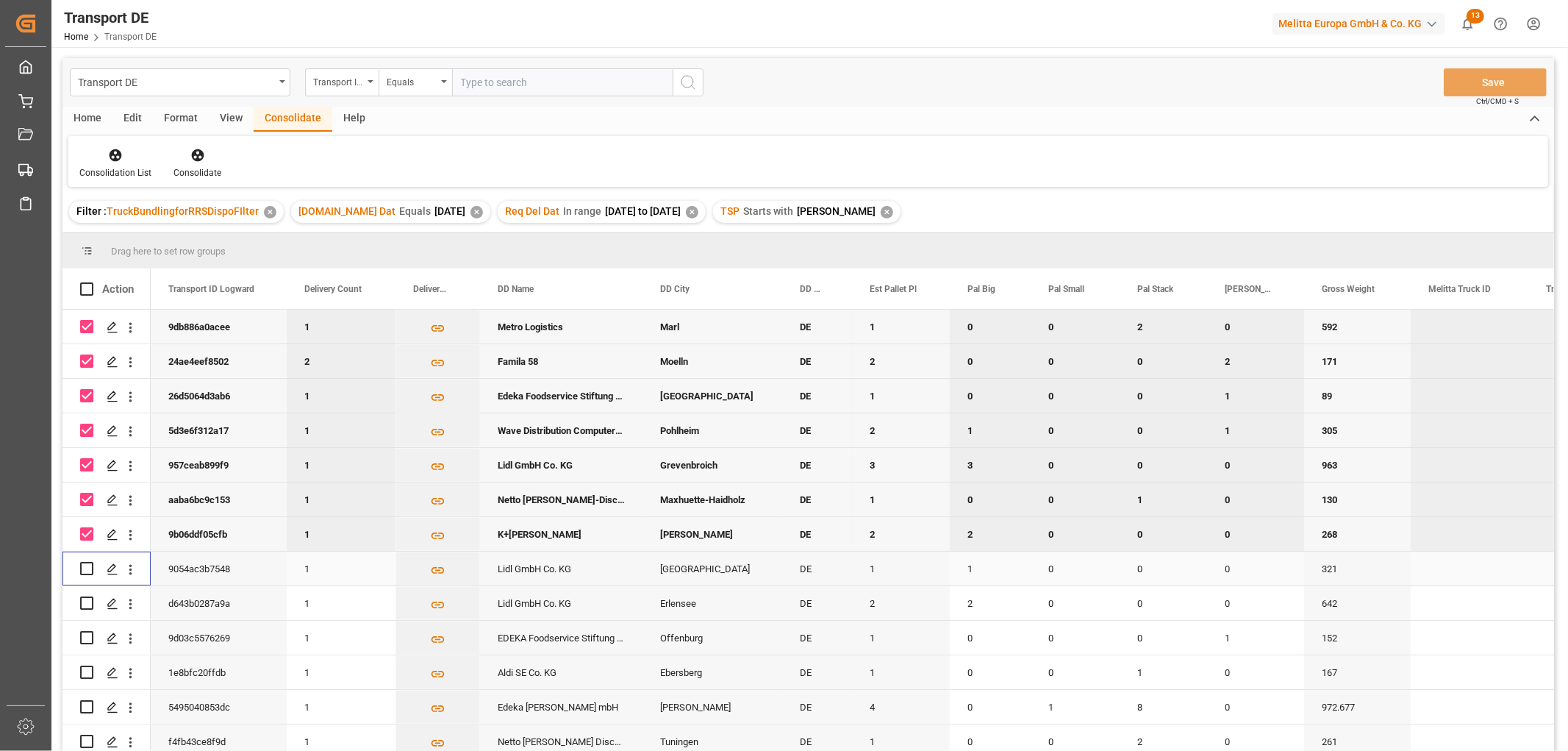
click at [86, 569] on input "Press Space to toggle row selection (unchecked)" at bounding box center [87, 569] width 14 height 14
checkbox input "true"
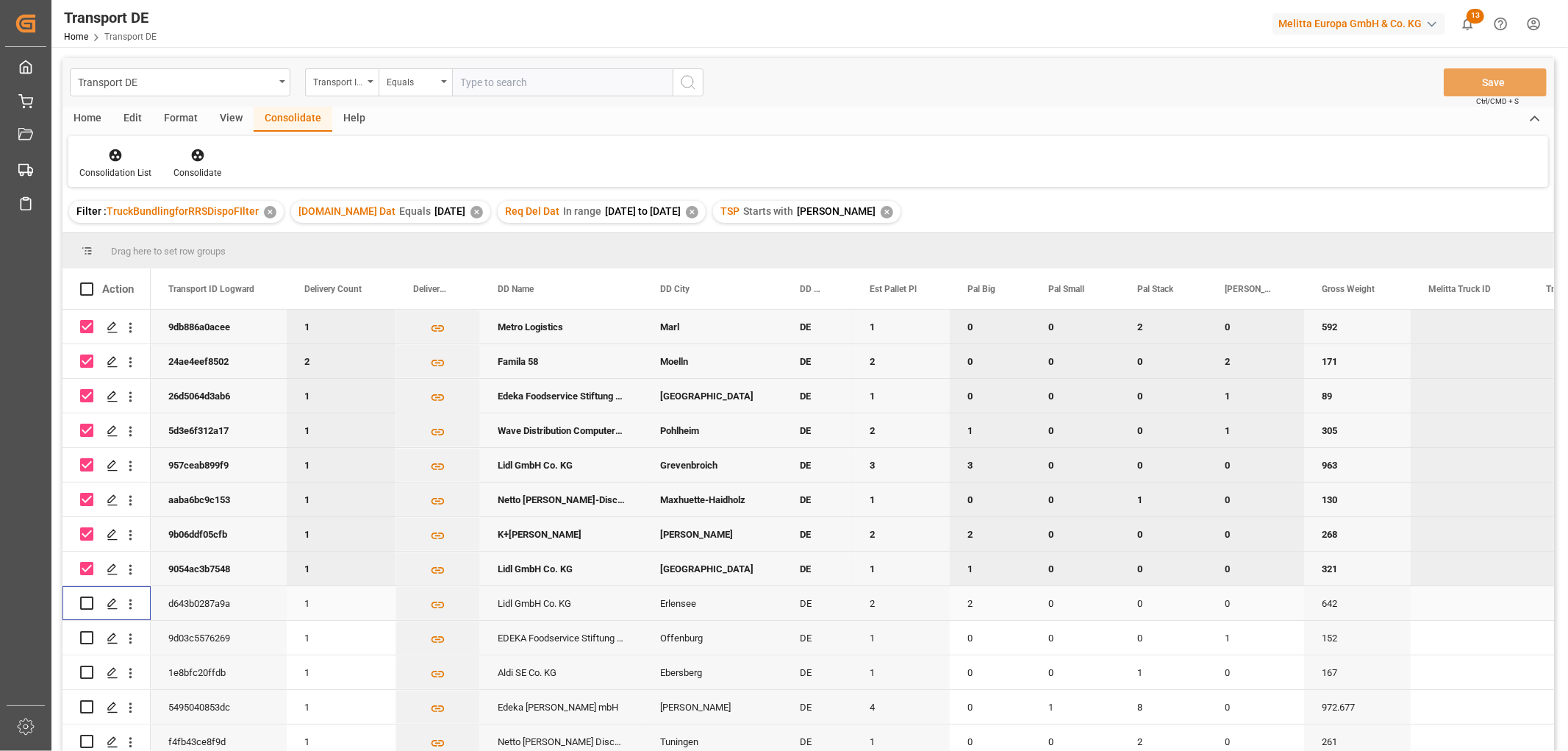
click at [84, 601] on input "Press Space to toggle row selection (unchecked)" at bounding box center [87, 604] width 14 height 14
checkbox input "true"
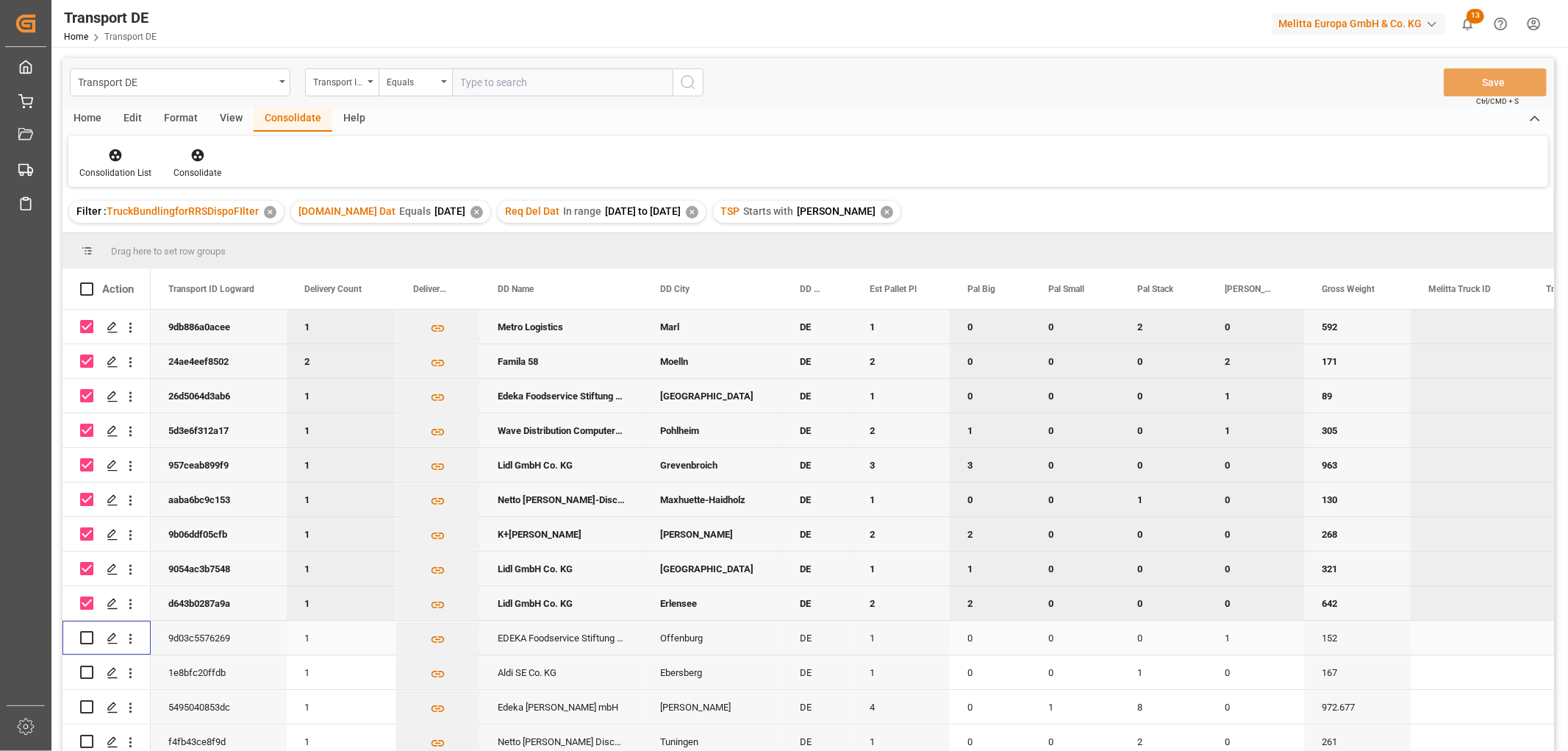
click at [83, 638] on input "Press Space to toggle row selection (unchecked)" at bounding box center [87, 638] width 14 height 14
checkbox input "true"
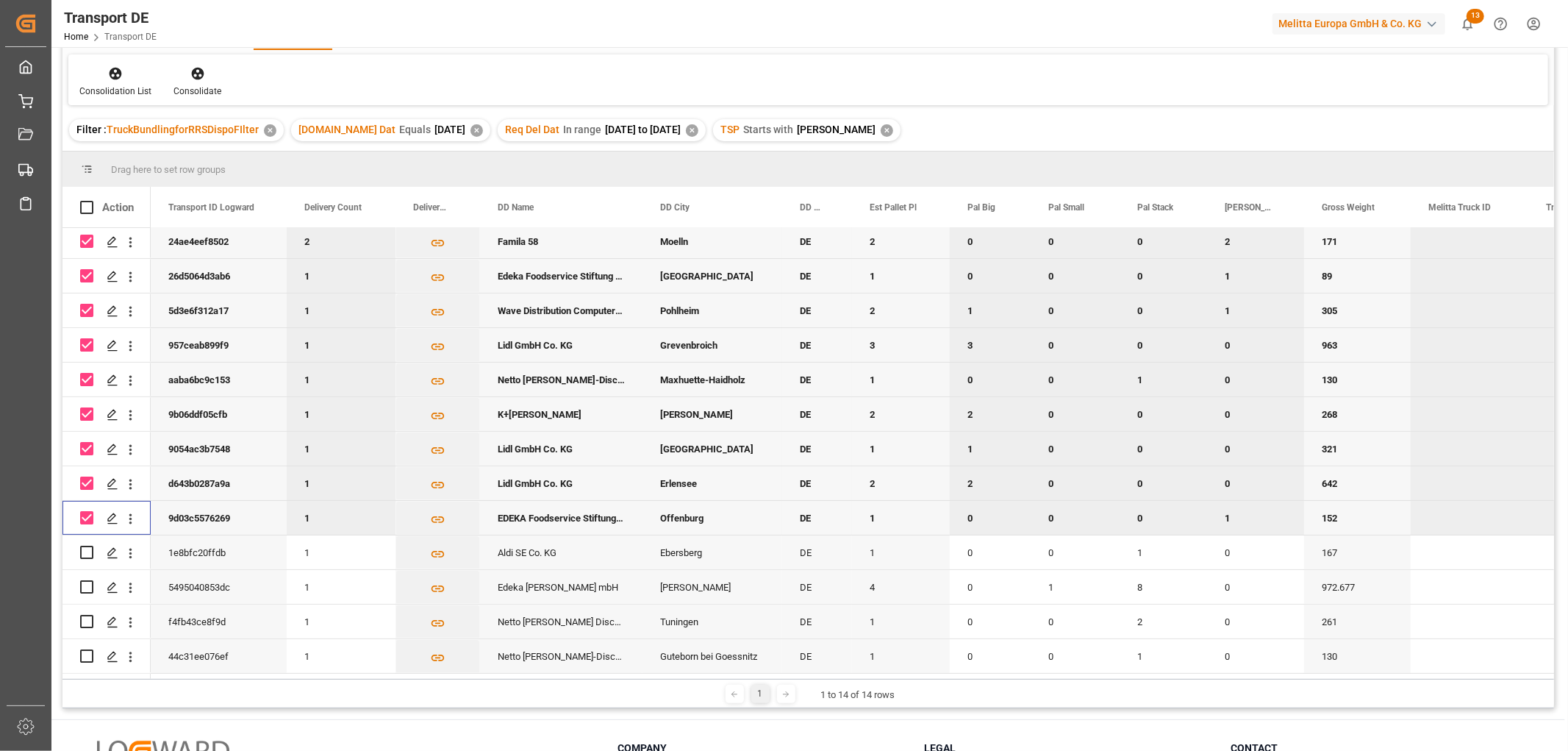
scroll to position [217, 0]
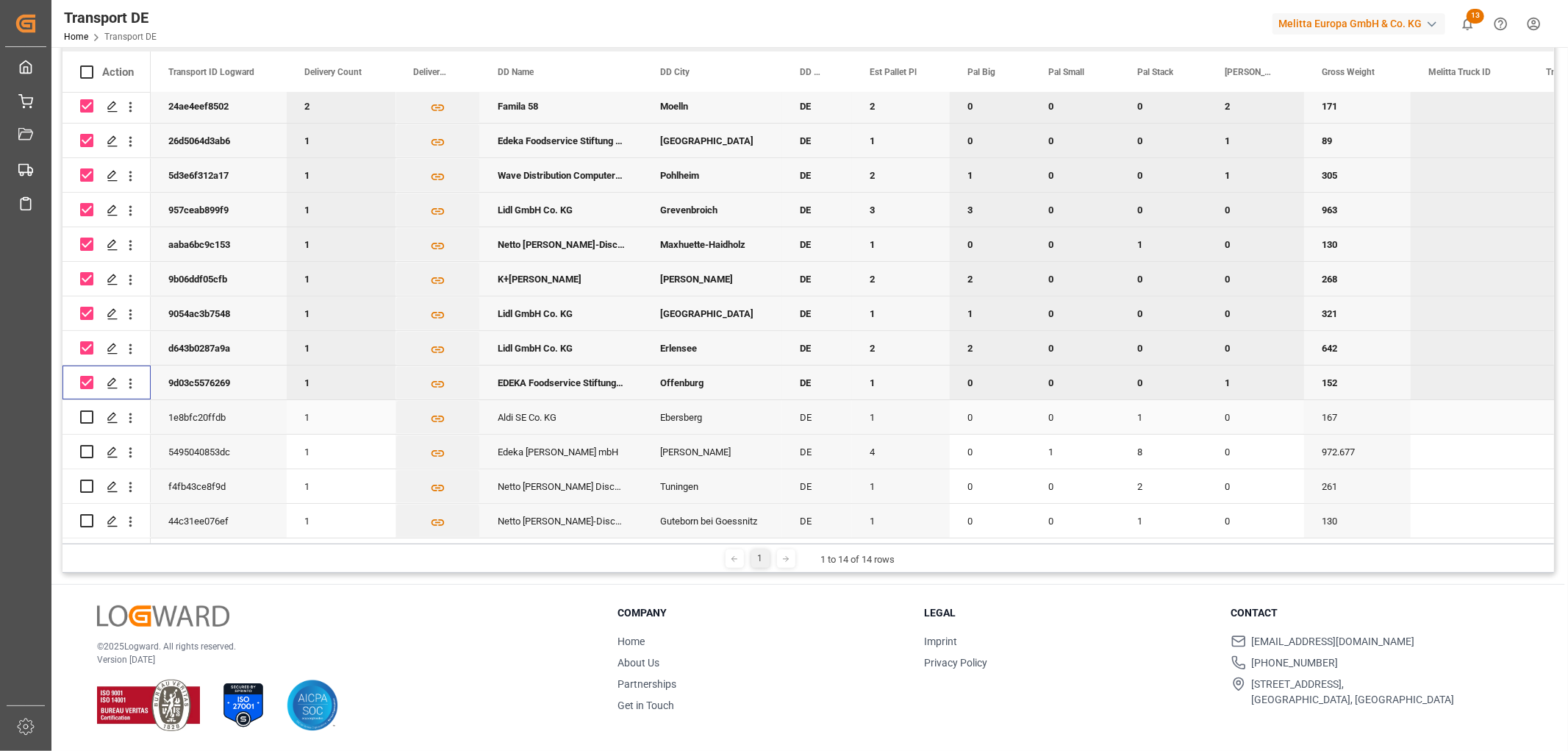
click at [89, 412] on input "Press Space to toggle row selection (unchecked)" at bounding box center [87, 417] width 14 height 14
checkbox input "true"
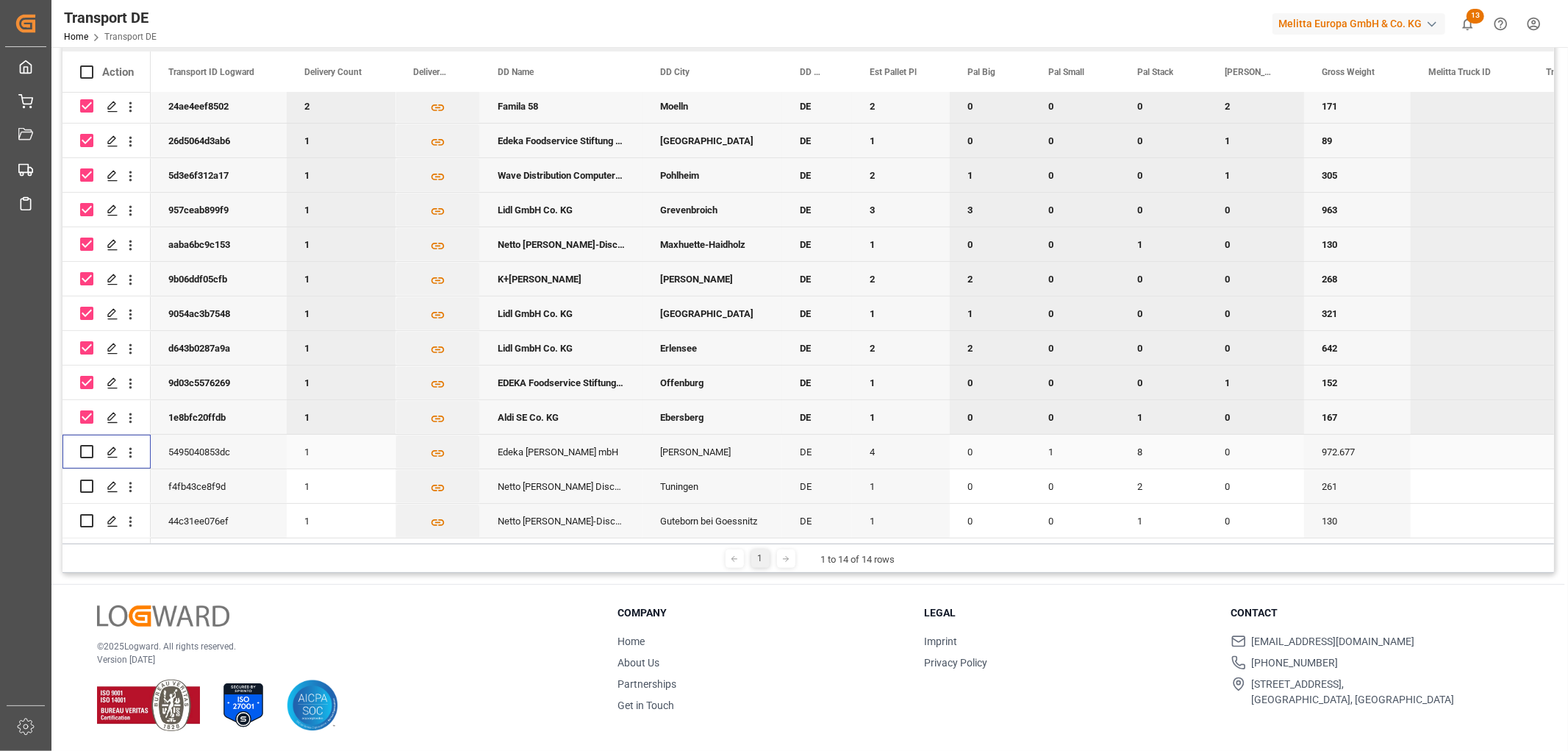
click at [86, 445] on input "Press Space to toggle row selection (unchecked)" at bounding box center [87, 452] width 14 height 14
checkbox input "true"
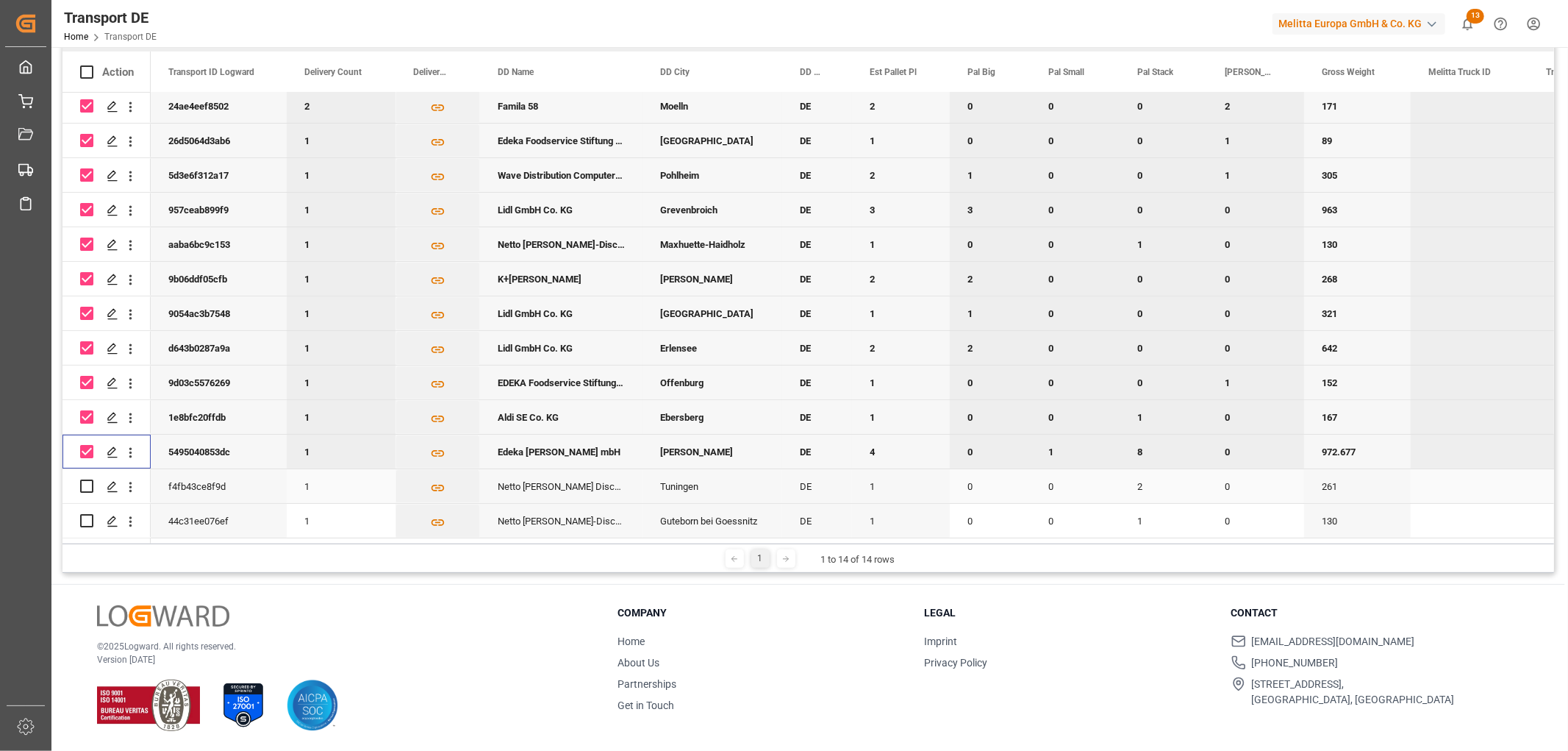
click at [90, 480] on input "Press Space to toggle row selection (unchecked)" at bounding box center [87, 486] width 14 height 14
checkbox input "true"
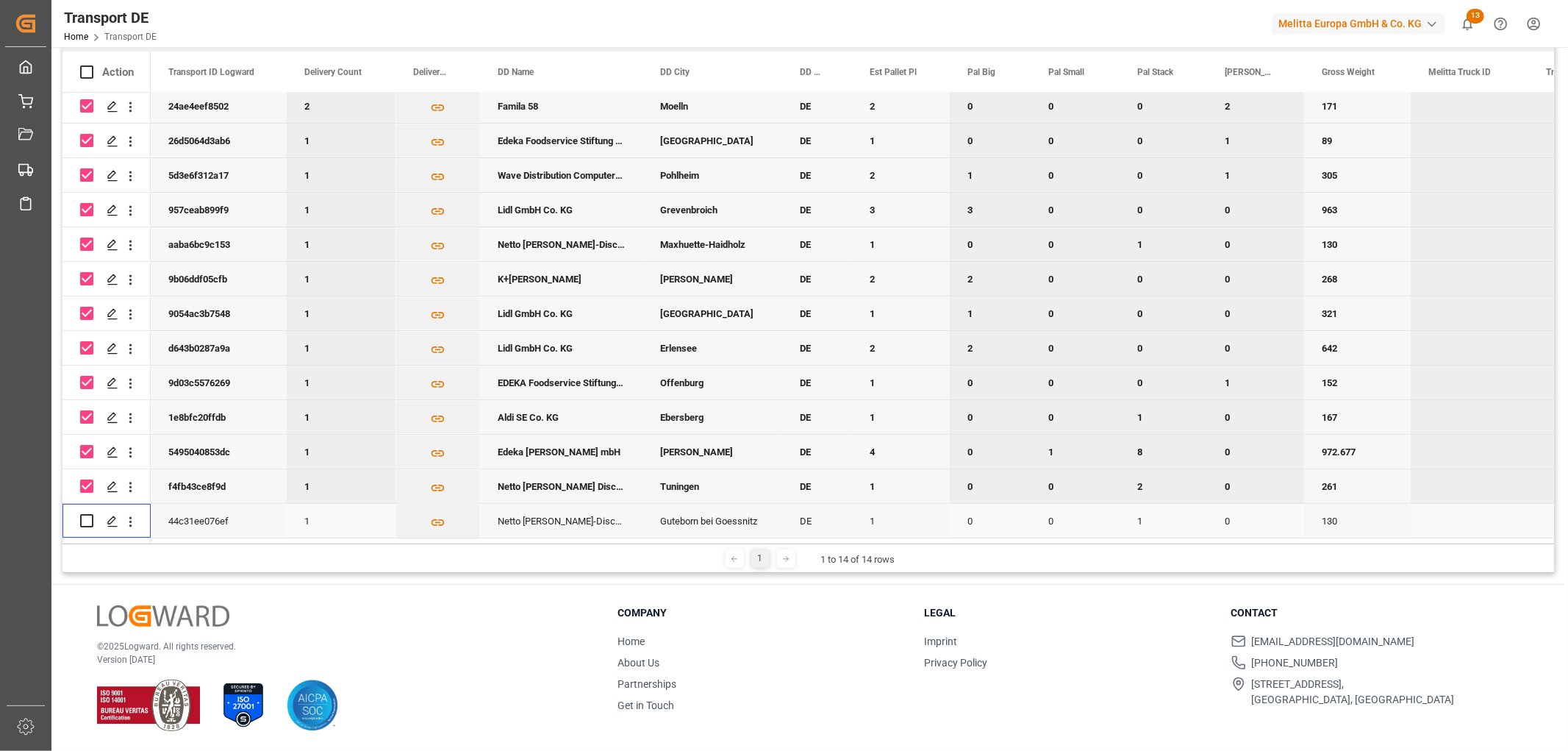
click at [89, 514] on input "Press Space to toggle row selection (unchecked)" at bounding box center [87, 521] width 14 height 14
checkbox input "true"
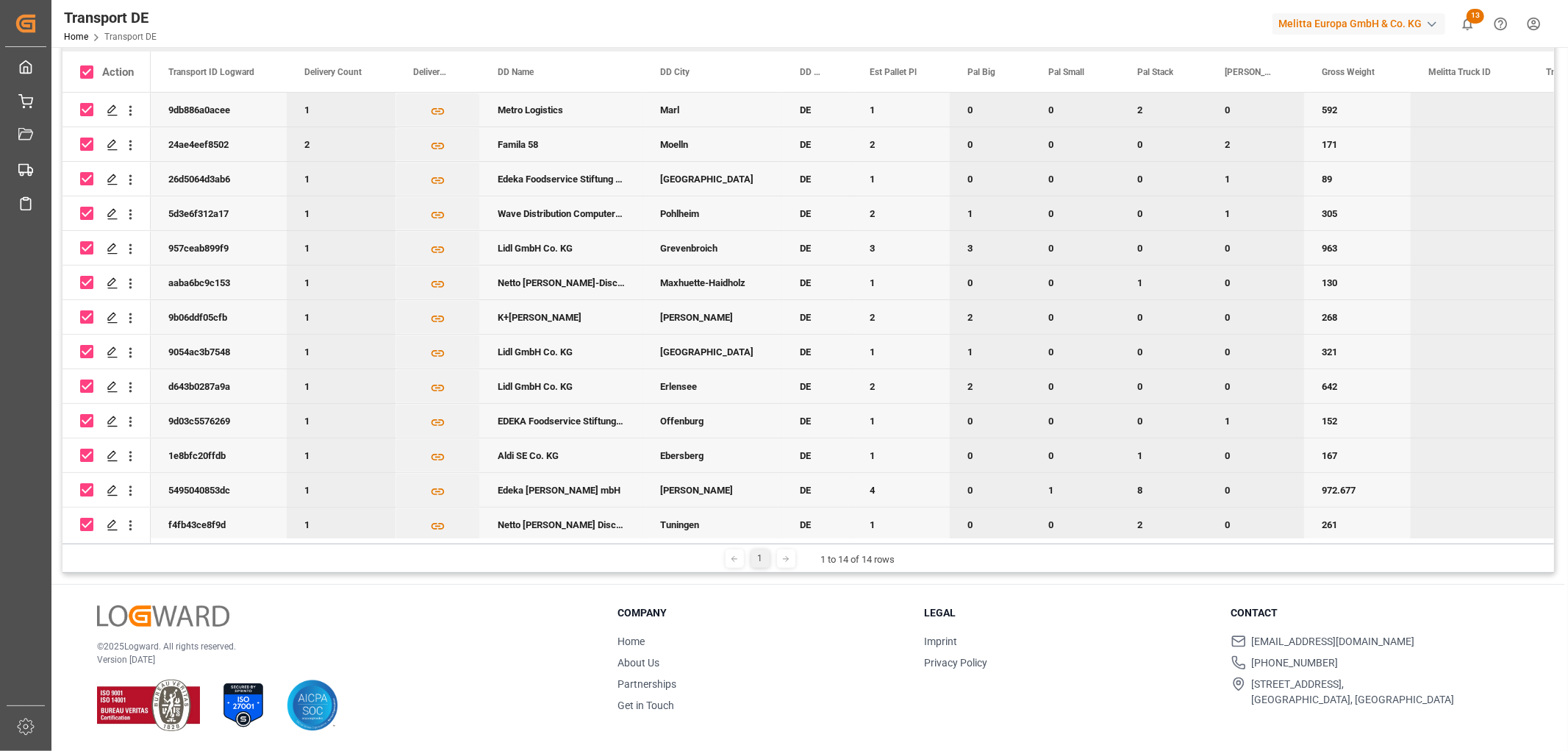
scroll to position [0, 0]
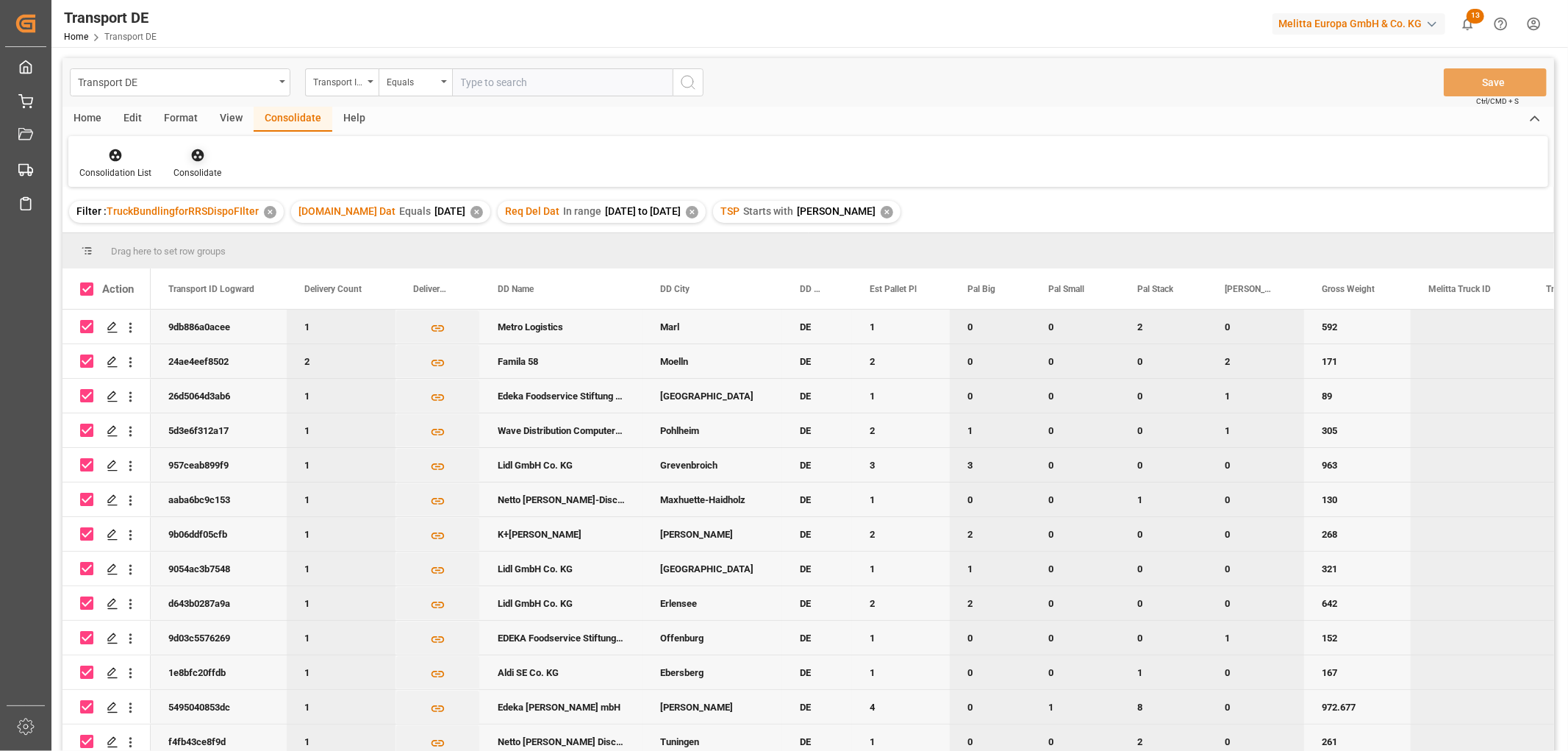
click at [194, 153] on icon at bounding box center [197, 155] width 13 height 13
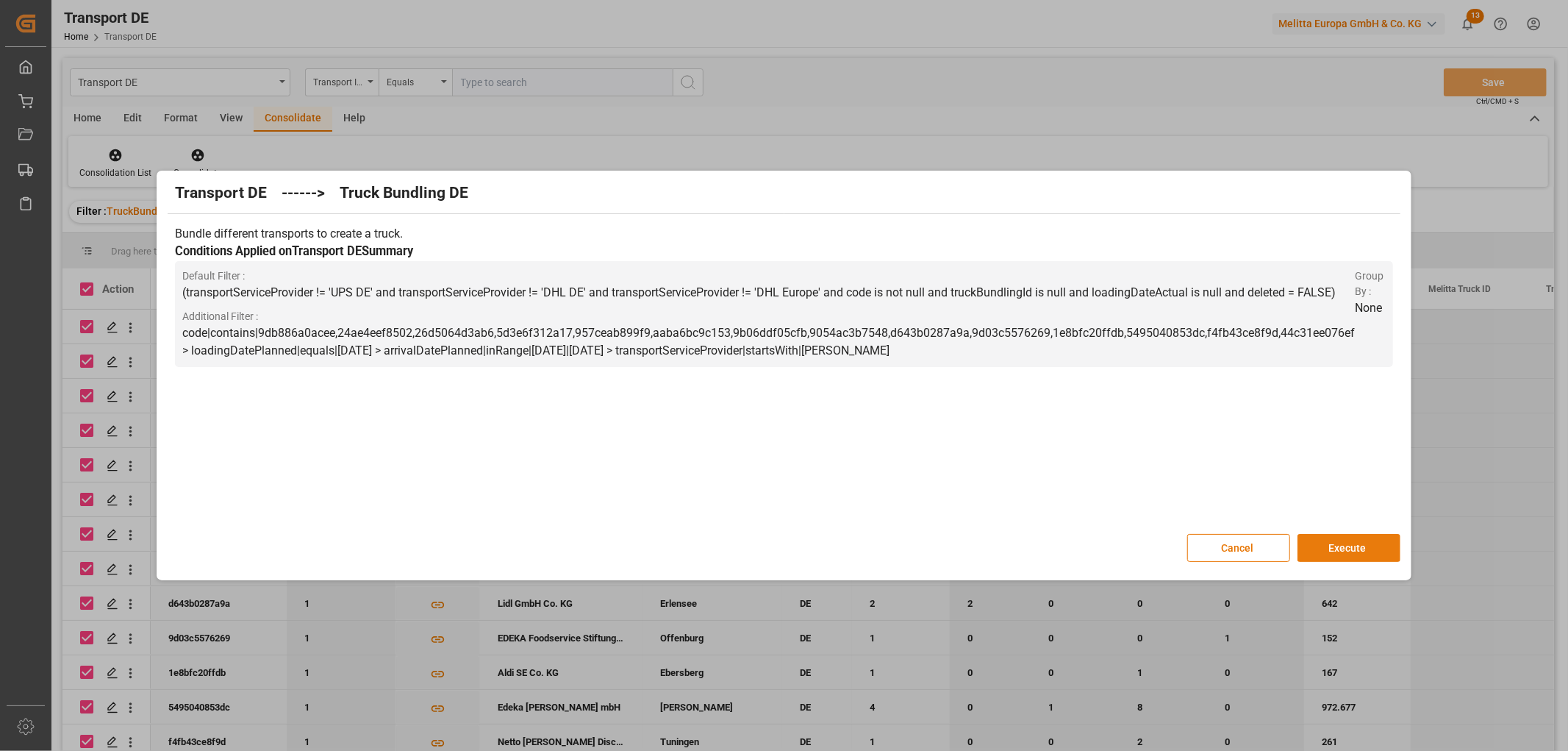
click at [1362, 546] on button "Execute" at bounding box center [1348, 548] width 103 height 28
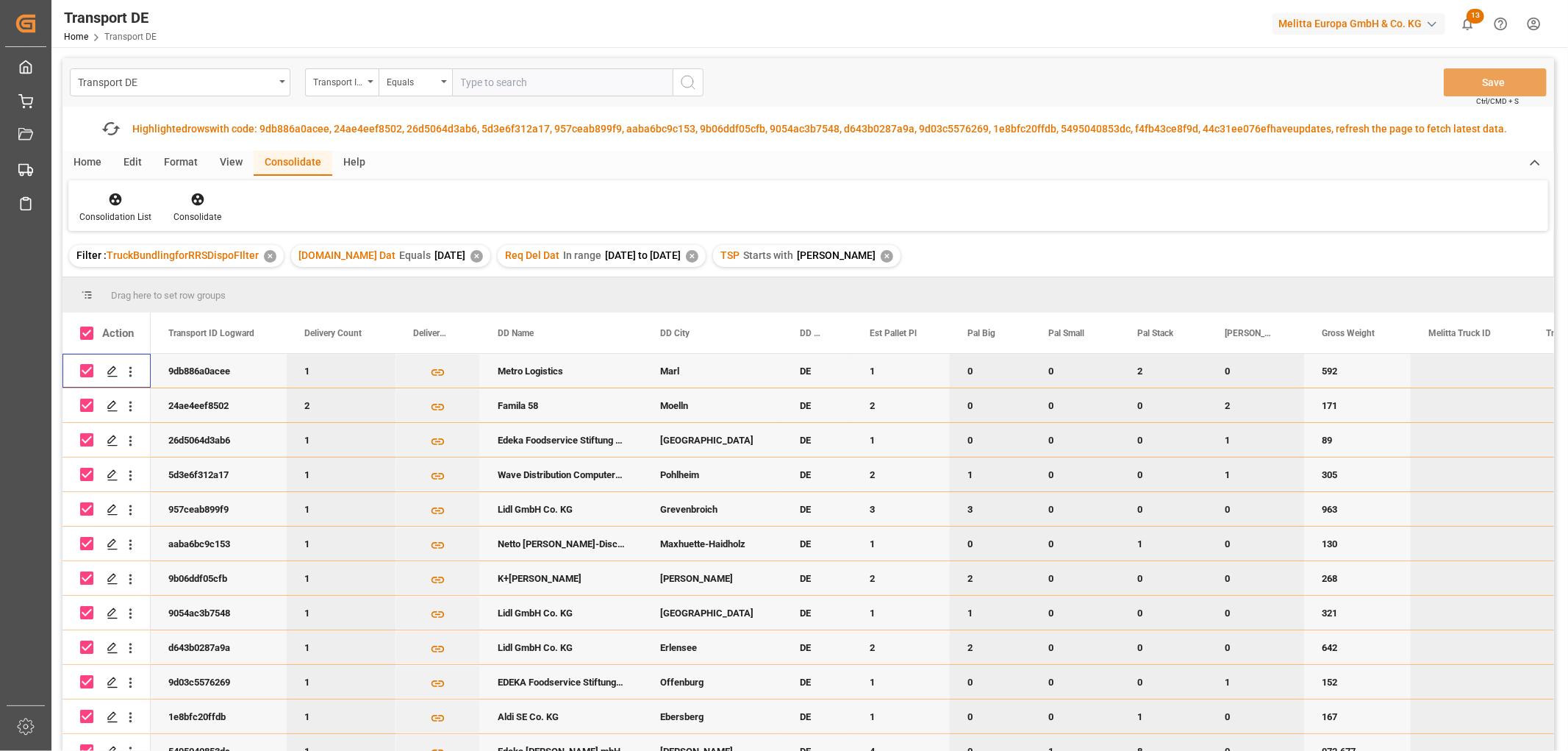
click at [89, 366] on input "Press Space to toggle row selection (checked)" at bounding box center [87, 371] width 14 height 14
checkbox input "false"
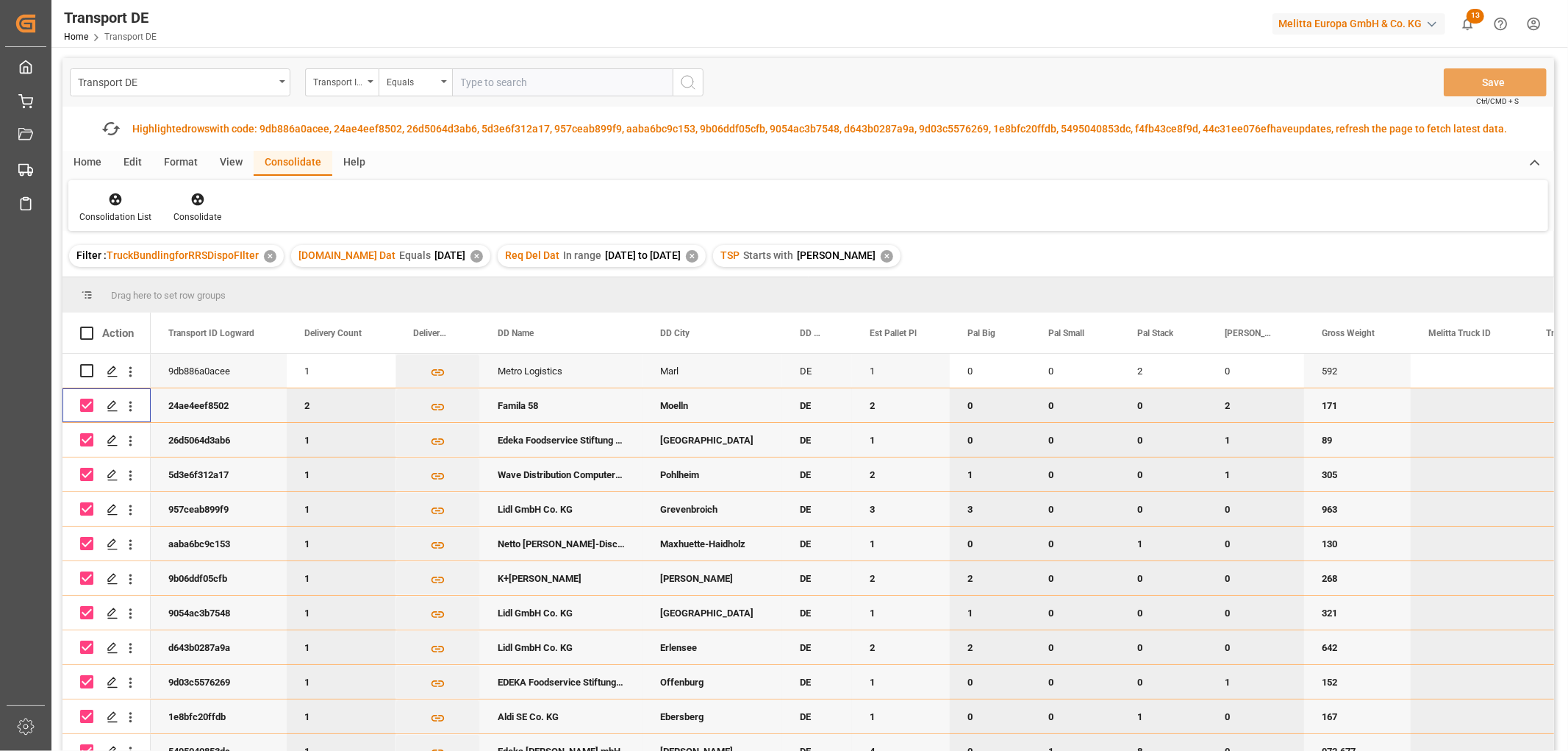
click at [86, 406] on input "Press Space to toggle row selection (checked)" at bounding box center [87, 406] width 14 height 14
checkbox input "false"
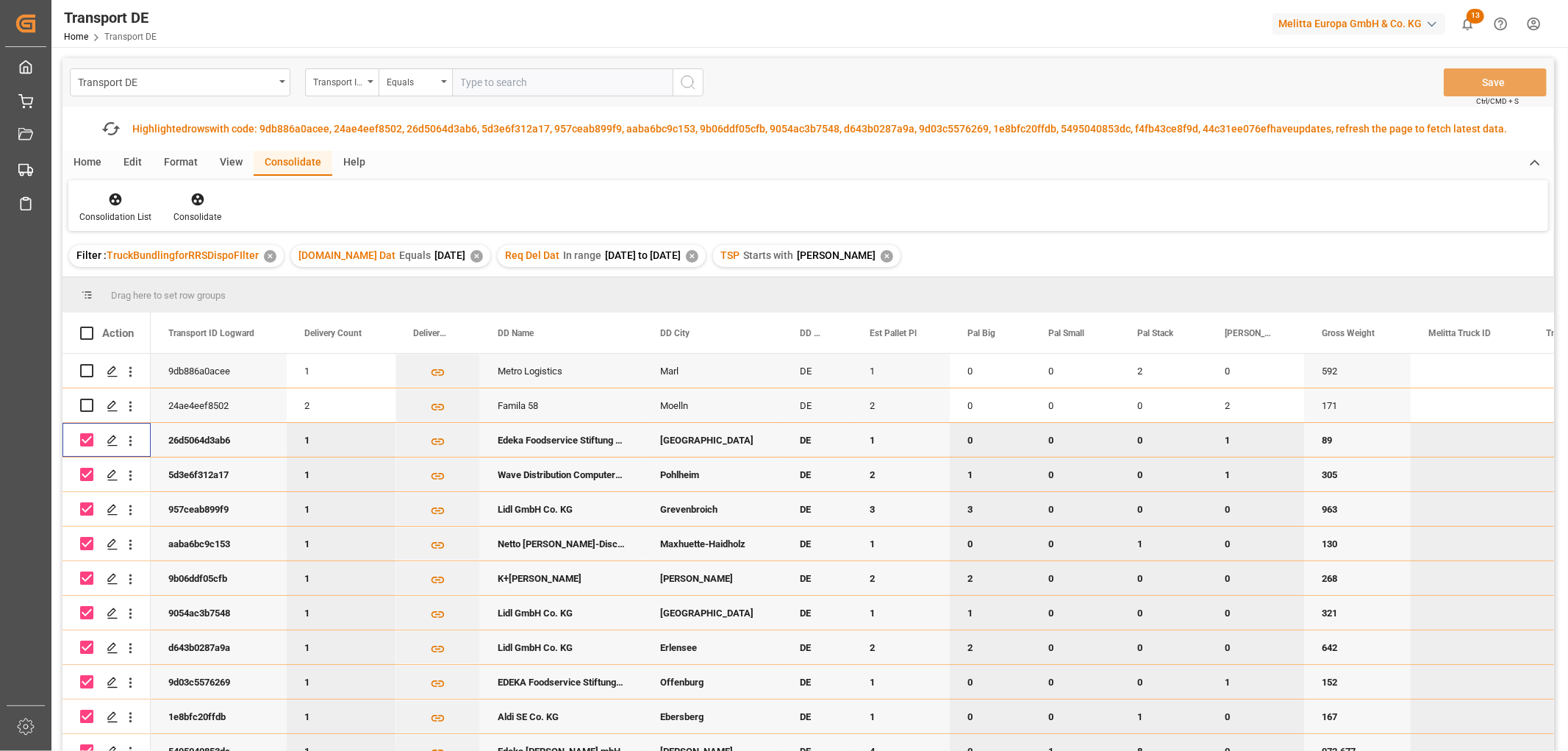
click at [83, 436] on input "Press Space to toggle row selection (checked)" at bounding box center [87, 440] width 14 height 14
checkbox input "false"
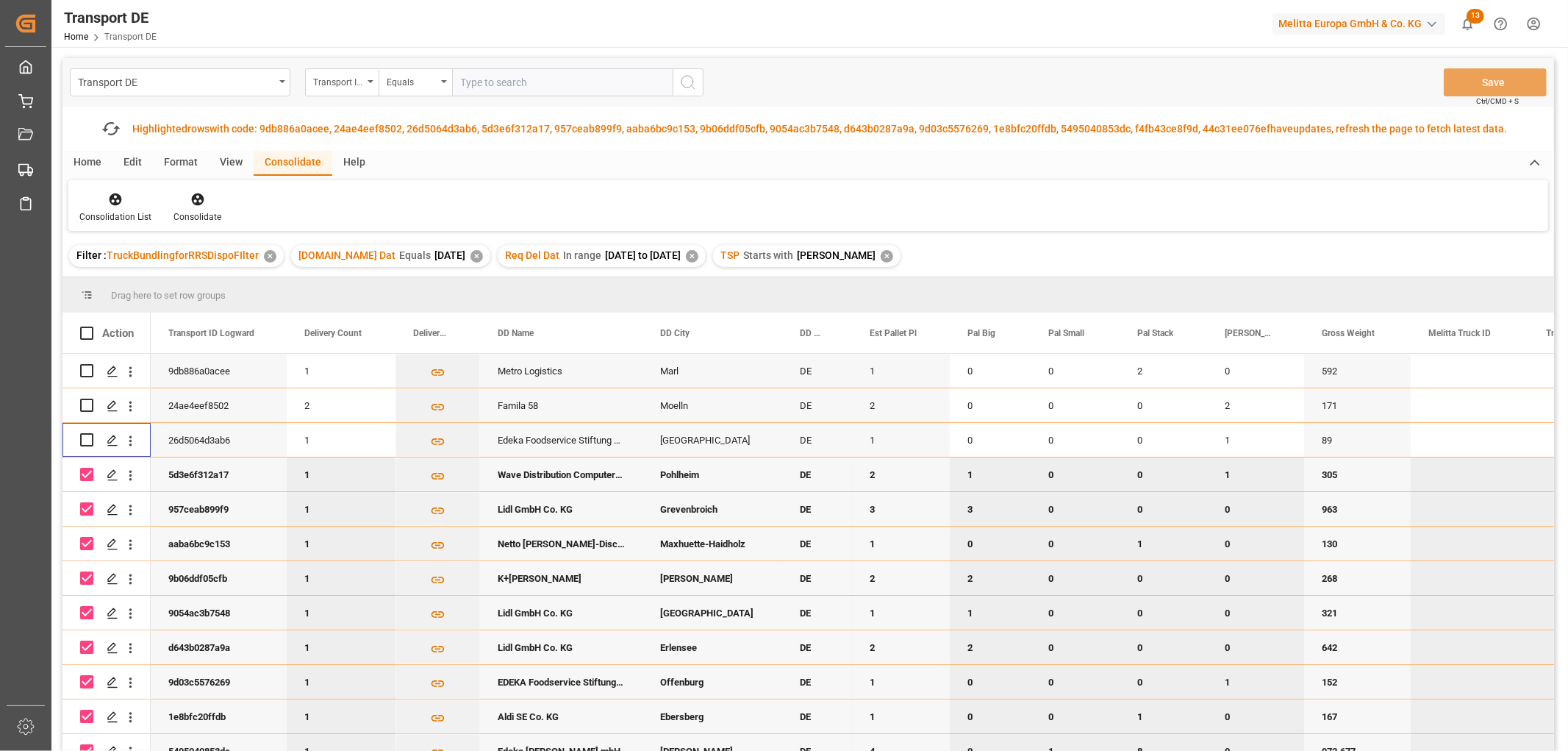
click at [84, 474] on input "Press Space to toggle row selection (checked)" at bounding box center [87, 475] width 14 height 14
checkbox input "false"
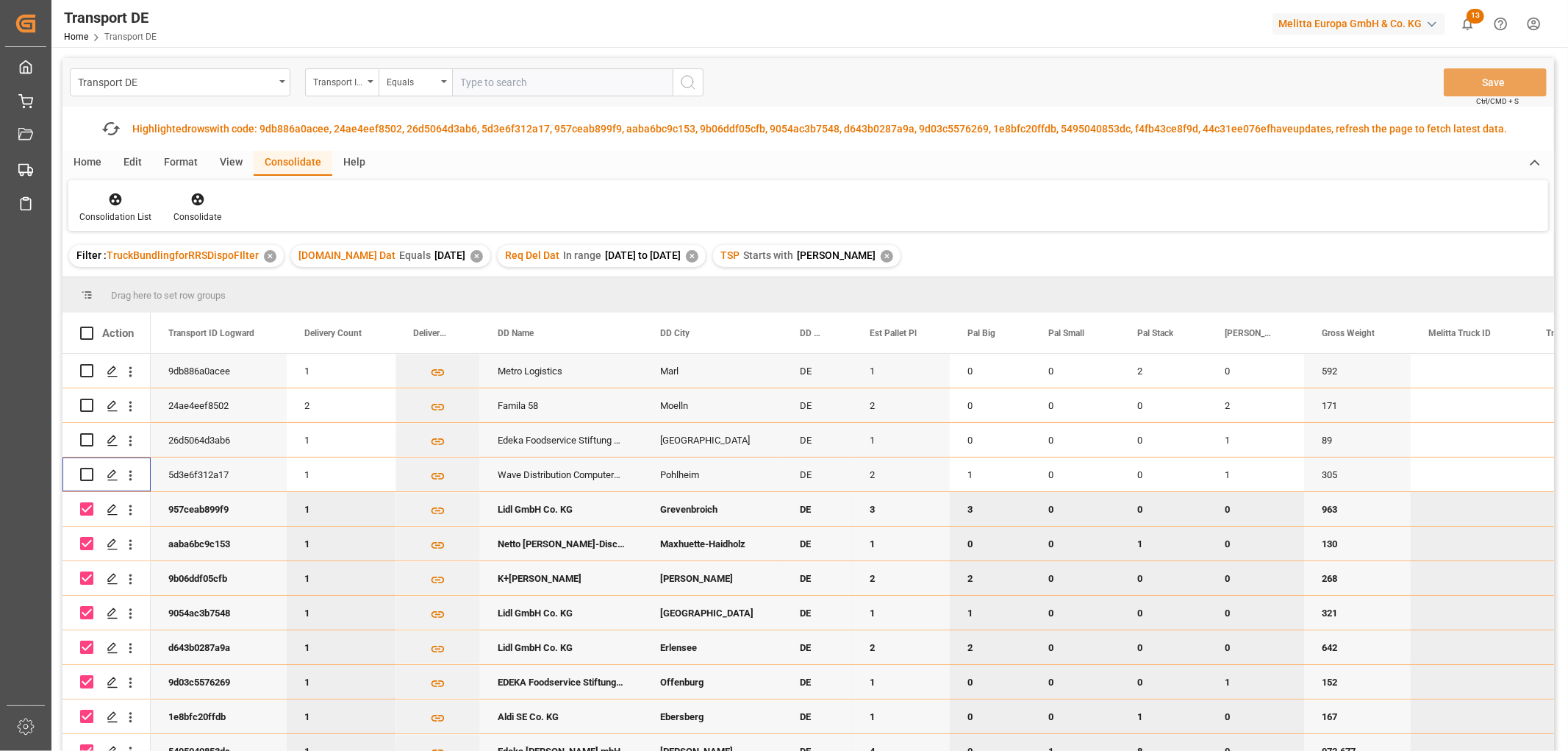
click at [84, 513] on input "Press Space to toggle row selection (checked)" at bounding box center [87, 509] width 14 height 14
checkbox input "false"
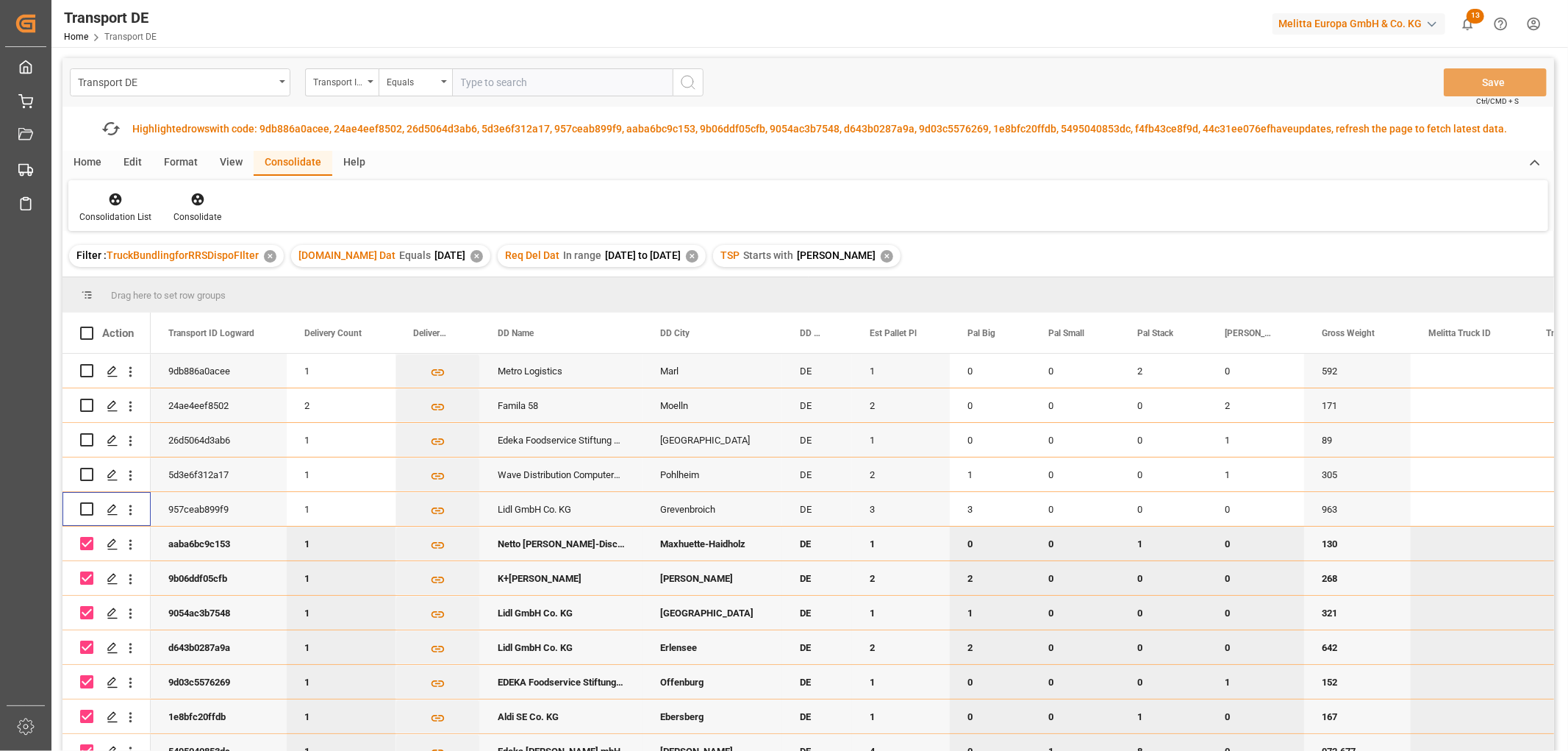
click at [86, 546] on input "Press Space to toggle row selection (checked)" at bounding box center [87, 544] width 14 height 14
checkbox input "false"
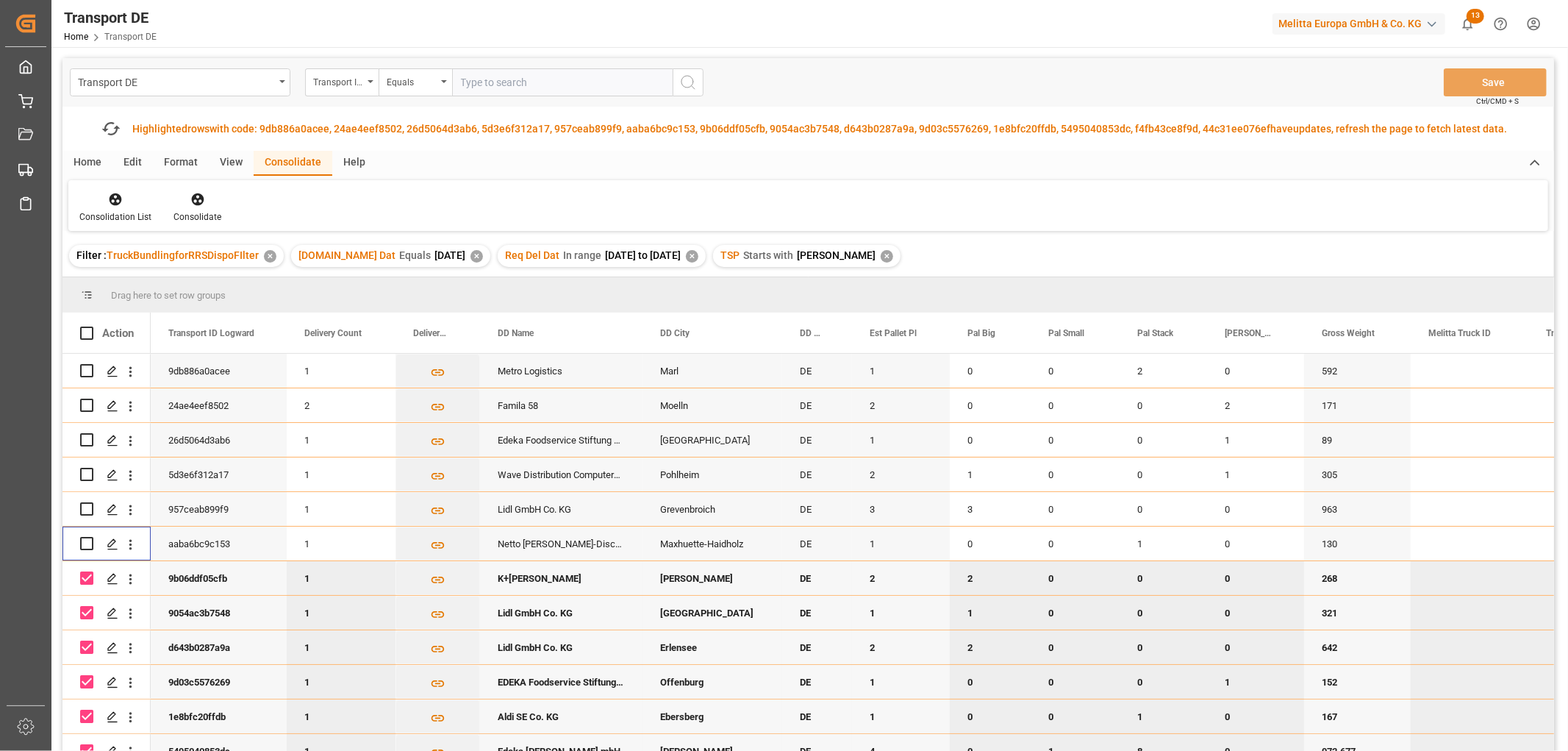
click at [84, 573] on input "Press Space to toggle row selection (checked)" at bounding box center [87, 579] width 14 height 14
checkbox input "false"
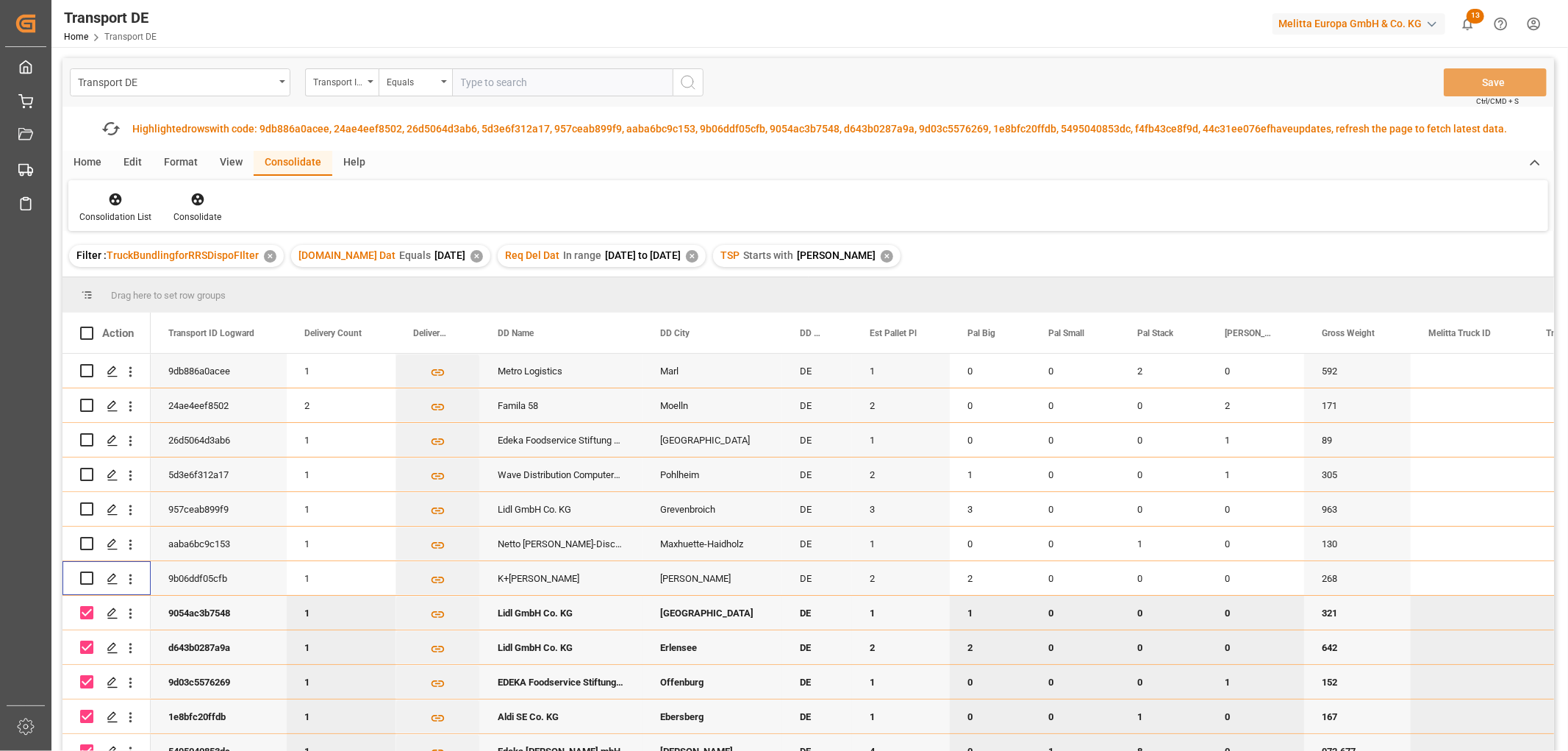
click at [86, 609] on input "Press Space to toggle row selection (checked)" at bounding box center [87, 613] width 14 height 14
checkbox input "false"
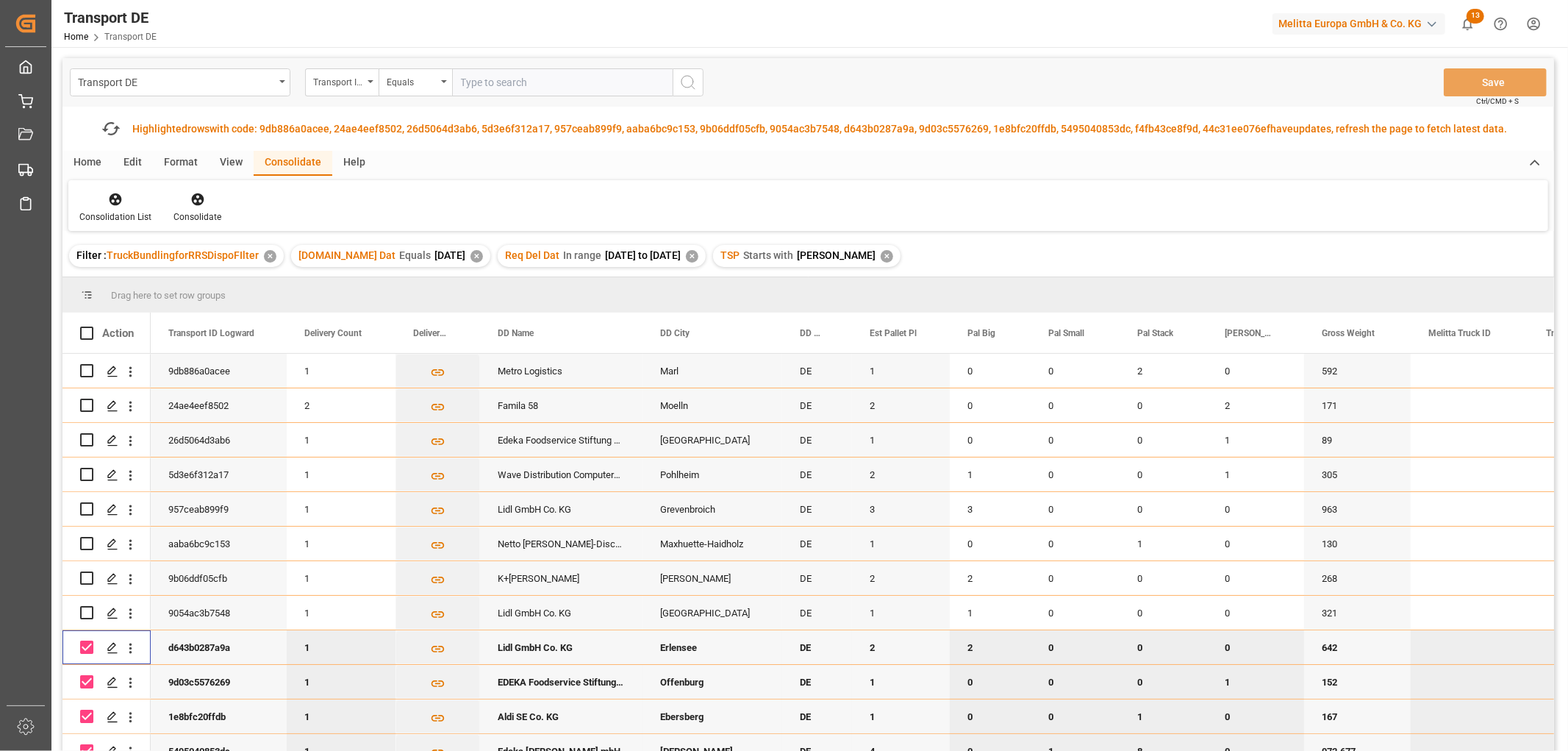
click at [88, 649] on input "Press Space to toggle row selection (checked)" at bounding box center [87, 647] width 14 height 14
checkbox input "false"
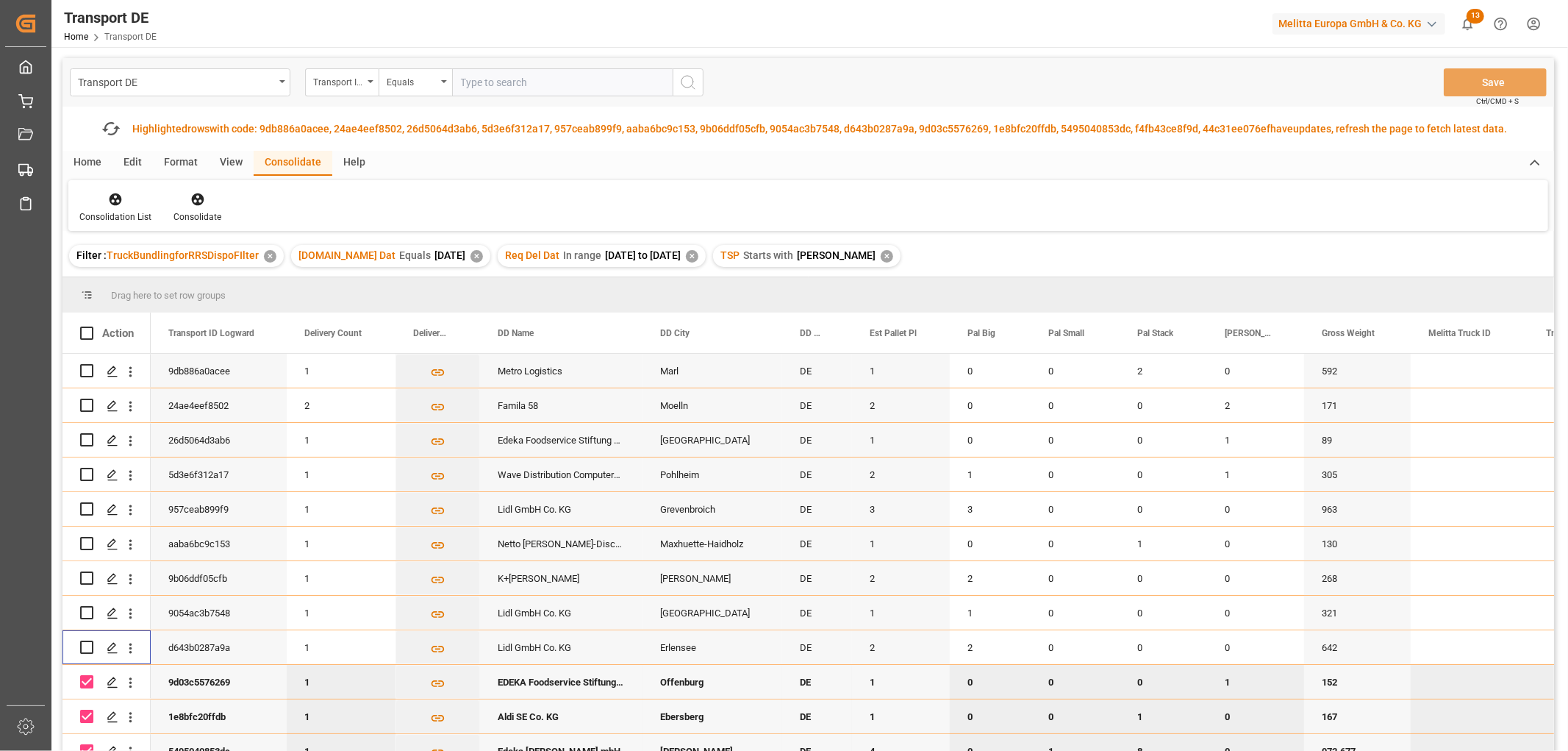
click at [91, 679] on input "Press Space to toggle row selection (checked)" at bounding box center [87, 682] width 14 height 14
checkbox input "false"
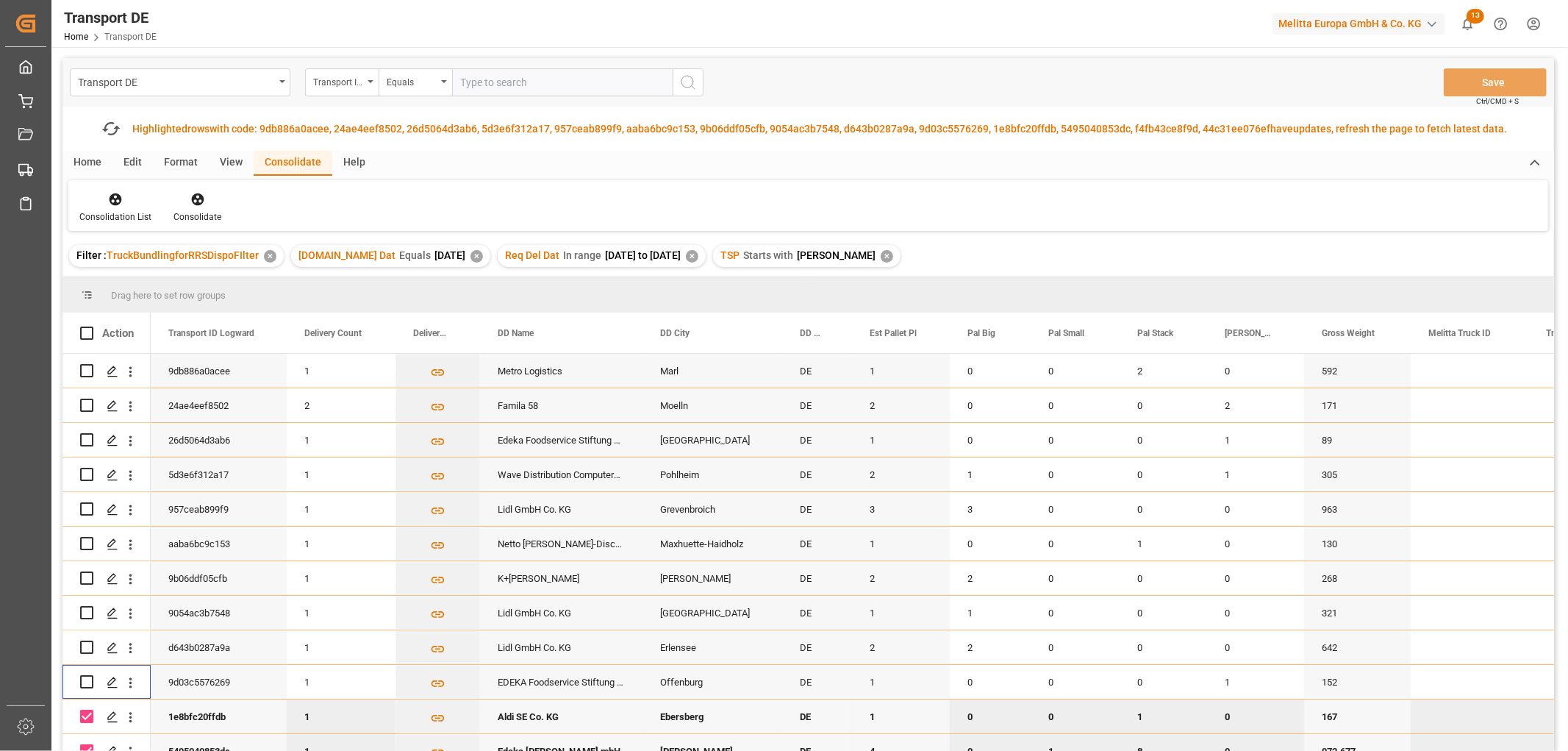
click at [82, 715] on input "Press Space to toggle row selection (checked)" at bounding box center [87, 716] width 14 height 14
checkbox input "false"
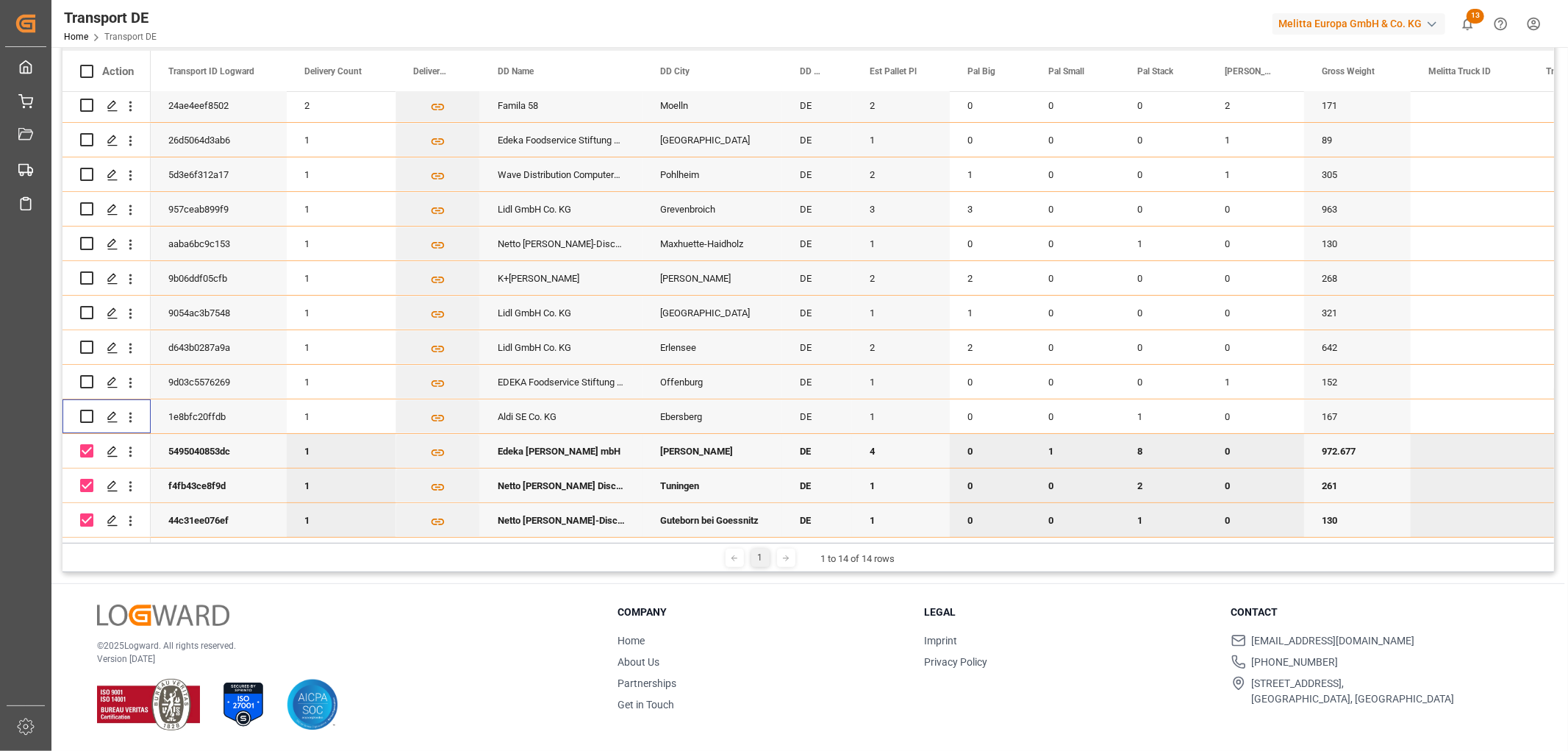
scroll to position [217, 0]
click at [86, 445] on input "Press Space to toggle row selection (checked)" at bounding box center [87, 452] width 14 height 14
checkbox input "false"
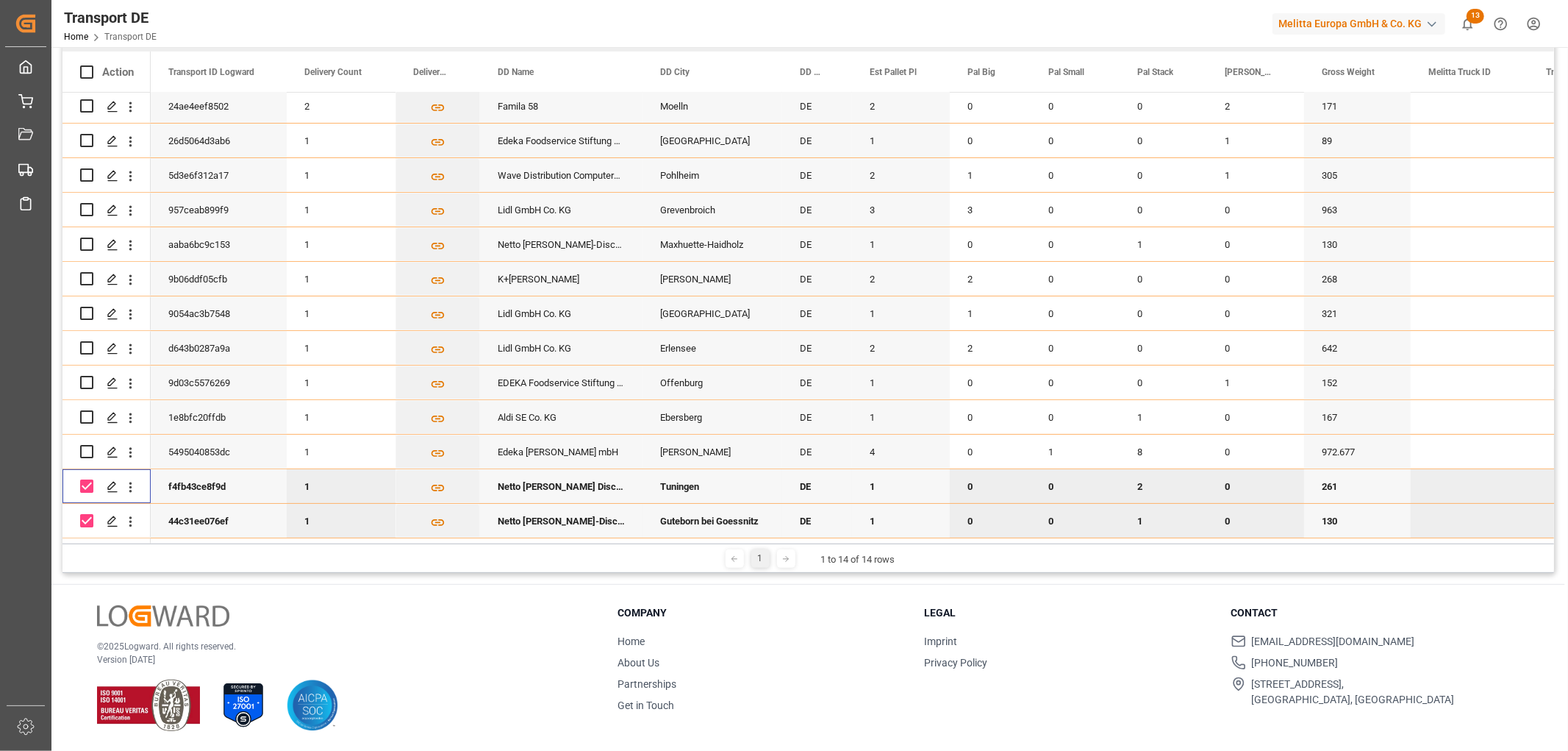
click at [85, 479] on input "Press Space to toggle row selection (checked)" at bounding box center [87, 486] width 14 height 14
checkbox input "false"
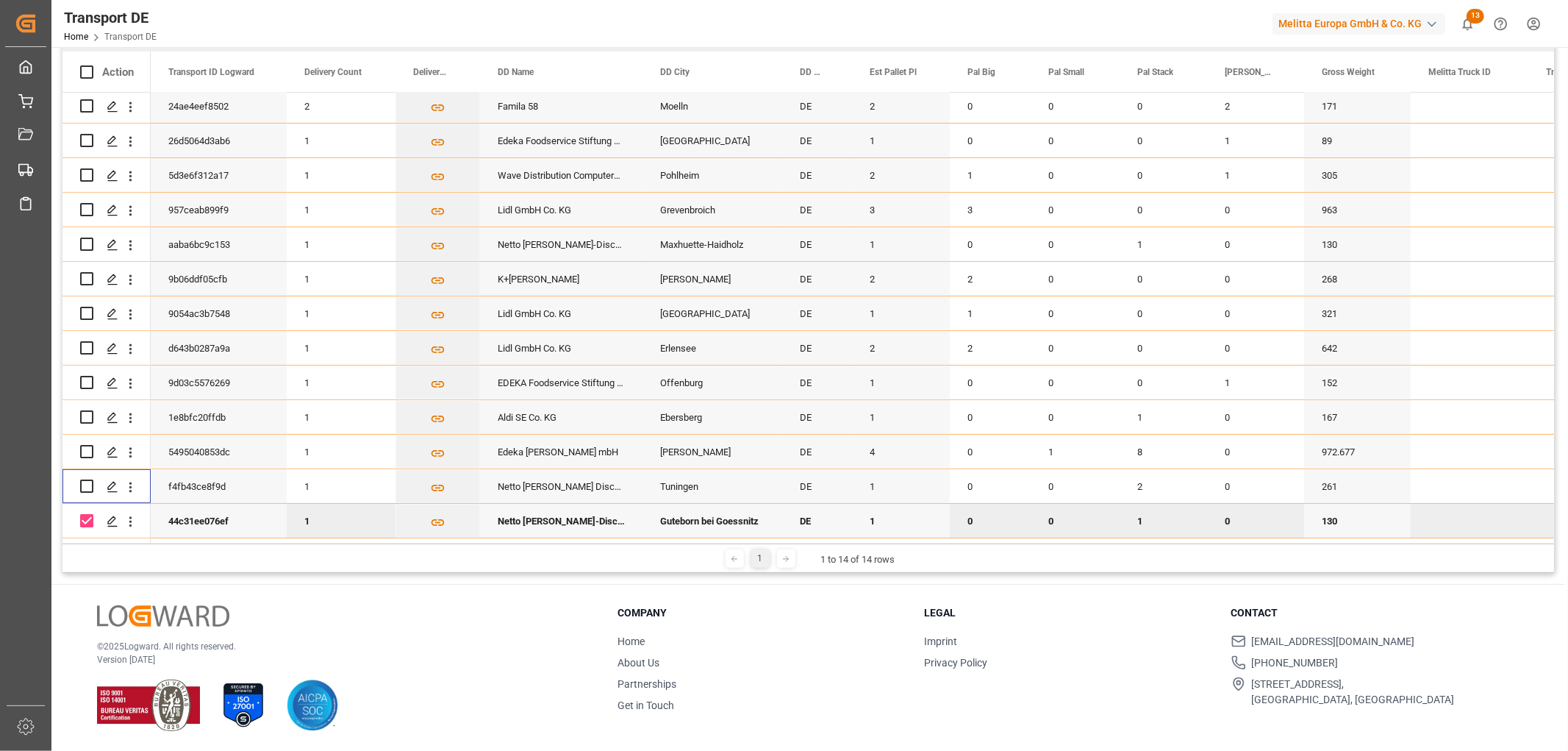
click at [82, 514] on input "Press Space to toggle row selection (checked)" at bounding box center [87, 521] width 14 height 14
checkbox input "false"
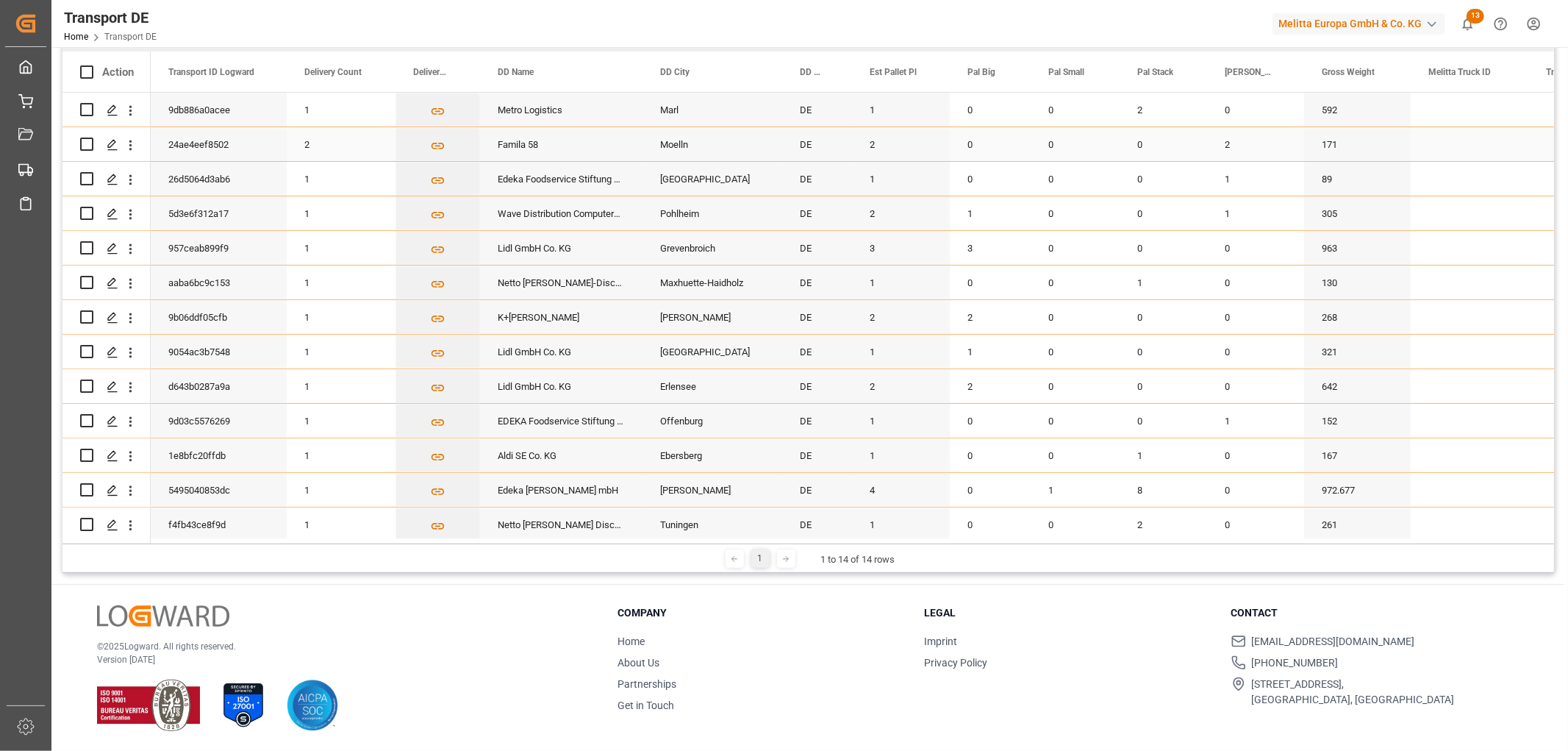
scroll to position [0, 0]
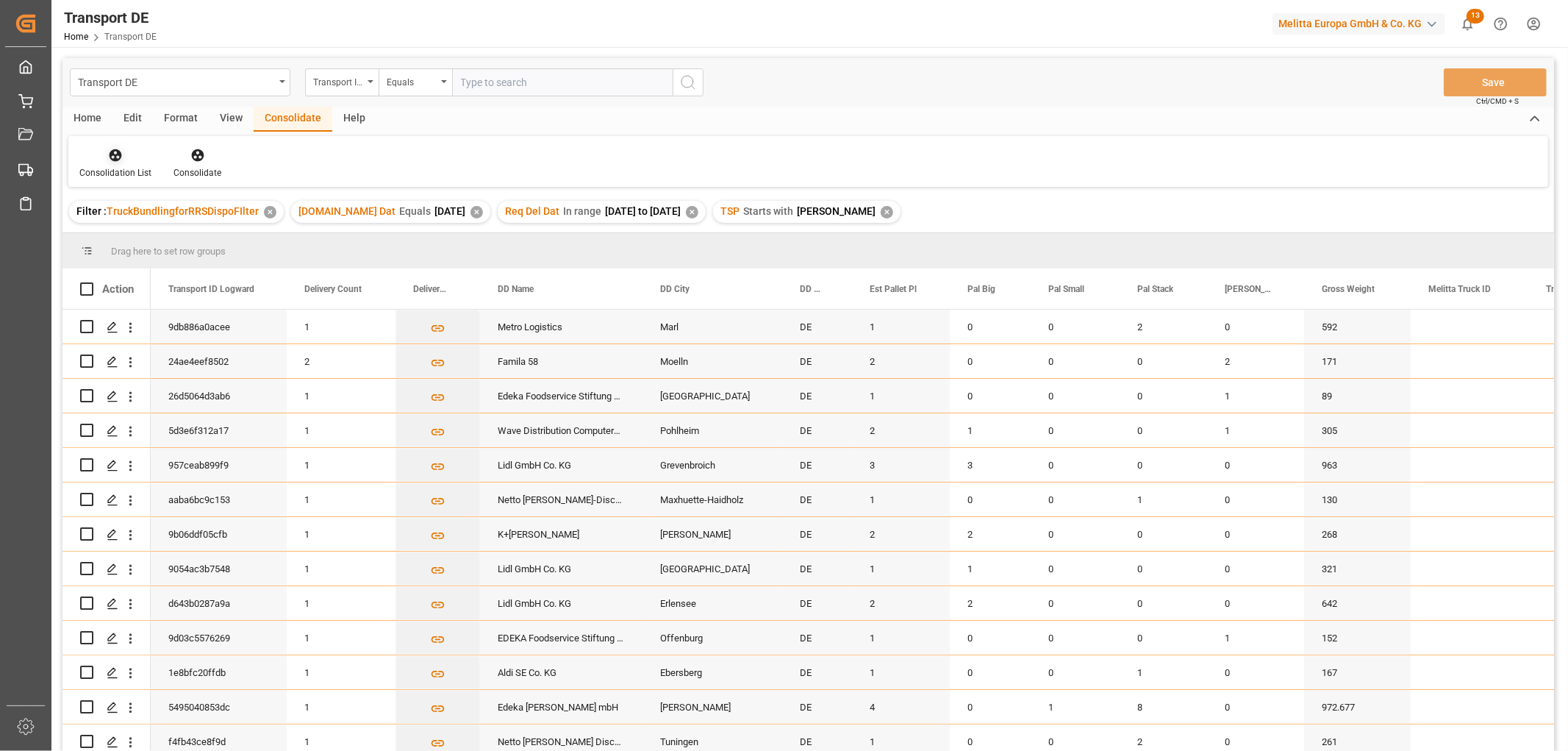
click at [115, 157] on icon at bounding box center [116, 155] width 15 height 15
click at [133, 239] on div "Transport DE Transport ID Logward Equals Save Ctrl/CMD + S Home Edit Format Vie…" at bounding box center [808, 424] width 1491 height 732
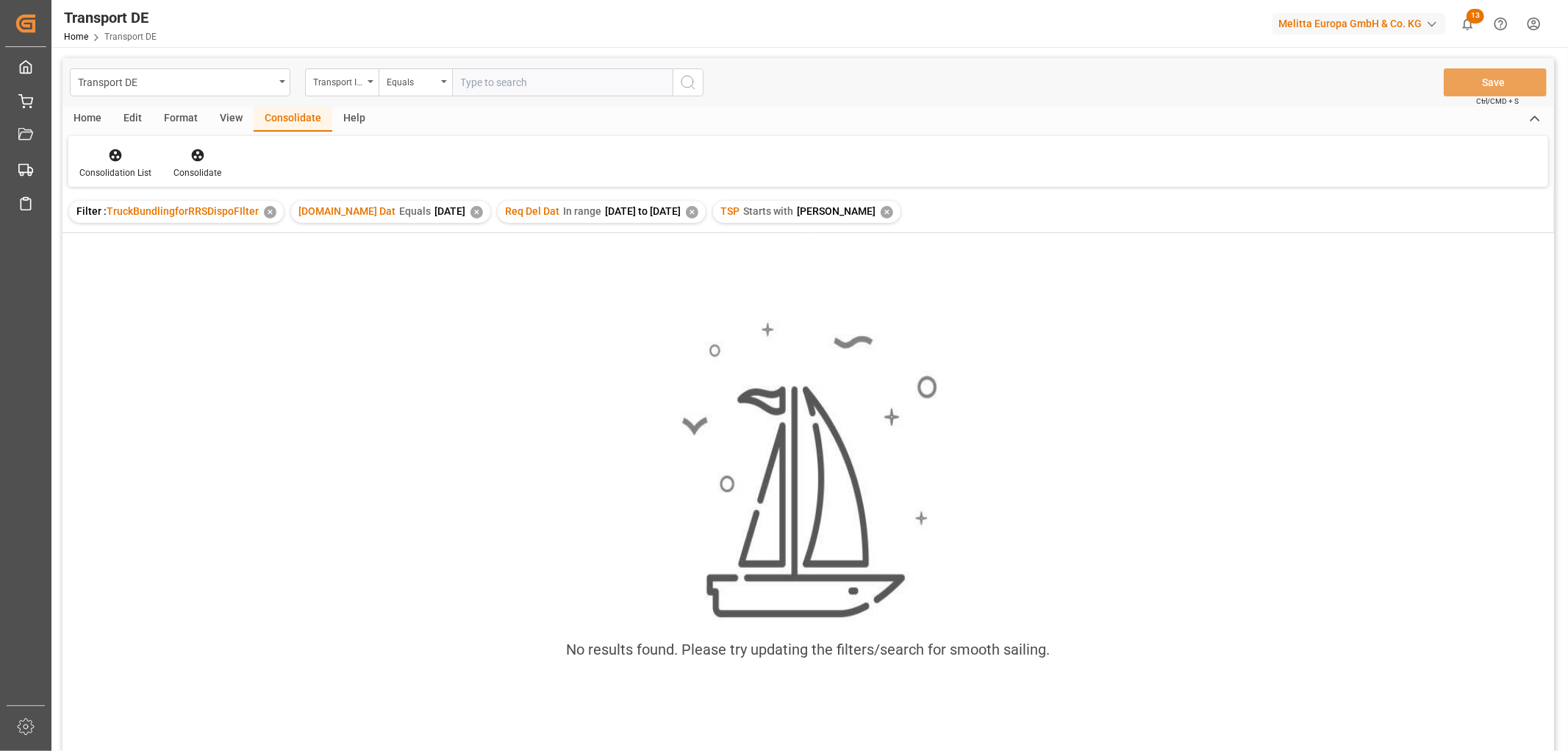
click at [881, 214] on div "✕" at bounding box center [887, 212] width 13 height 13
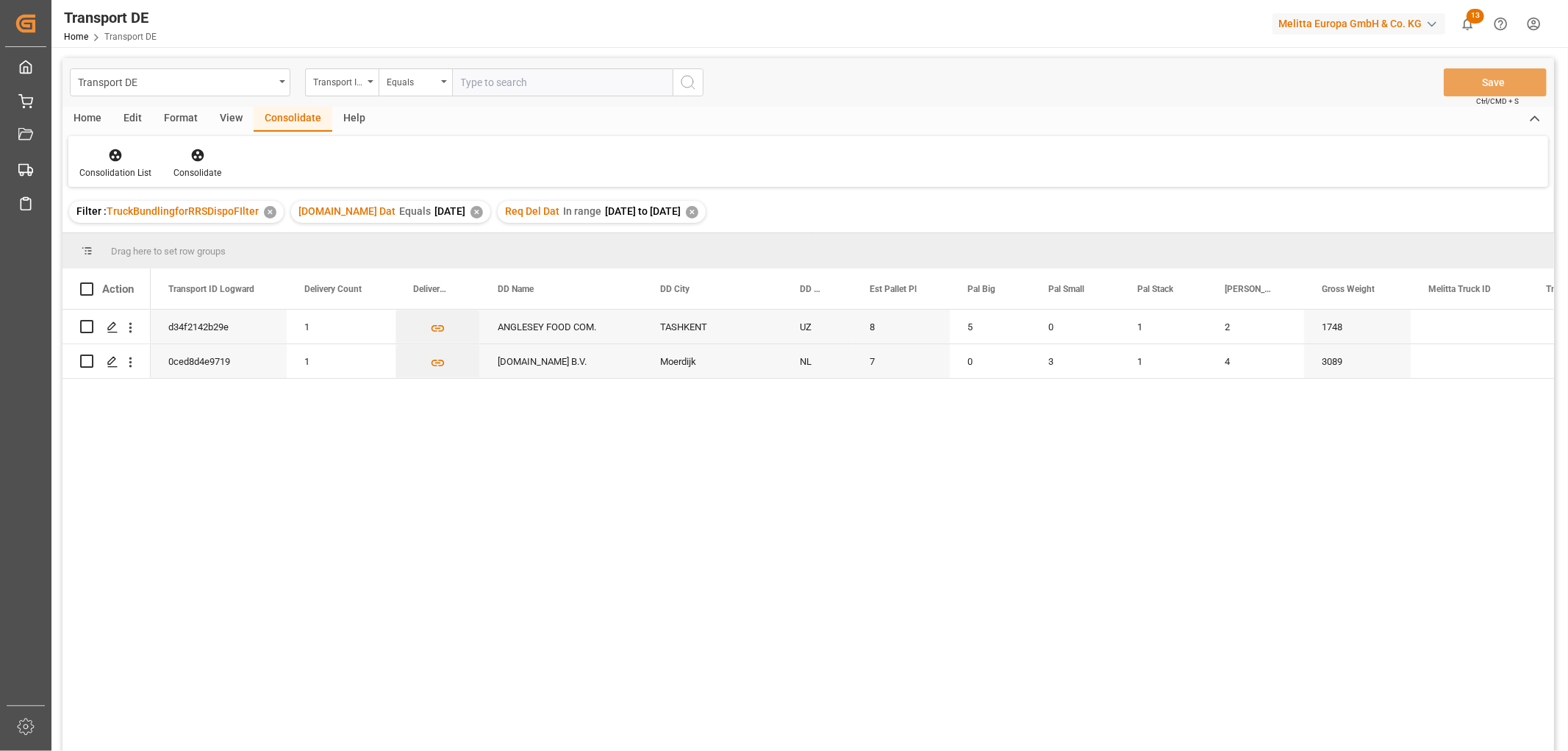
click at [699, 212] on div "✕" at bounding box center [692, 212] width 13 height 13
click at [471, 212] on div "✕" at bounding box center [477, 212] width 13 height 13
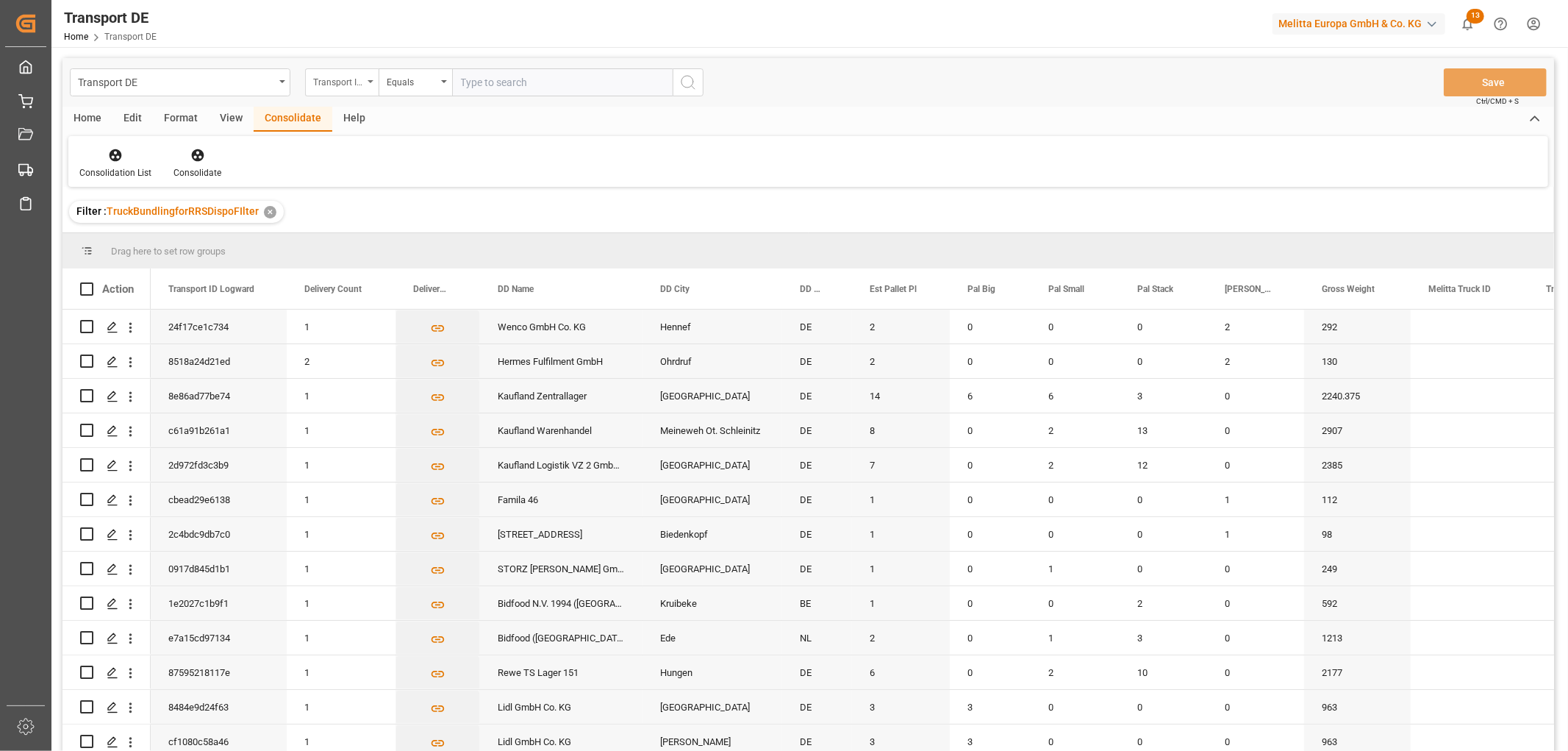
click at [343, 82] on div "Transport ID Logward" at bounding box center [338, 81] width 50 height 17
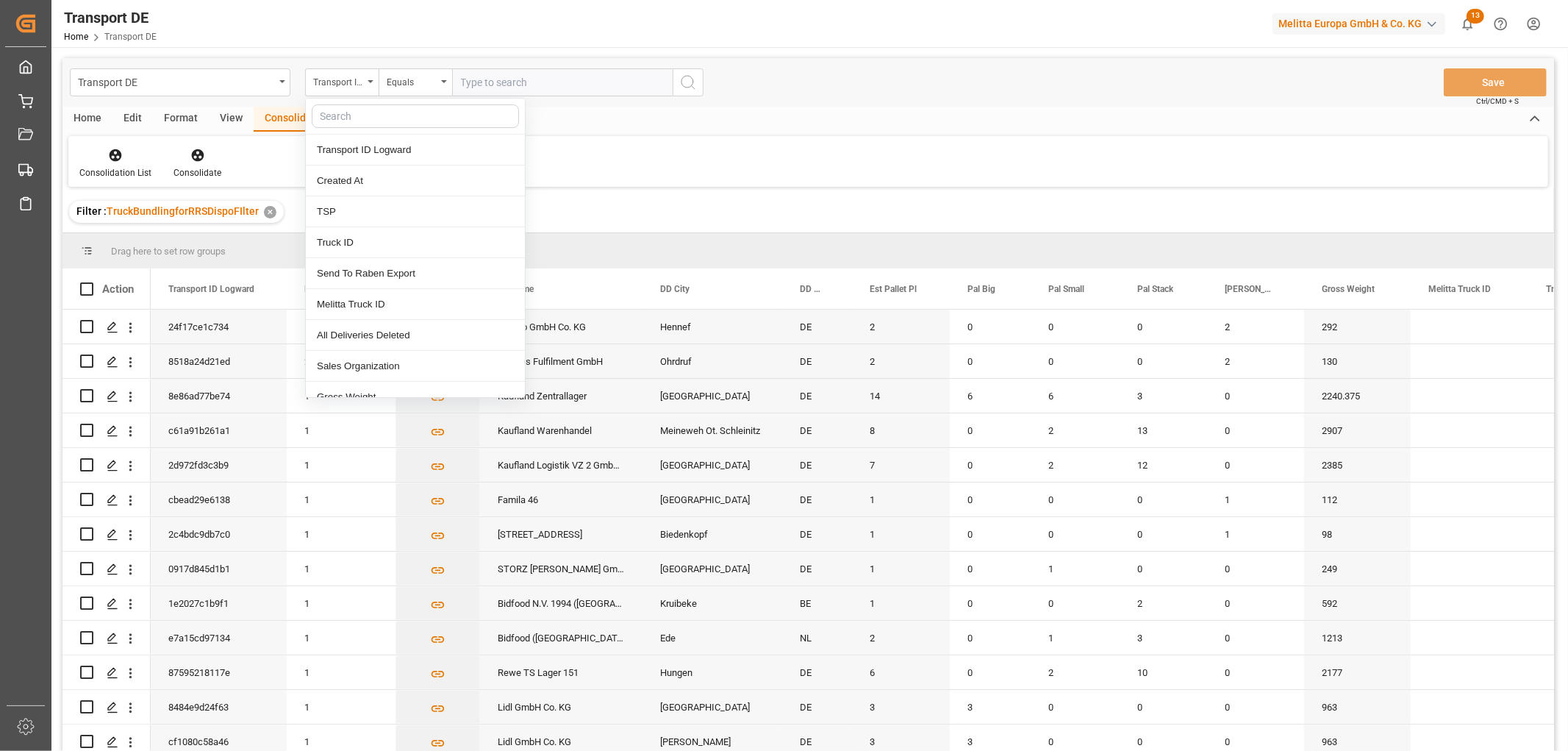
click at [344, 118] on input "text" at bounding box center [415, 116] width 208 height 23
type input "req"
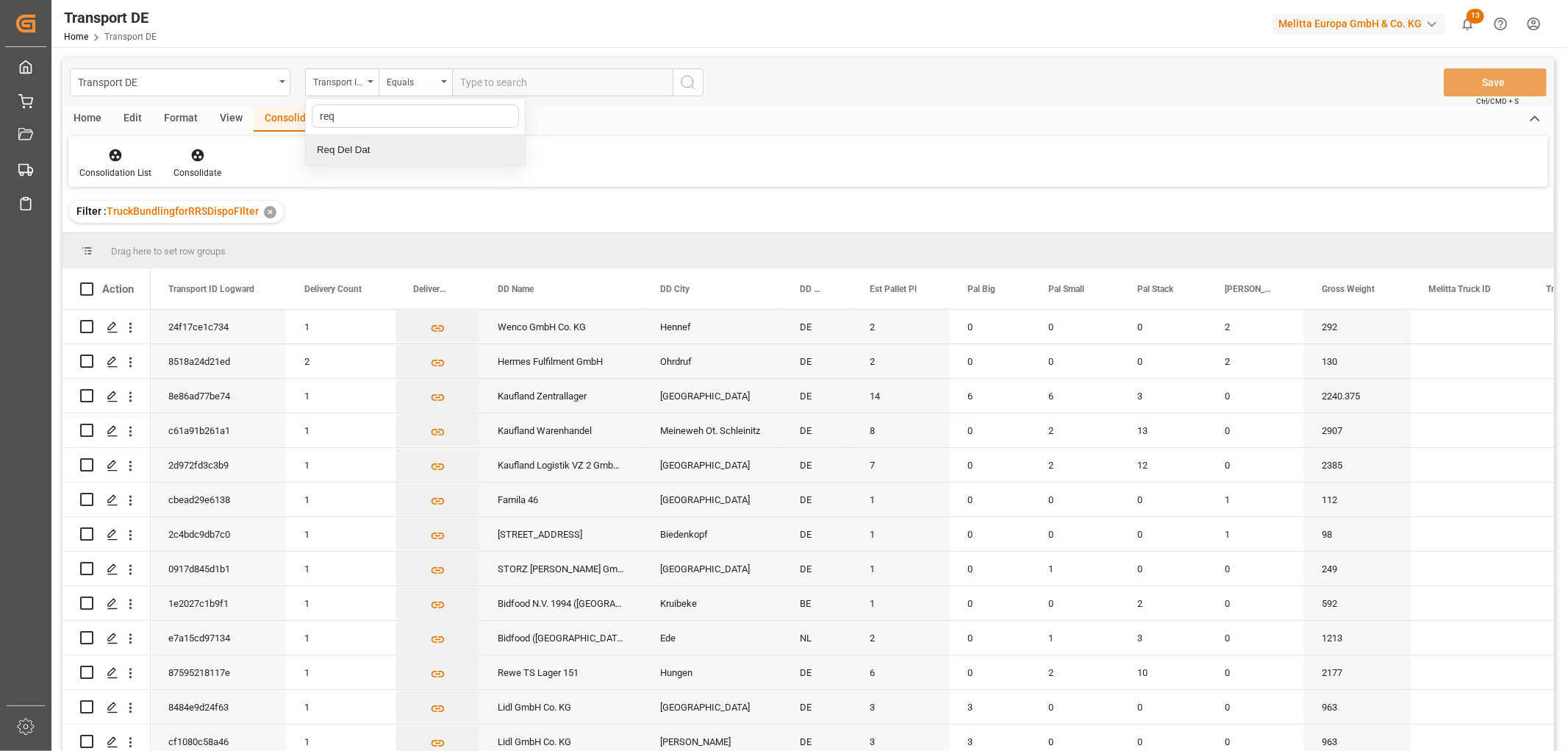
click at [363, 145] on div "Req Del Dat" at bounding box center [415, 150] width 219 height 31
click at [405, 84] on div "Equals" at bounding box center [411, 81] width 50 height 17
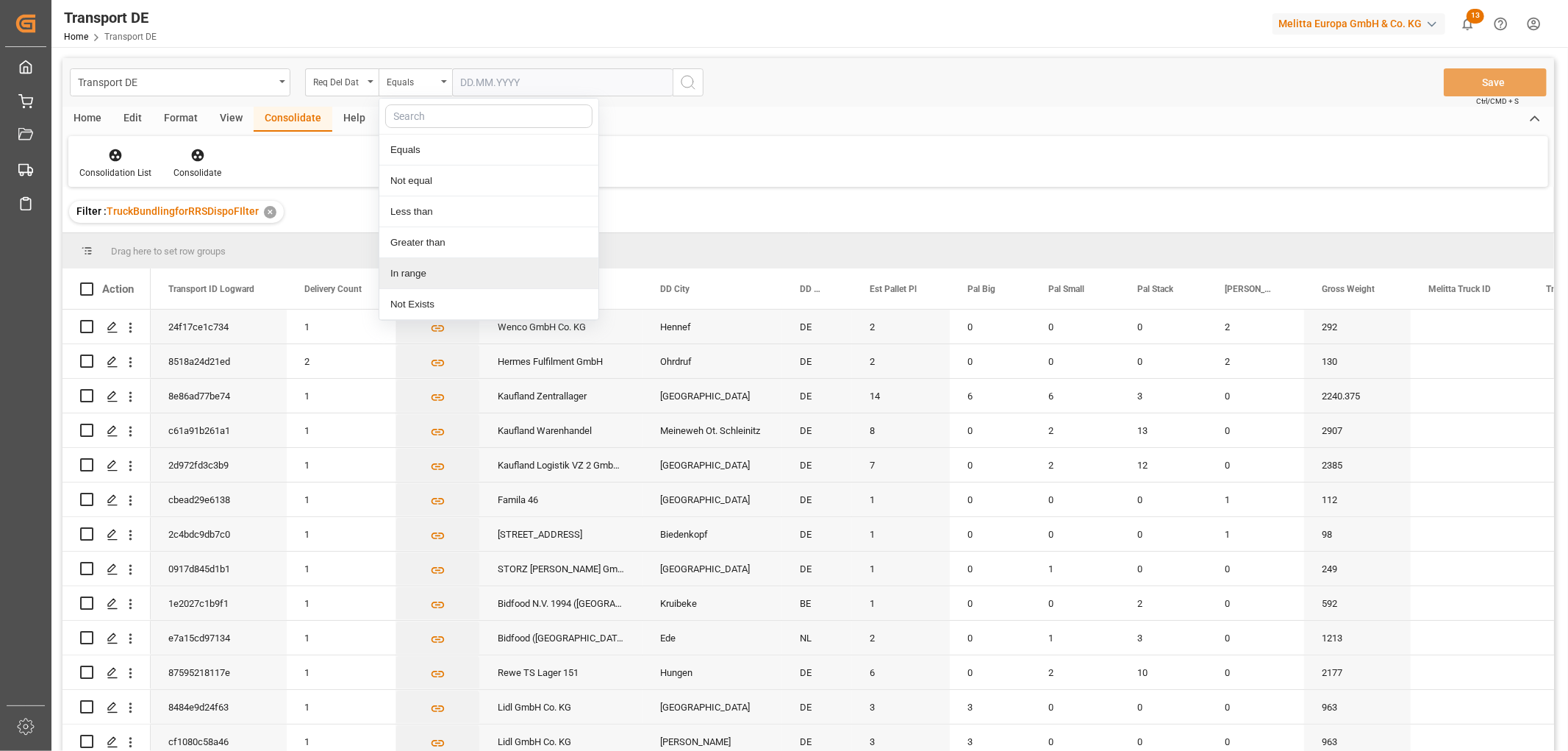
click at [401, 278] on div "In range" at bounding box center [488, 273] width 219 height 31
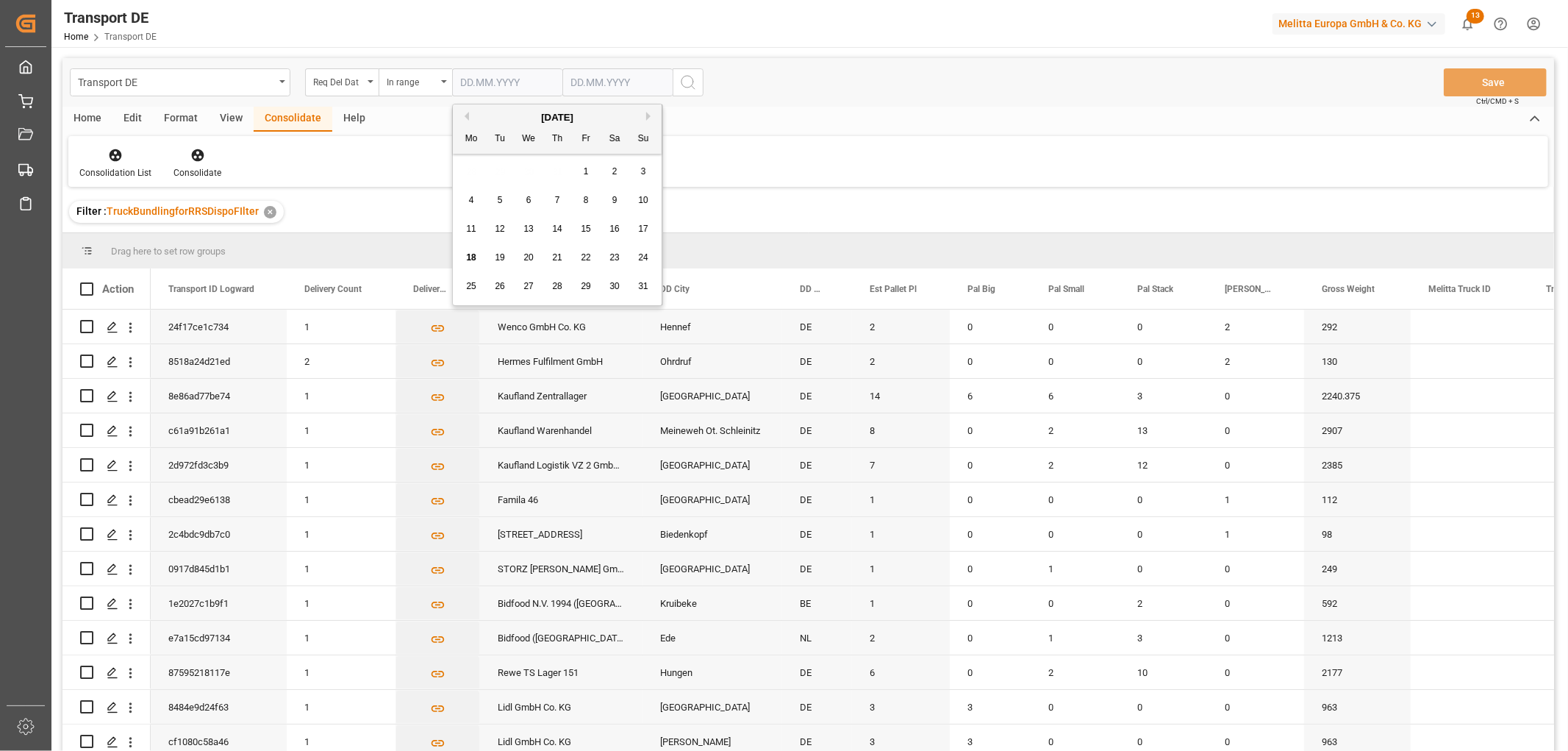
click at [478, 78] on input "text" at bounding box center [507, 82] width 111 height 28
click at [469, 167] on div "28 29 30 31 1 2 3" at bounding box center [557, 172] width 201 height 29
click at [585, 170] on span "1" at bounding box center [586, 172] width 5 height 11
type input "01.08.2025"
click at [585, 78] on input "text" at bounding box center [617, 82] width 111 height 28
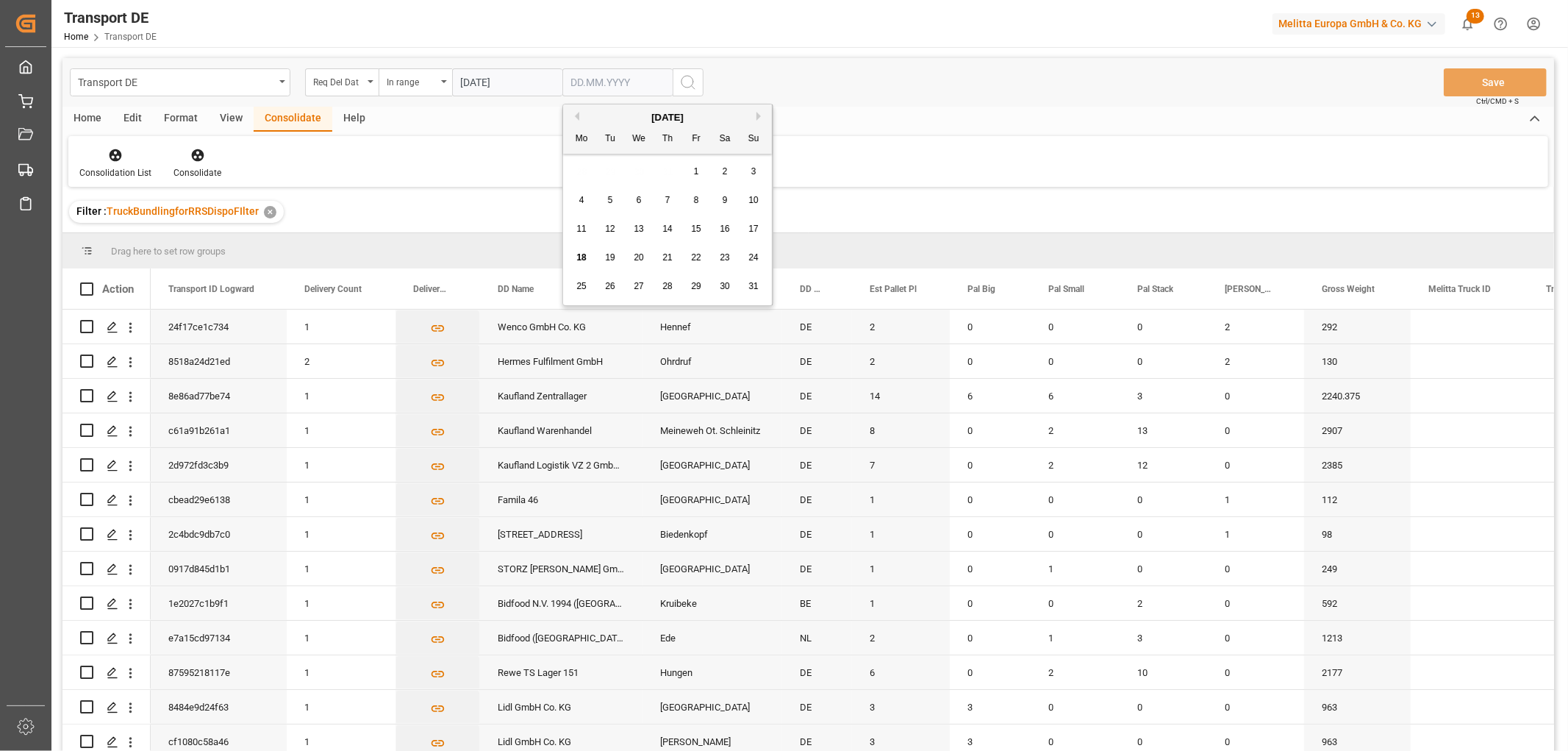
click at [581, 160] on div "28 29 30 31 1 2 3" at bounding box center [668, 172] width 201 height 29
click at [638, 255] on span "20" at bounding box center [638, 257] width 10 height 11
type input "20.08.2025"
click at [687, 82] on icon "search button" at bounding box center [687, 82] width 17 height 17
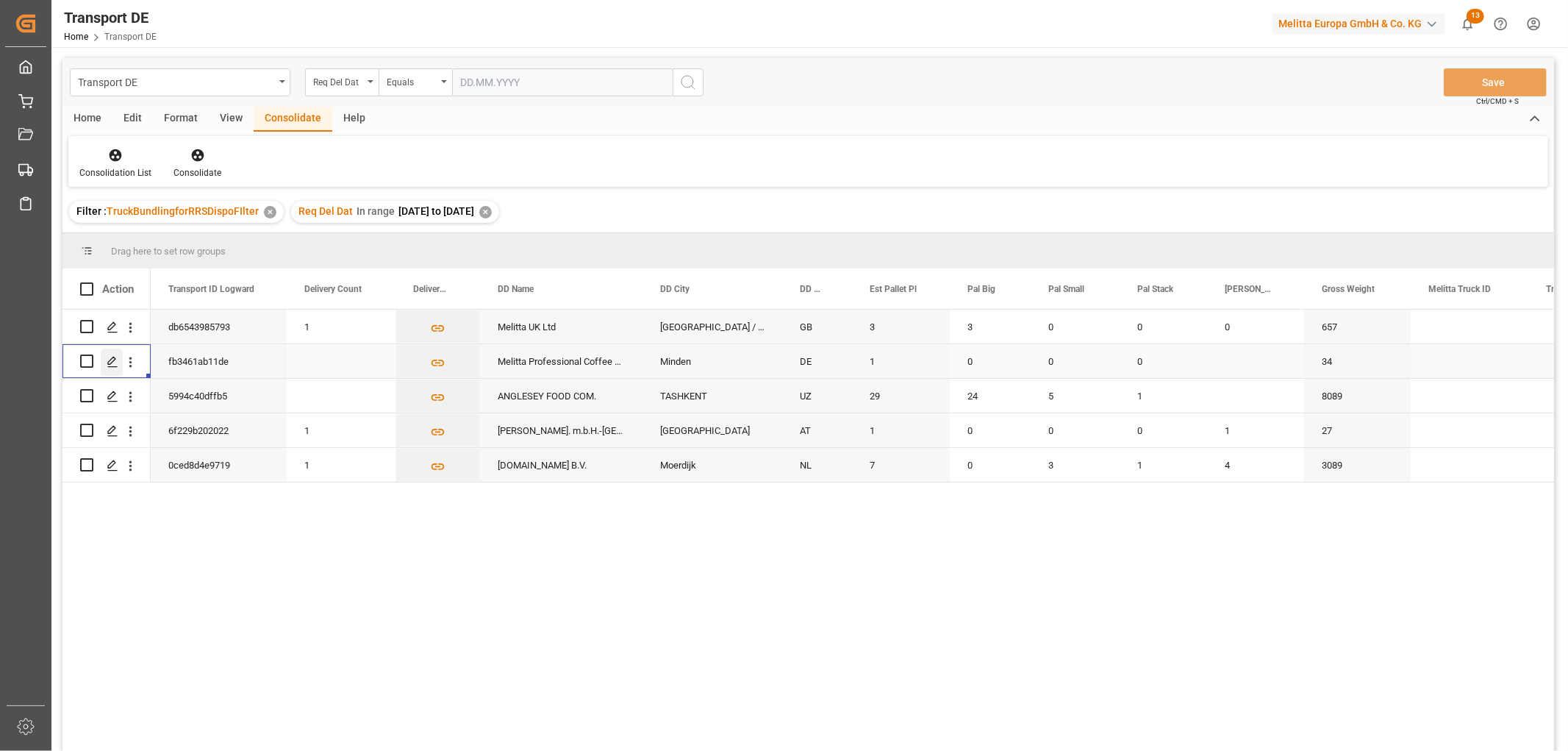
click at [114, 361] on icon "Press SPACE to select this row." at bounding box center [113, 362] width 12 height 12
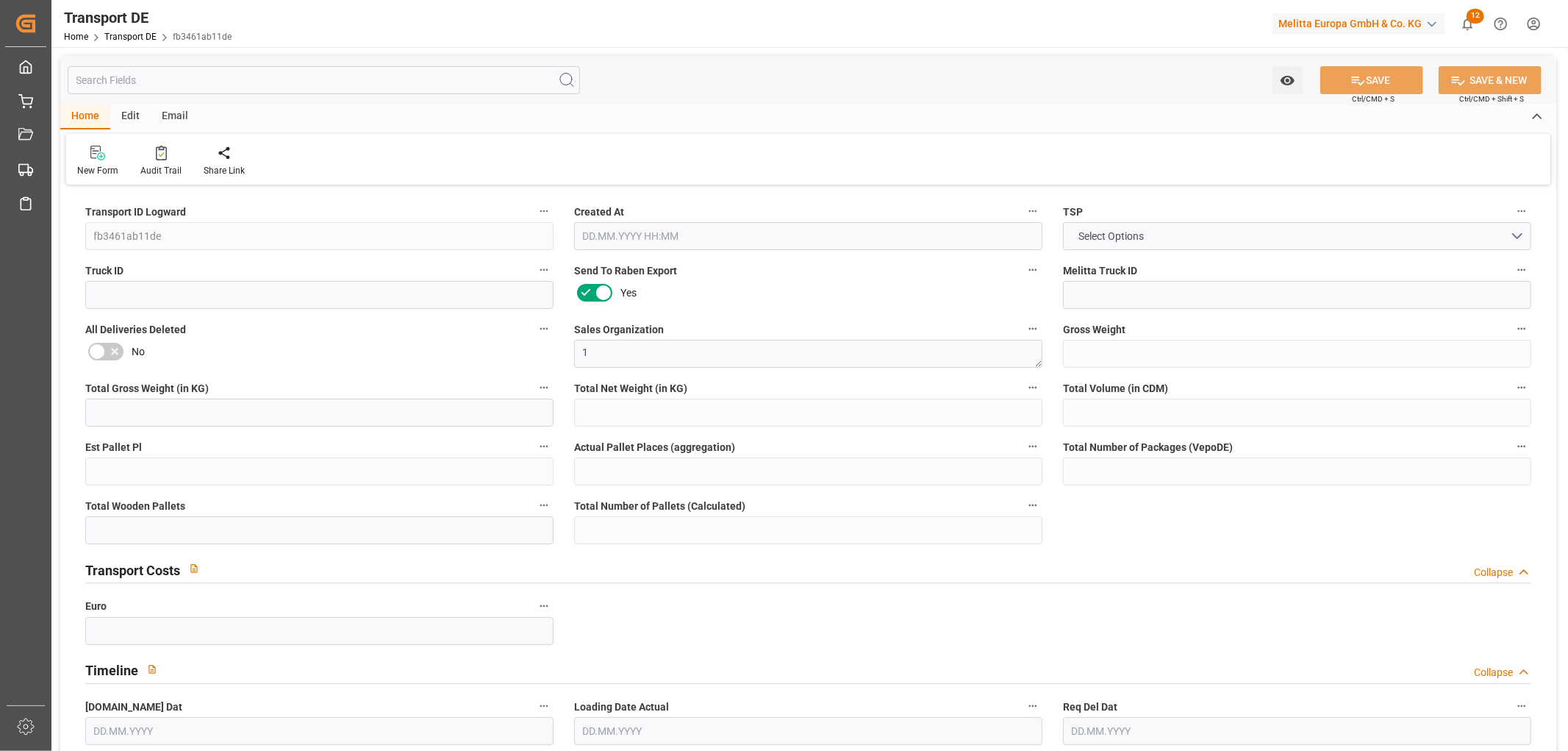
type input "34"
type input "9.675"
type input "8.598"
type input "200.34"
type input "1"
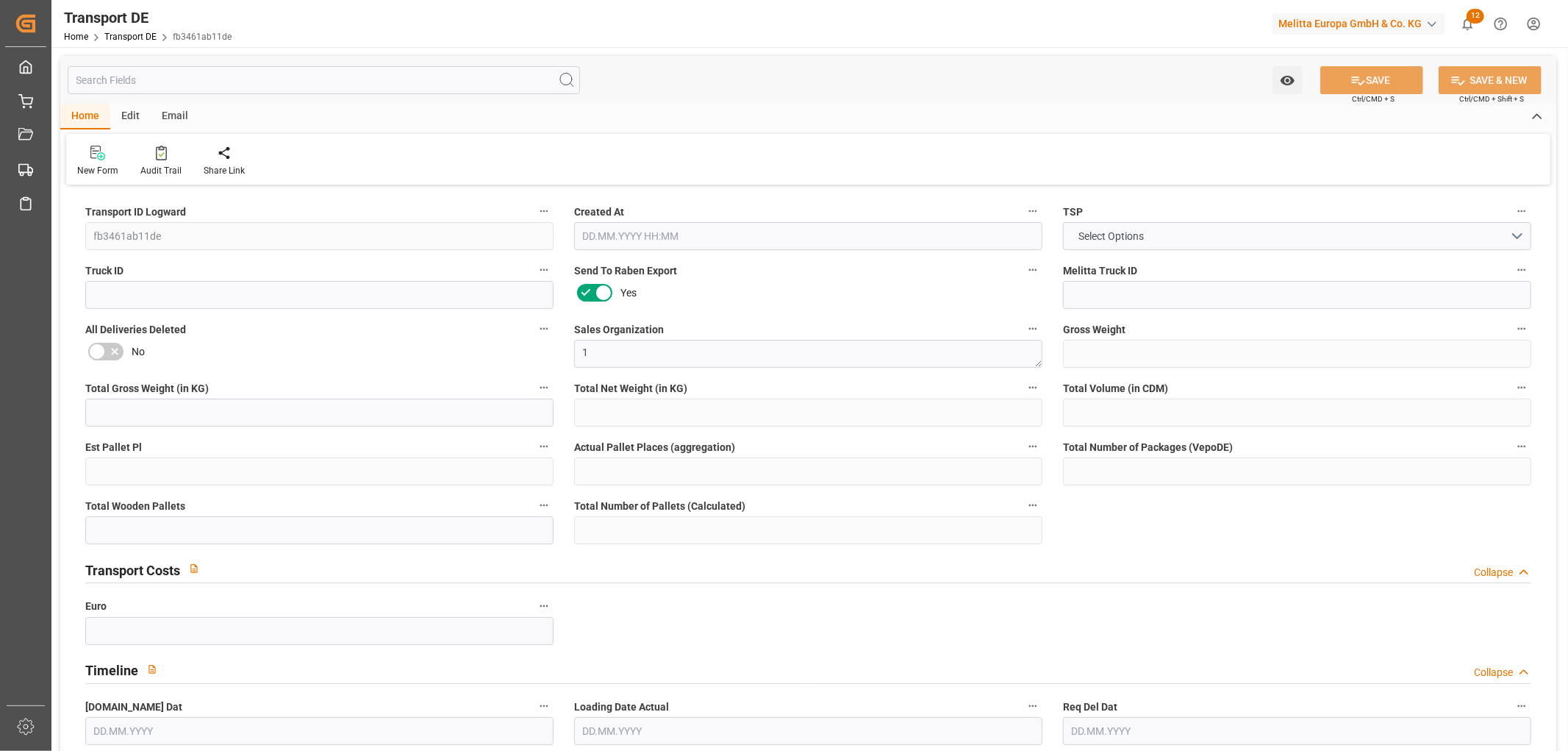
type input "0"
type input "1"
type input "0"
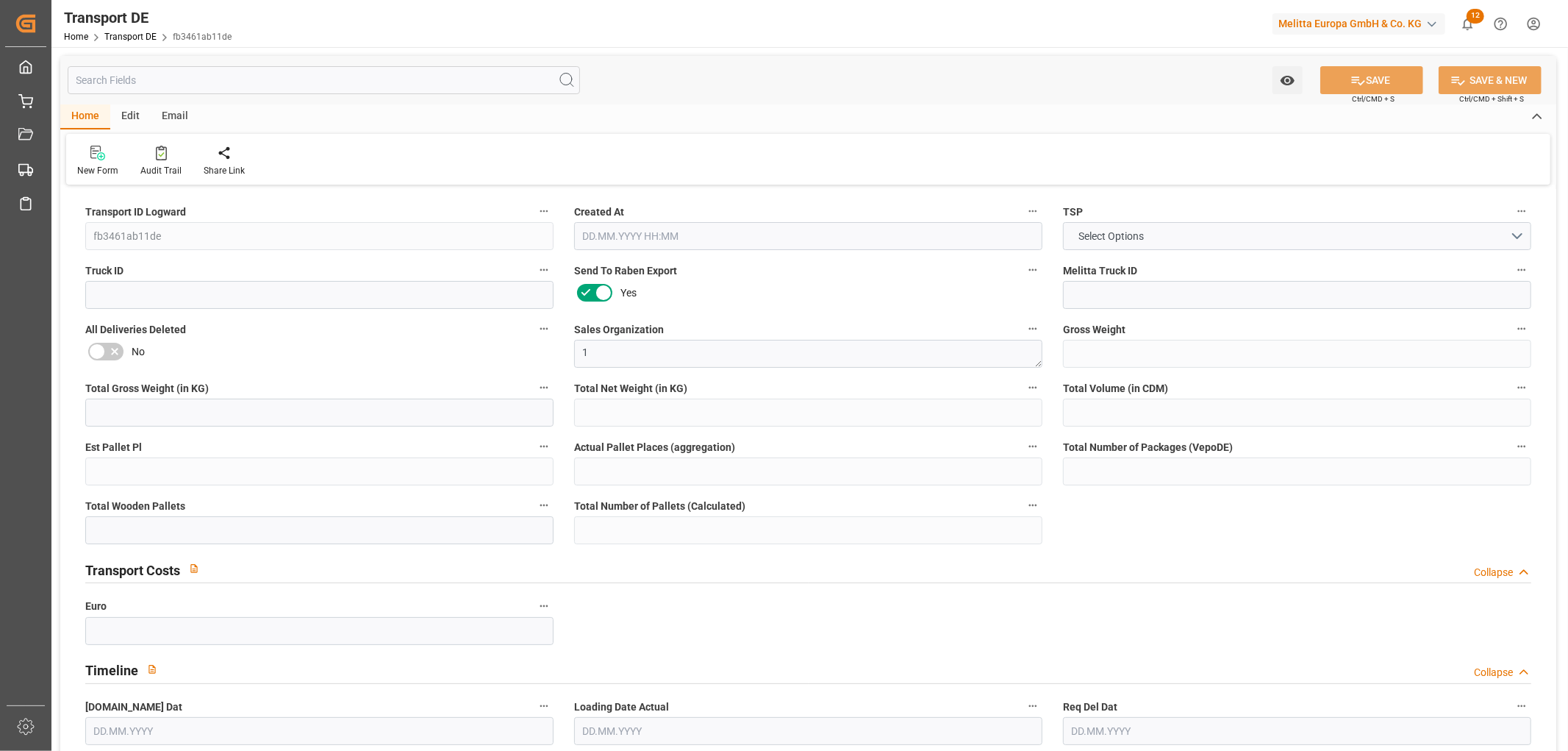
type input "32"
type input "0"
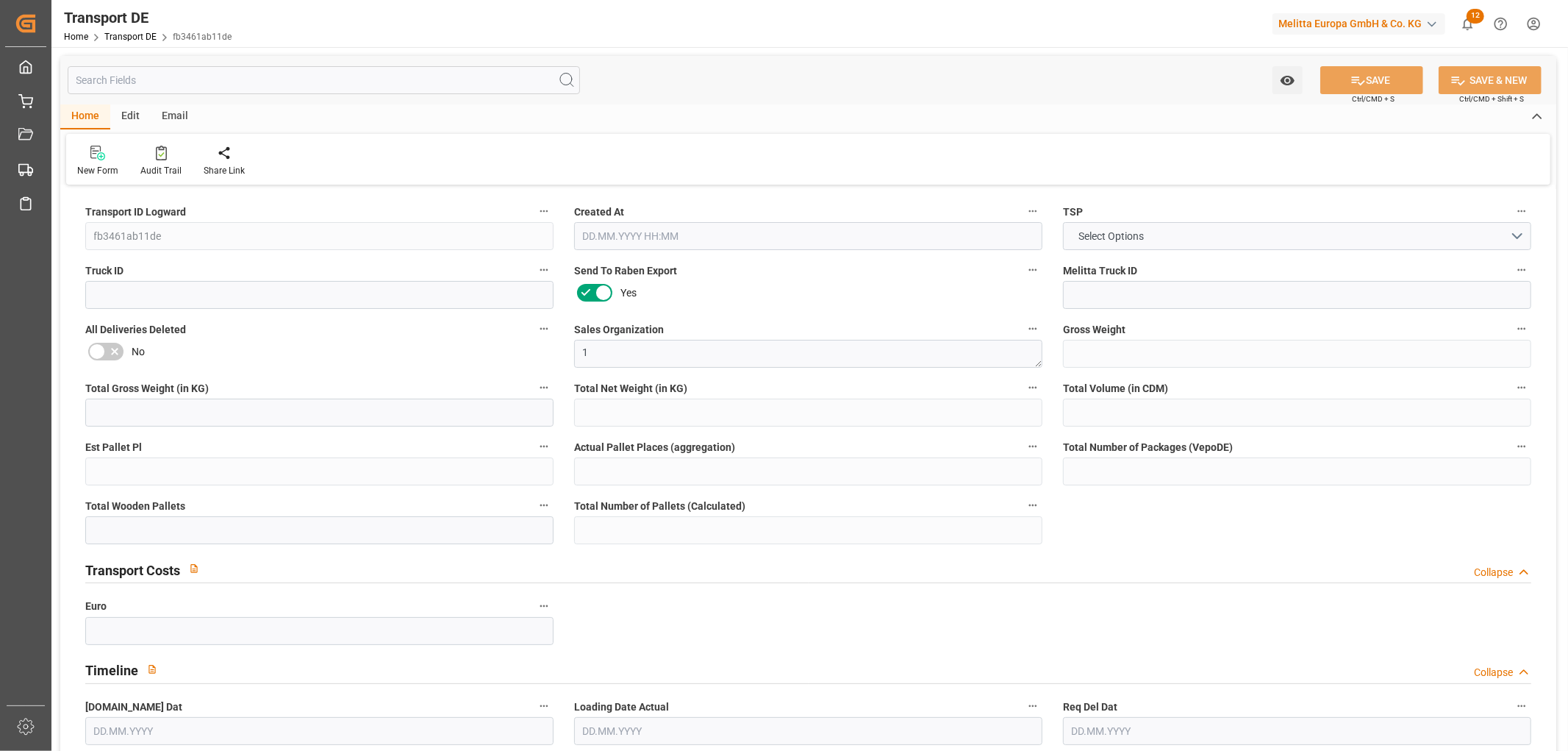
type input "0"
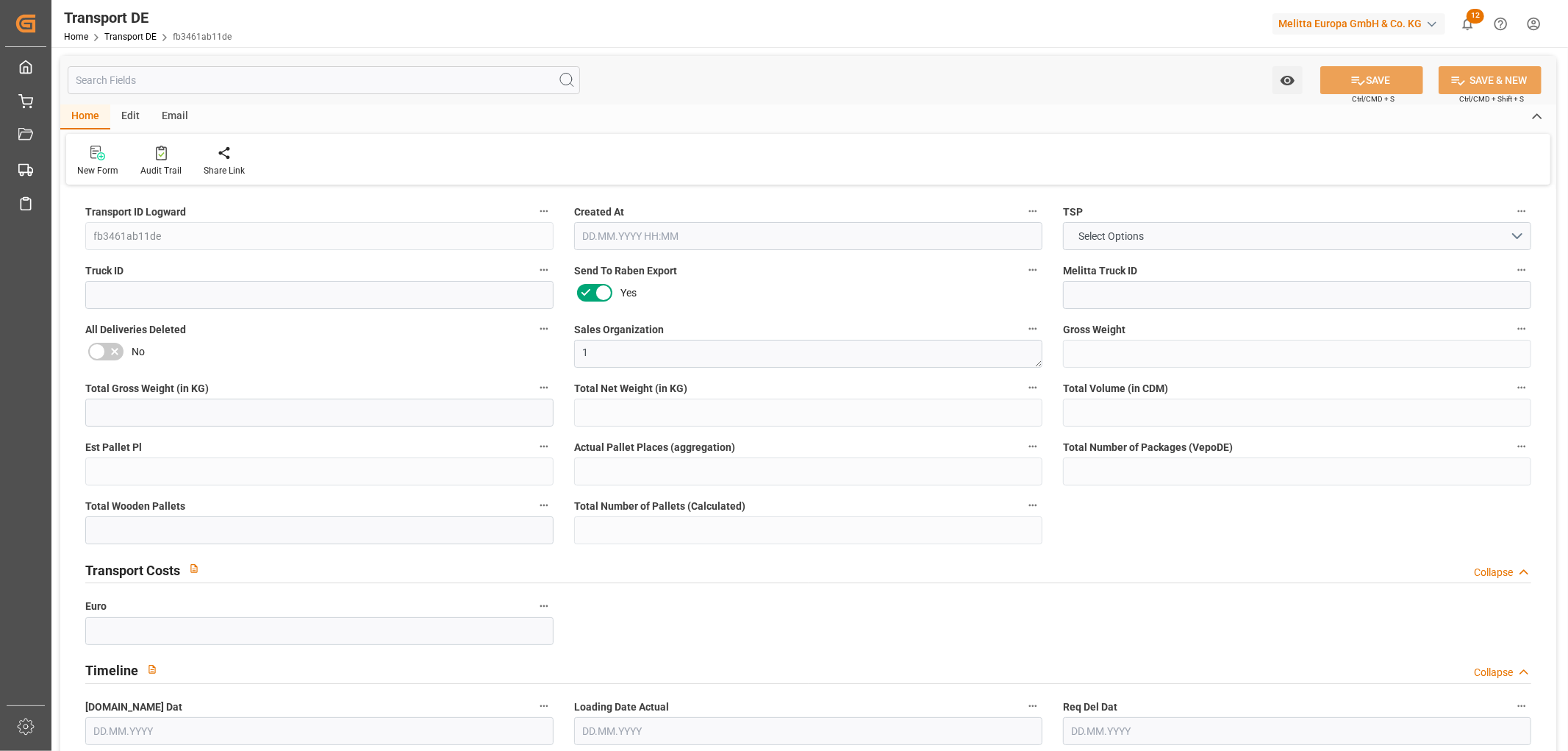
type input "0"
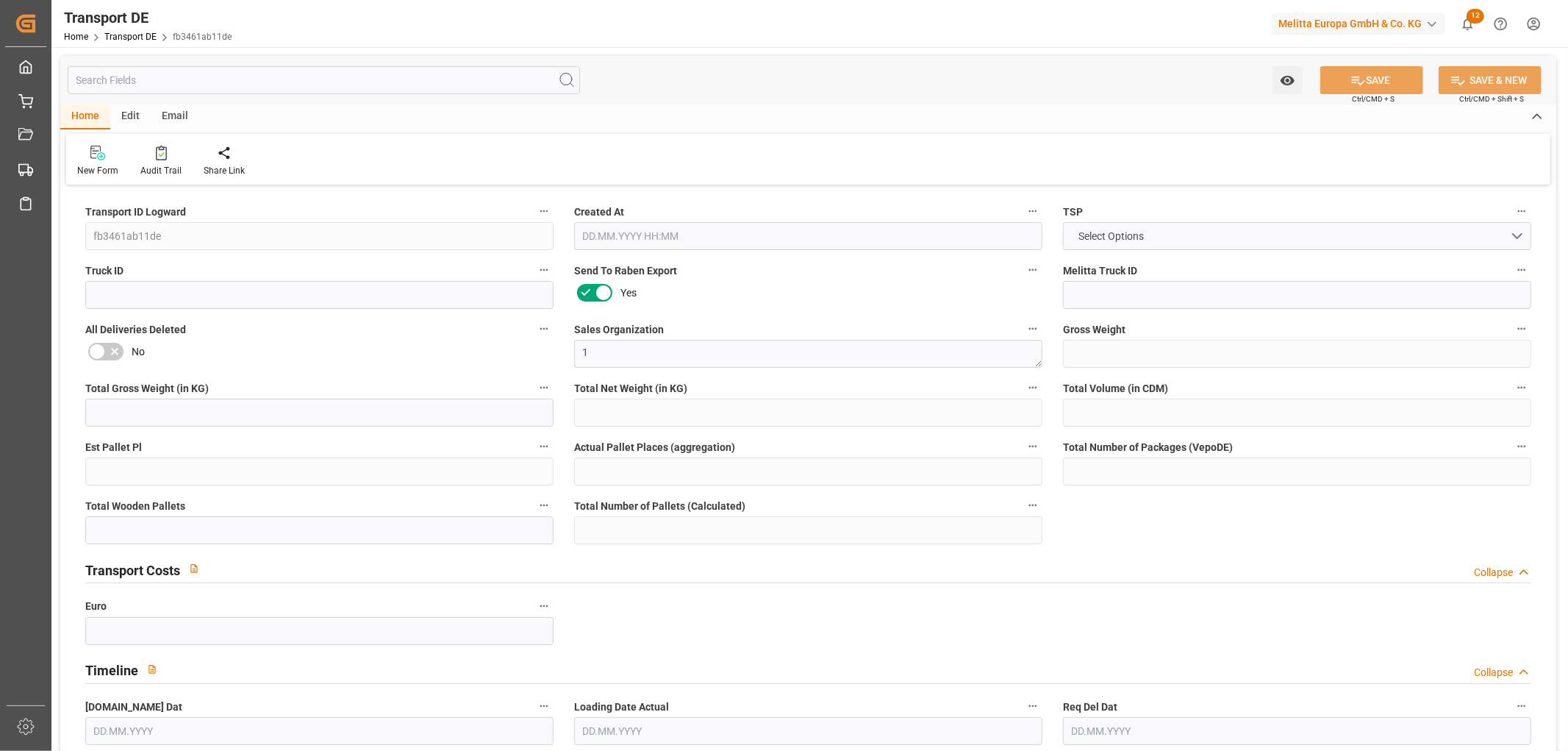
type input "0"
type input "15.08.2025 22:03"
type input "20.08.2025"
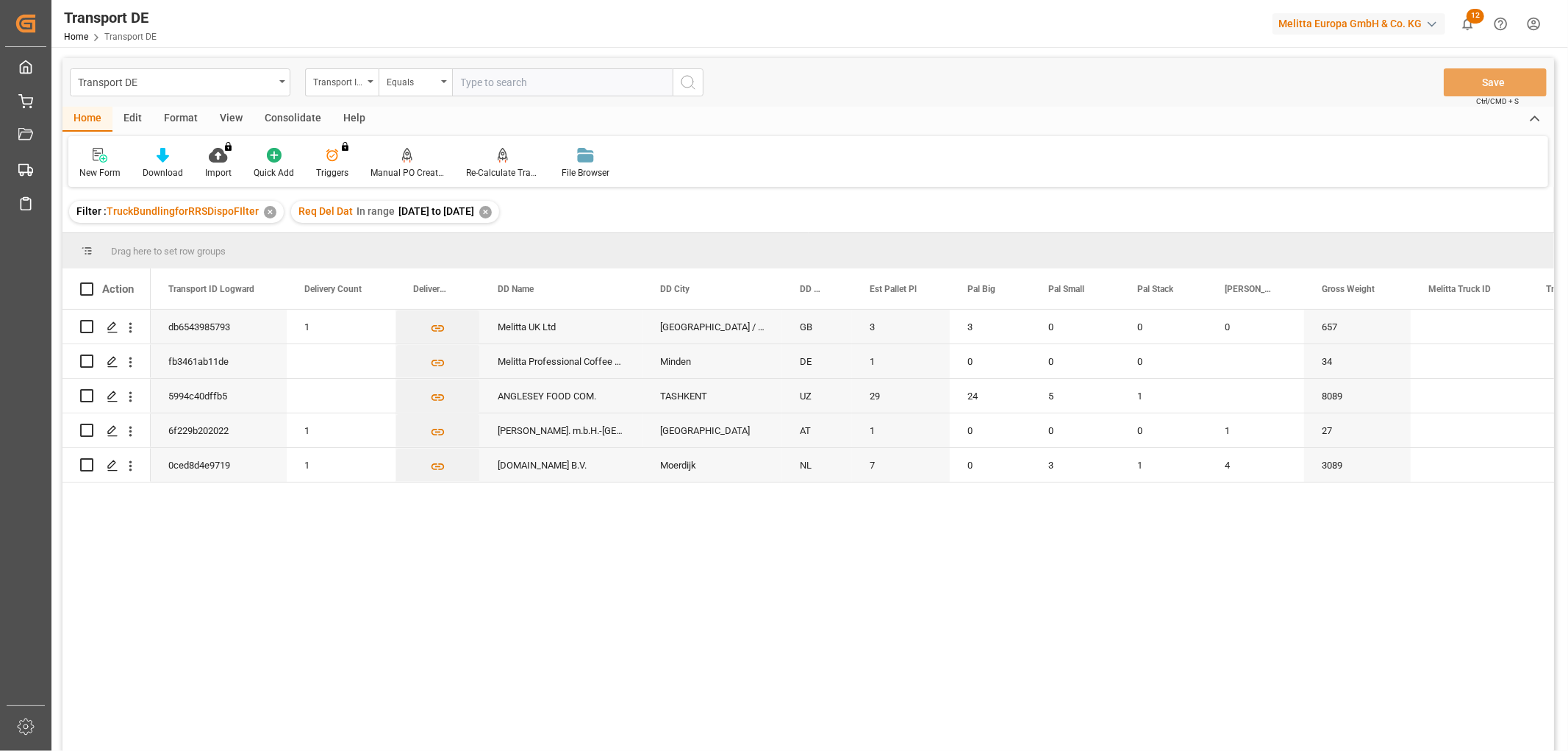
click at [492, 211] on div "✕" at bounding box center [485, 212] width 13 height 13
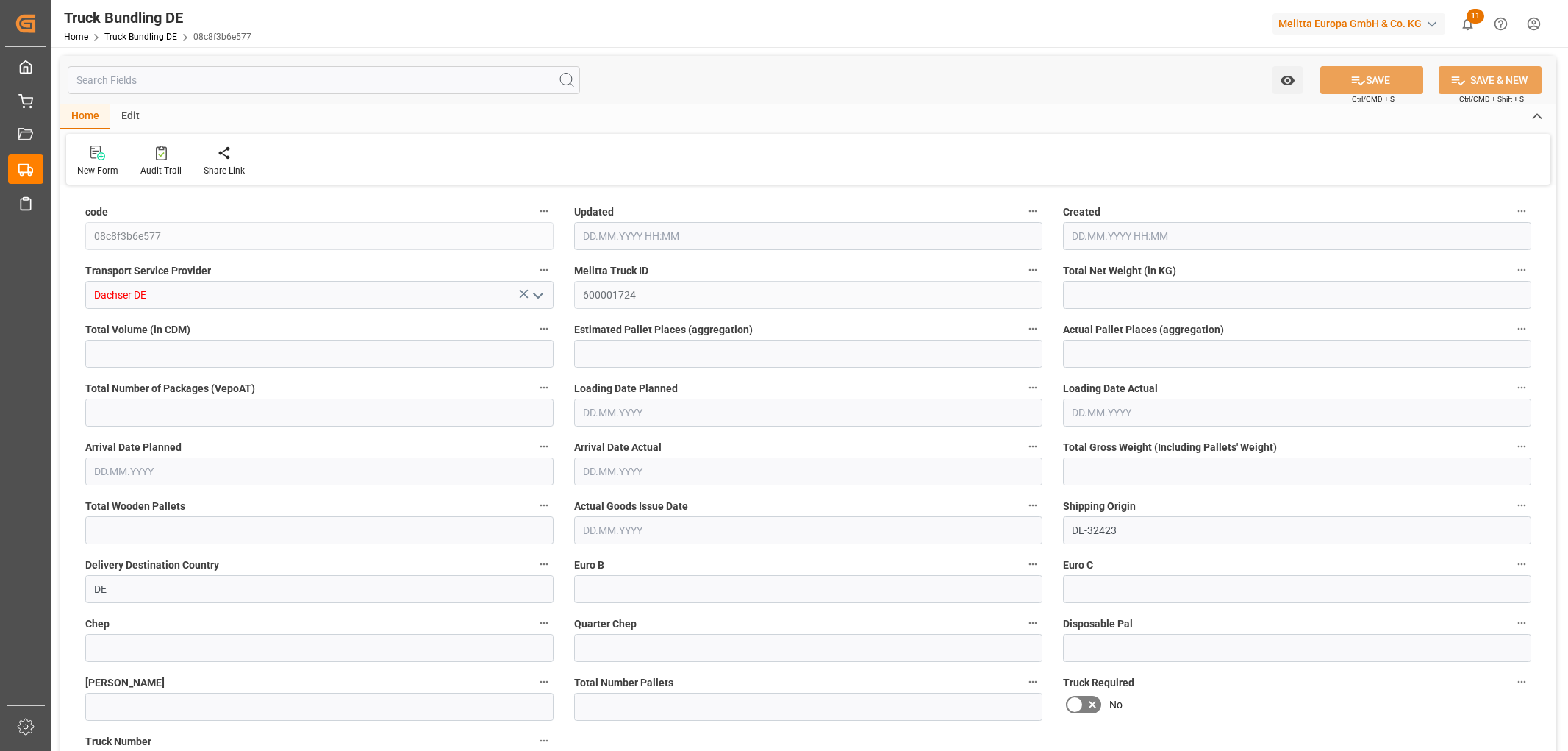
type input "935.212"
type input "9818.577"
type input "6"
type input "0"
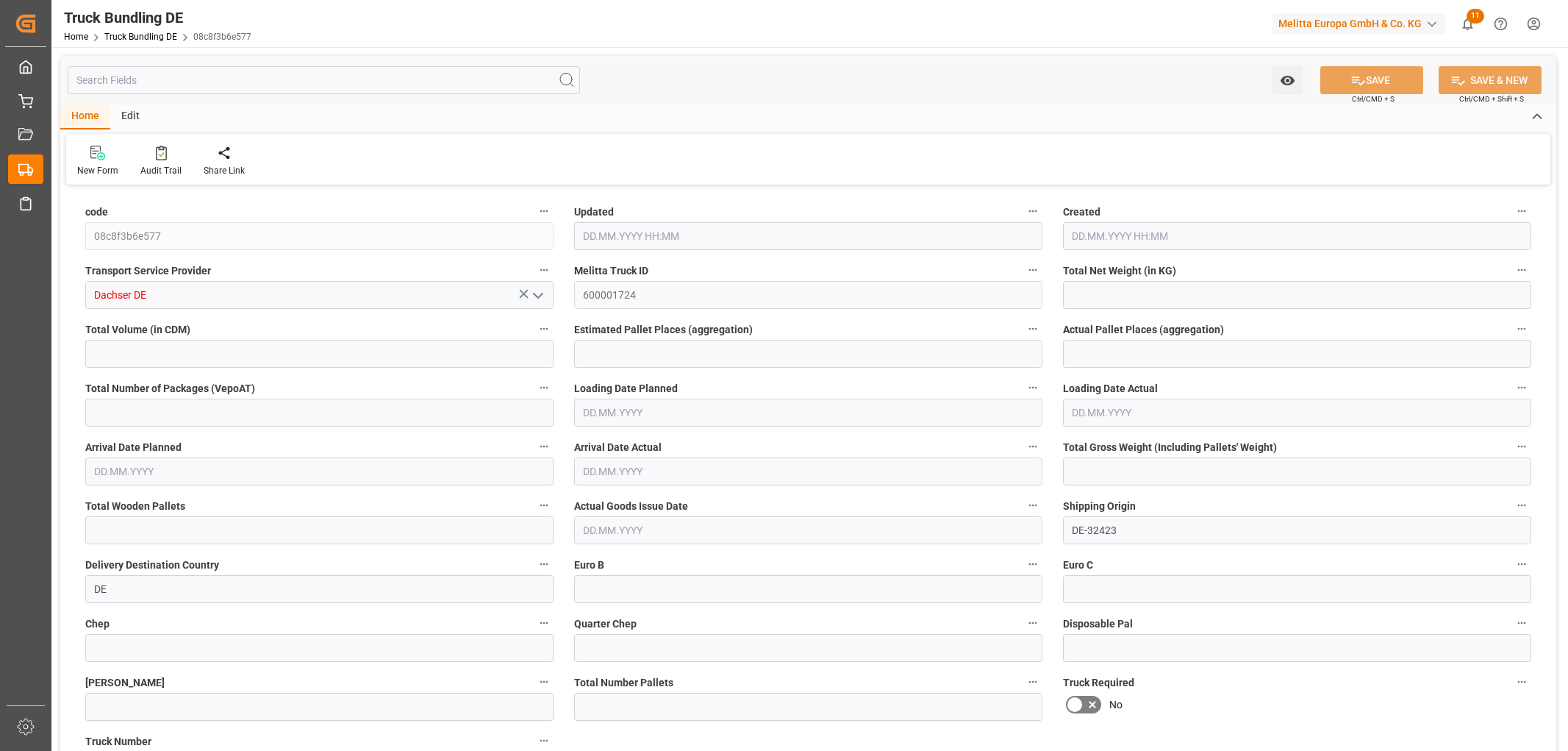
type input "1731.018"
type input "22"
type input "0"
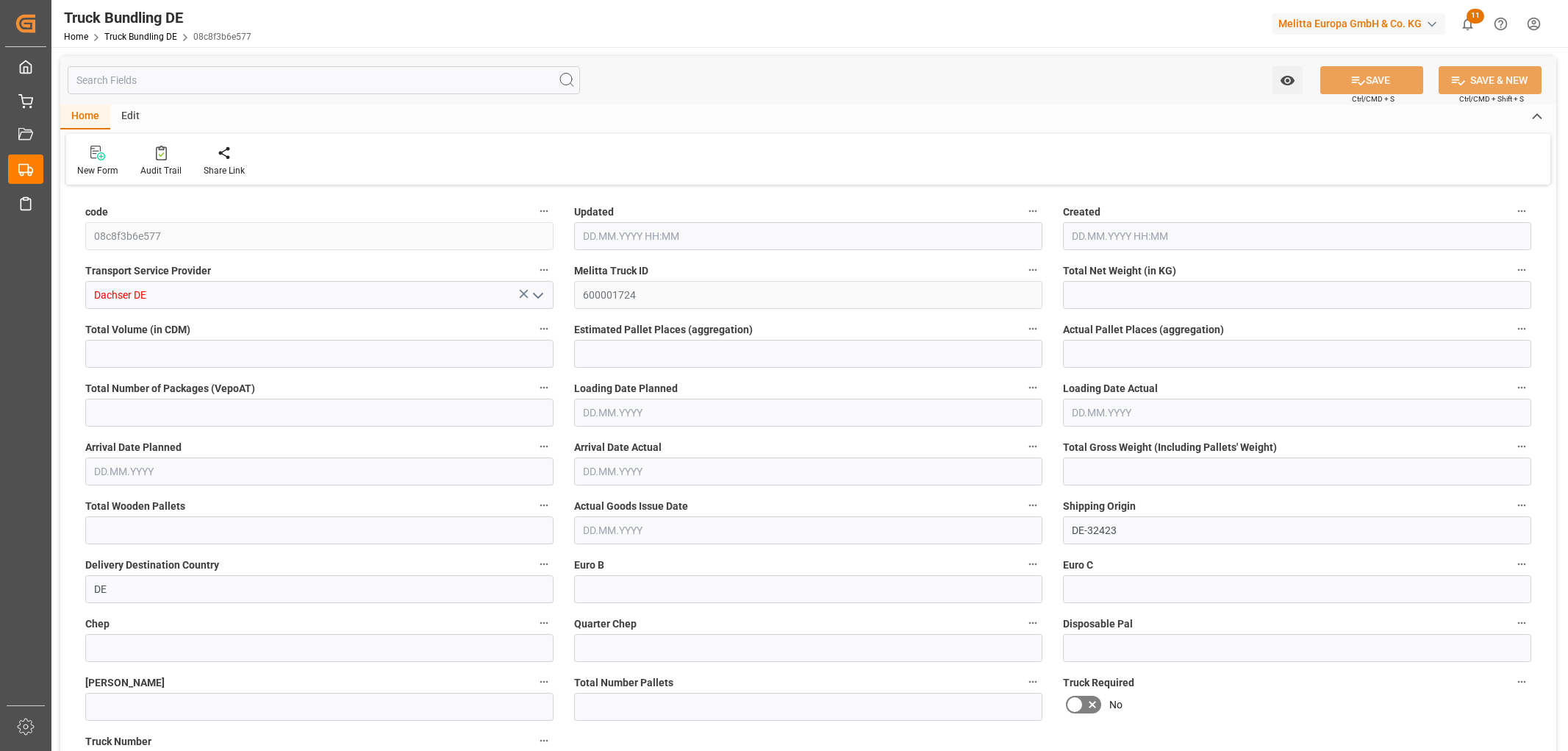
type input "0"
type input "18.08.2025 07:42"
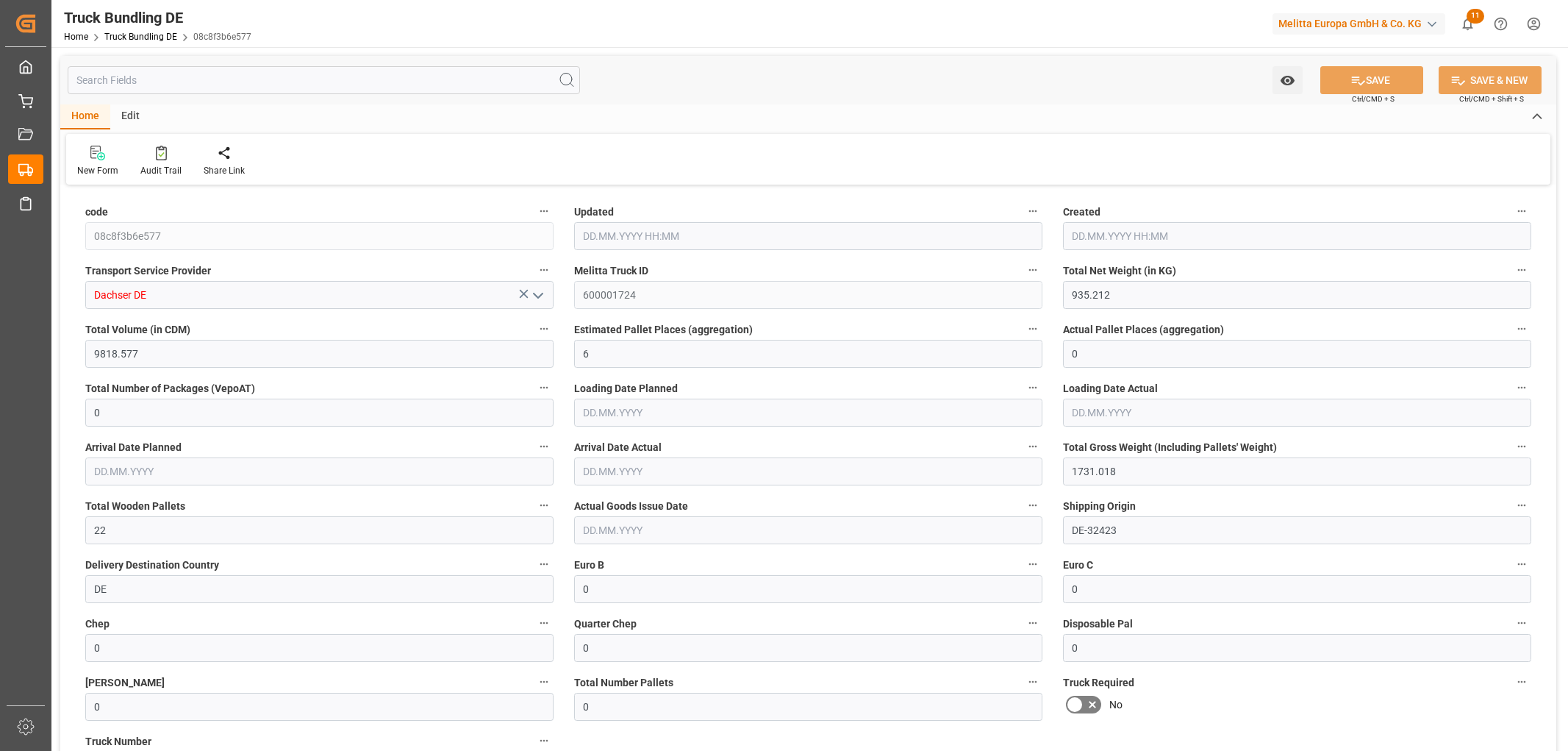
type input "18.08.2025 07:42"
type input "[DATE]"
type input "514.768"
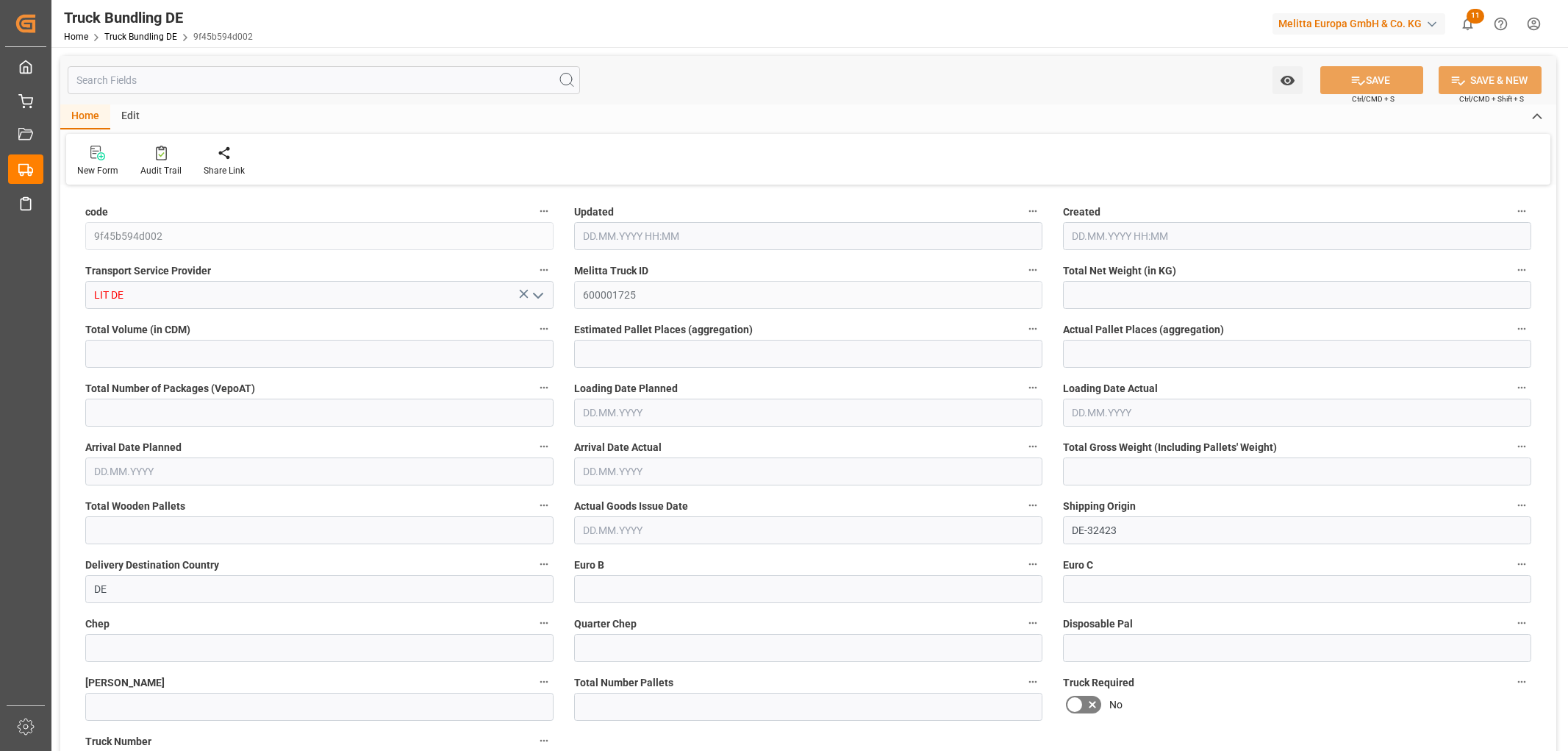
type input "3875.88"
type input "3"
type input "0"
type input "845"
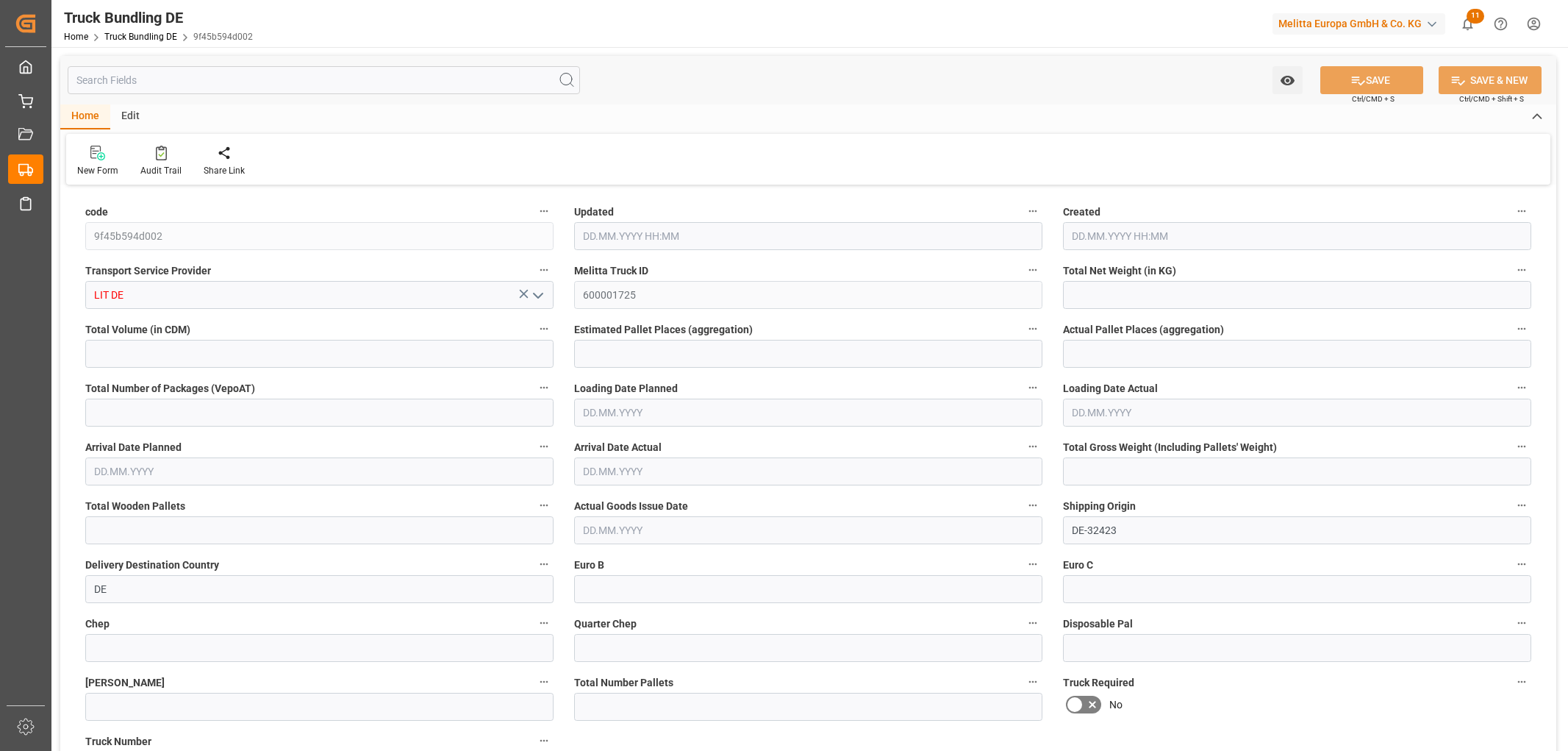
type input "5"
type input "0"
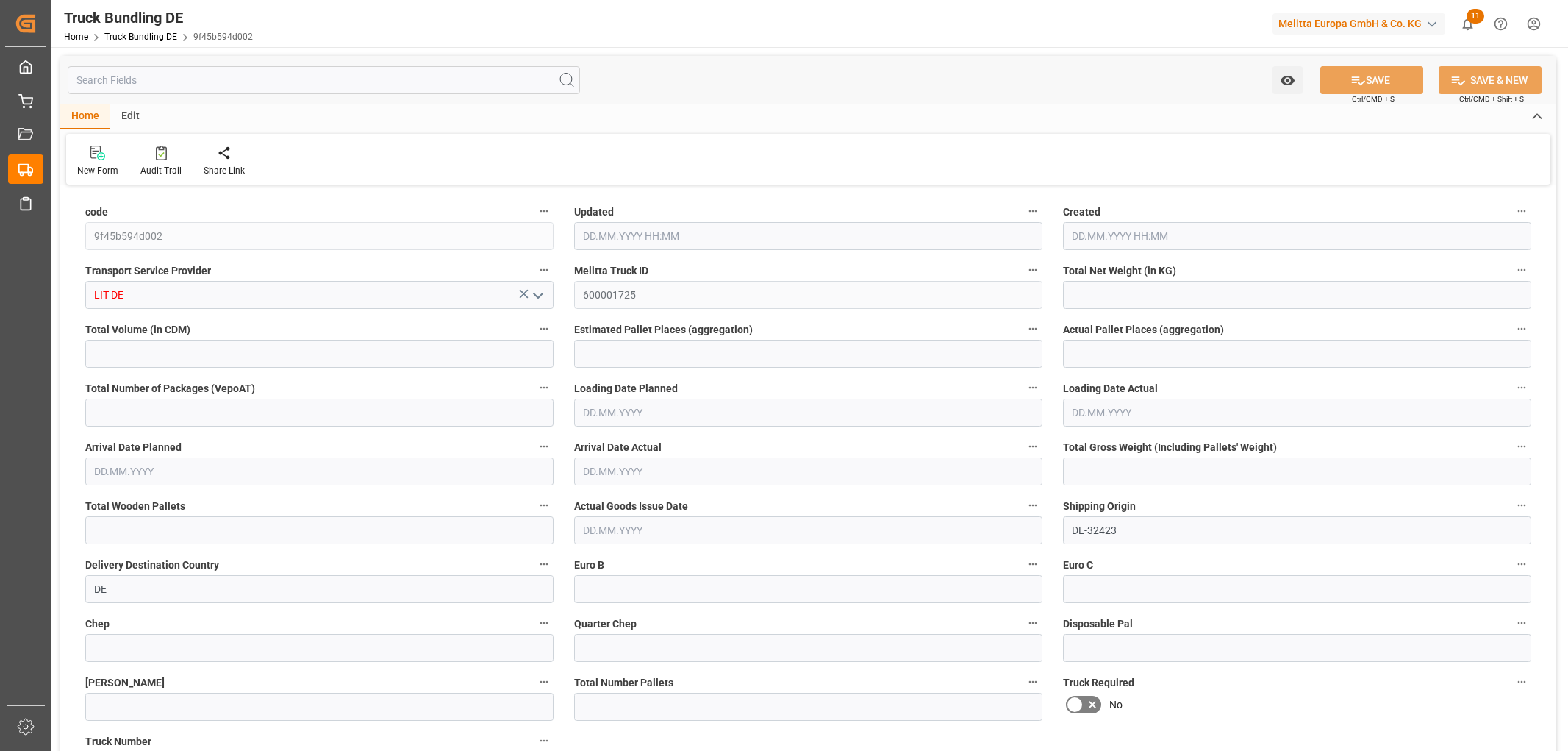
type input "0"
type input "18.08.2025 07:44"
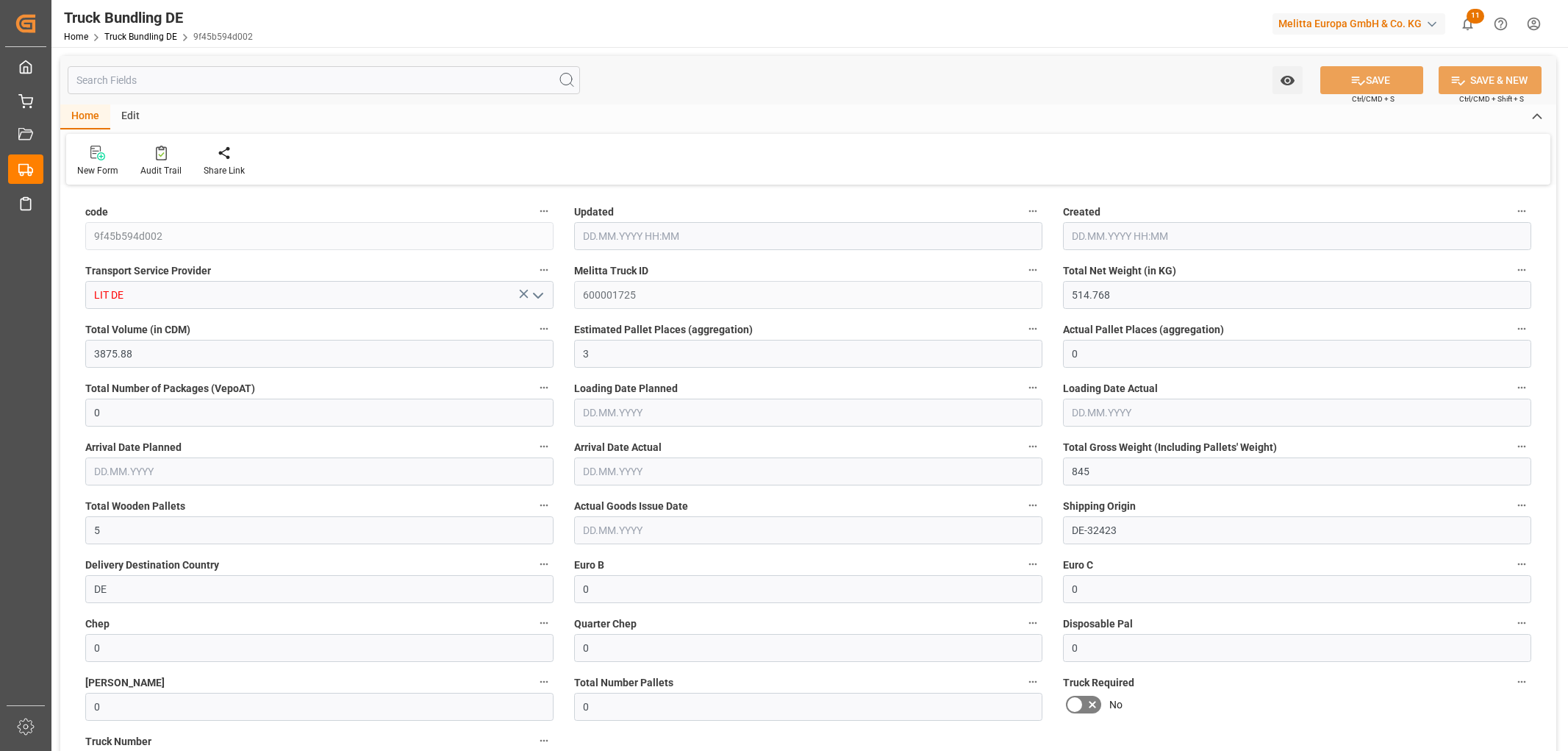
type input "[DATE]"
type input "[DATE] 07:47"
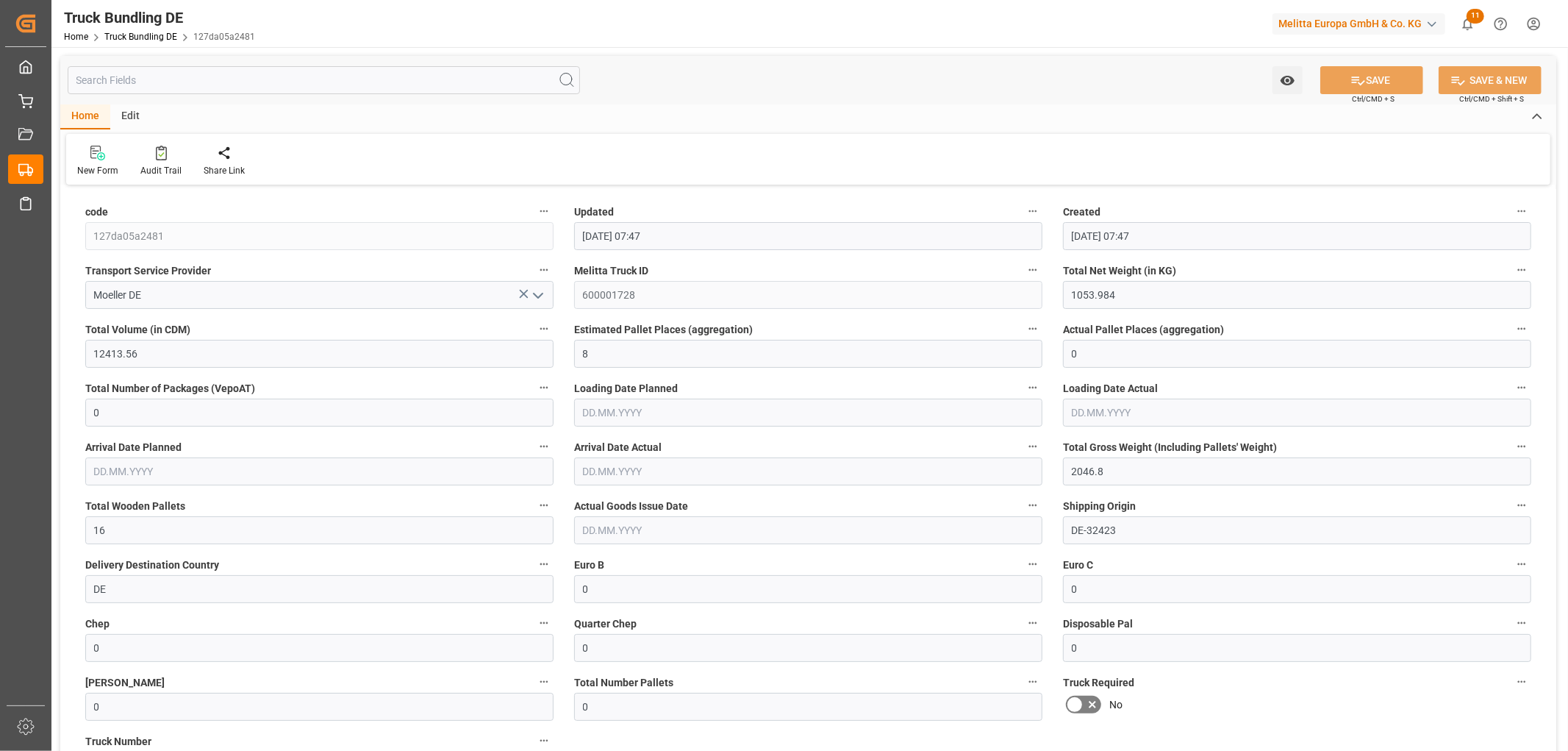
type input "[DATE]"
type input "4720.213"
type input "29200.896"
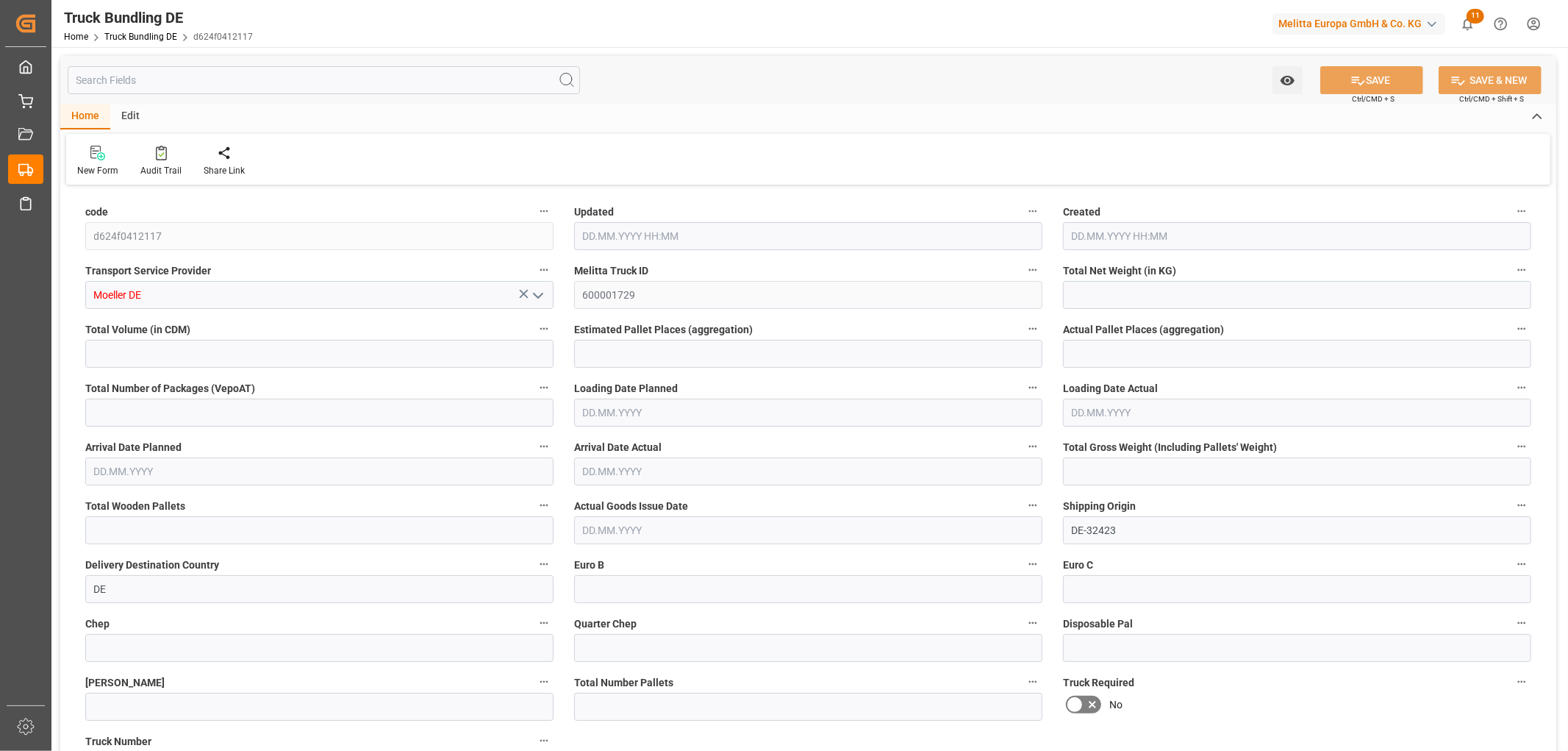
type input "17"
type input "0"
type input "6818.122"
type input "44"
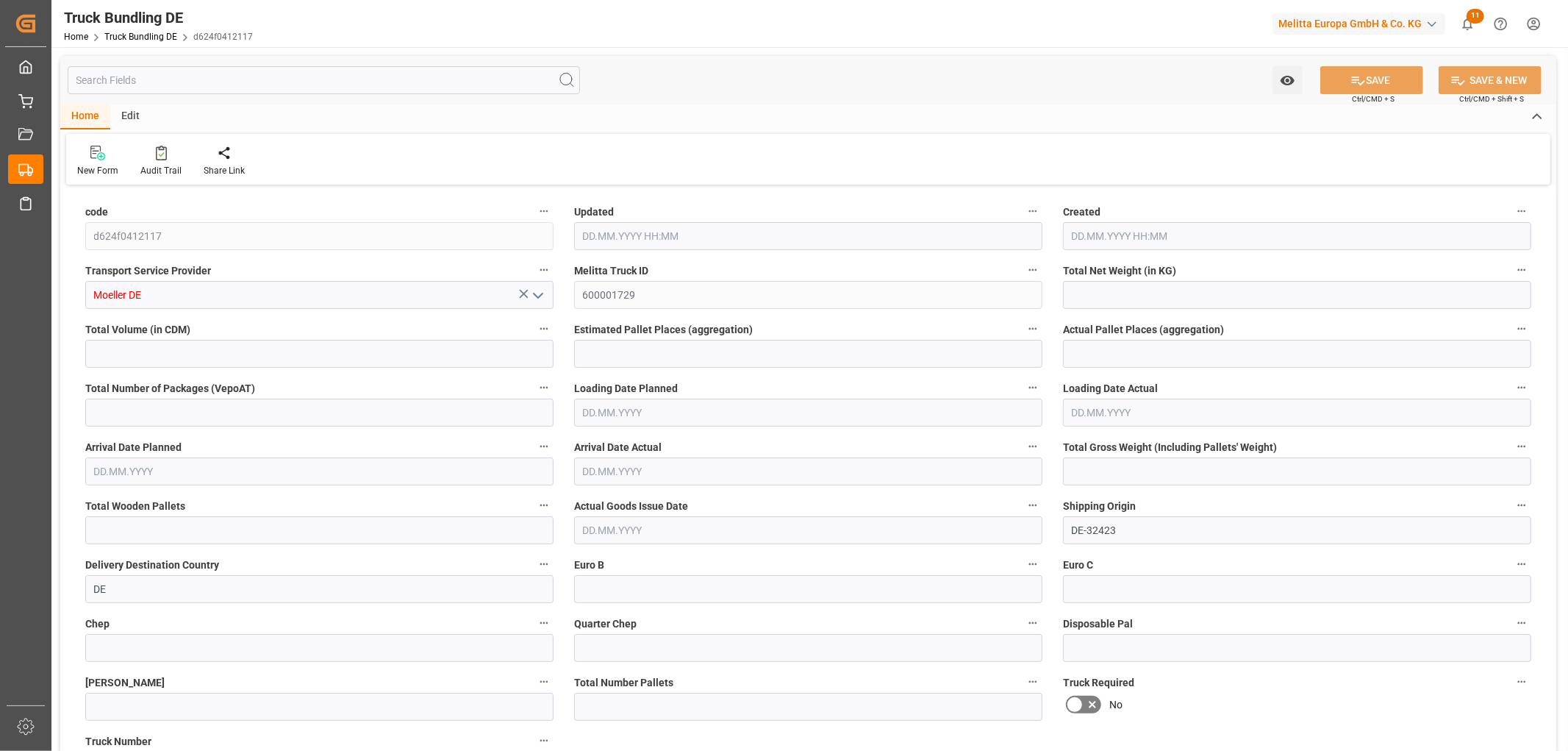
type input "0"
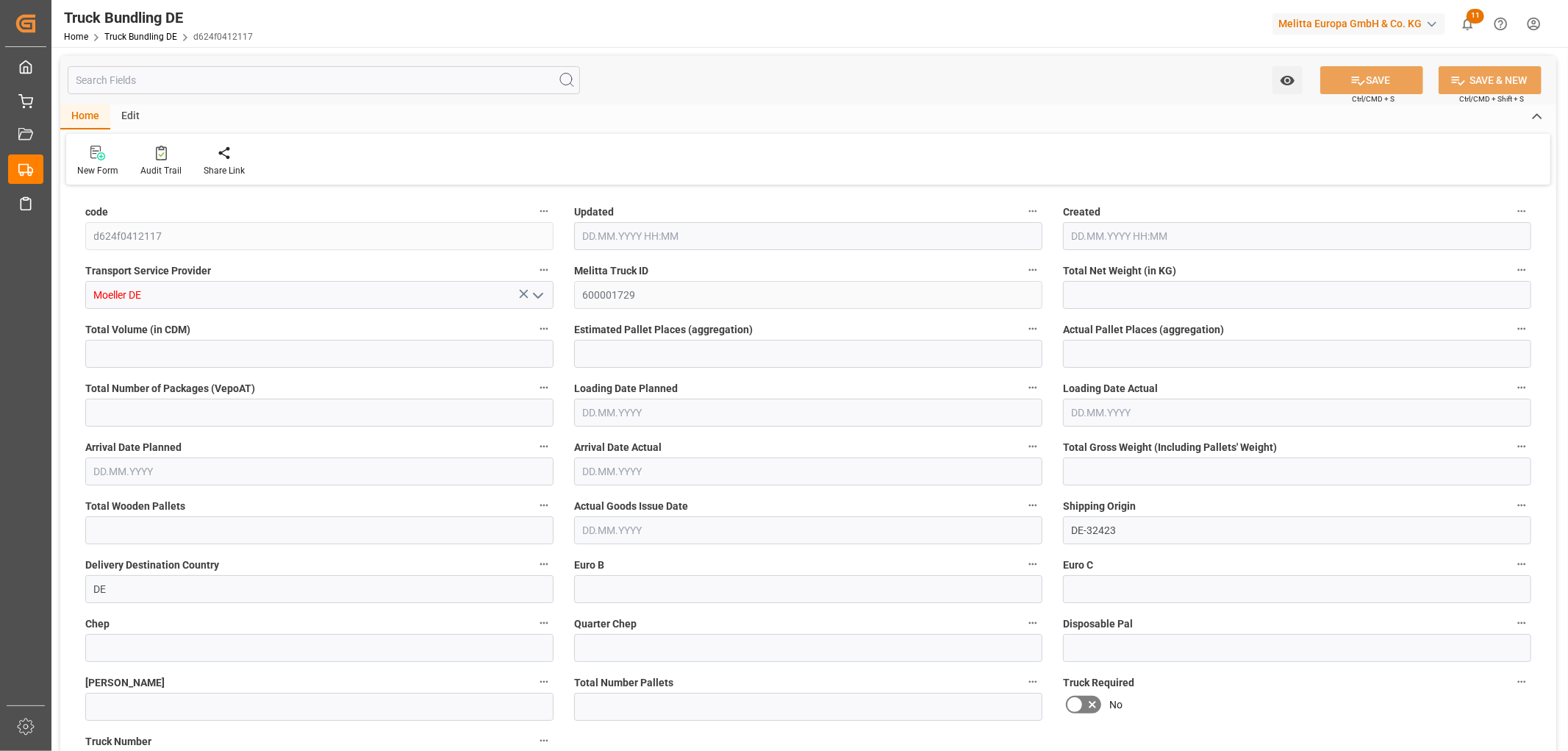
type input "0"
type input "[DATE] 07:47"
type input "[DATE]"
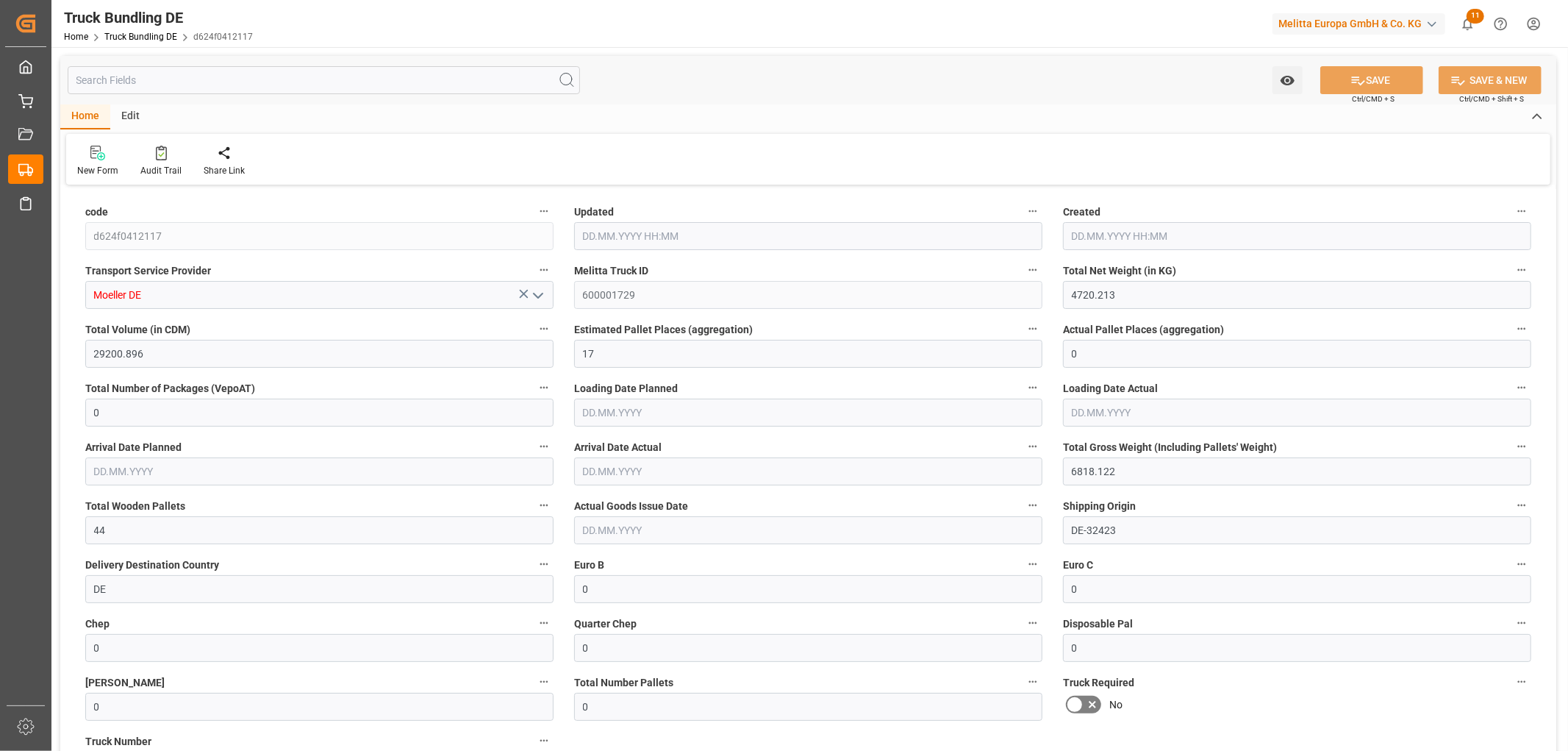
type input "[DATE]"
type input "[DATE] 07:47"
type input "[DATE]"
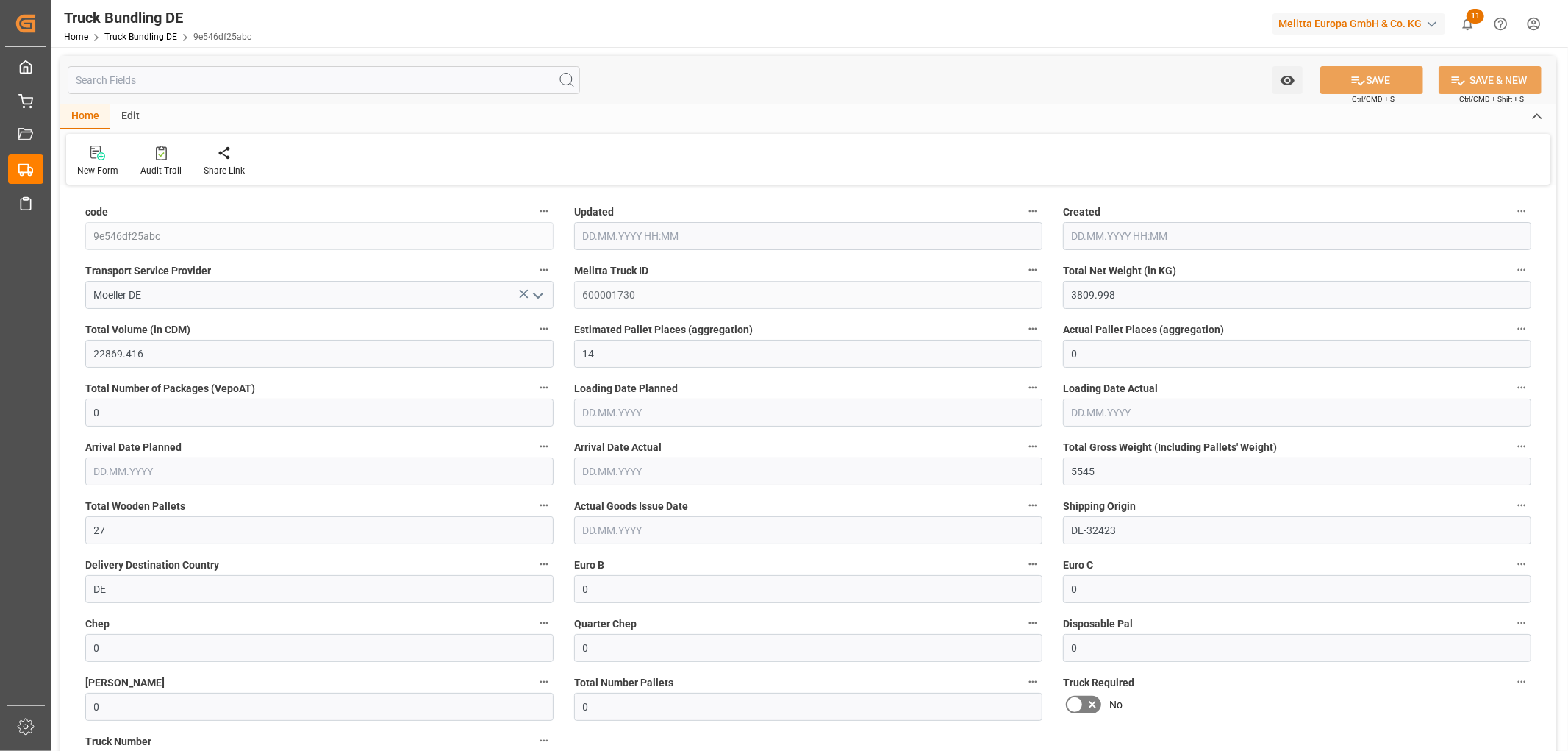
type input "[DATE]"
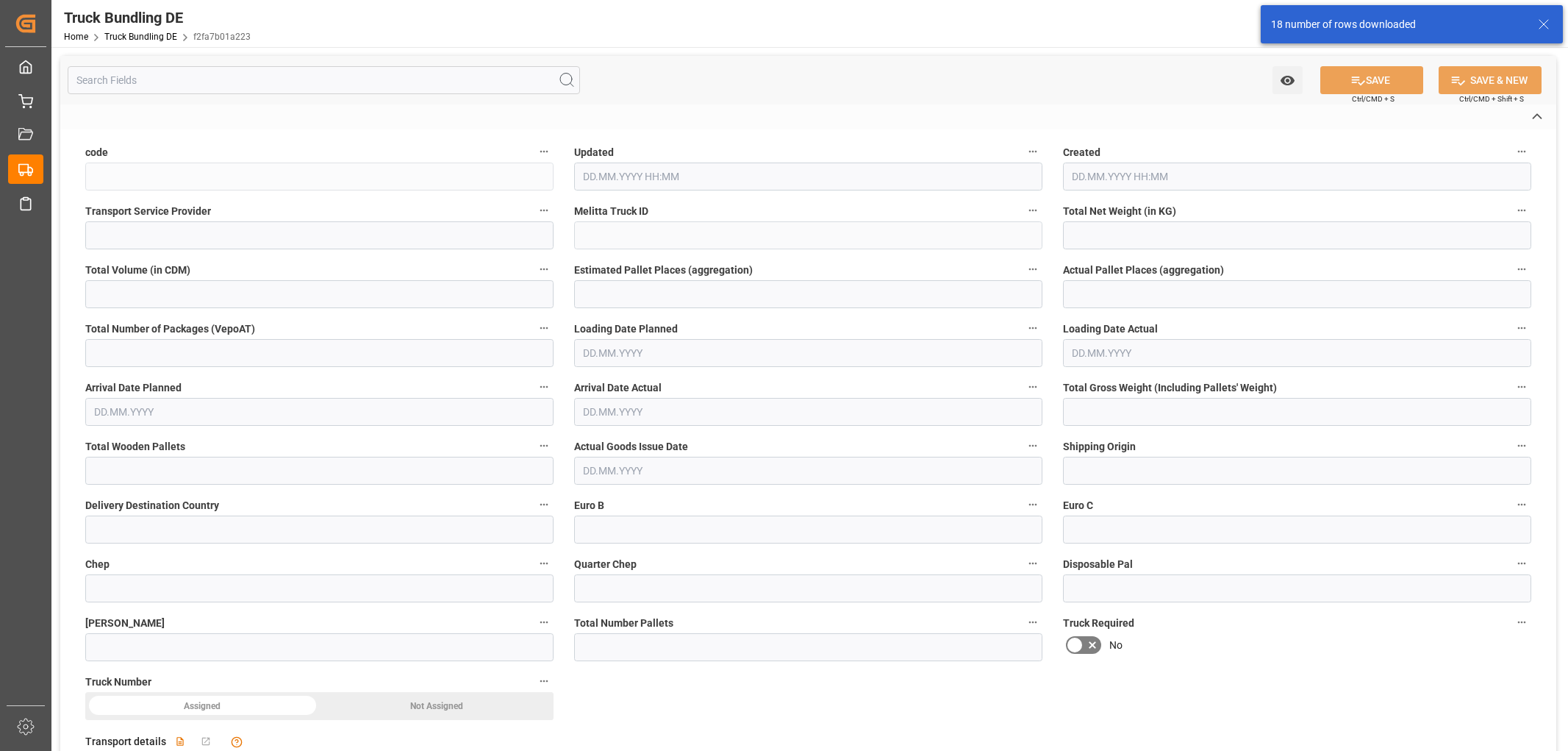
type input "f2fa7b01a223"
type input "[PERSON_NAME] DE"
type input "600001732"
type input "DE-32423"
type input "DE"
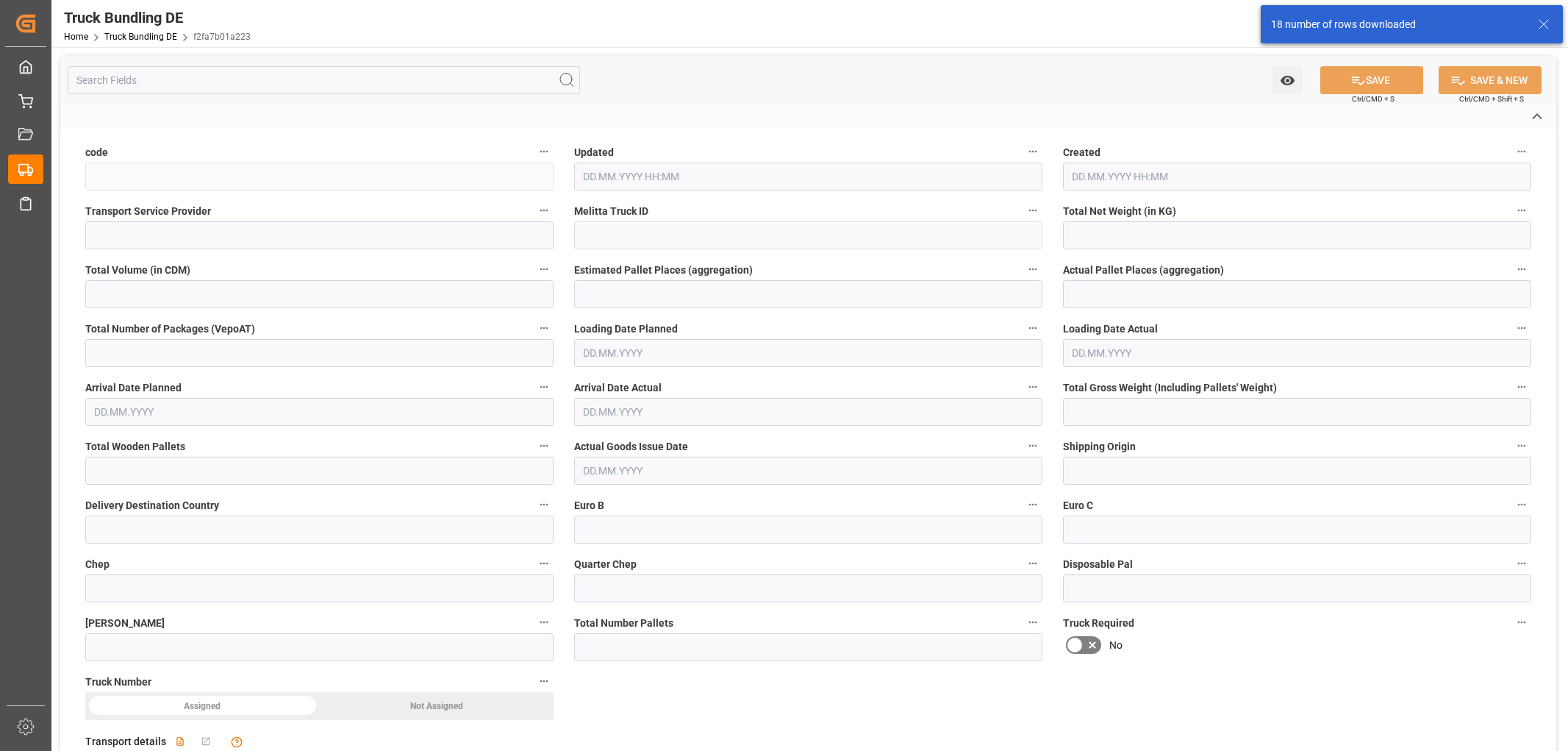
type textarea "0000000144"
type textarea "Rewe Markt GmbH TS-Lag. 225"
type textarea "Am Roemerfeld"
type textarea "71149"
type textarea "Bondorf"
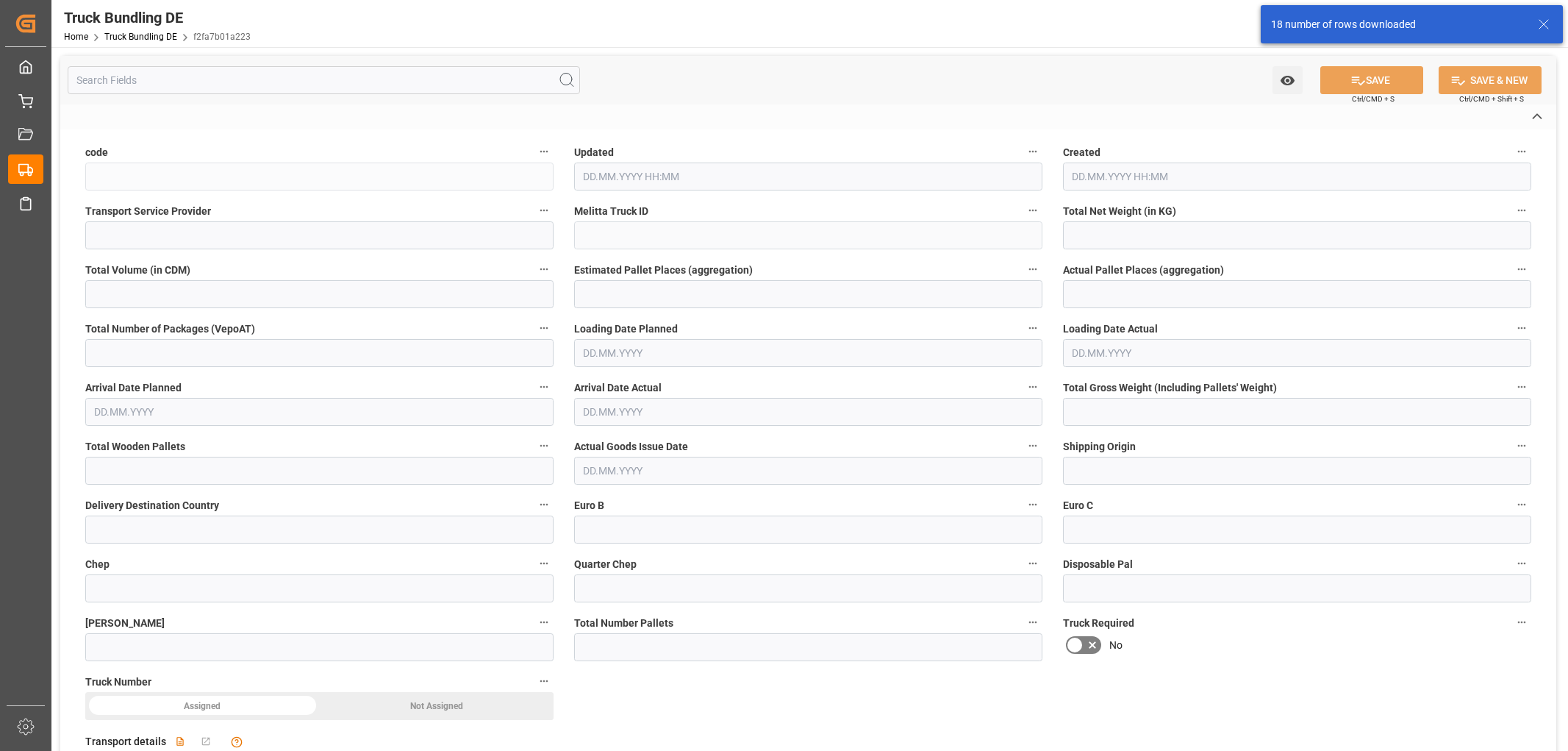
type textarea "71"
type input "1401.086"
type input "12375.156"
type input "8"
type input "0"
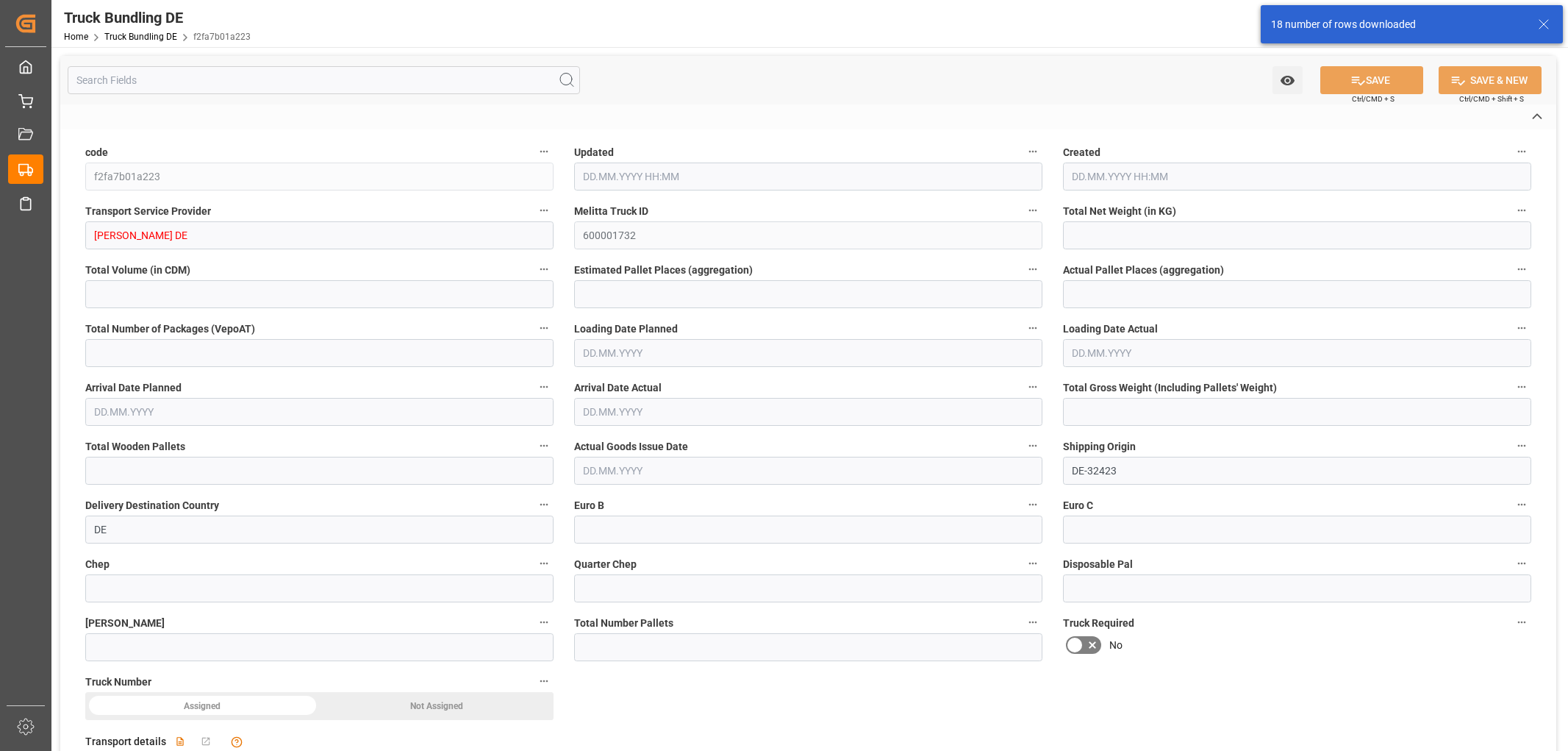
type input "0"
type input "2335"
type input "15"
type input "0"
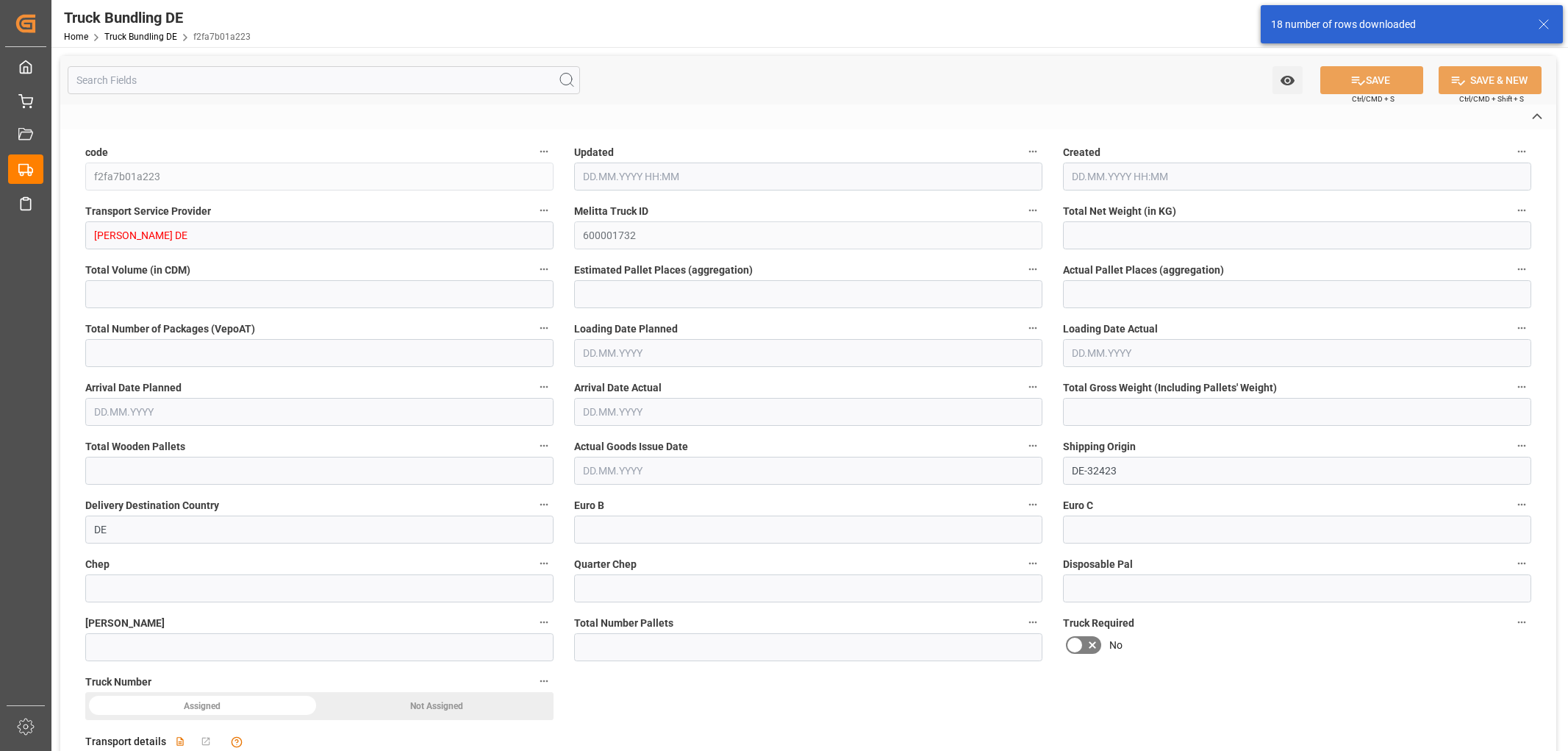
type input "0"
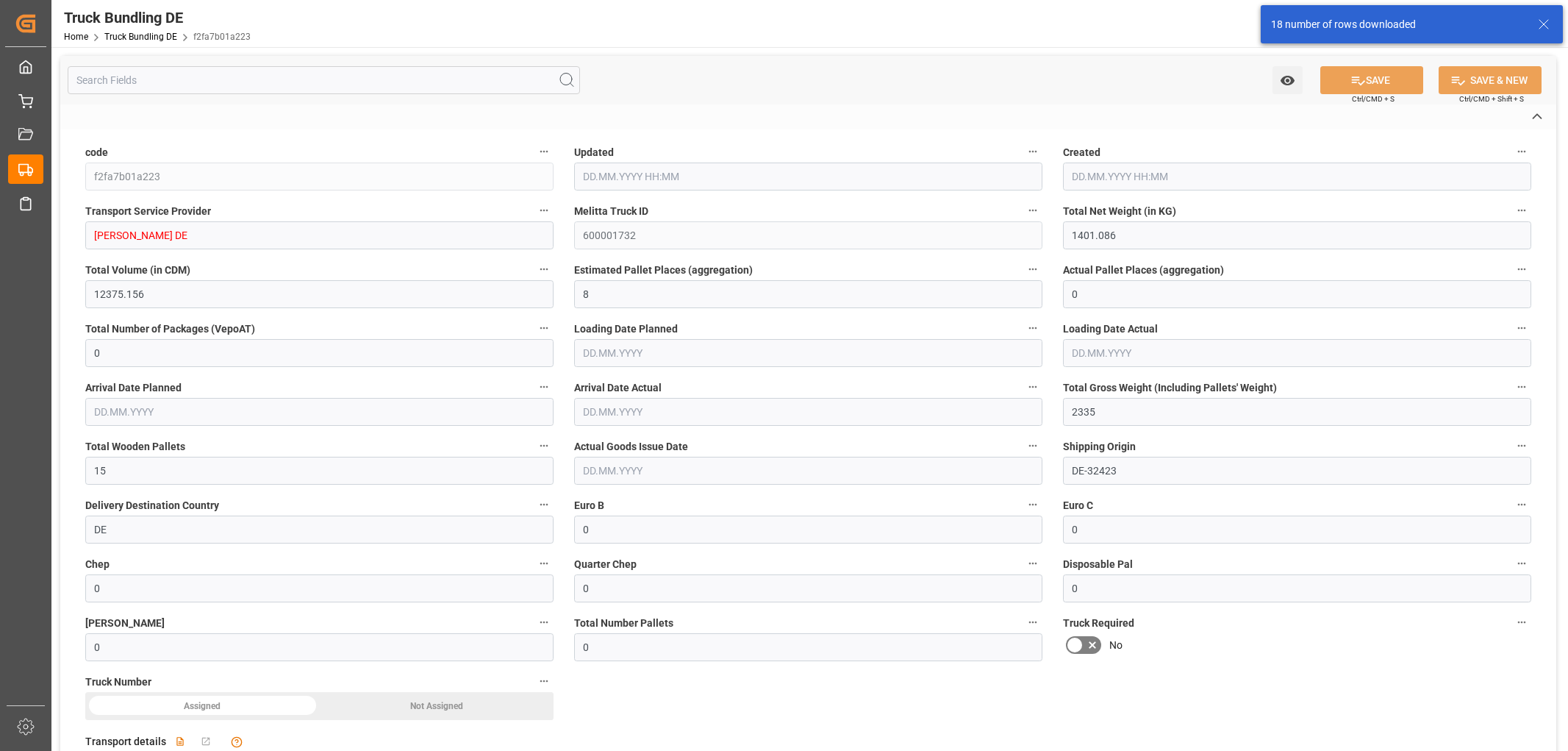
type input "18.08.2025 07:51"
type input "[DATE]"
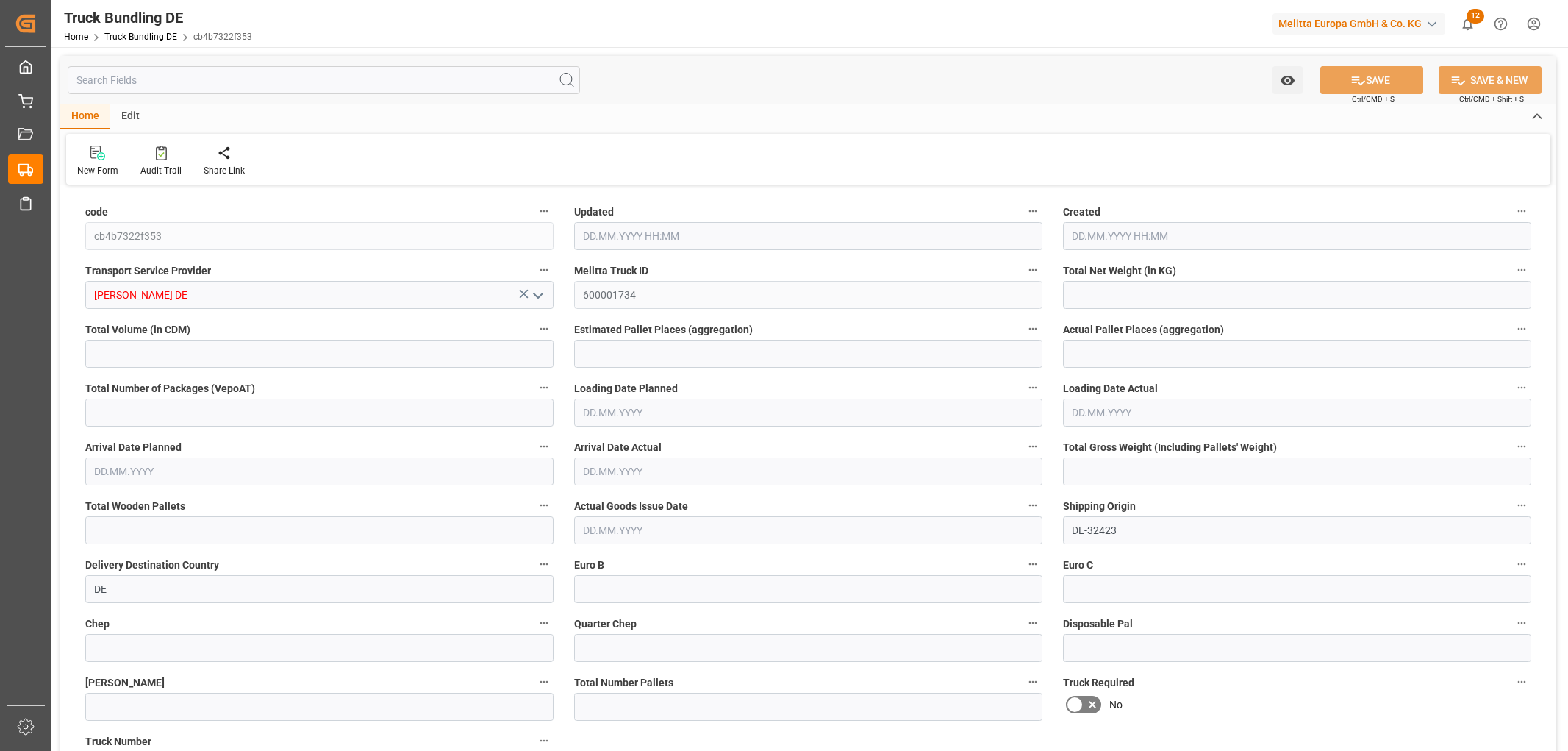
type input "1781.774"
type input "10447.048"
type input "6"
type input "0"
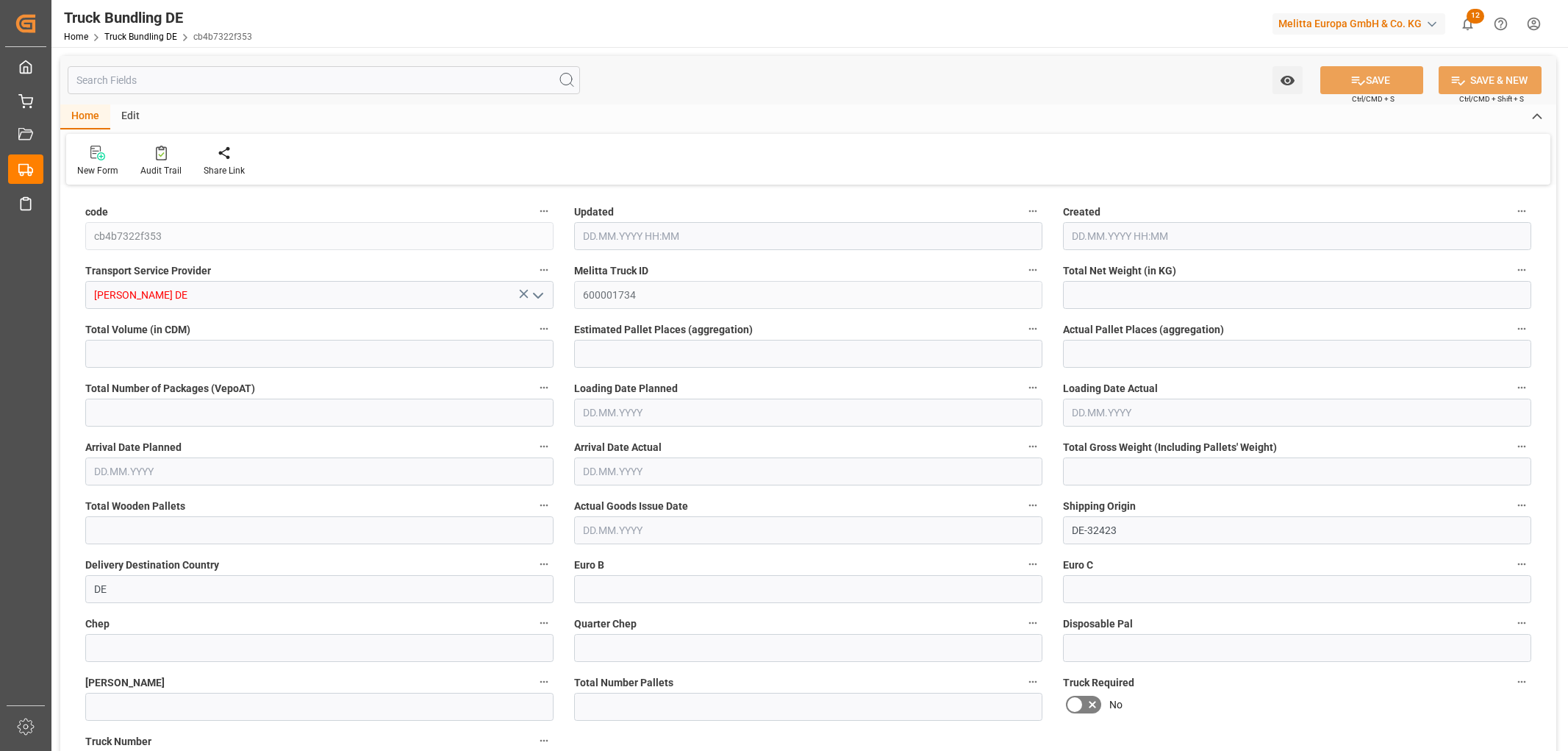
type input "2499"
type input "12"
type input "0"
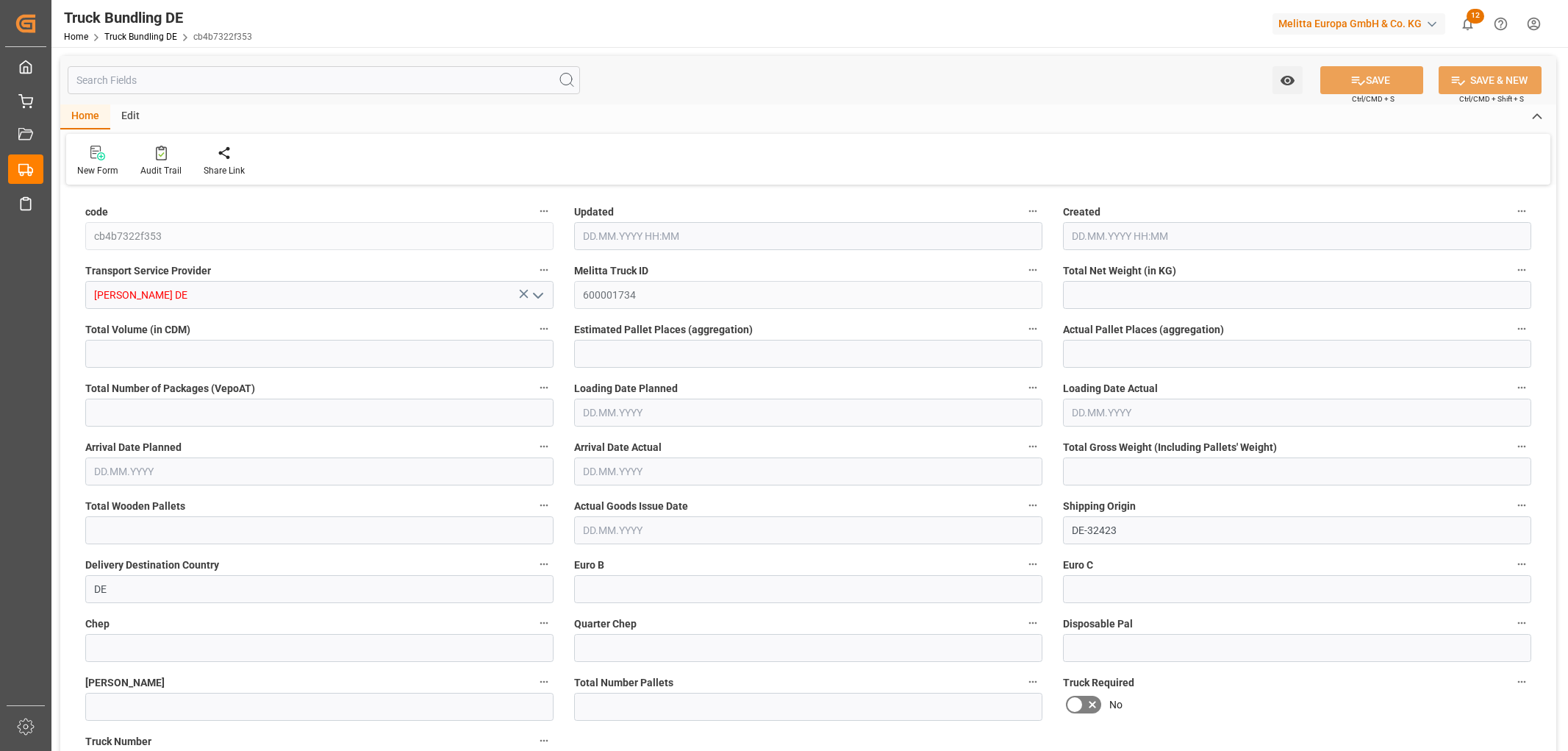
type input "0"
type input "[DATE] 07:52"
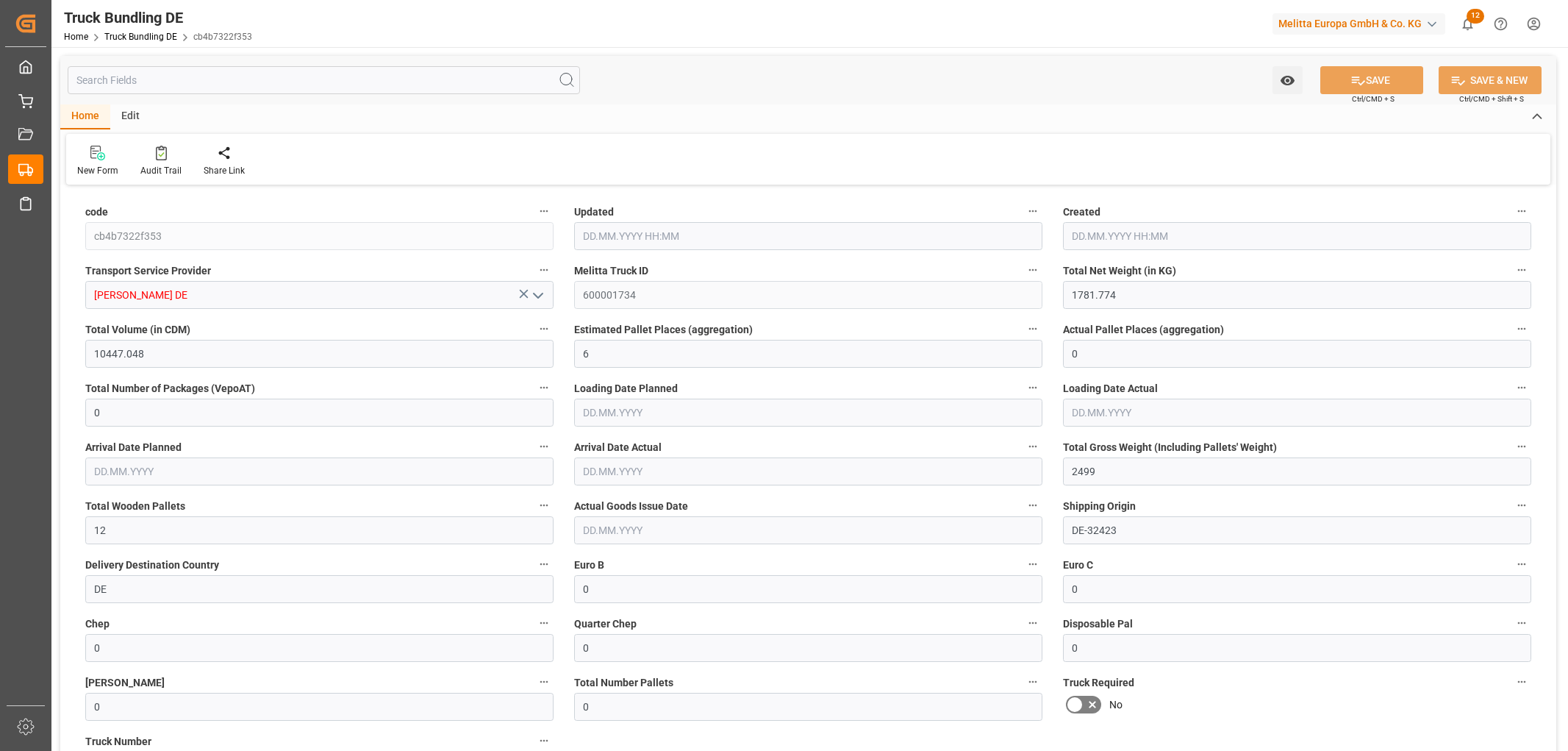
type input "[DATE] 07:52"
type input "[DATE]"
type input "[DATE] 07:52"
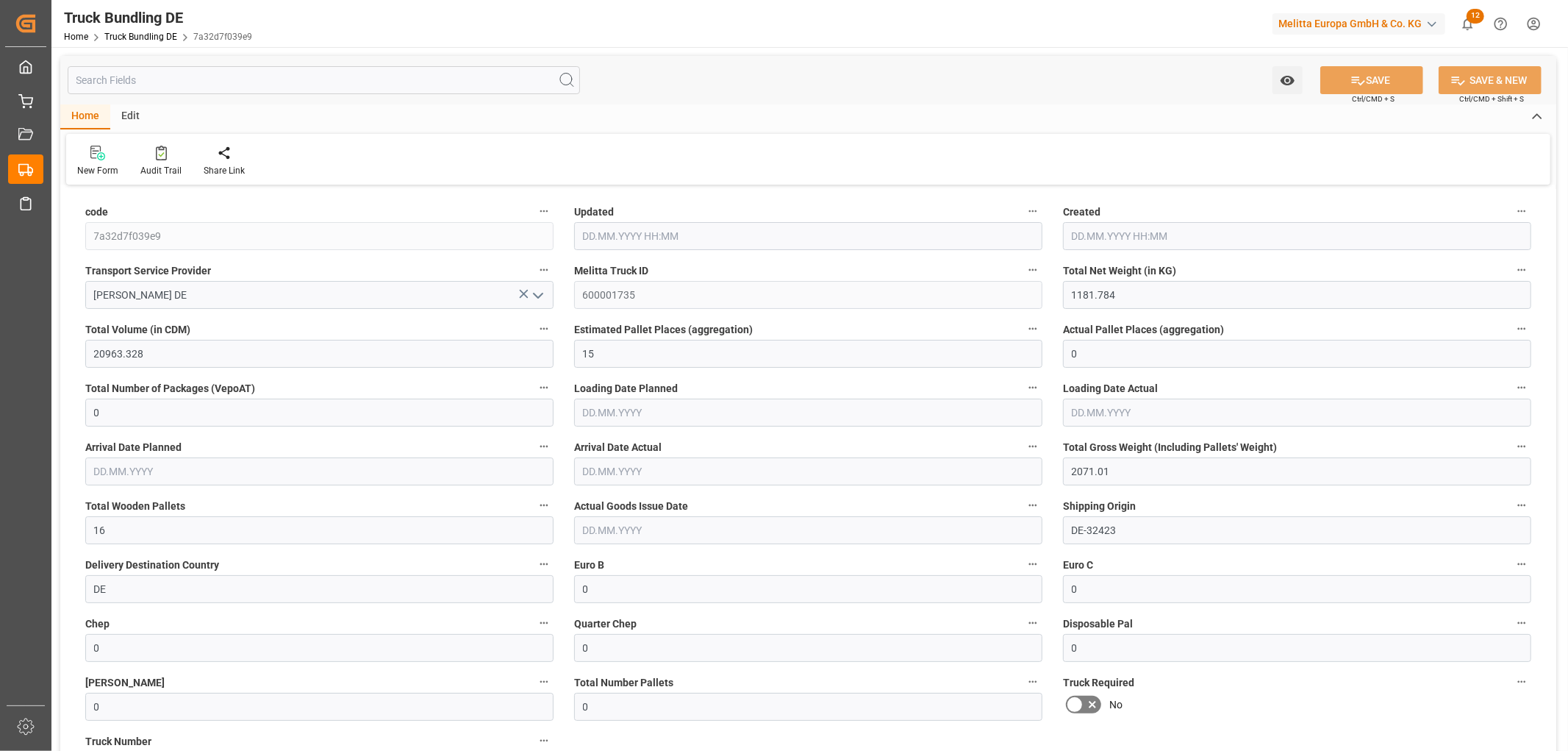
type input "[DATE] 07:52"
type input "[DATE]"
